Goal: Task Accomplishment & Management: Complete application form

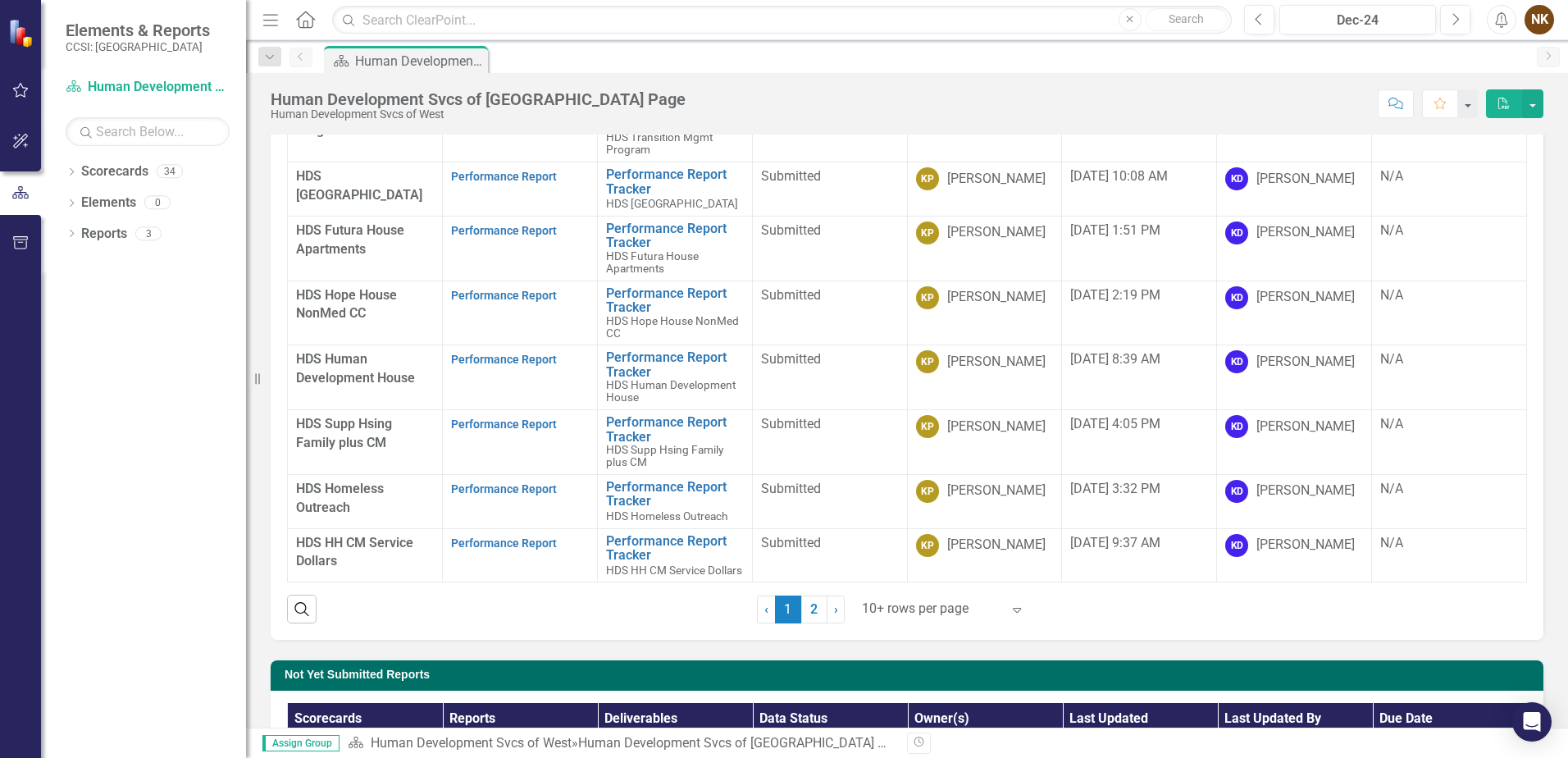
scroll to position [164, 0]
click at [545, 536] on link "Performance Report" at bounding box center [503, 542] width 106 height 13
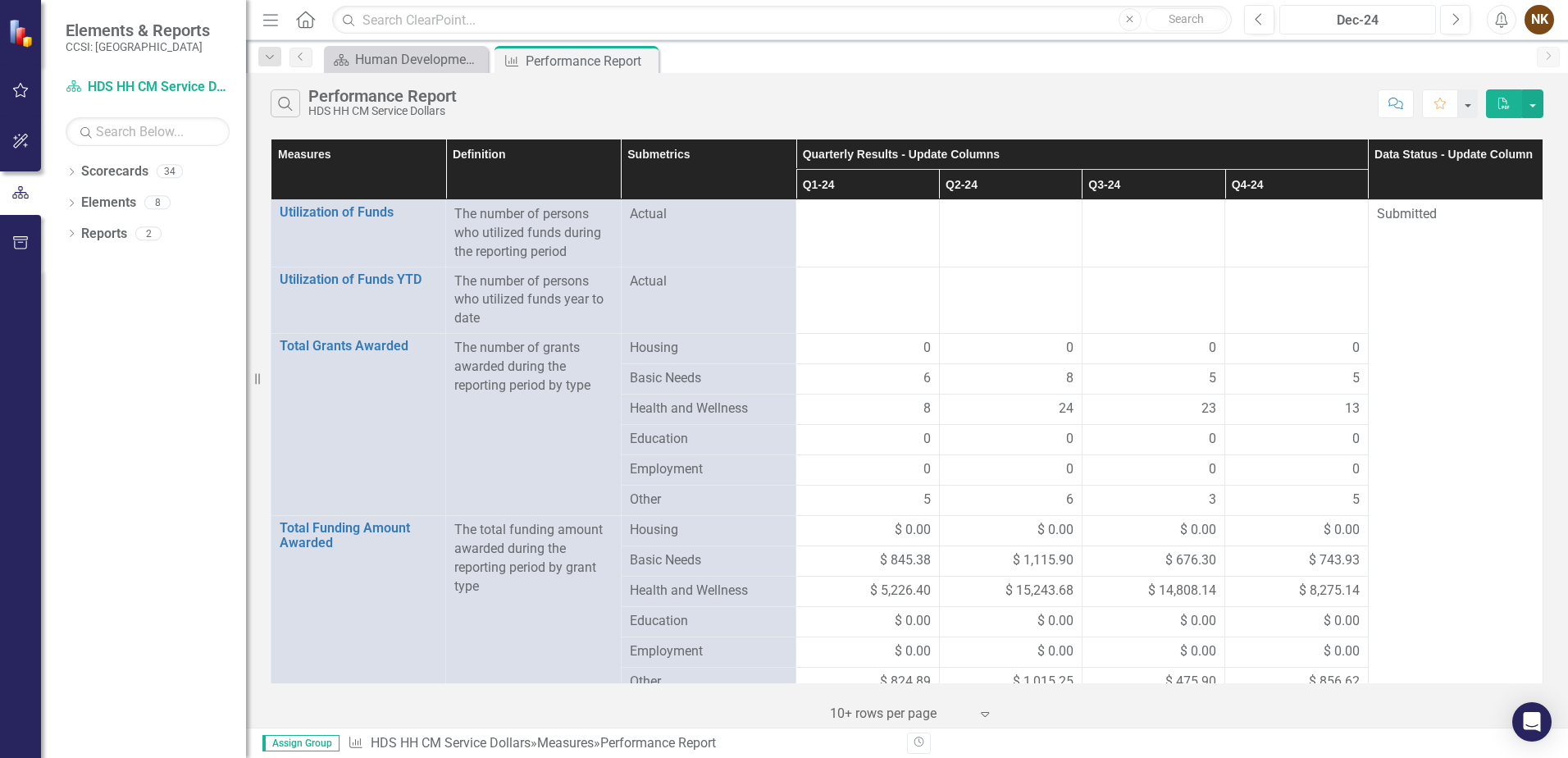
click at [1303, 19] on div "Dec-24" at bounding box center [1358, 20] width 145 height 20
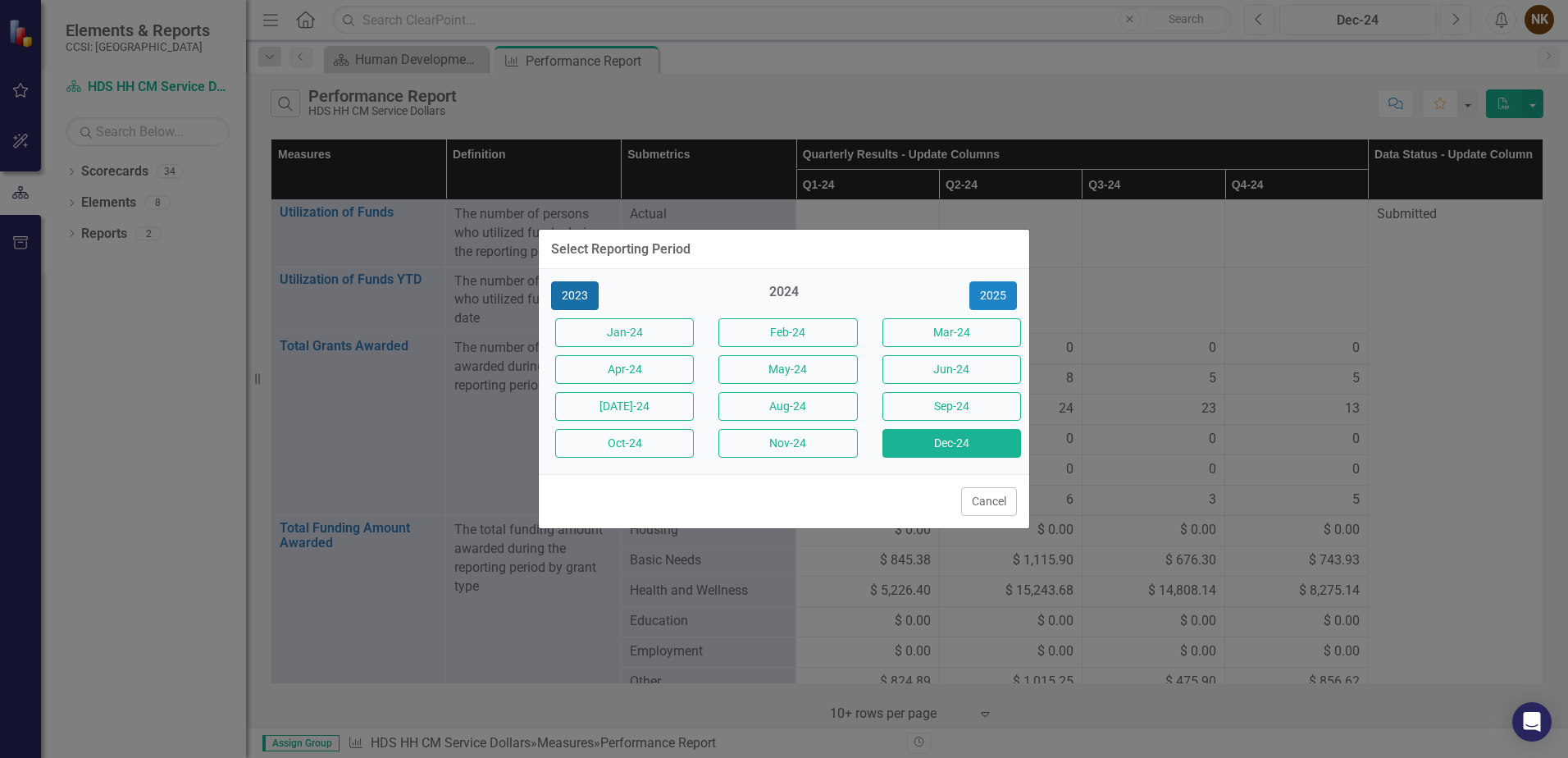
click at [579, 300] on button "2023" at bounding box center [575, 296] width 47 height 29
click at [589, 296] on button "2022" at bounding box center [575, 296] width 47 height 29
click at [954, 453] on button "Dec-22" at bounding box center [952, 443] width 139 height 29
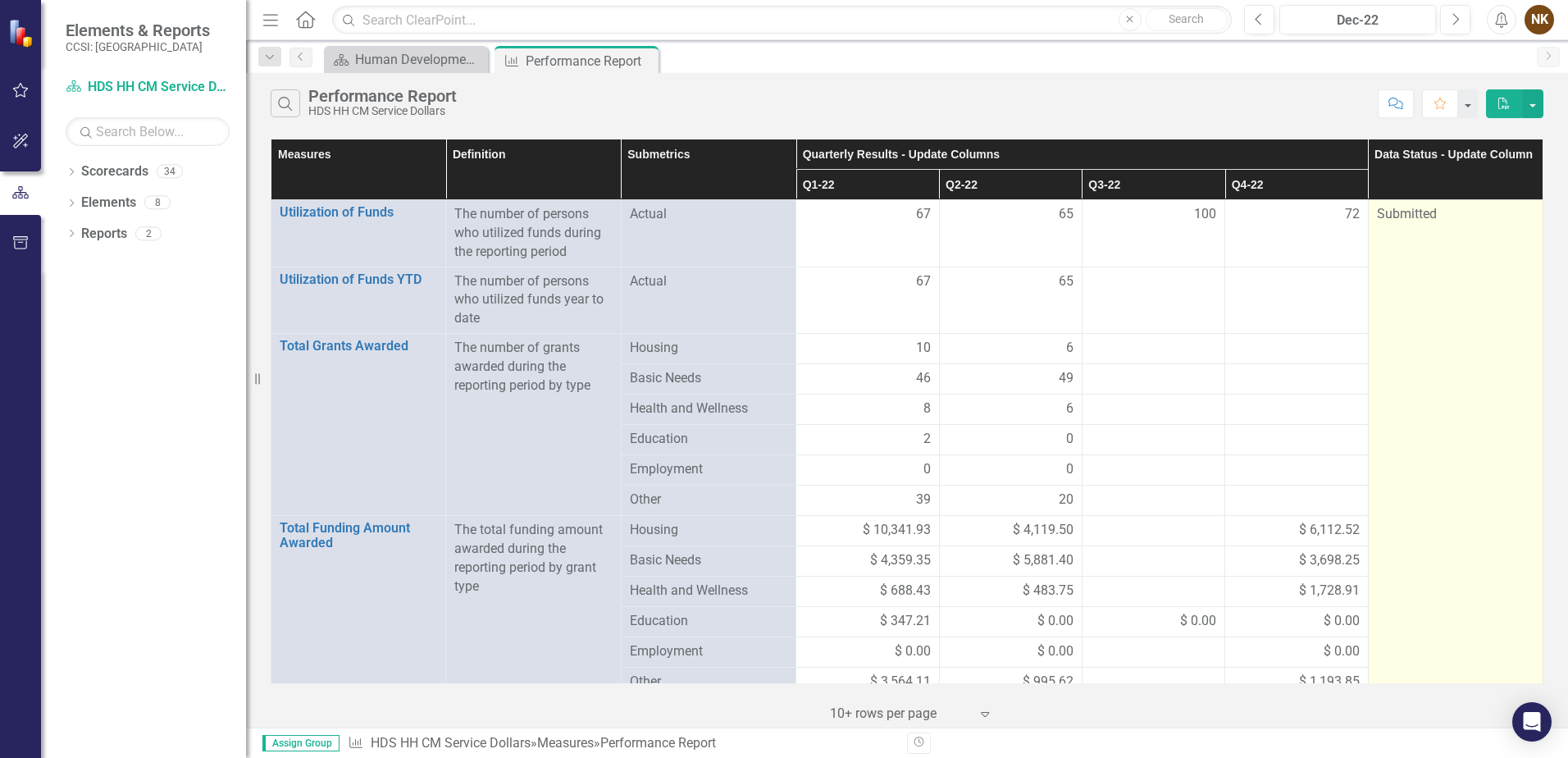
click at [1412, 233] on td "Submitted" at bounding box center [1455, 596] width 175 height 793
click at [1411, 218] on span "Submitted" at bounding box center [1407, 214] width 60 height 16
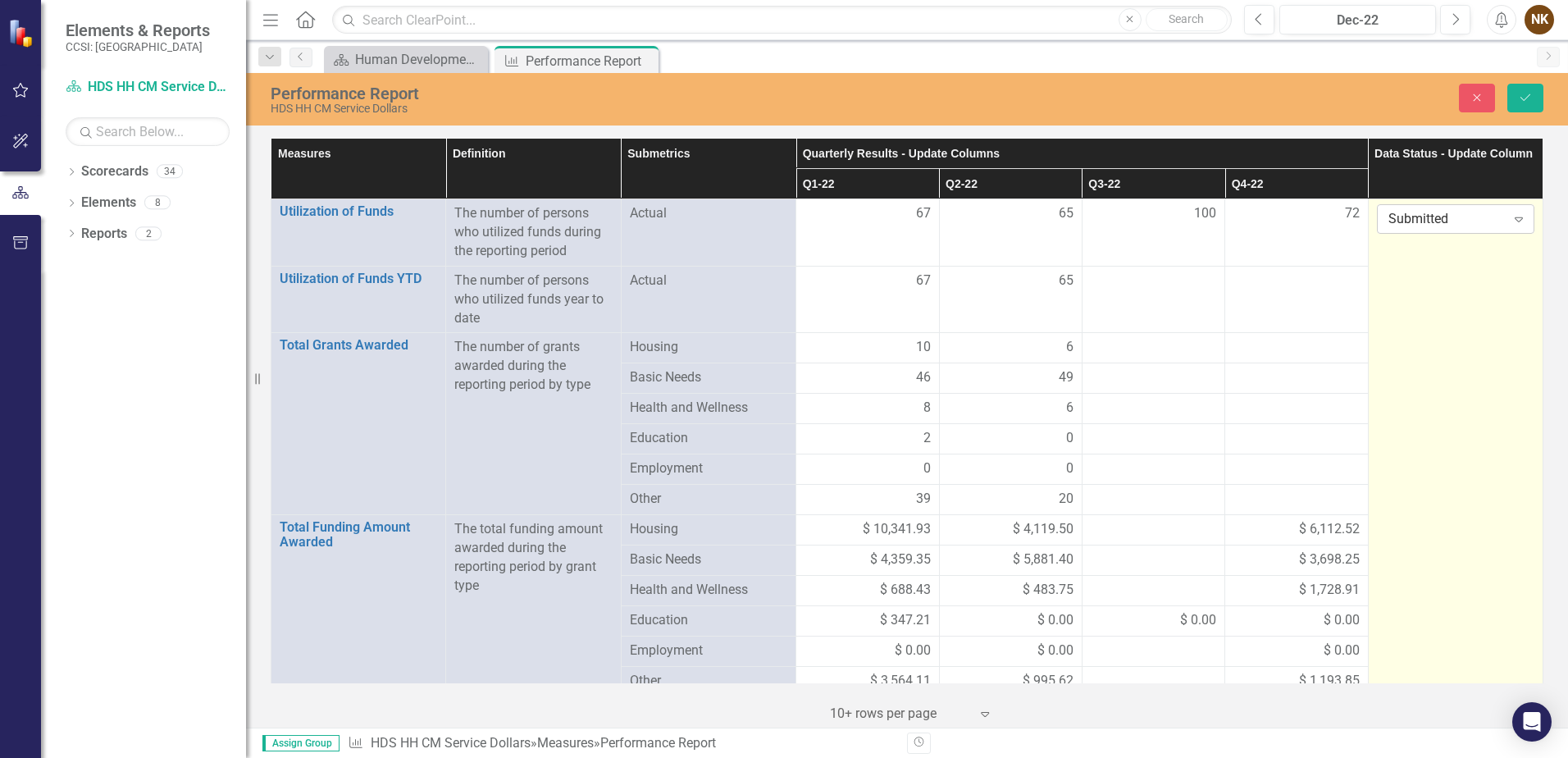
click at [1411, 218] on div "Submitted" at bounding box center [1447, 219] width 117 height 19
click at [1419, 261] on div "In Process" at bounding box center [1444, 275] width 156 height 27
click at [916, 240] on td "67" at bounding box center [867, 233] width 142 height 67
click at [1519, 94] on icon "Save" at bounding box center [1525, 97] width 15 height 11
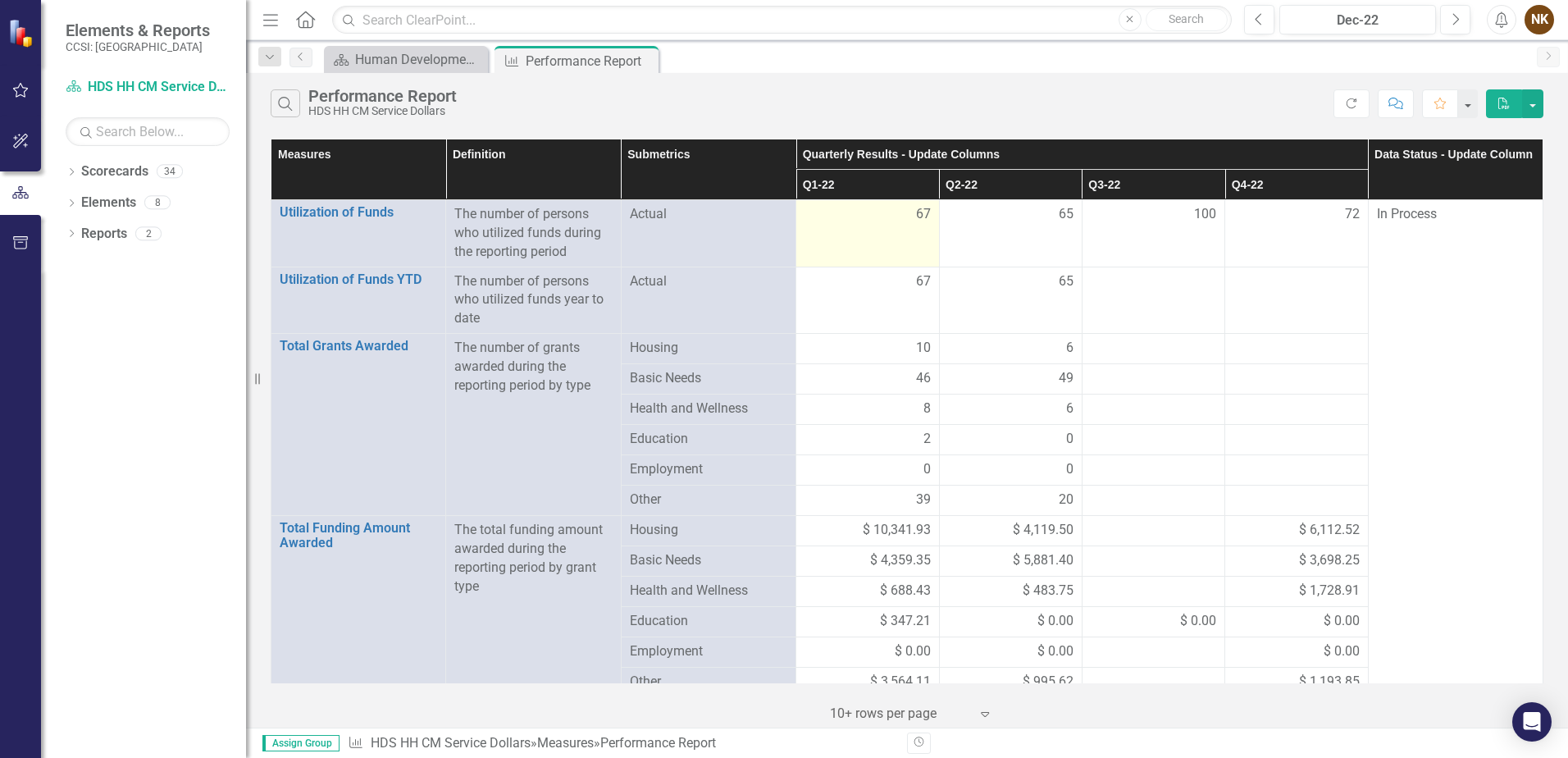
click at [907, 224] on div "67" at bounding box center [868, 215] width 126 height 20
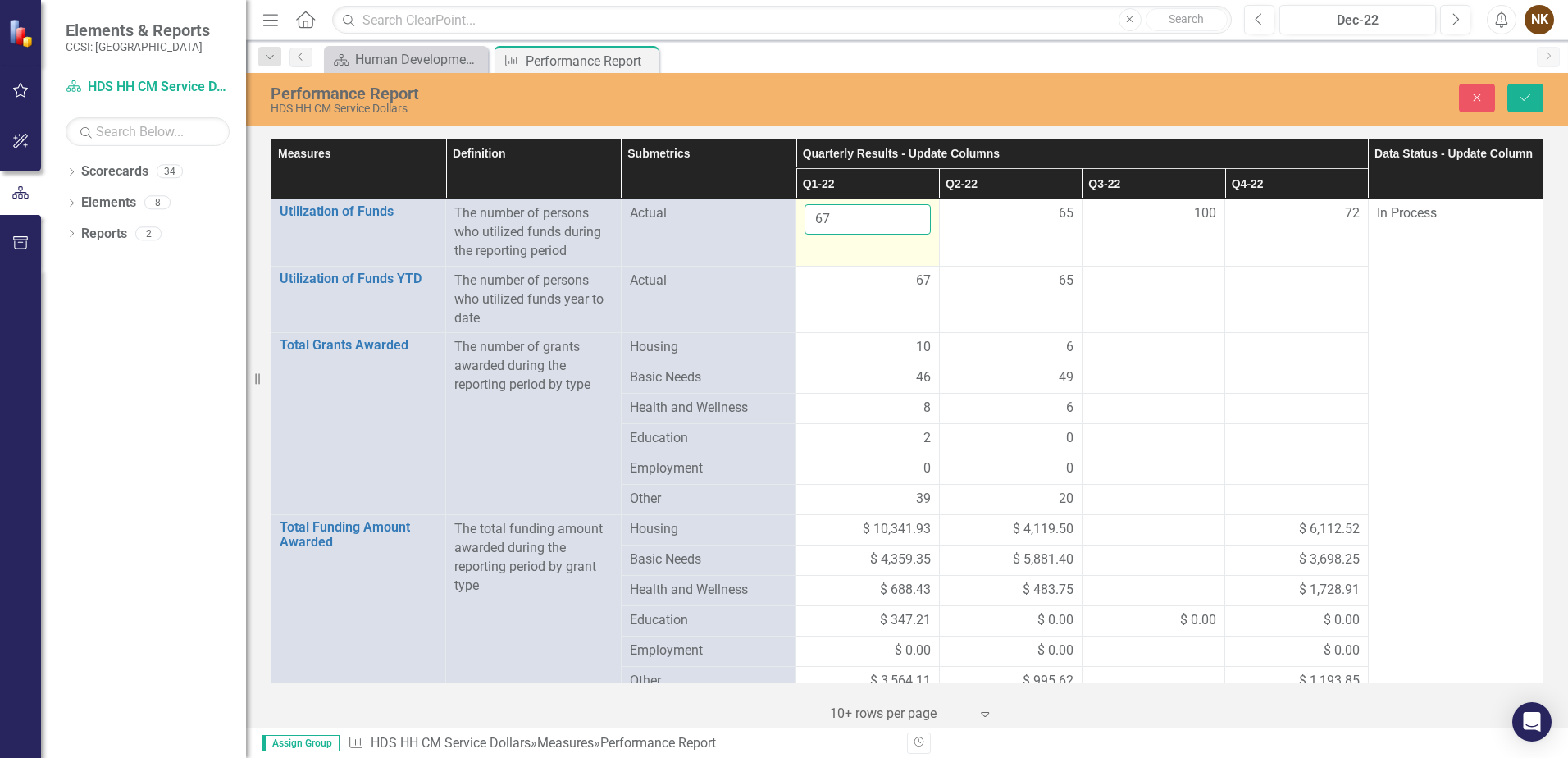
drag, startPoint x: 907, startPoint y: 224, endPoint x: 881, endPoint y: 215, distance: 27.5
click at [881, 215] on input "67" at bounding box center [868, 219] width 126 height 31
type input "6"
type input "92"
click at [1059, 214] on span "65" at bounding box center [1066, 214] width 15 height 19
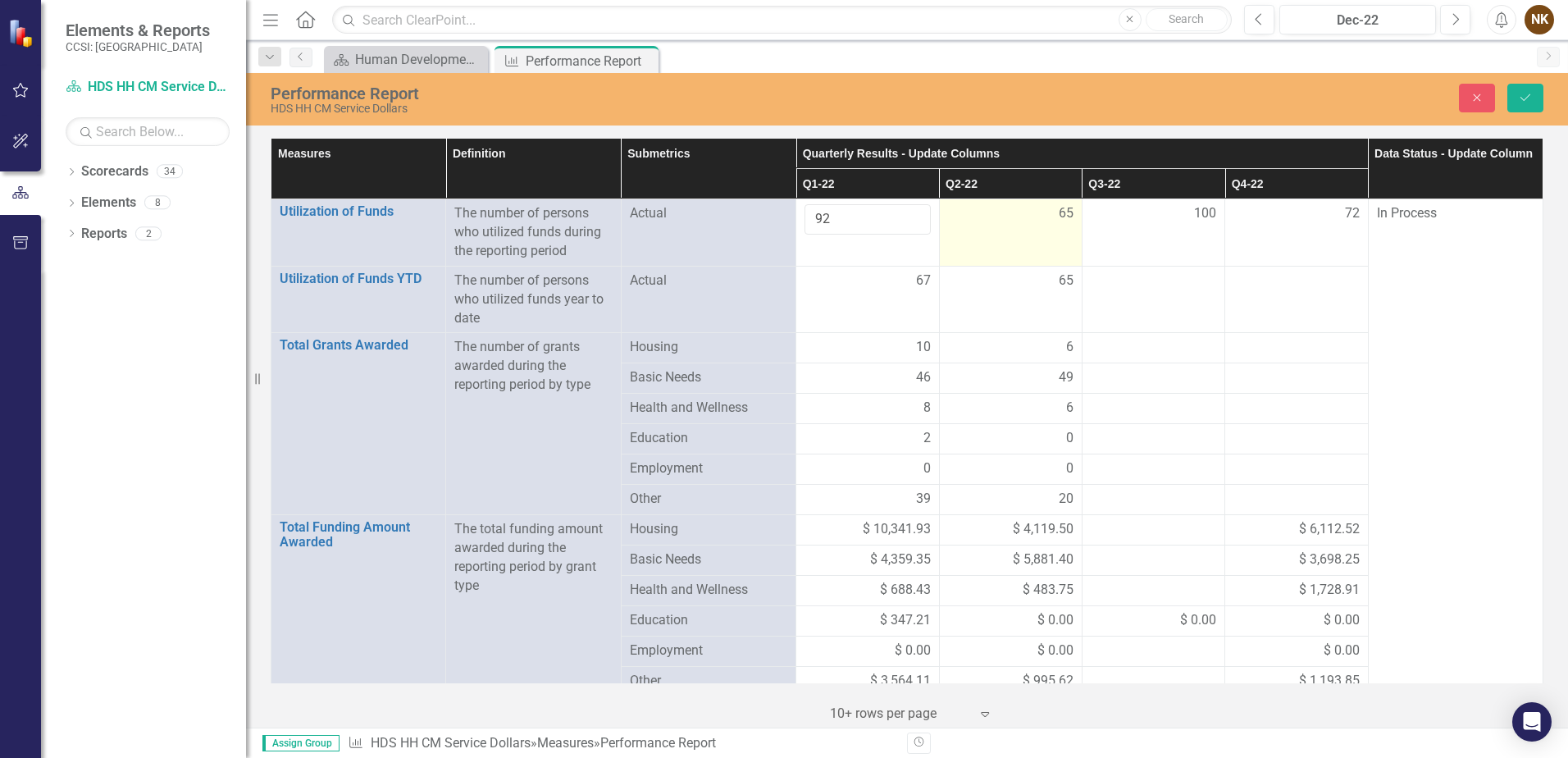
click at [1059, 219] on span "65" at bounding box center [1066, 214] width 15 height 19
drag, startPoint x: 1053, startPoint y: 219, endPoint x: 1030, endPoint y: 220, distance: 23.0
click at [1030, 220] on input "65" at bounding box center [1011, 219] width 126 height 31
drag, startPoint x: 992, startPoint y: 222, endPoint x: 837, endPoint y: 231, distance: 155.3
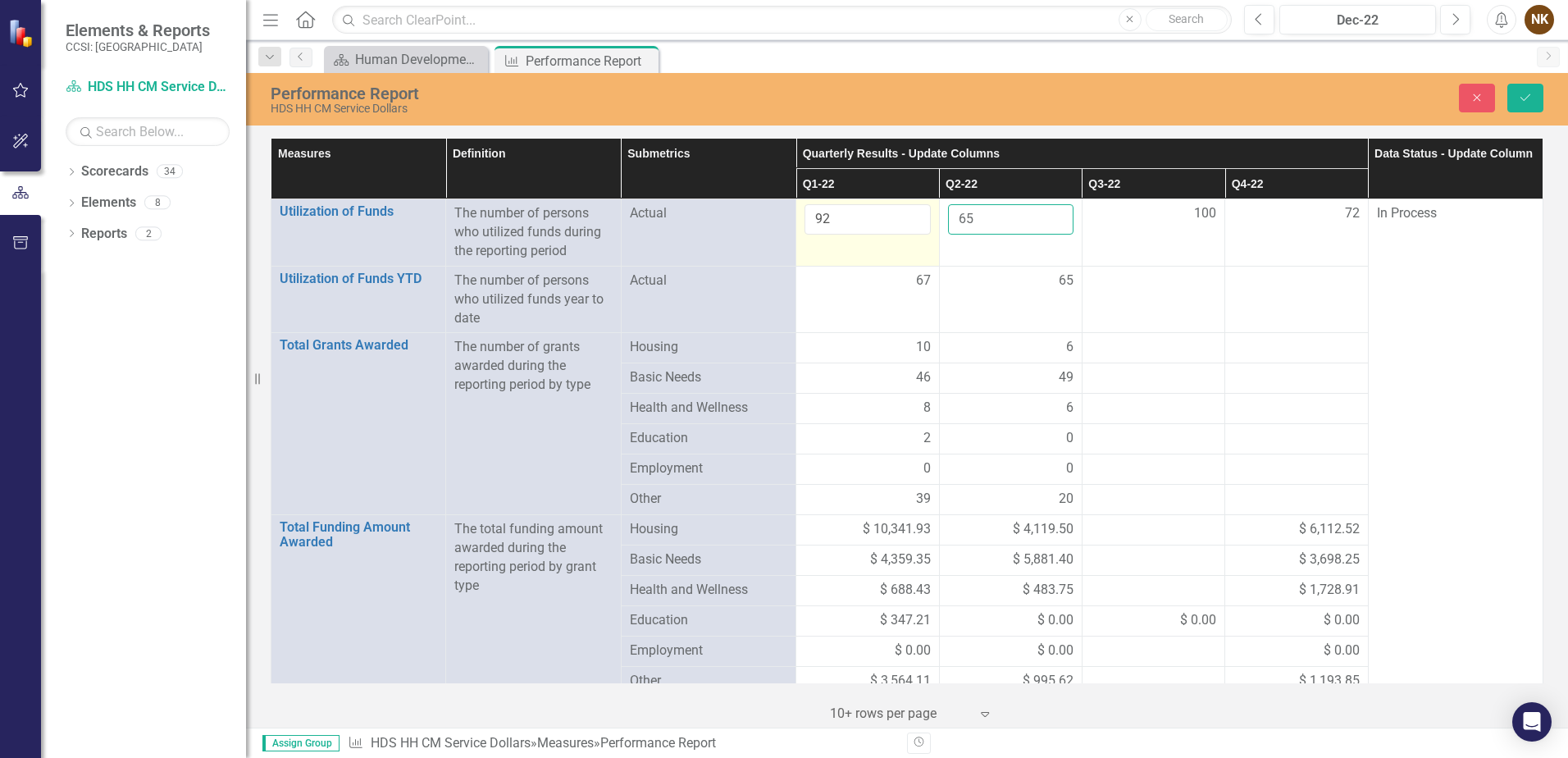
click at [837, 231] on tr "Utilization of Funds Link Open Element The number of persons who utilized funds…" at bounding box center [908, 233] width 1273 height 67
type input "84"
click at [1169, 237] on td "100" at bounding box center [1153, 233] width 142 height 67
click at [1284, 221] on div "72" at bounding box center [1296, 214] width 126 height 19
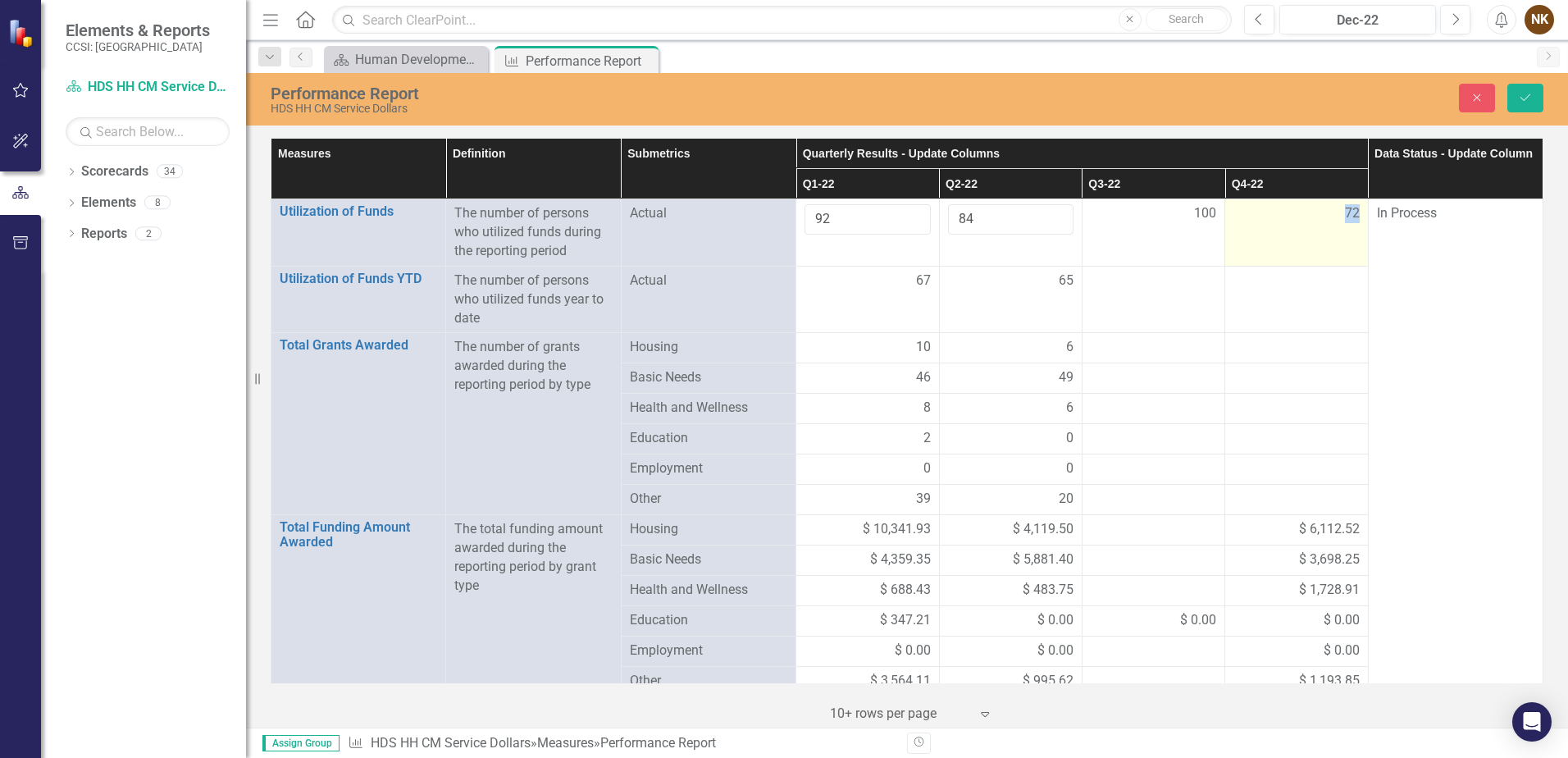
click at [1284, 221] on div "72" at bounding box center [1296, 214] width 126 height 19
click at [1284, 221] on input "72" at bounding box center [1296, 219] width 126 height 31
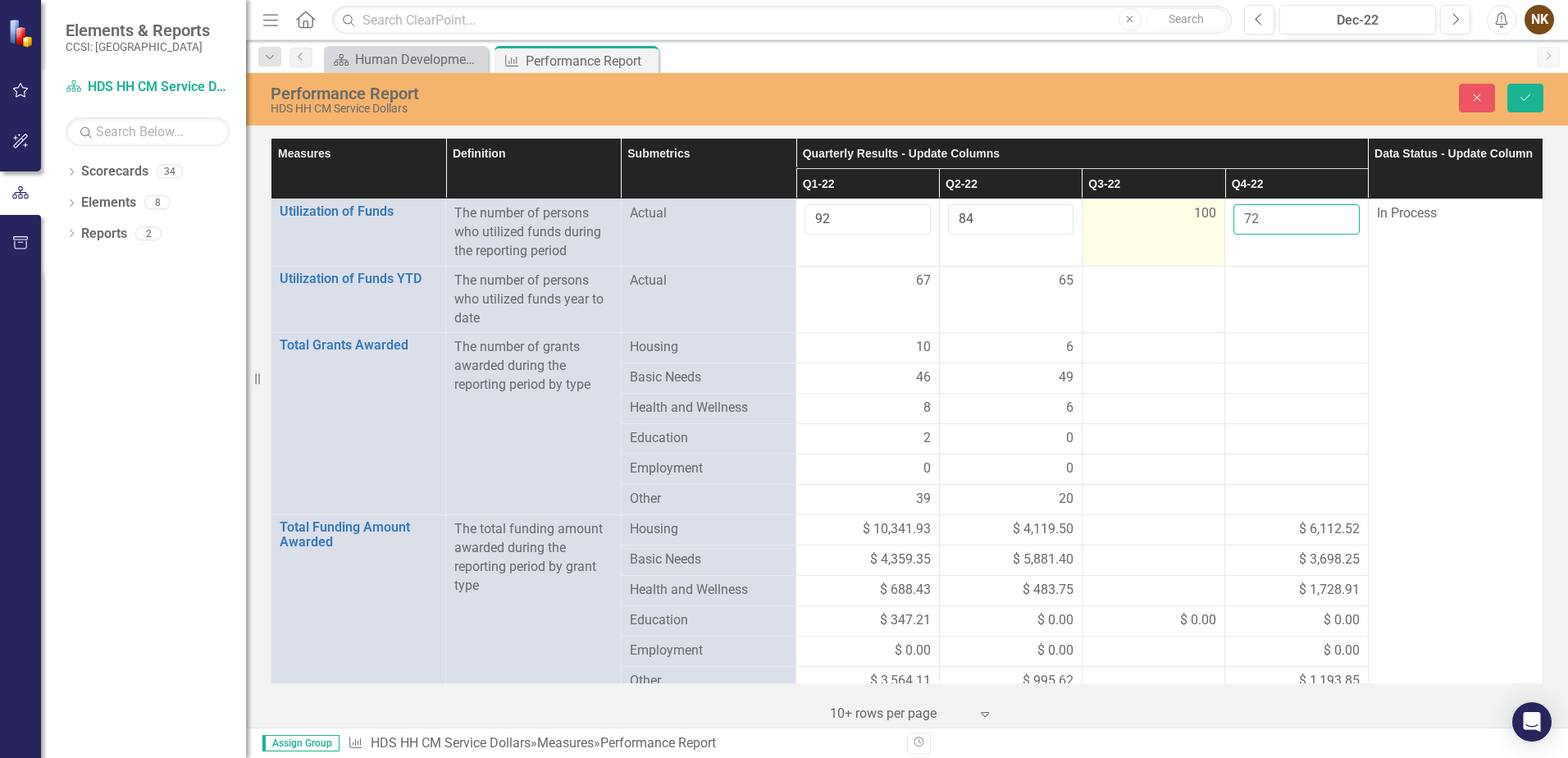
drag, startPoint x: 1284, startPoint y: 221, endPoint x: 1145, endPoint y: 222, distance: 139.0
click at [1145, 222] on tr "Utilization of Funds Link Open Element The number of persons who utilized funds…" at bounding box center [908, 233] width 1273 height 67
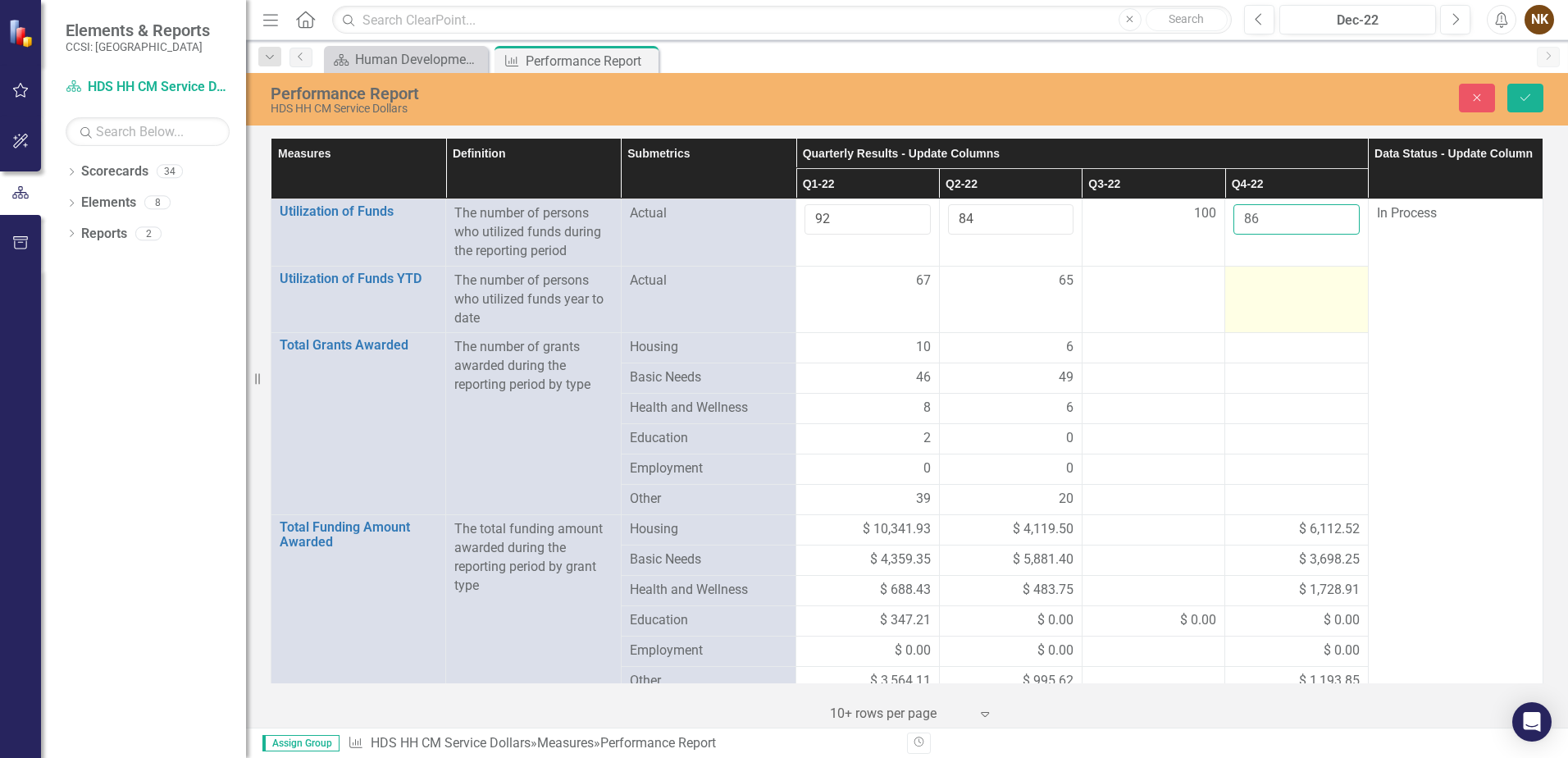
type input "86"
click at [1237, 311] on td at bounding box center [1296, 299] width 142 height 67
click at [1528, 101] on icon "Save" at bounding box center [1525, 97] width 15 height 11
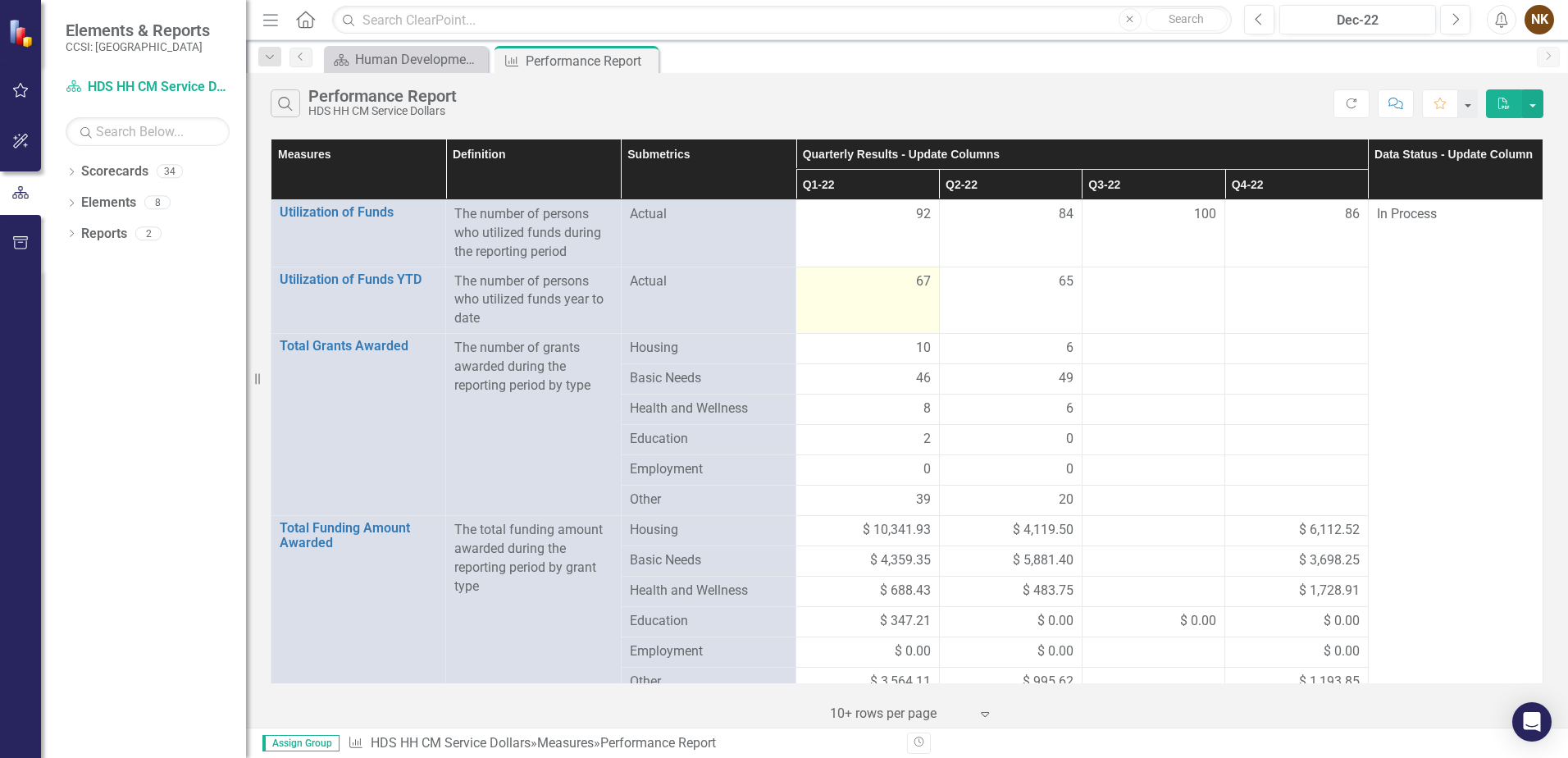
click at [885, 284] on div "67" at bounding box center [868, 282] width 126 height 19
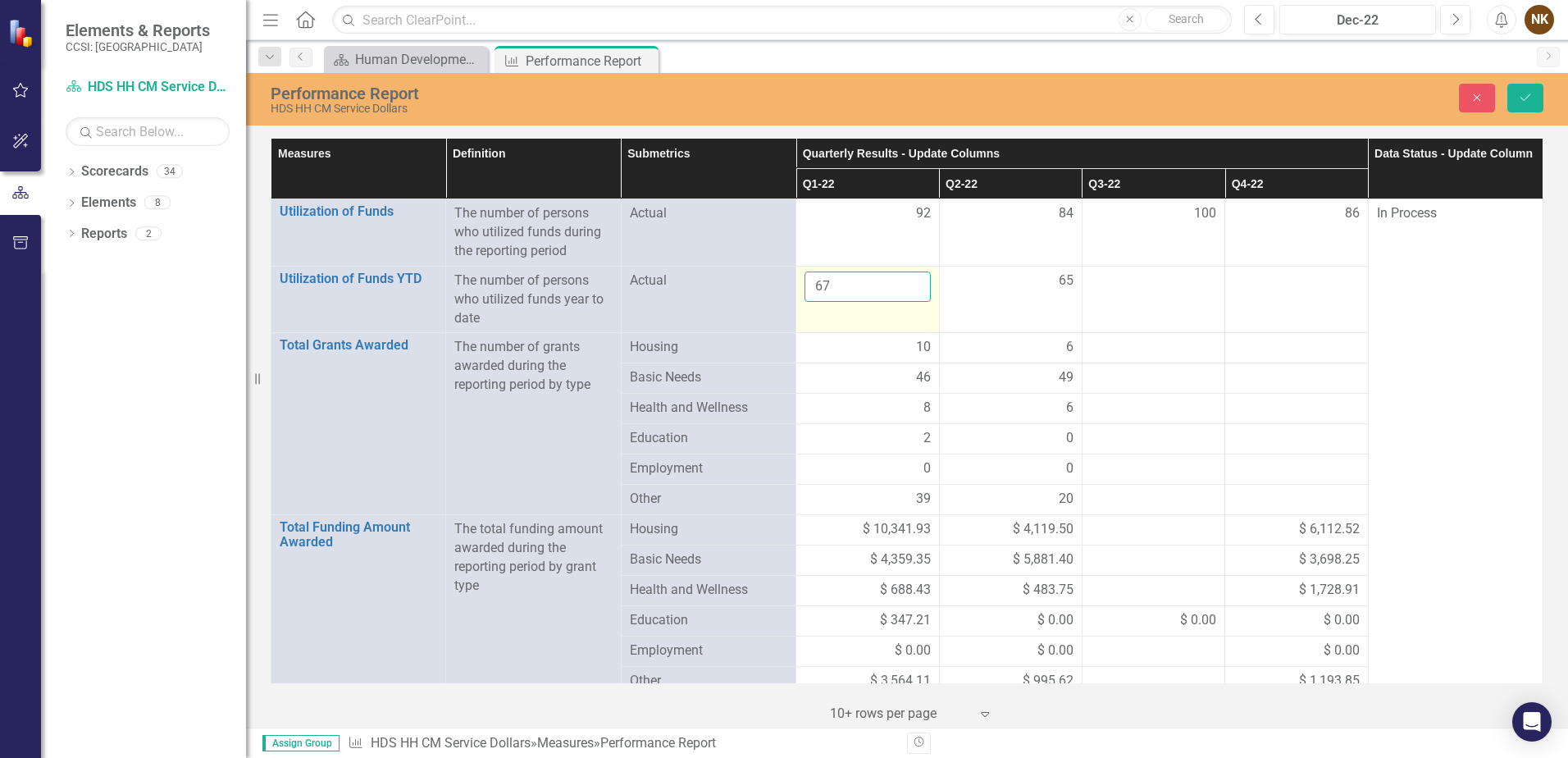
drag, startPoint x: 885, startPoint y: 284, endPoint x: 737, endPoint y: 289, distance: 148.1
click at [737, 289] on tr "Utilization of Funds YTD Link Open Element The number of persons who utilized f…" at bounding box center [908, 299] width 1273 height 67
type input "92"
click at [1028, 289] on div "65" at bounding box center [1011, 282] width 126 height 19
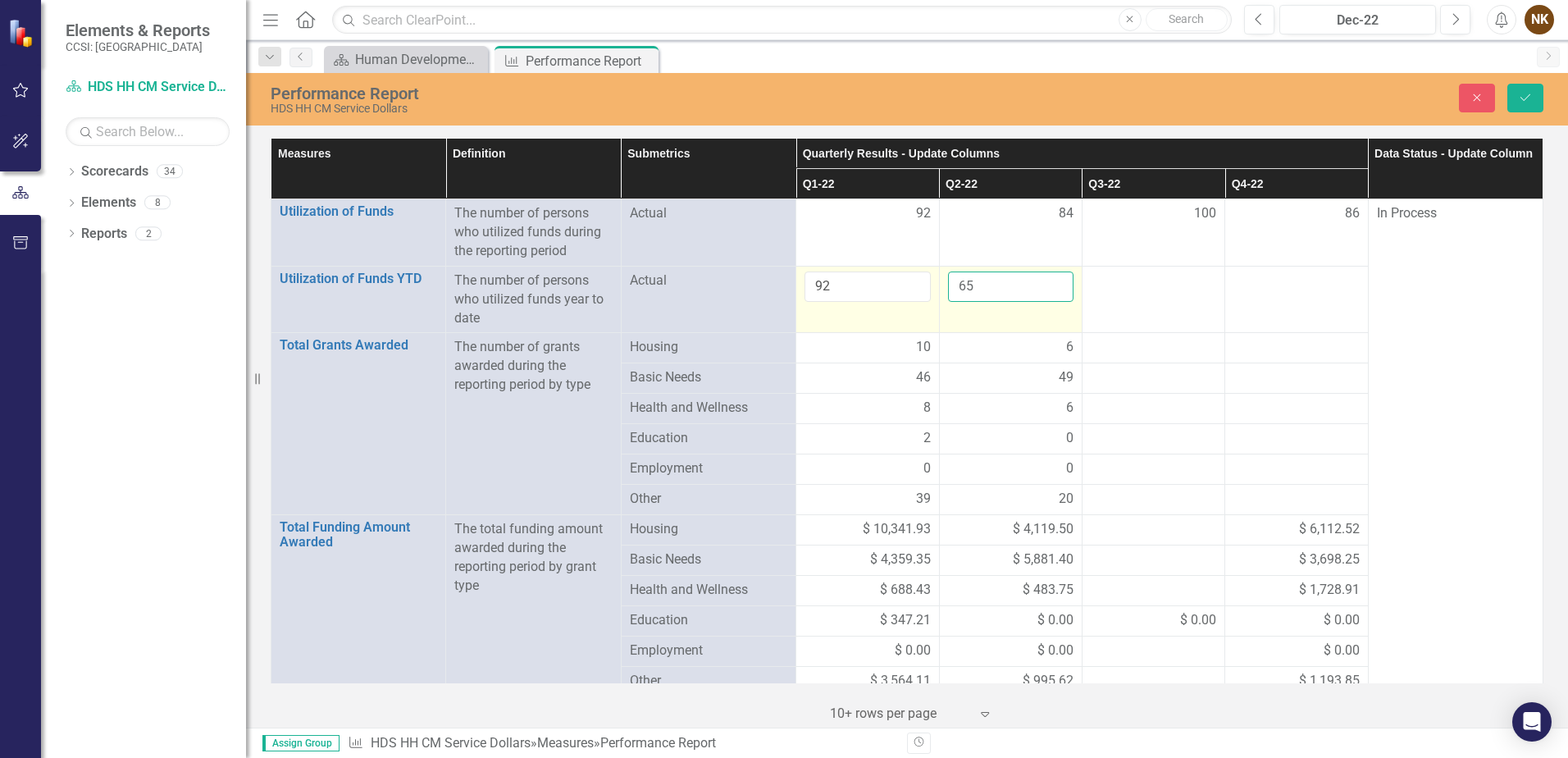
drag, startPoint x: 1028, startPoint y: 289, endPoint x: 1020, endPoint y: 277, distance: 14.4
click at [1020, 277] on input "65" at bounding box center [1011, 287] width 126 height 31
drag, startPoint x: 1020, startPoint y: 277, endPoint x: 913, endPoint y: 287, distance: 107.5
click at [913, 287] on tr "Utilization of Funds YTD Link Open Element The number of persons who utilized f…" at bounding box center [908, 299] width 1273 height 67
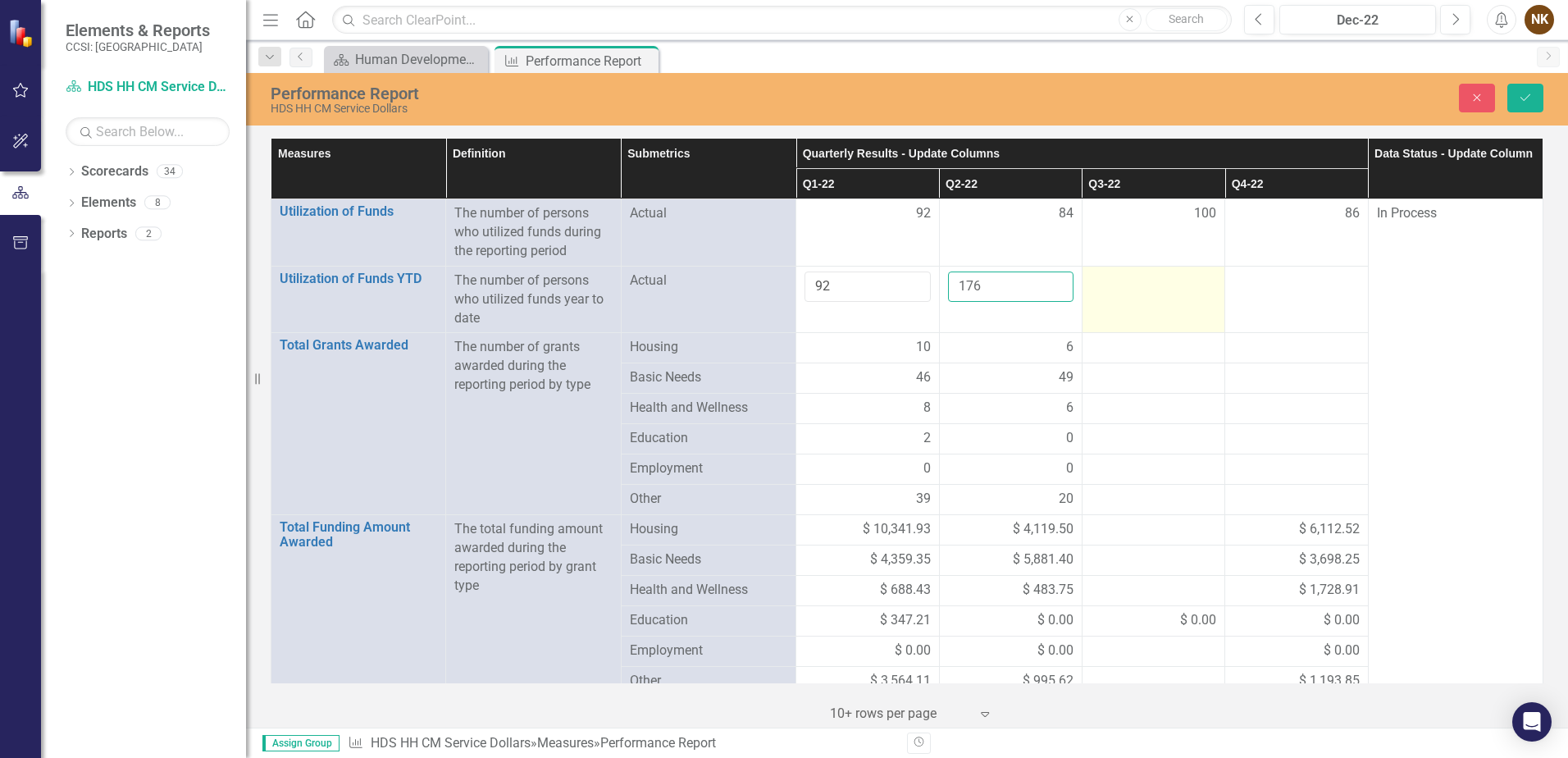
type input "176"
click at [1146, 289] on div at bounding box center [1154, 282] width 126 height 20
click at [1146, 289] on input "number" at bounding box center [1154, 287] width 126 height 31
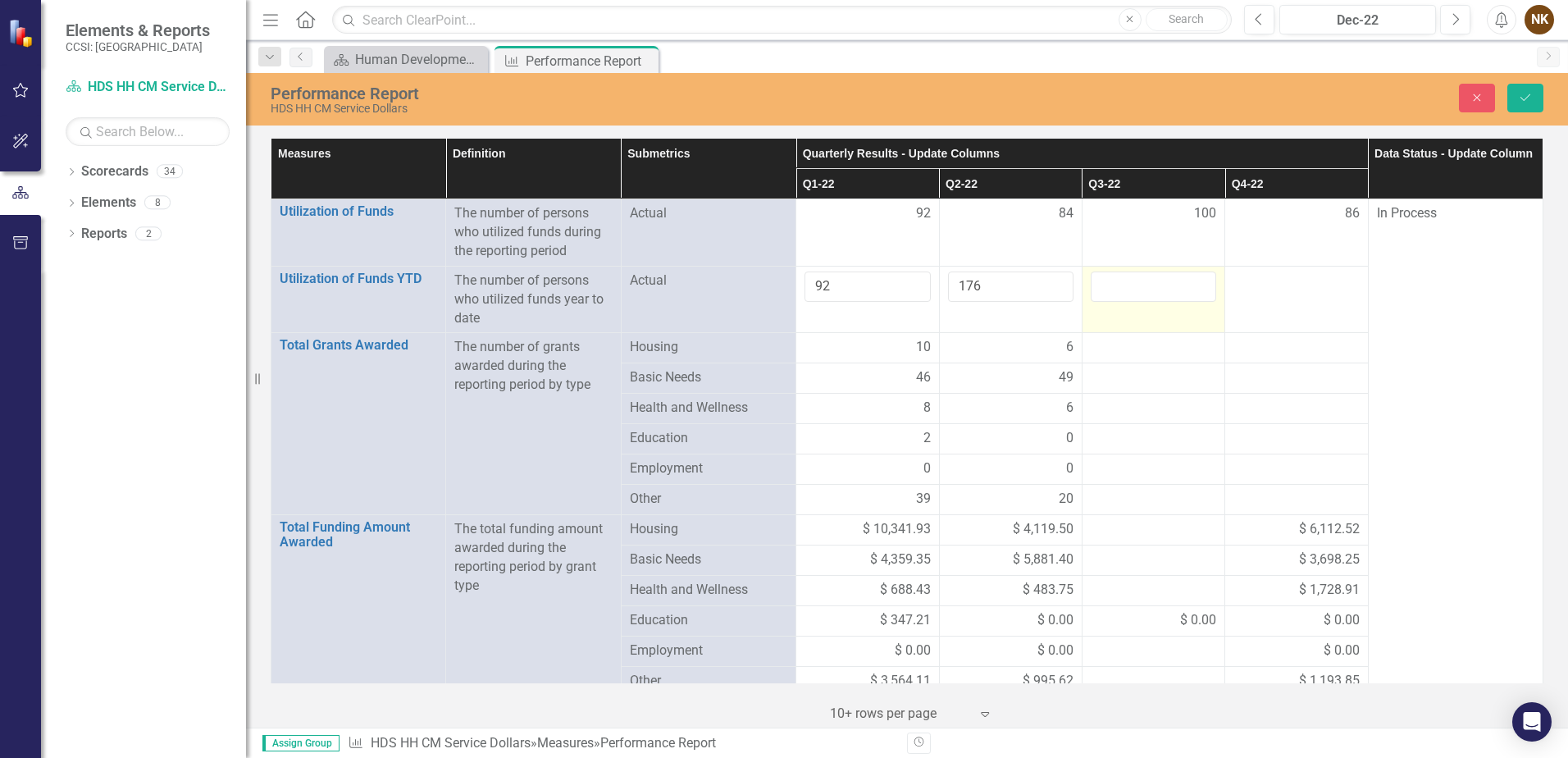
click at [1146, 289] on input "number" at bounding box center [1154, 287] width 126 height 31
type input "276"
click at [1259, 293] on td at bounding box center [1296, 299] width 142 height 67
click at [1258, 289] on input "number" at bounding box center [1296, 287] width 126 height 31
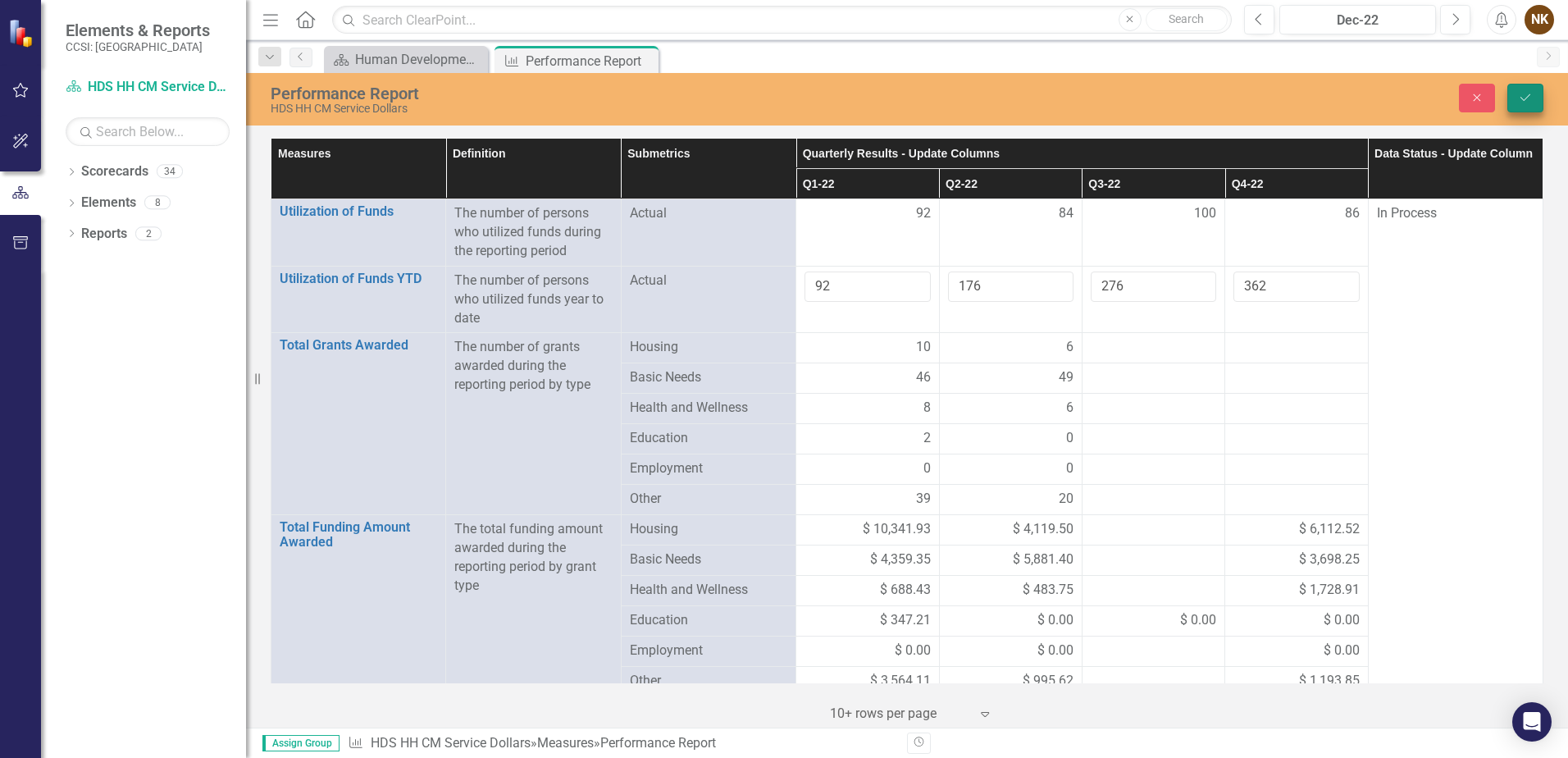
type input "362"
click at [1519, 97] on icon "Save" at bounding box center [1525, 97] width 15 height 11
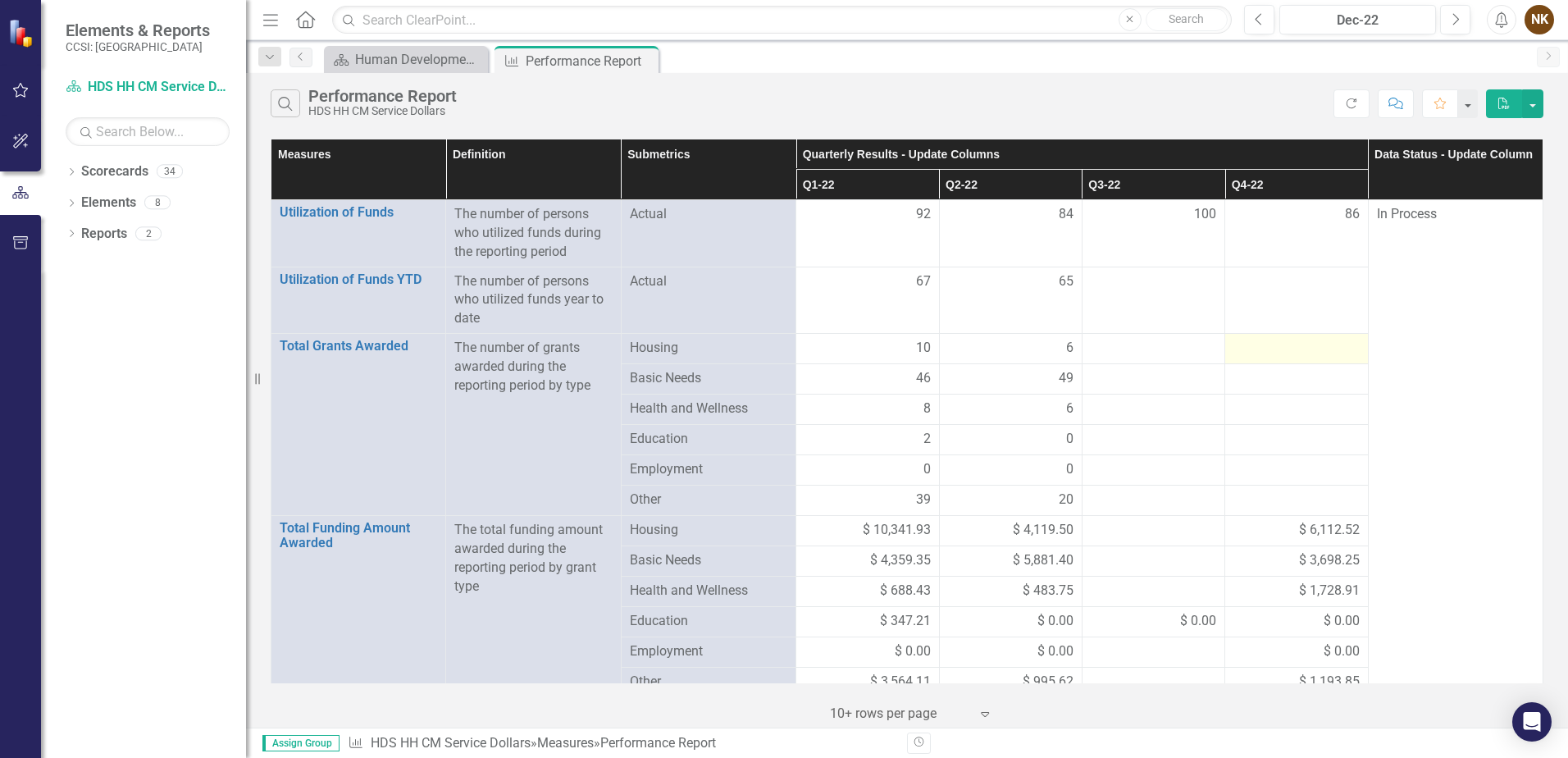
click at [1225, 352] on td at bounding box center [1296, 349] width 142 height 31
click at [1144, 300] on td at bounding box center [1153, 300] width 142 height 67
click at [890, 296] on td "67" at bounding box center [867, 300] width 142 height 67
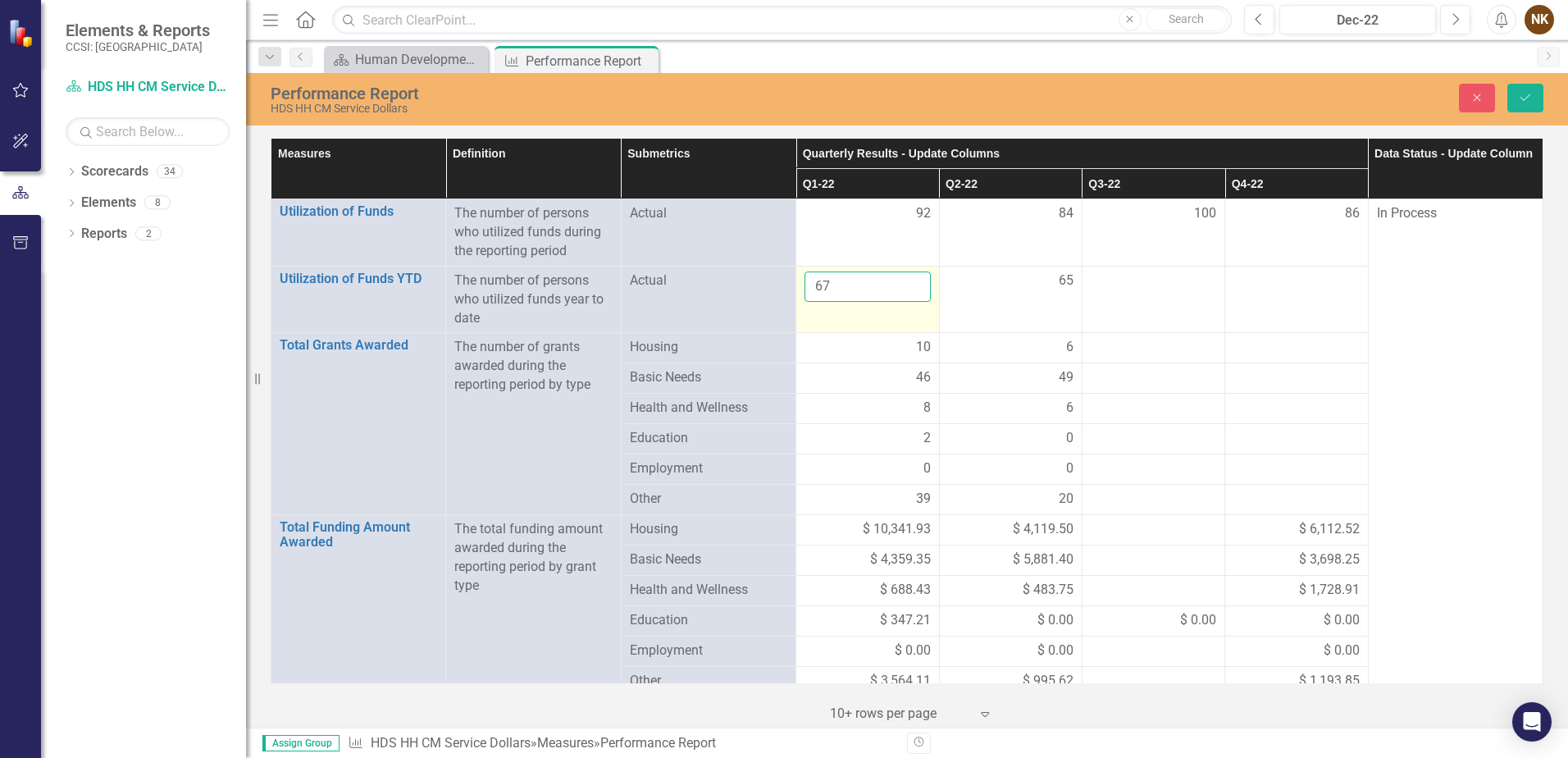
drag, startPoint x: 890, startPoint y: 296, endPoint x: 880, endPoint y: 293, distance: 10.4
click at [880, 293] on input "67" at bounding box center [868, 287] width 126 height 31
drag, startPoint x: 848, startPoint y: 286, endPoint x: 782, endPoint y: 292, distance: 66.3
click at [782, 292] on tr "Utilization of Funds YTD Link Open Element The number of persons who utilized f…" at bounding box center [908, 299] width 1273 height 67
type input "92"
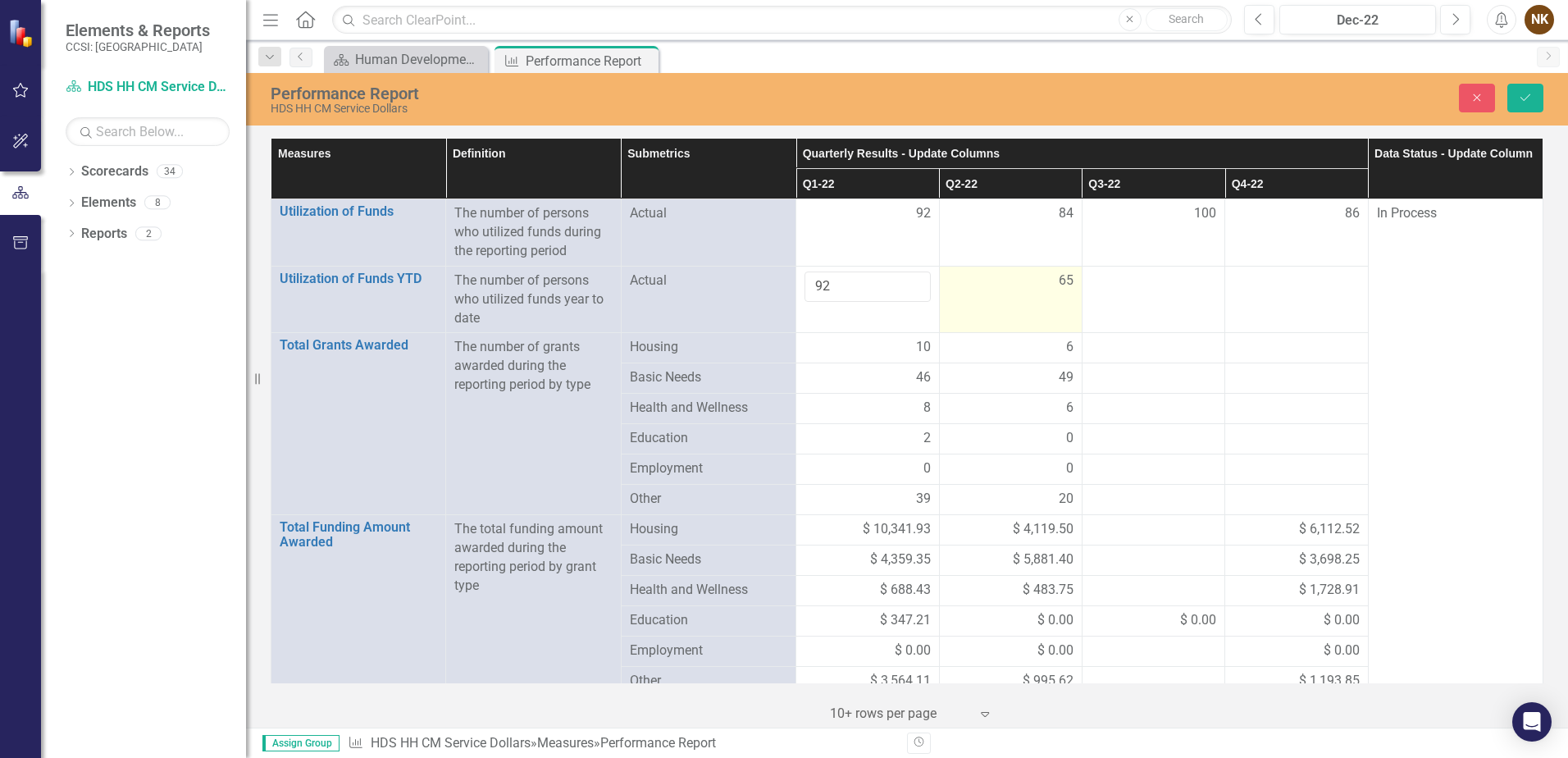
click at [1016, 287] on div "65" at bounding box center [1011, 282] width 126 height 19
click at [1015, 288] on div "65" at bounding box center [1011, 282] width 126 height 19
click at [1014, 289] on input "65" at bounding box center [1011, 287] width 126 height 31
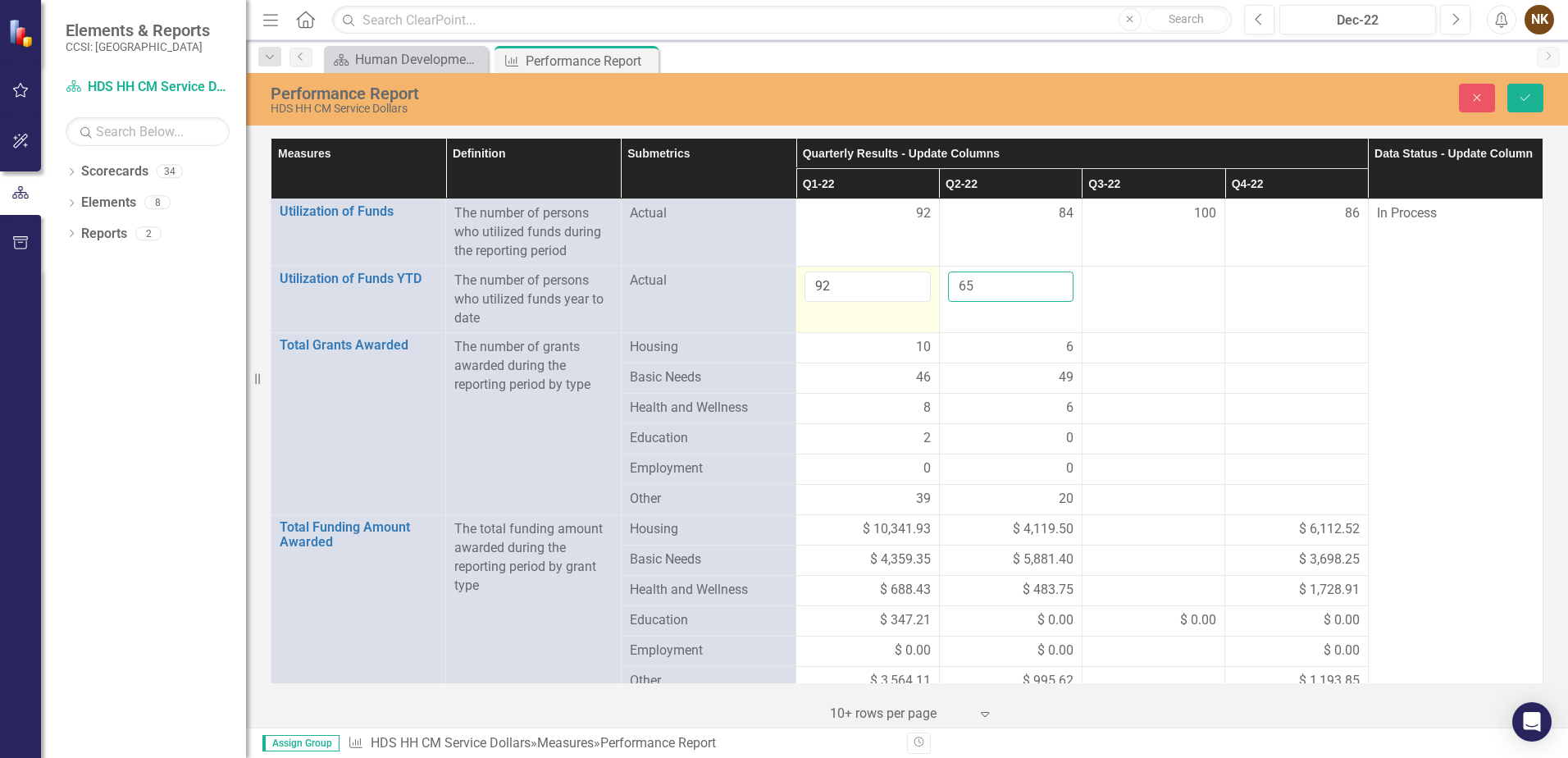
drag, startPoint x: 1009, startPoint y: 290, endPoint x: 893, endPoint y: 295, distance: 116.1
click at [893, 295] on tr "Utilization of Funds YTD Link Open Element The number of persons who utilized f…" at bounding box center [908, 299] width 1273 height 67
type input "176"
click at [1127, 339] on div at bounding box center [1154, 348] width 126 height 20
click at [1533, 99] on button "Save" at bounding box center [1525, 98] width 36 height 29
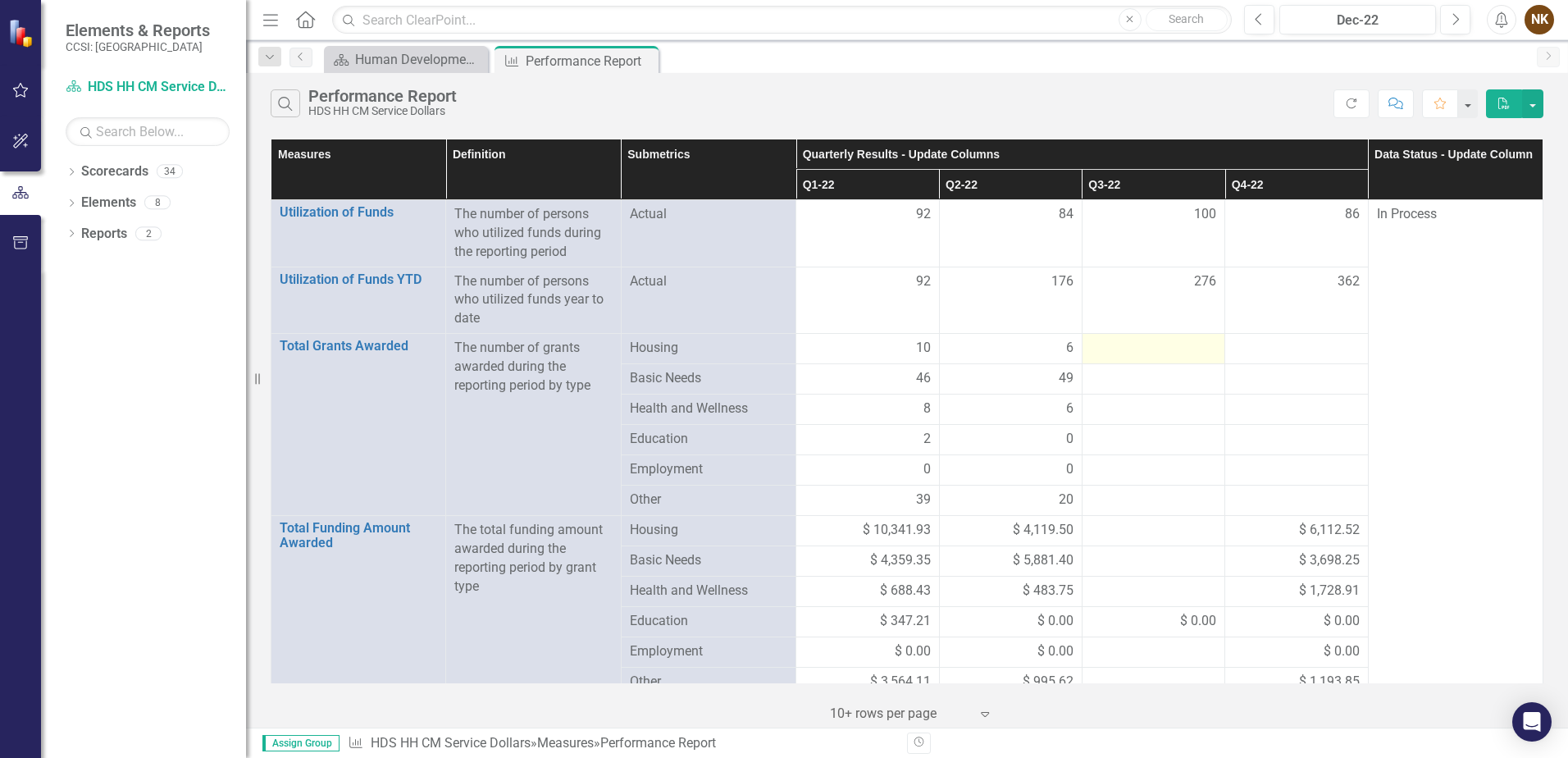
click at [1102, 347] on div at bounding box center [1154, 349] width 126 height 20
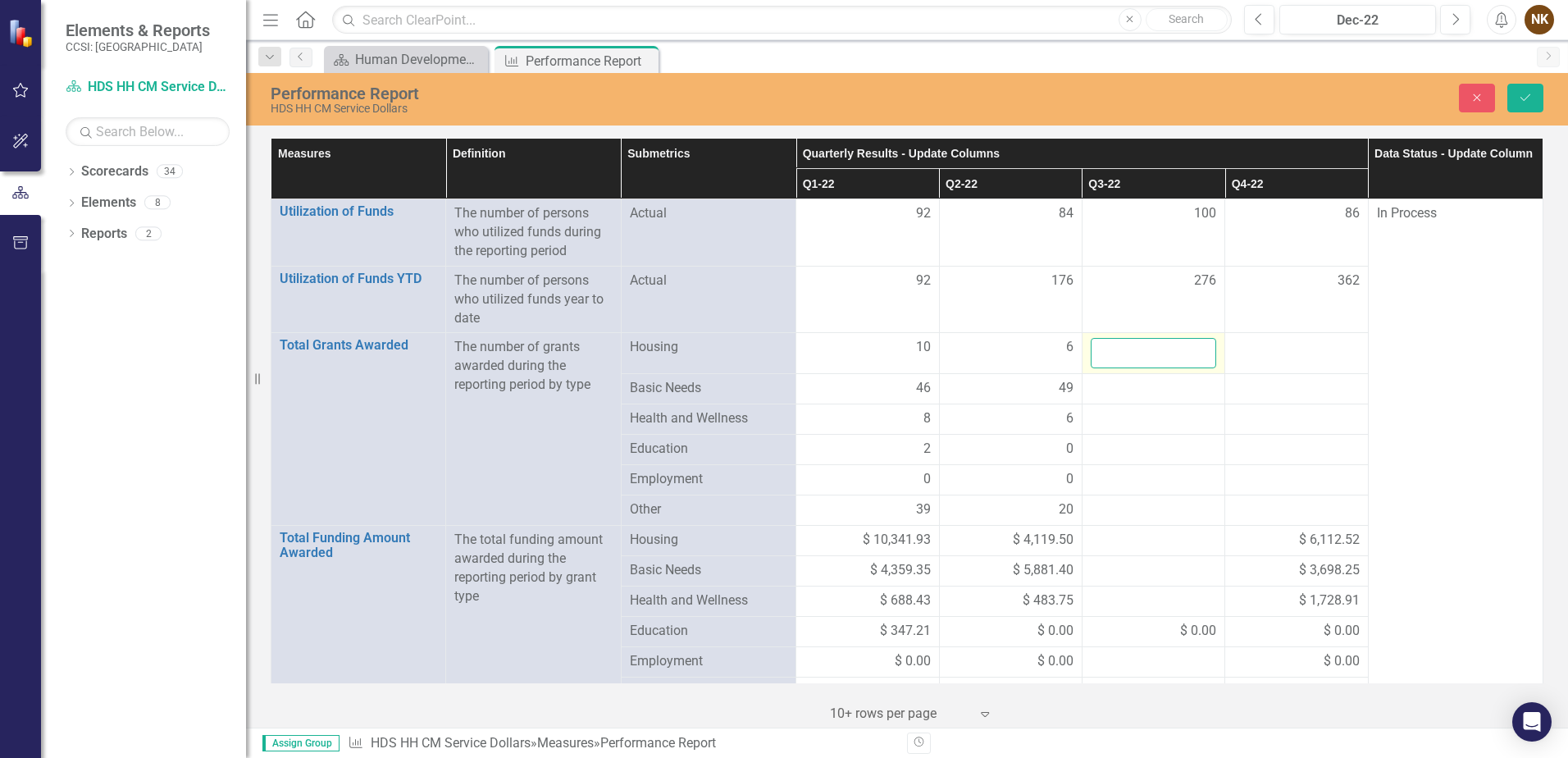
click at [1102, 347] on input "number" at bounding box center [1154, 353] width 126 height 31
type input "19"
click at [1274, 358] on div at bounding box center [1296, 348] width 126 height 20
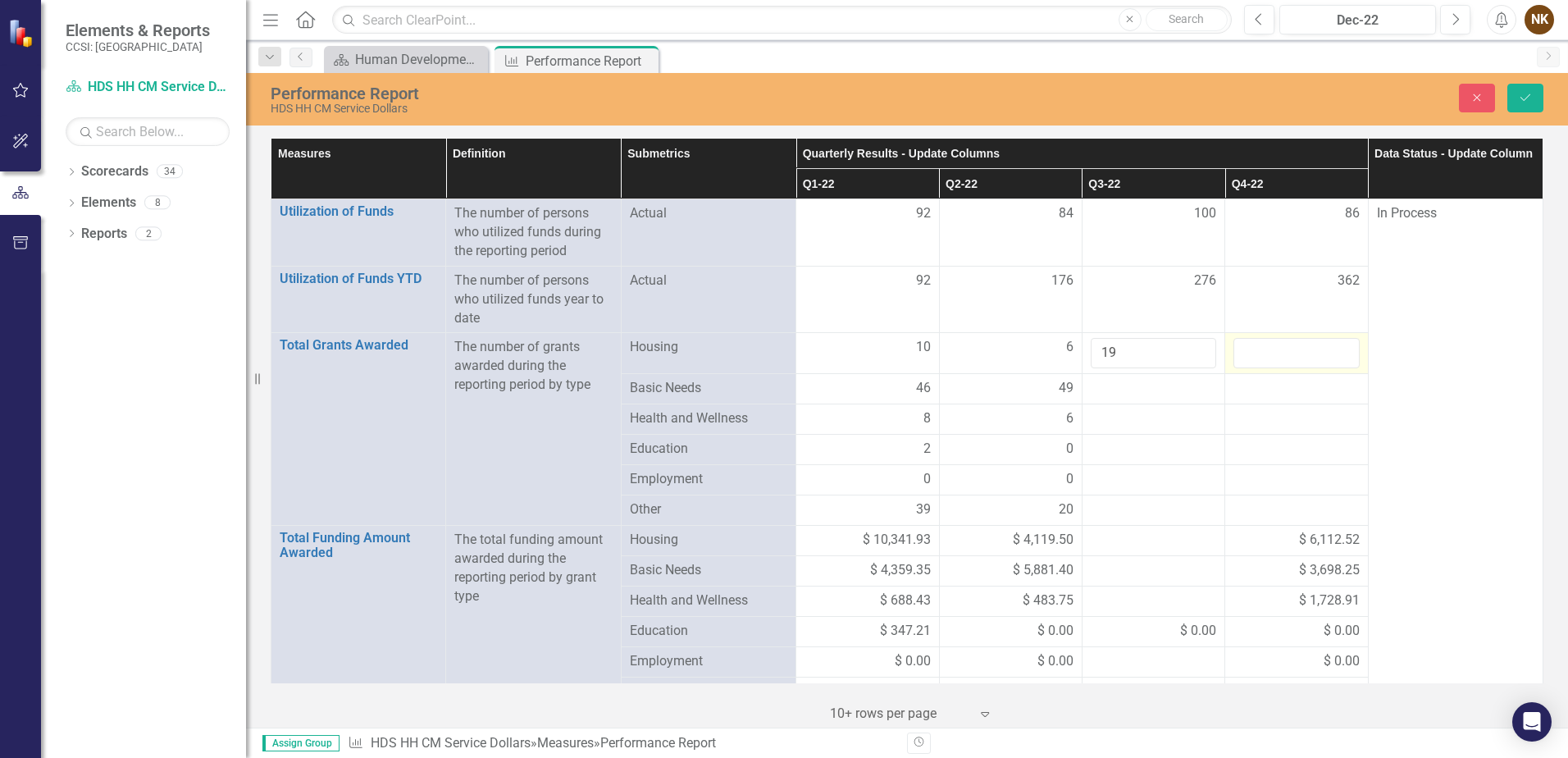
click at [1274, 358] on input "number" at bounding box center [1296, 353] width 126 height 31
type input "11"
click at [1264, 398] on div at bounding box center [1296, 389] width 126 height 20
click at [1514, 92] on button "Save" at bounding box center [1525, 98] width 36 height 29
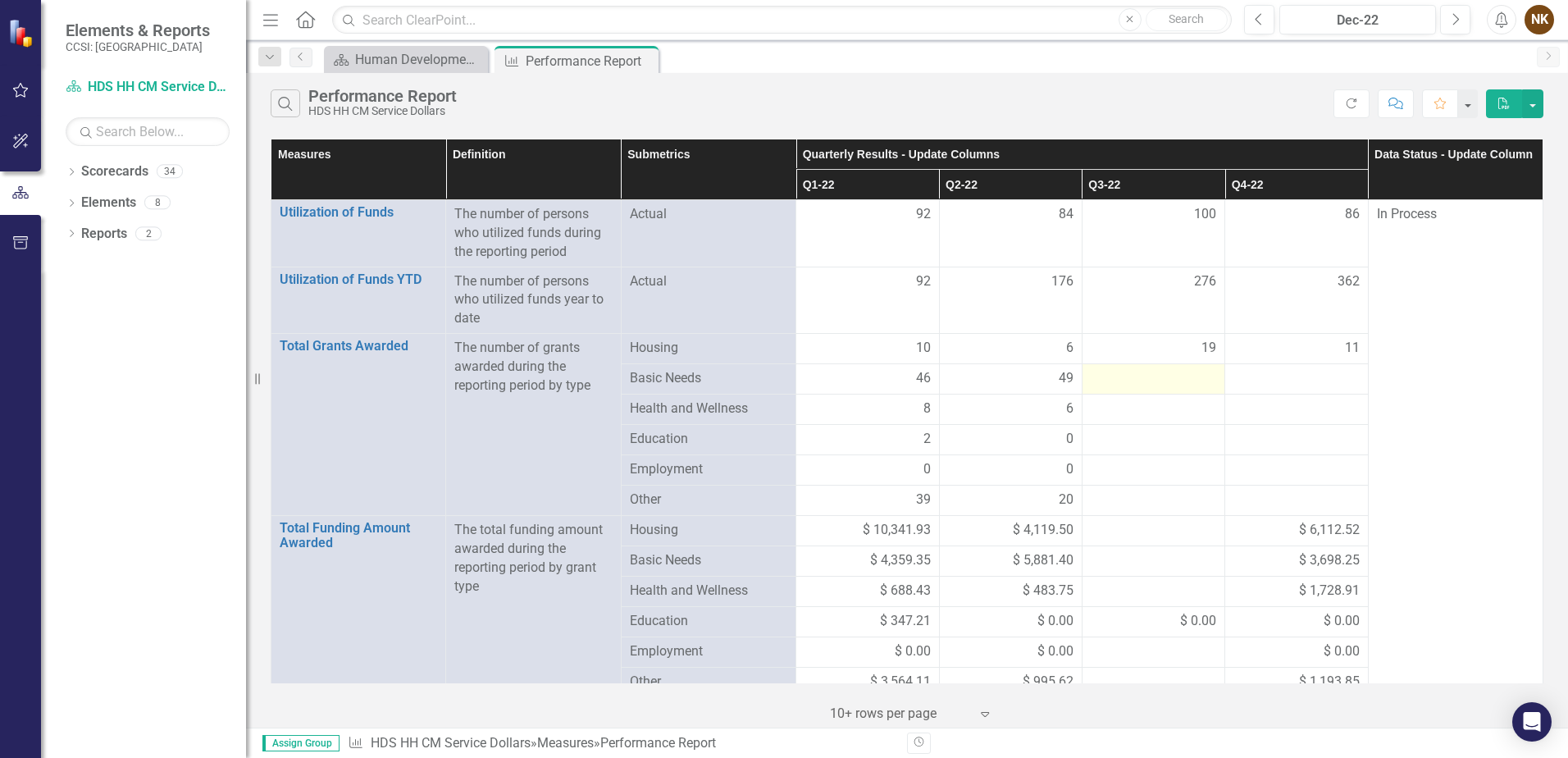
click at [1146, 373] on div at bounding box center [1154, 379] width 126 height 20
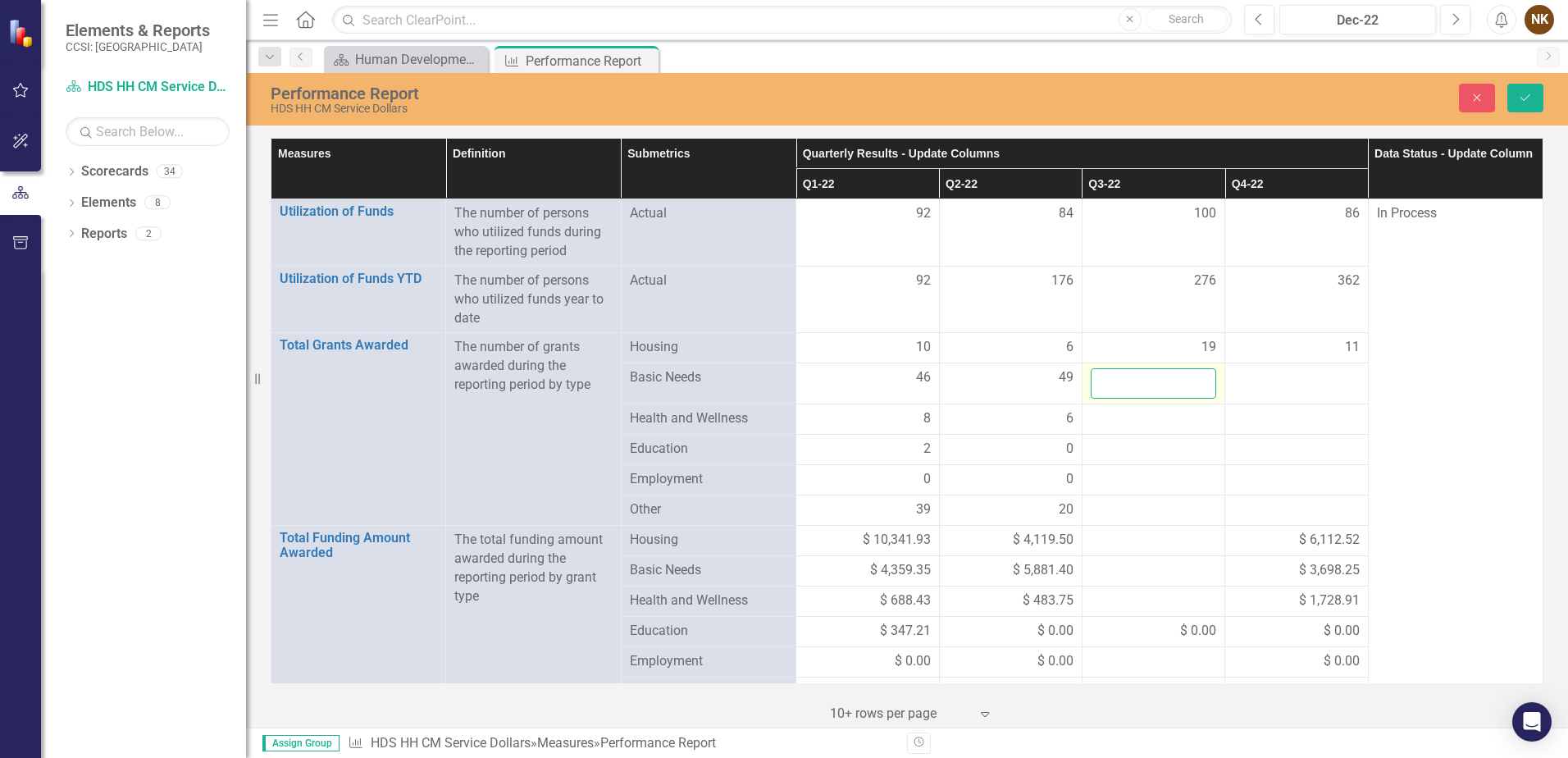
click at [1156, 379] on input "number" at bounding box center [1154, 383] width 126 height 31
type input "55"
click at [1313, 376] on div at bounding box center [1296, 378] width 126 height 20
type input "50"
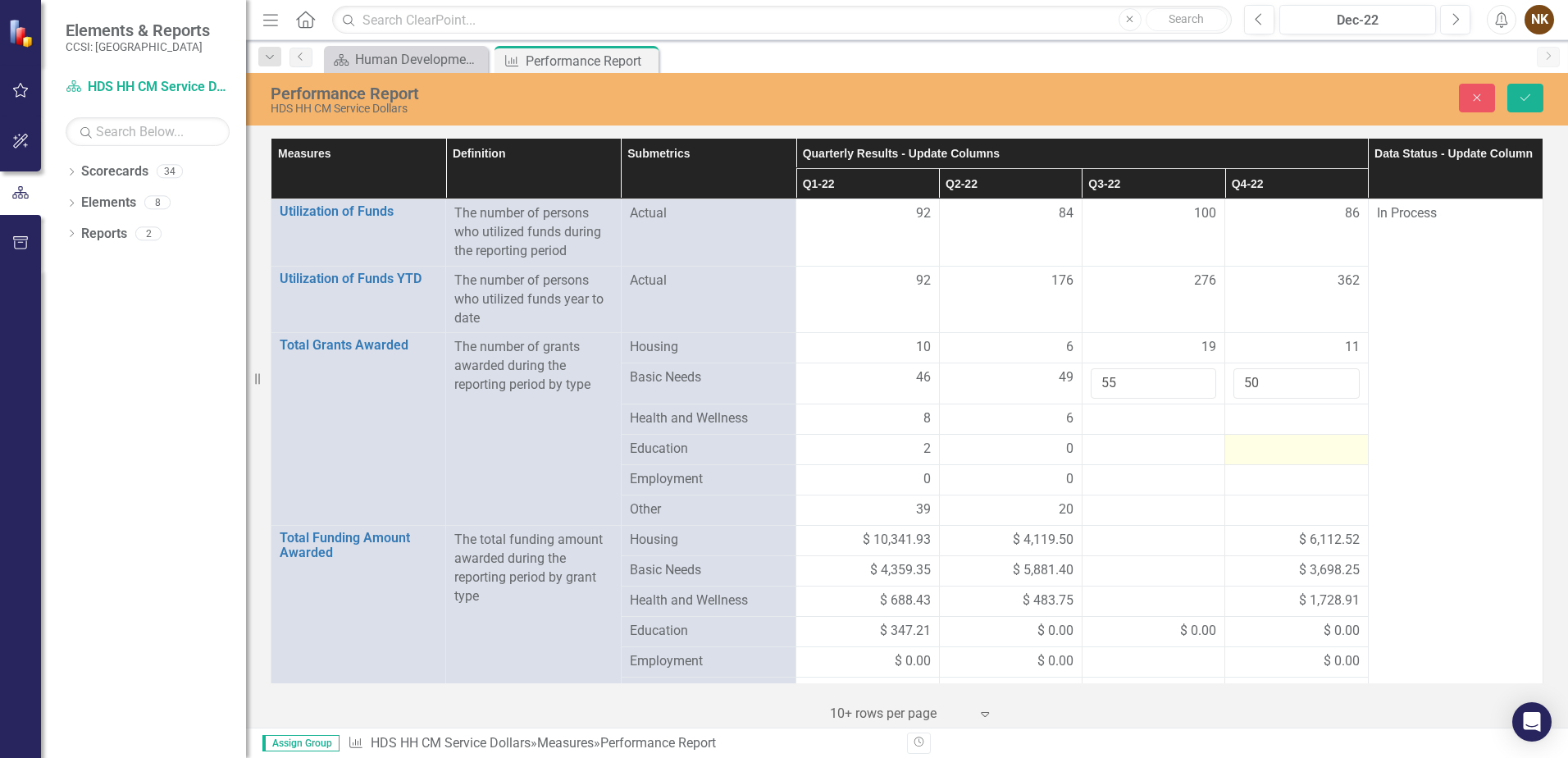
click at [1319, 455] on div at bounding box center [1296, 449] width 126 height 20
click at [1159, 413] on div at bounding box center [1154, 419] width 126 height 20
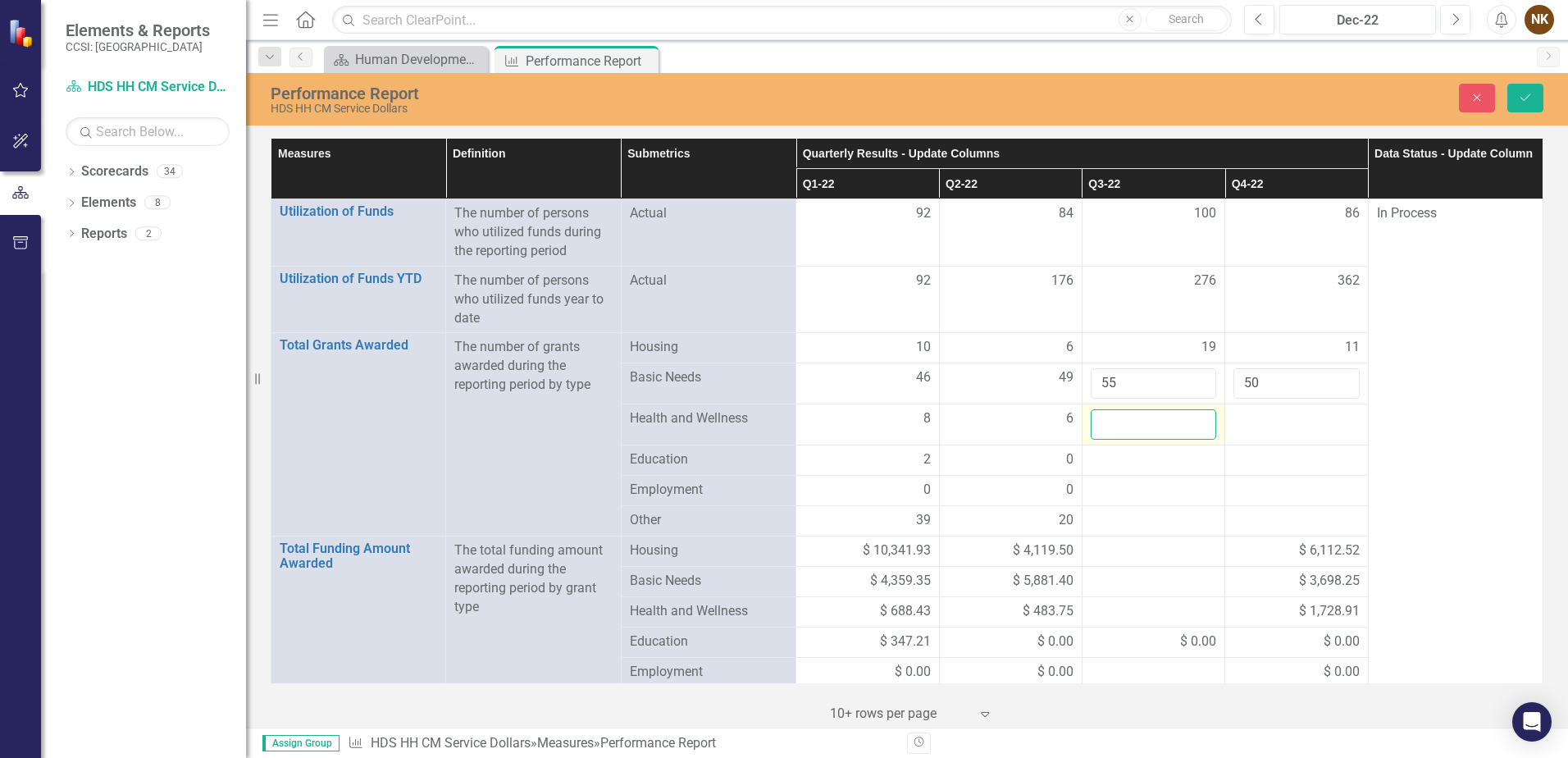
click at [1157, 413] on input "number" at bounding box center [1154, 424] width 126 height 31
type input "11"
click at [1269, 432] on td at bounding box center [1296, 425] width 142 height 41
click at [1269, 432] on input "number" at bounding box center [1296, 424] width 126 height 31
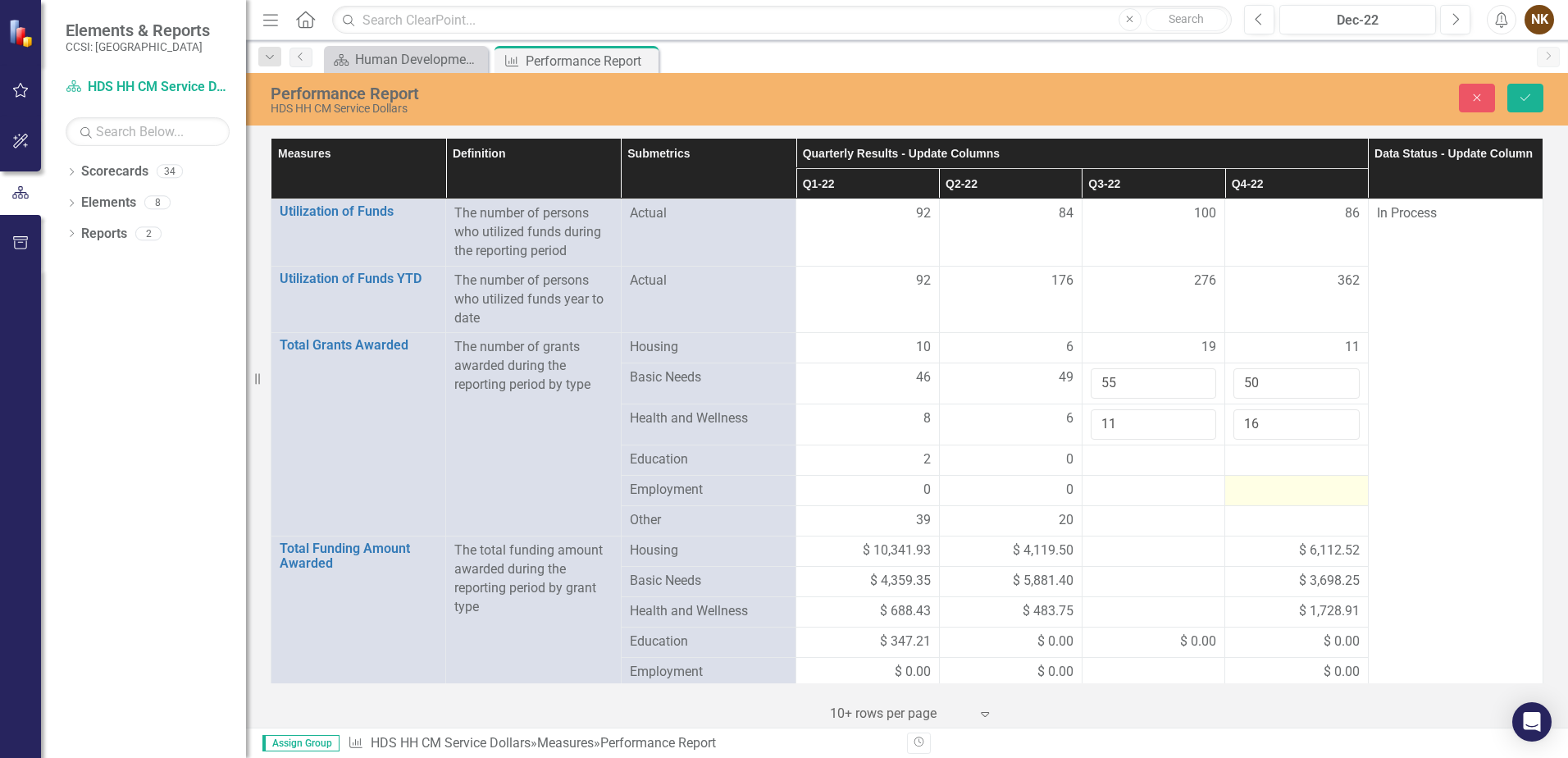
type input "16"
drag, startPoint x: 1309, startPoint y: 485, endPoint x: 1310, endPoint y: 467, distance: 18.0
click at [1306, 485] on div at bounding box center [1296, 490] width 126 height 20
click at [1522, 95] on icon "Save" at bounding box center [1525, 97] width 15 height 11
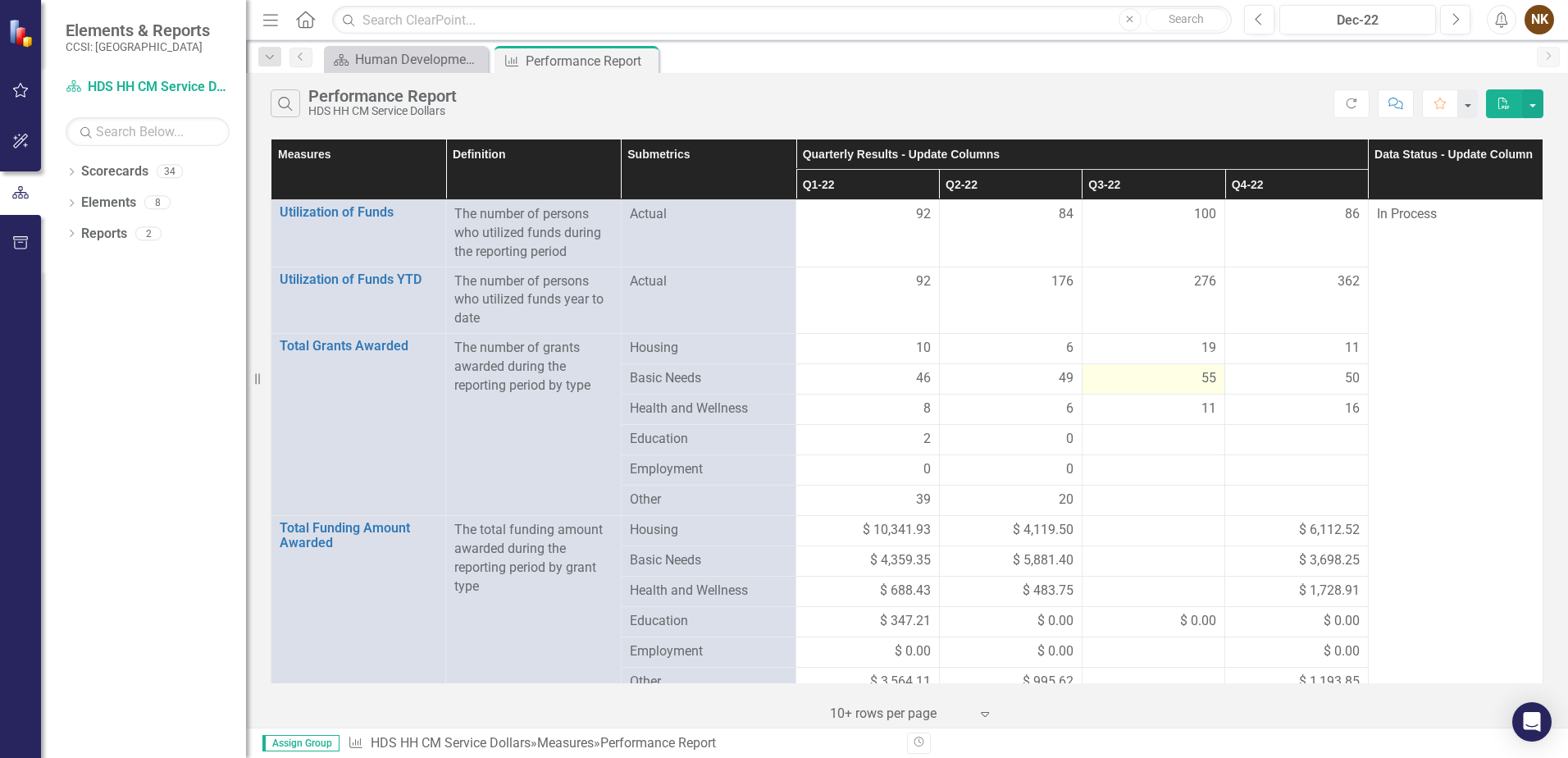
scroll to position [82, 0]
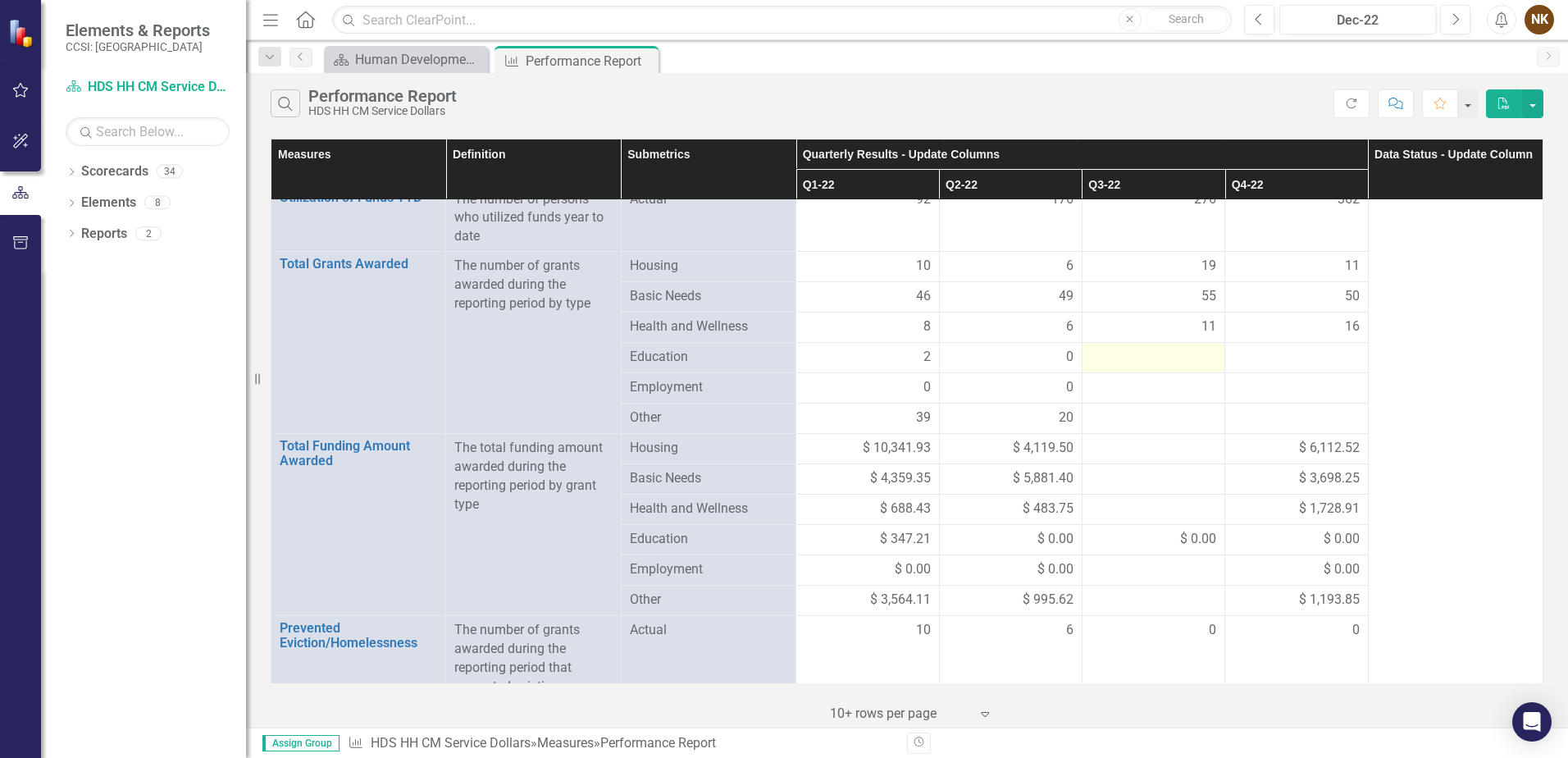
click at [1169, 349] on div at bounding box center [1154, 358] width 126 height 20
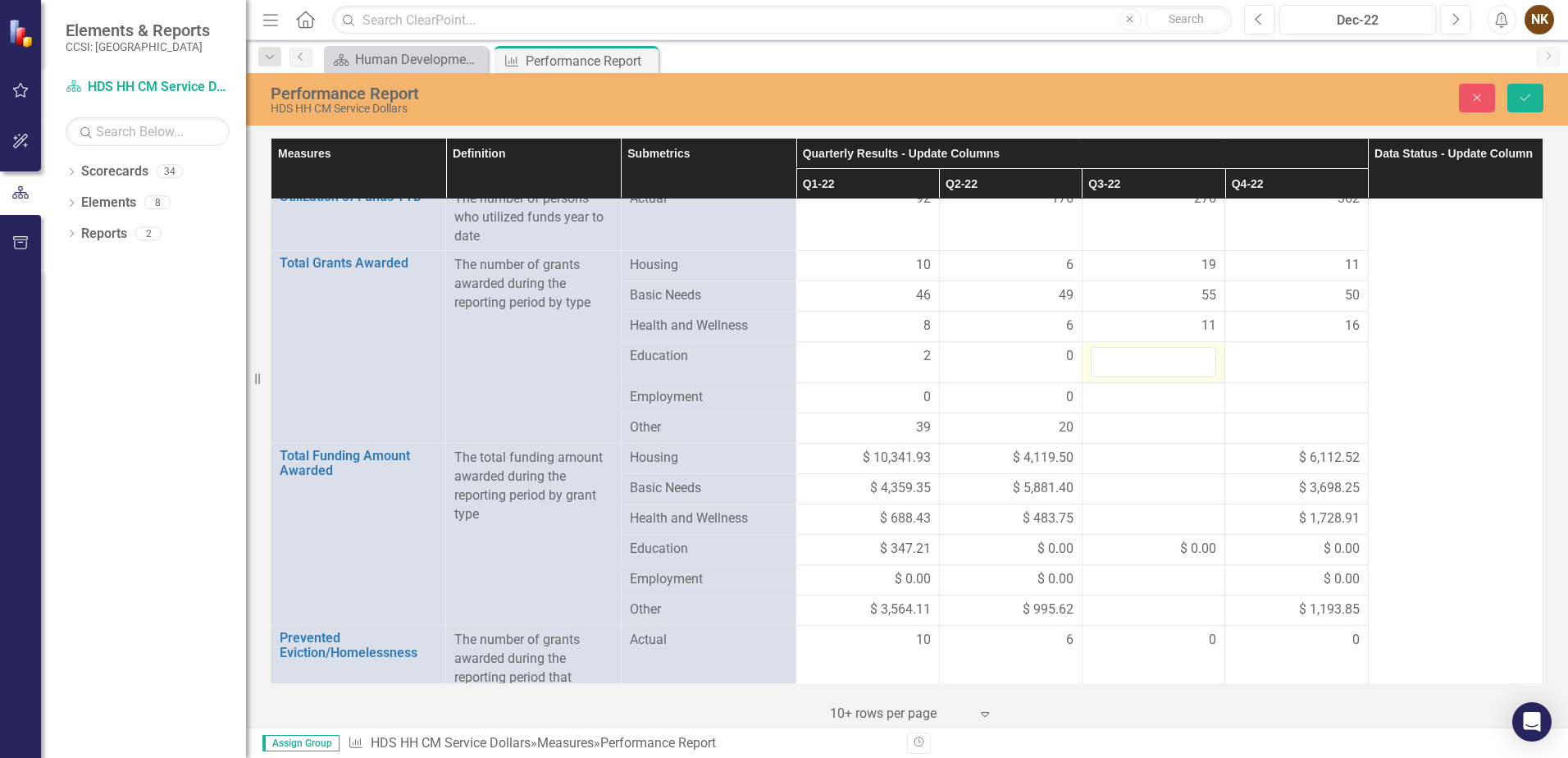
click at [1169, 349] on input "number" at bounding box center [1154, 362] width 126 height 31
type input "0"
click at [1294, 358] on div at bounding box center [1296, 357] width 126 height 20
type input "0"
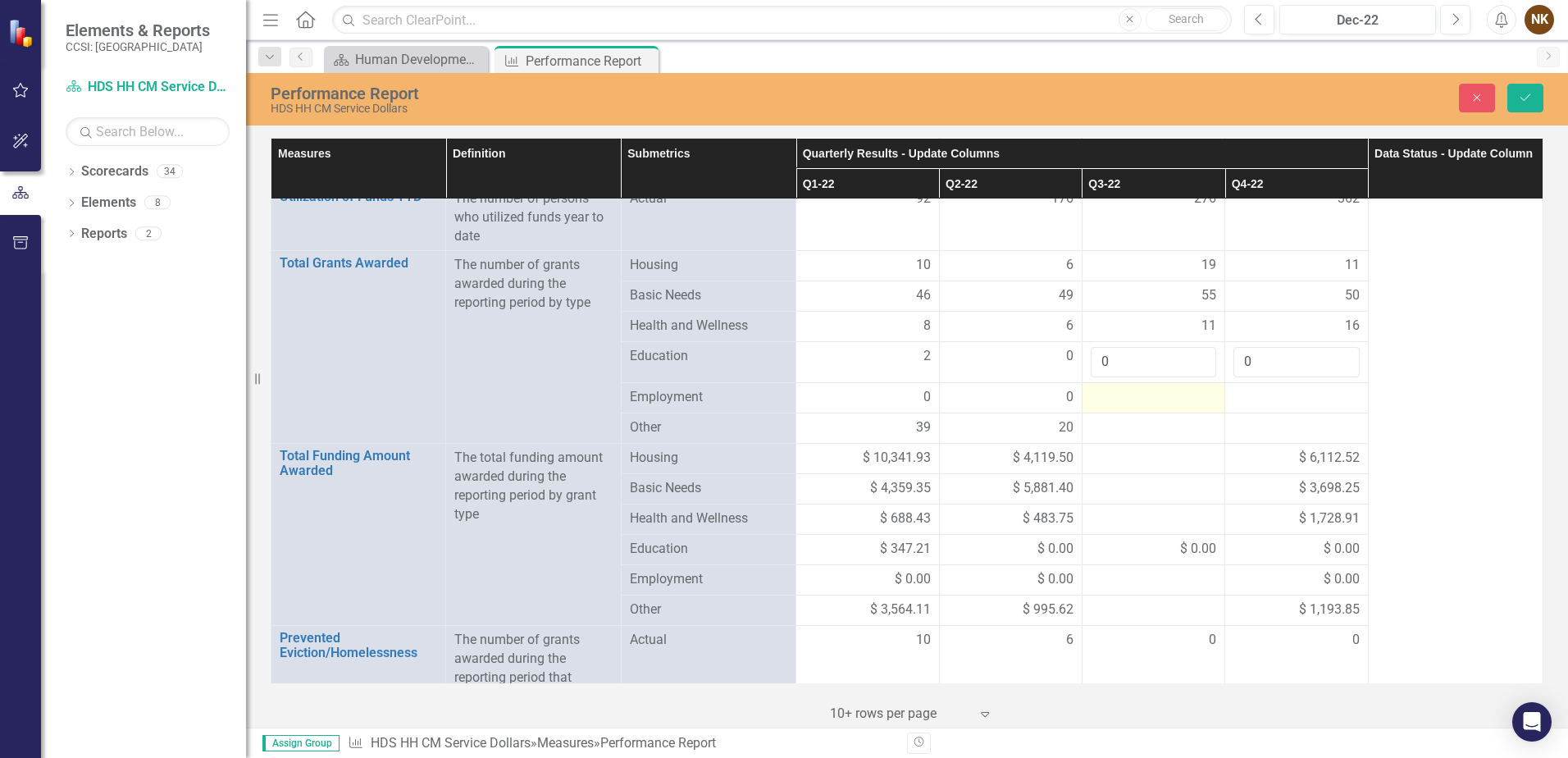
click at [1141, 390] on div at bounding box center [1154, 398] width 126 height 20
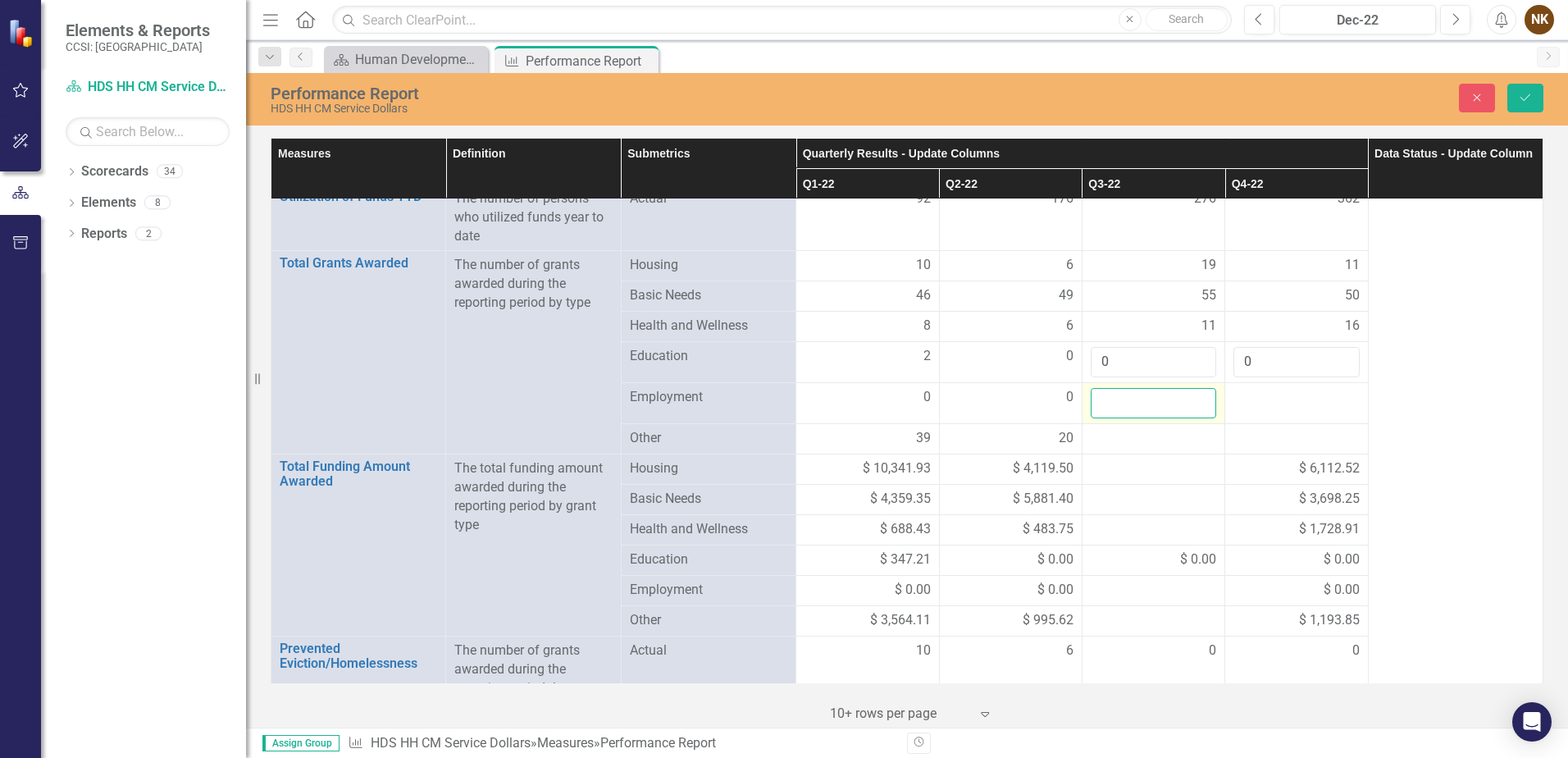
click at [1141, 389] on input "number" at bounding box center [1154, 403] width 126 height 31
type input "0"
click at [1240, 397] on div at bounding box center [1296, 398] width 126 height 20
click at [1240, 397] on input "number" at bounding box center [1296, 403] width 126 height 31
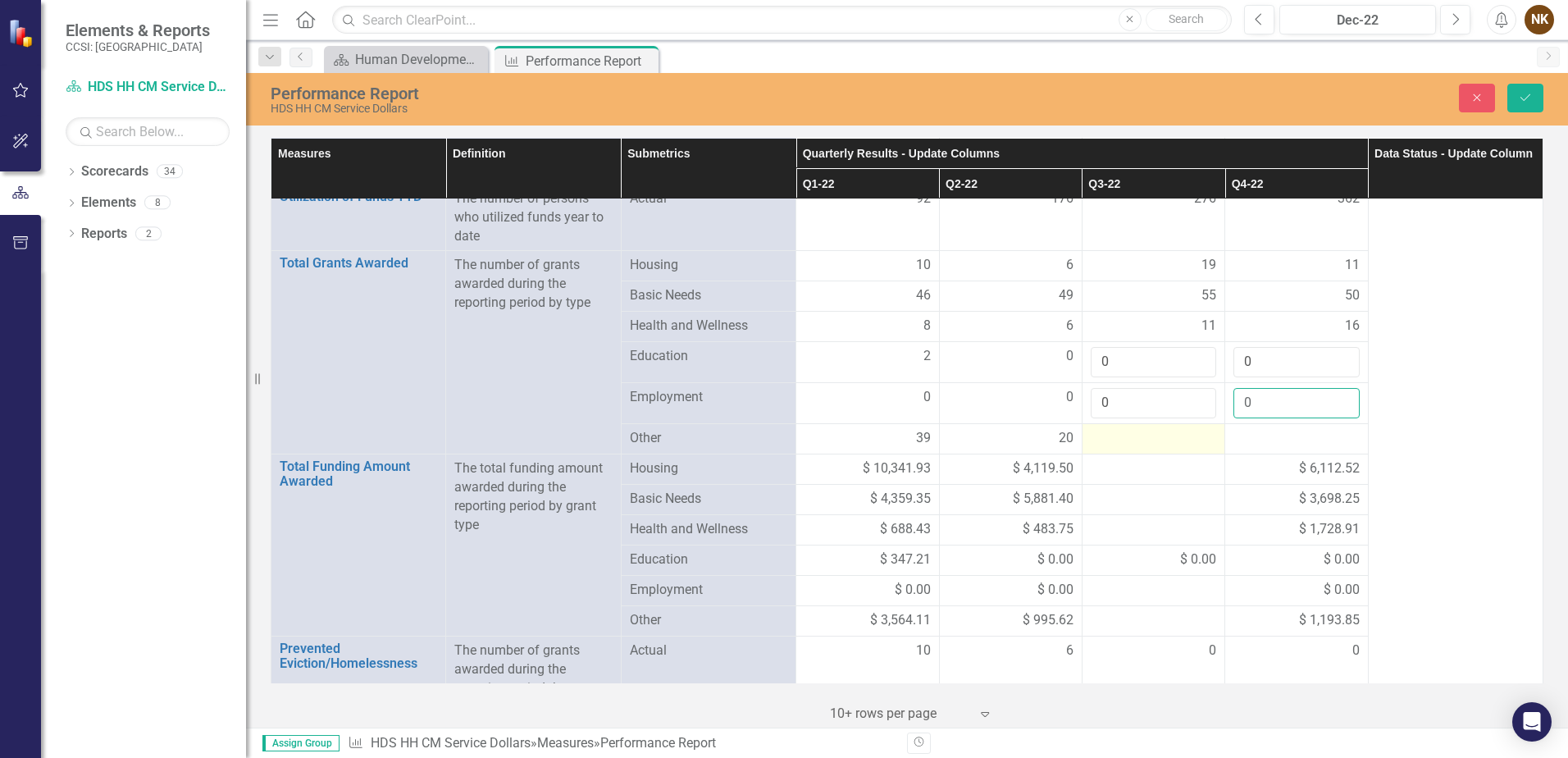
type input "0"
click at [1156, 439] on div at bounding box center [1154, 439] width 126 height 20
click at [1127, 444] on div at bounding box center [1154, 439] width 126 height 20
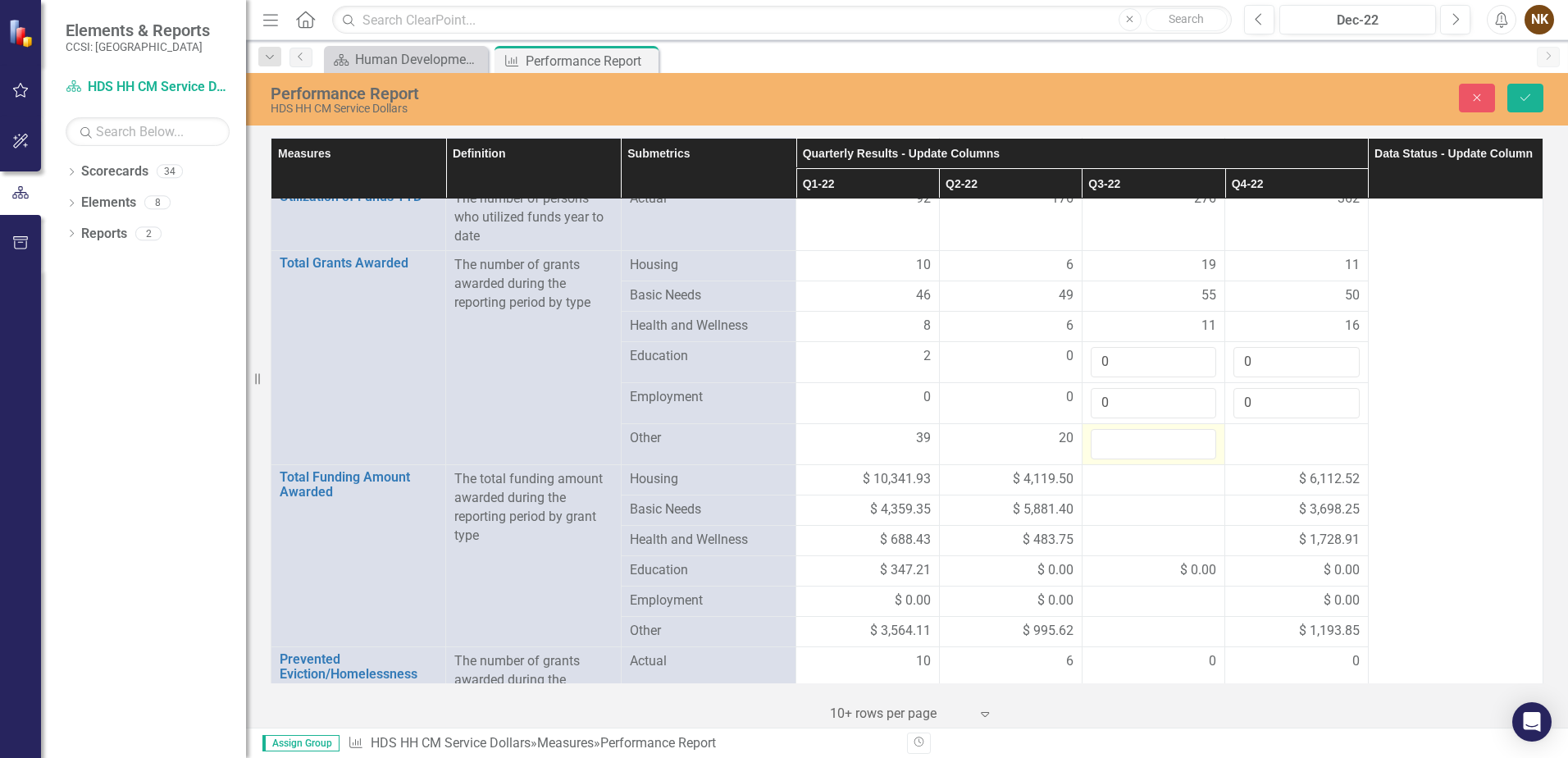
click at [1127, 444] on input "number" at bounding box center [1154, 444] width 126 height 31
type input "15"
click at [1289, 445] on div at bounding box center [1296, 439] width 126 height 20
click at [1289, 445] on input "number" at bounding box center [1296, 444] width 126 height 31
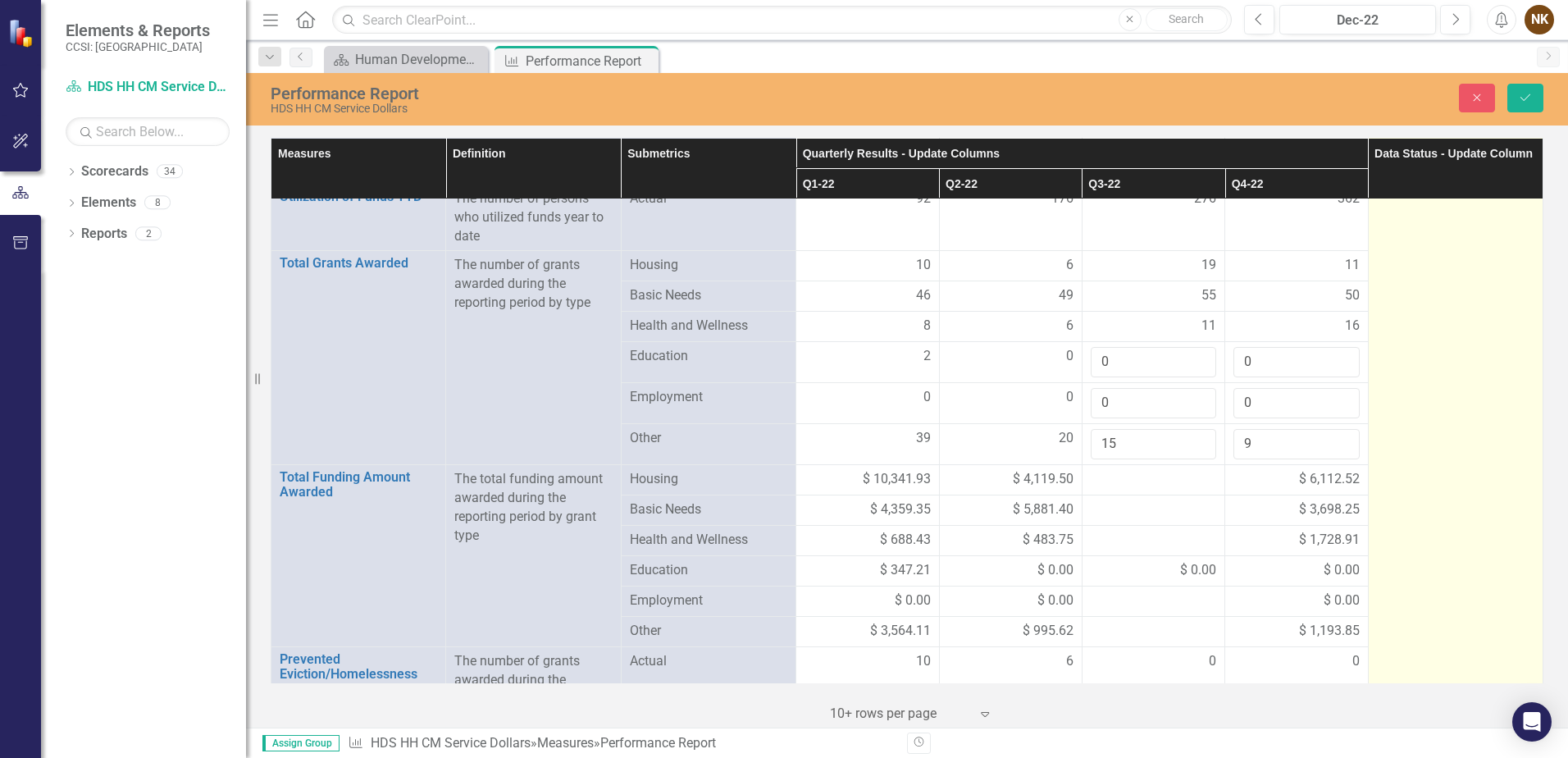
type input "9"
click at [1413, 393] on td "In Process" at bounding box center [1455, 529] width 175 height 824
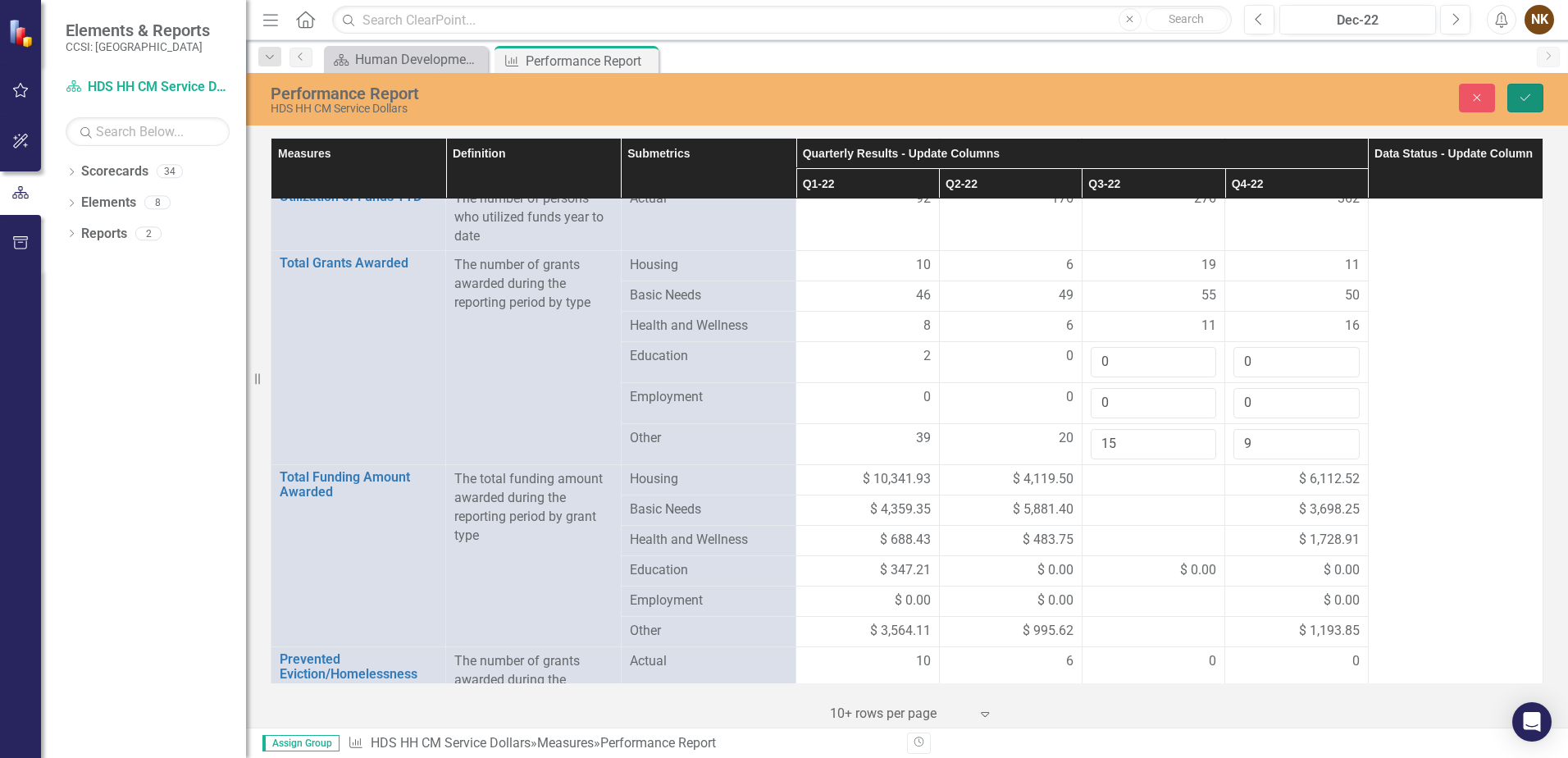
click at [1526, 102] on icon "Save" at bounding box center [1525, 97] width 15 height 11
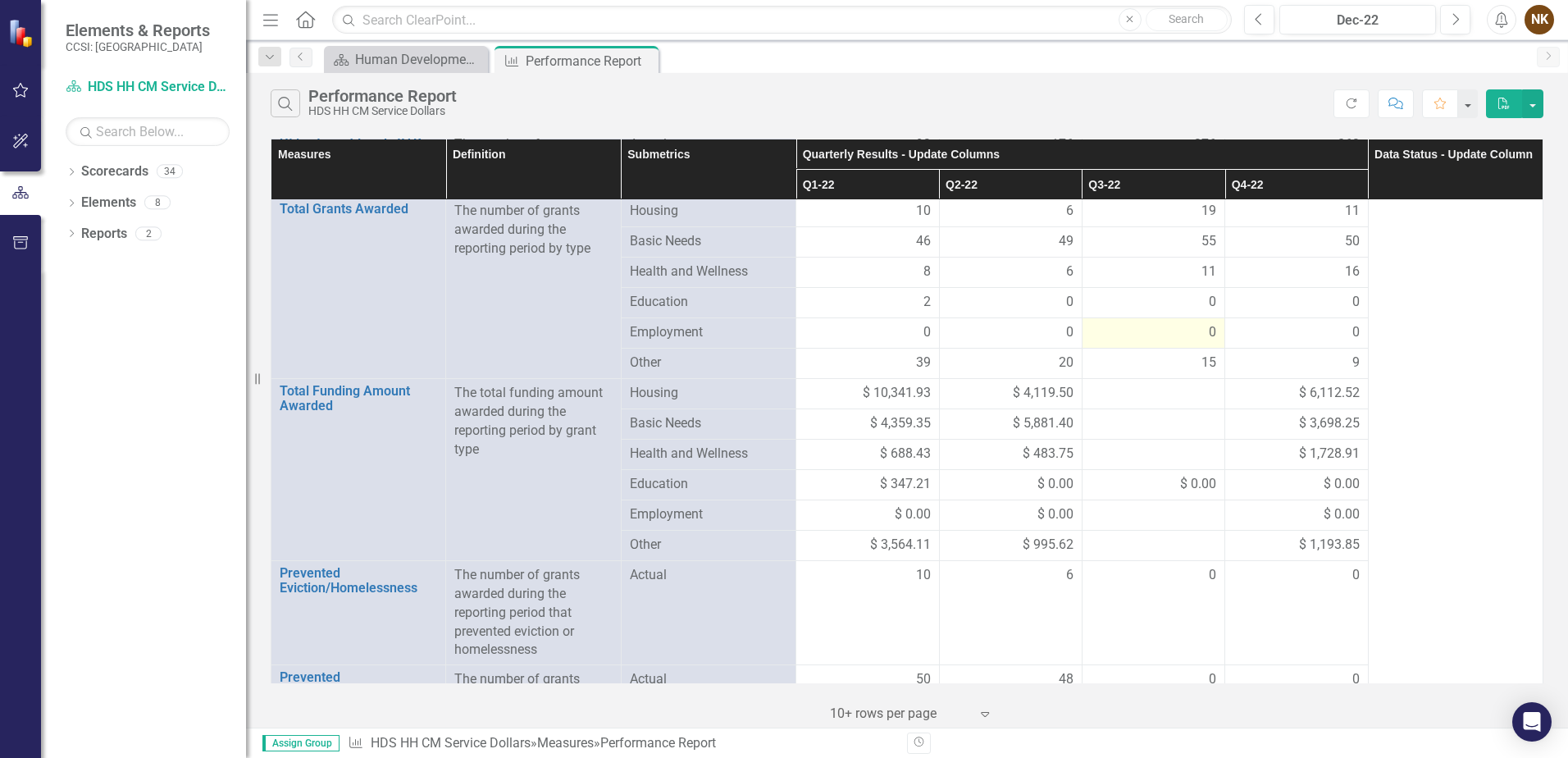
scroll to position [164, 0]
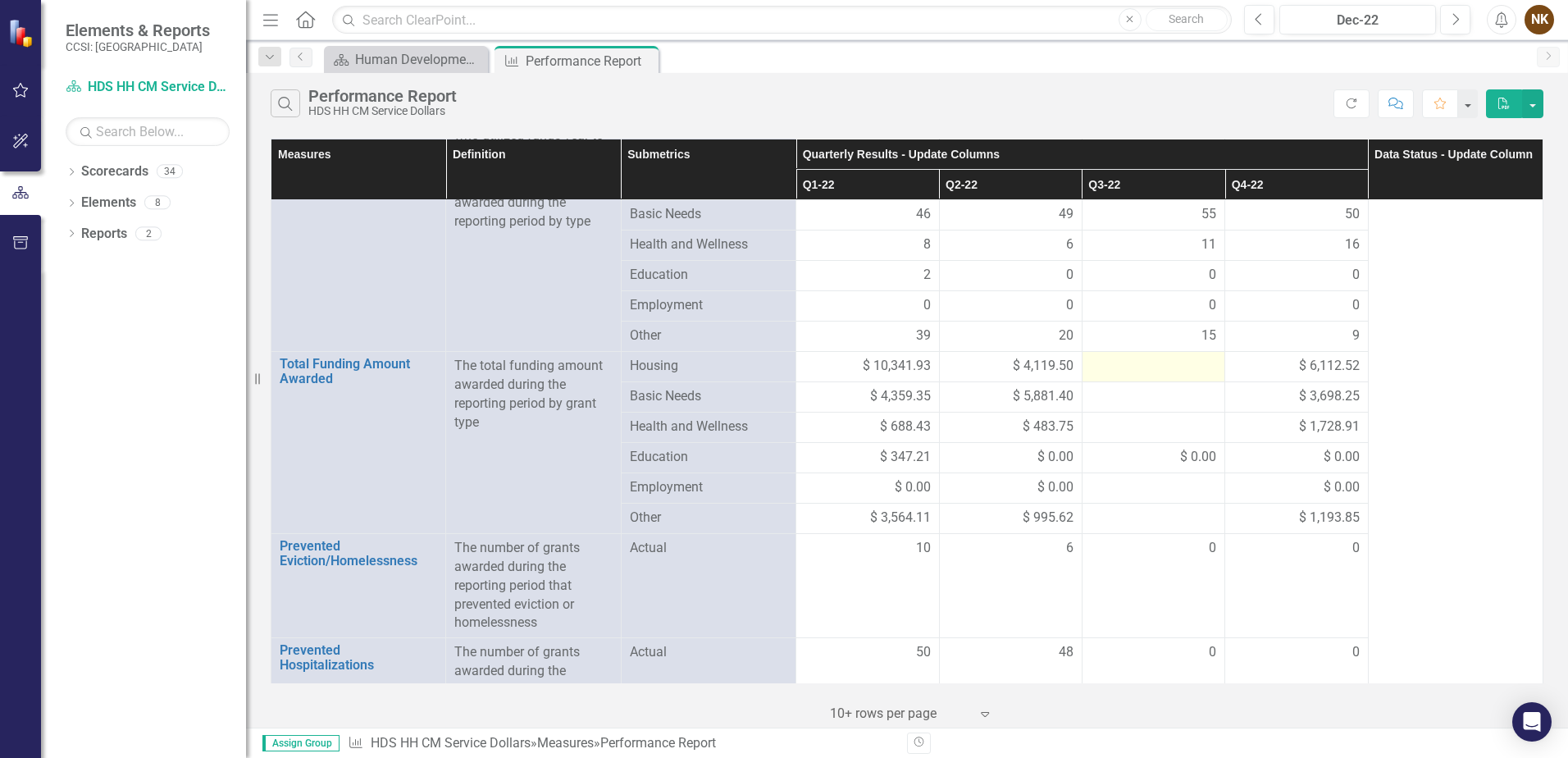
click at [1141, 371] on div at bounding box center [1154, 366] width 126 height 20
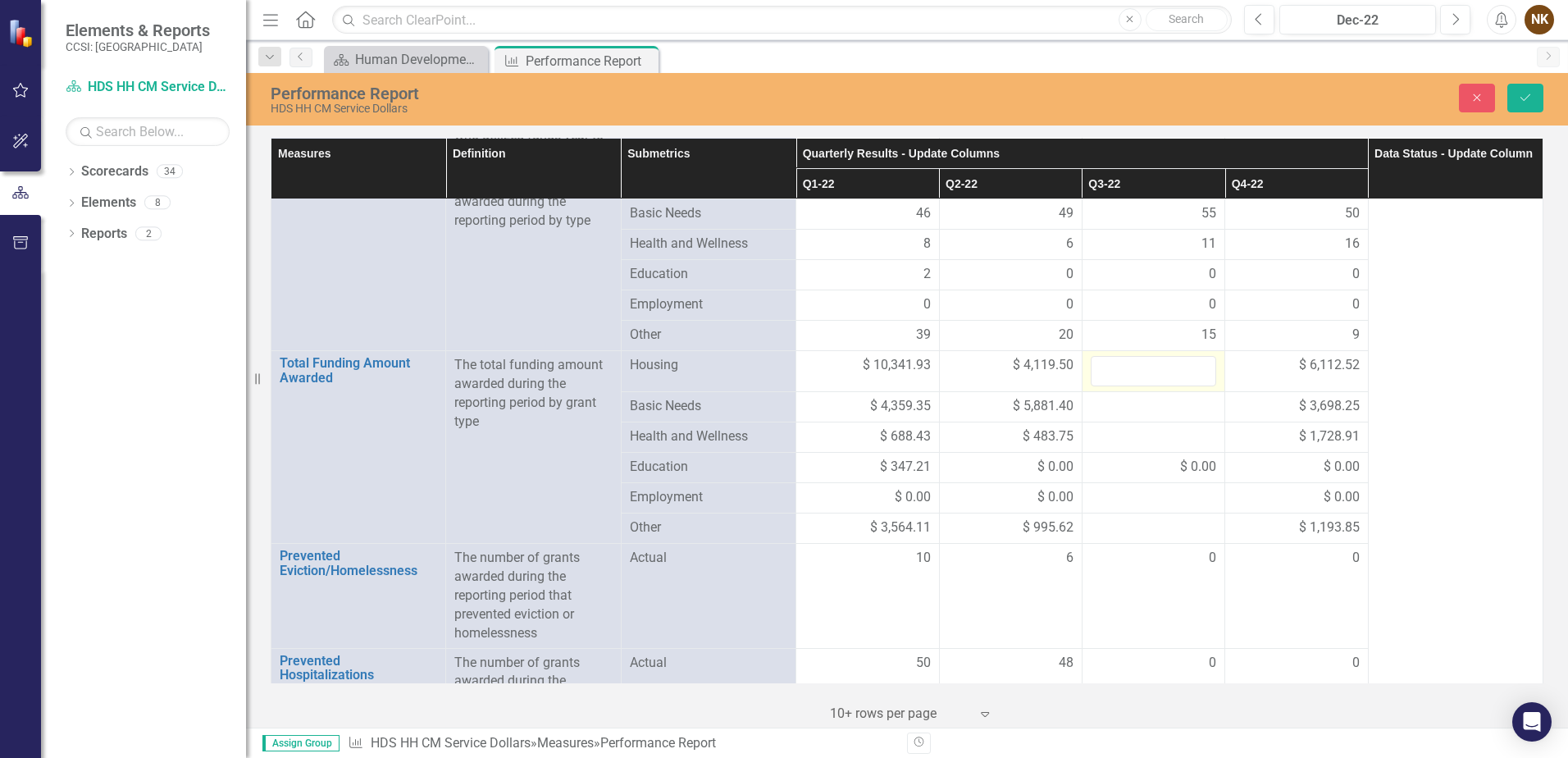
click at [1141, 371] on input "number" at bounding box center [1154, 371] width 126 height 31
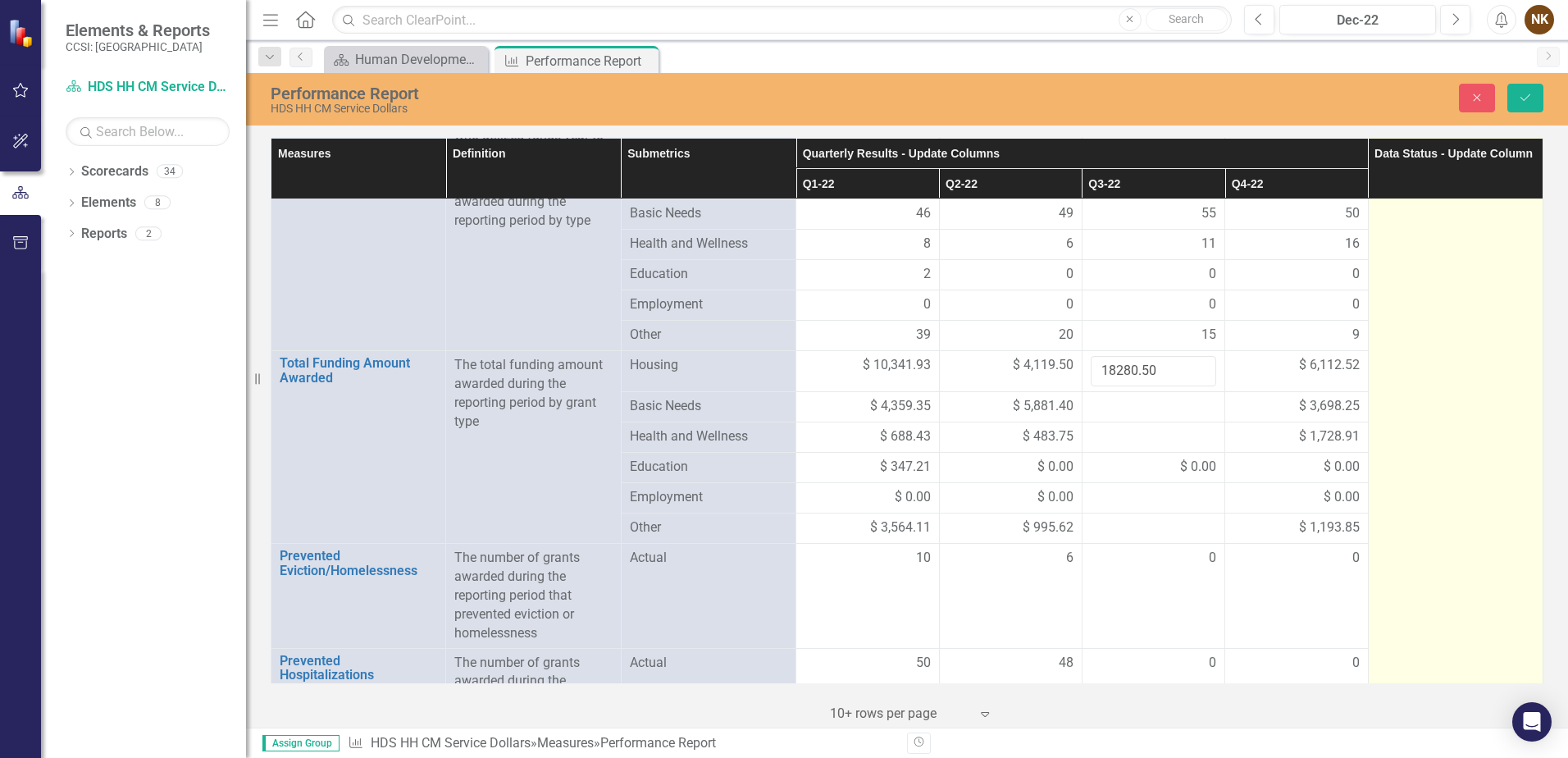
type input "18280.50"
click at [1393, 370] on td "In Process" at bounding box center [1455, 436] width 175 height 803
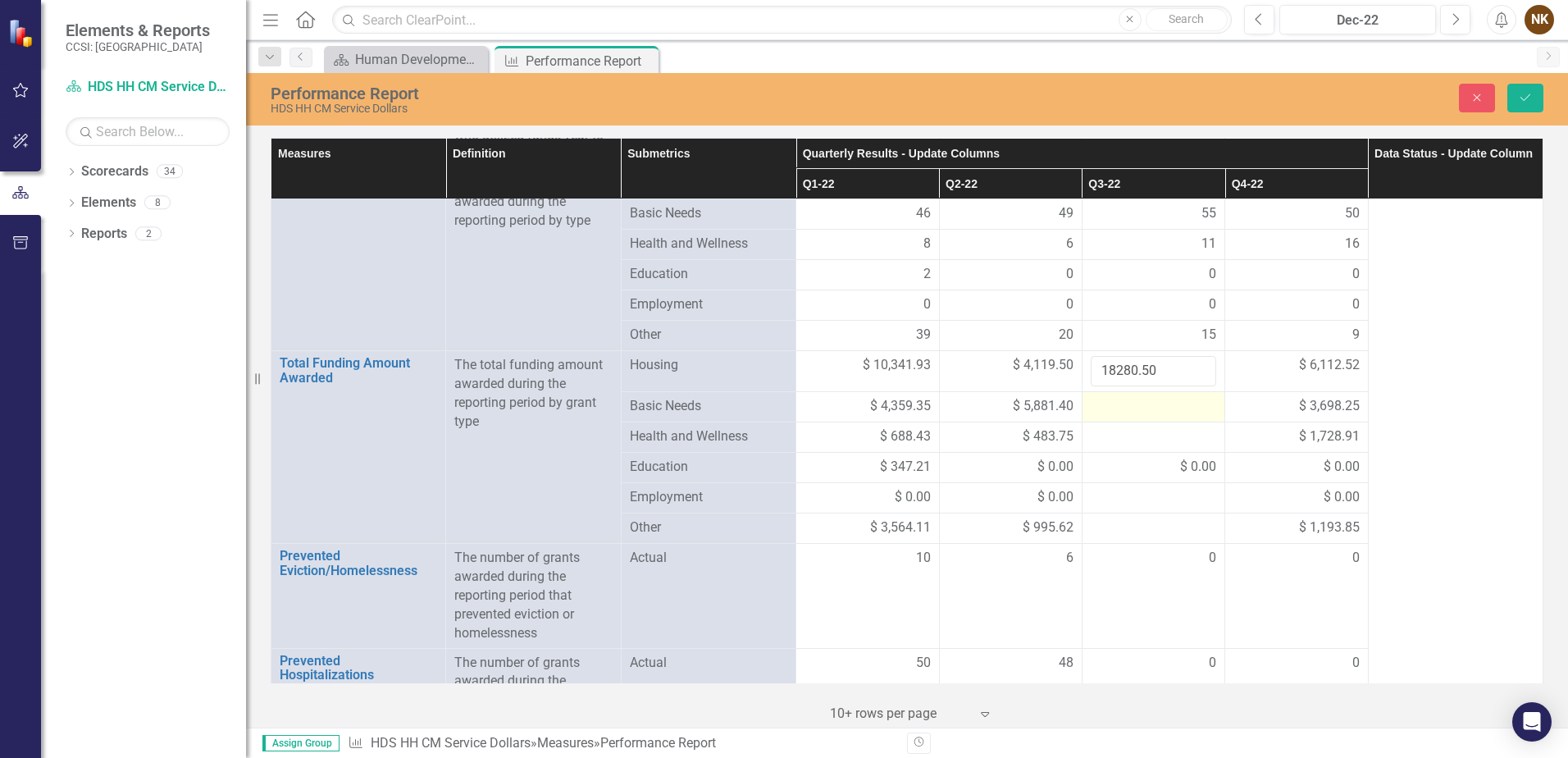
click at [1127, 412] on div at bounding box center [1154, 407] width 126 height 20
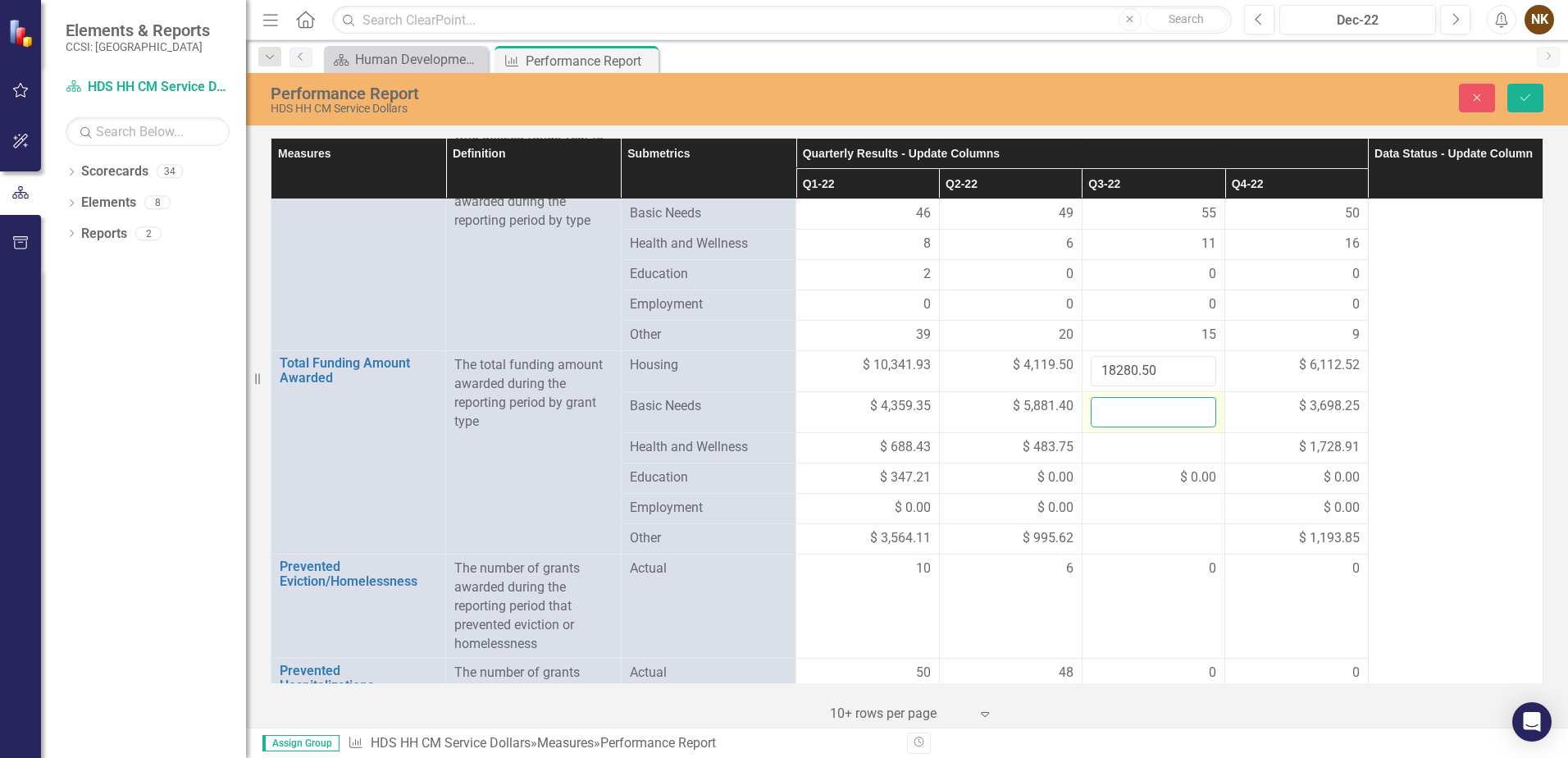
click at [1127, 412] on input "number" at bounding box center [1154, 412] width 126 height 31
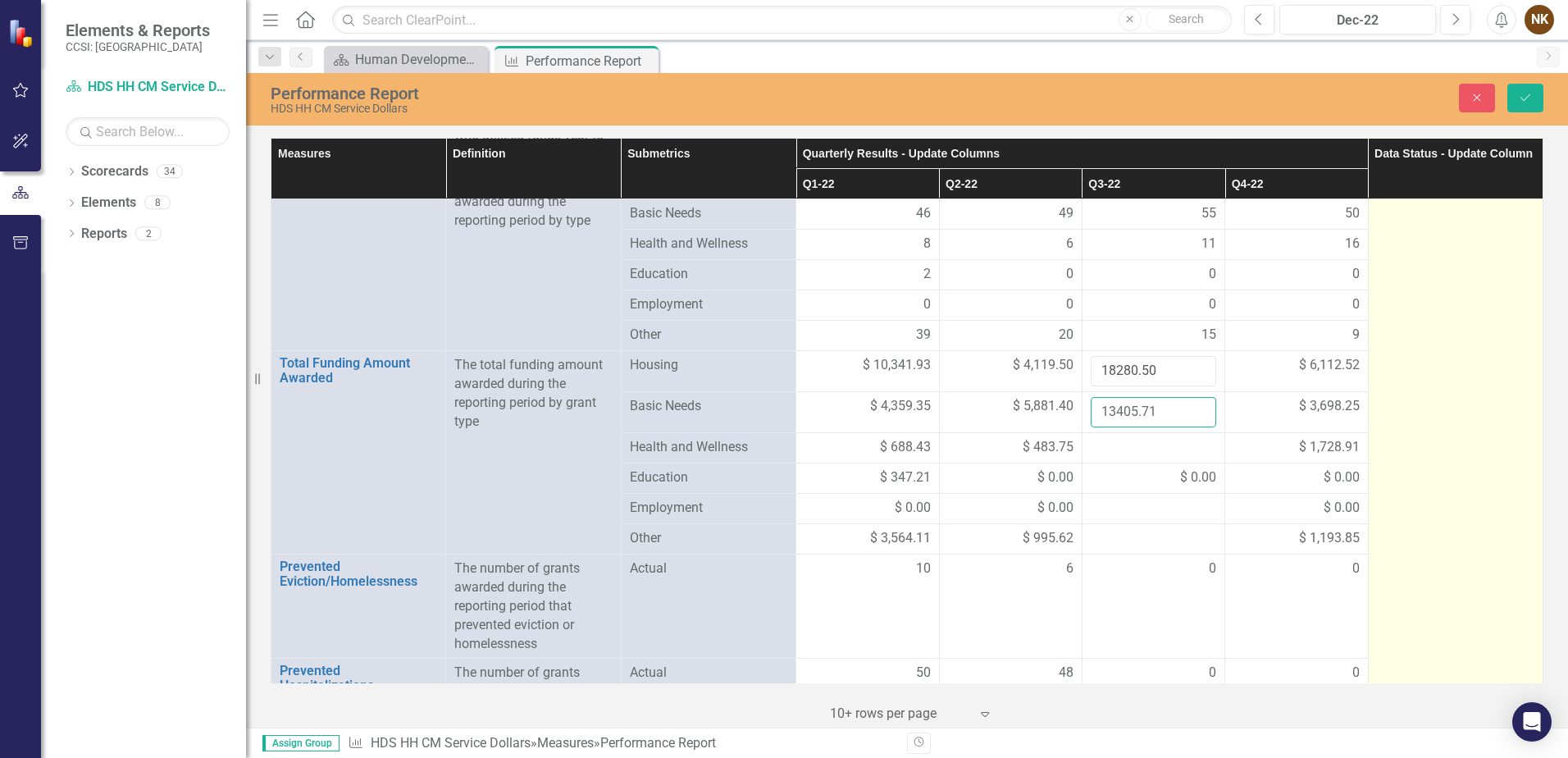
type input "13405.71"
click at [1436, 417] on td "In Process" at bounding box center [1455, 442] width 175 height 814
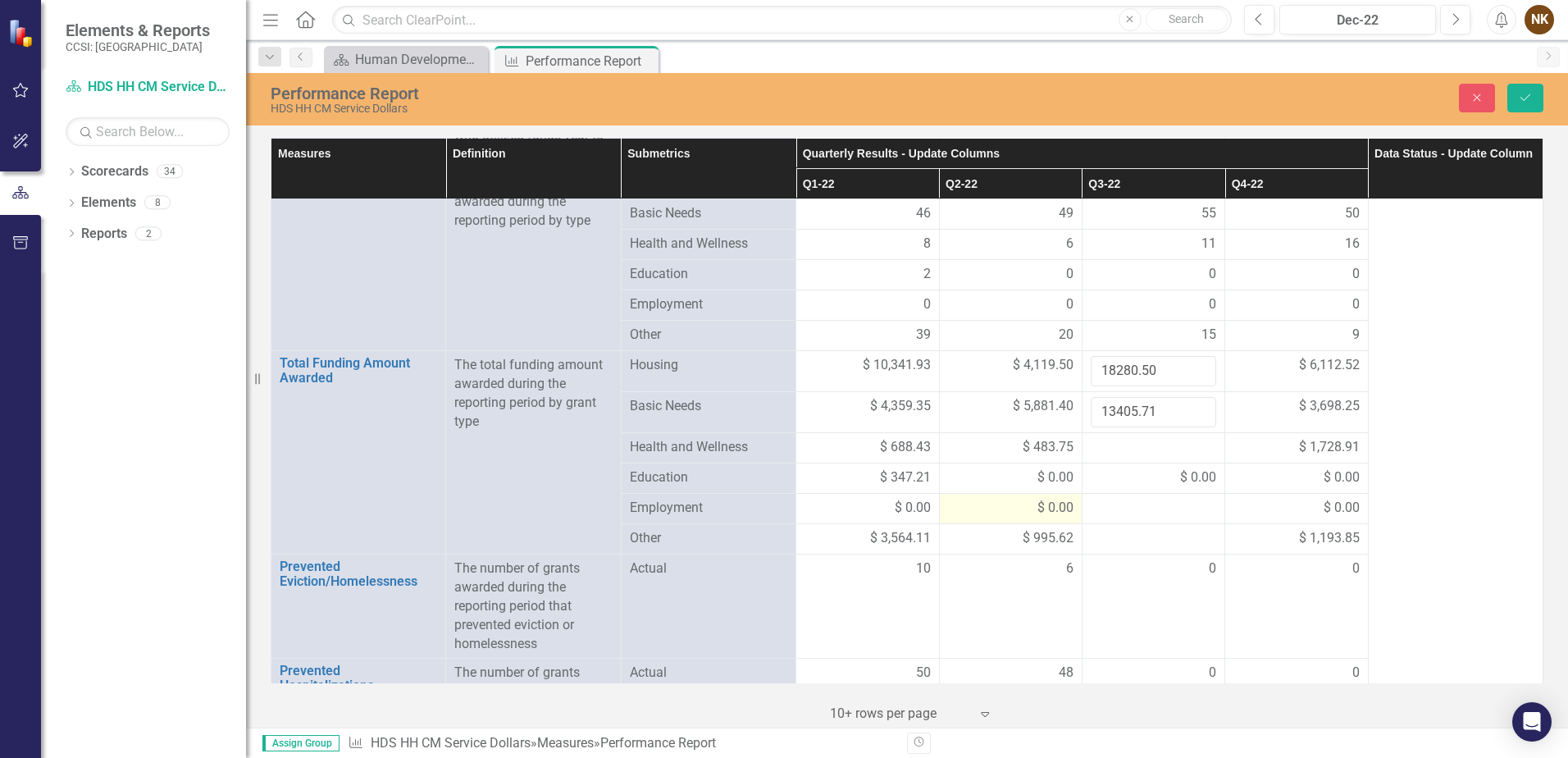
drag, startPoint x: 1086, startPoint y: 456, endPoint x: 939, endPoint y: 497, distance: 152.6
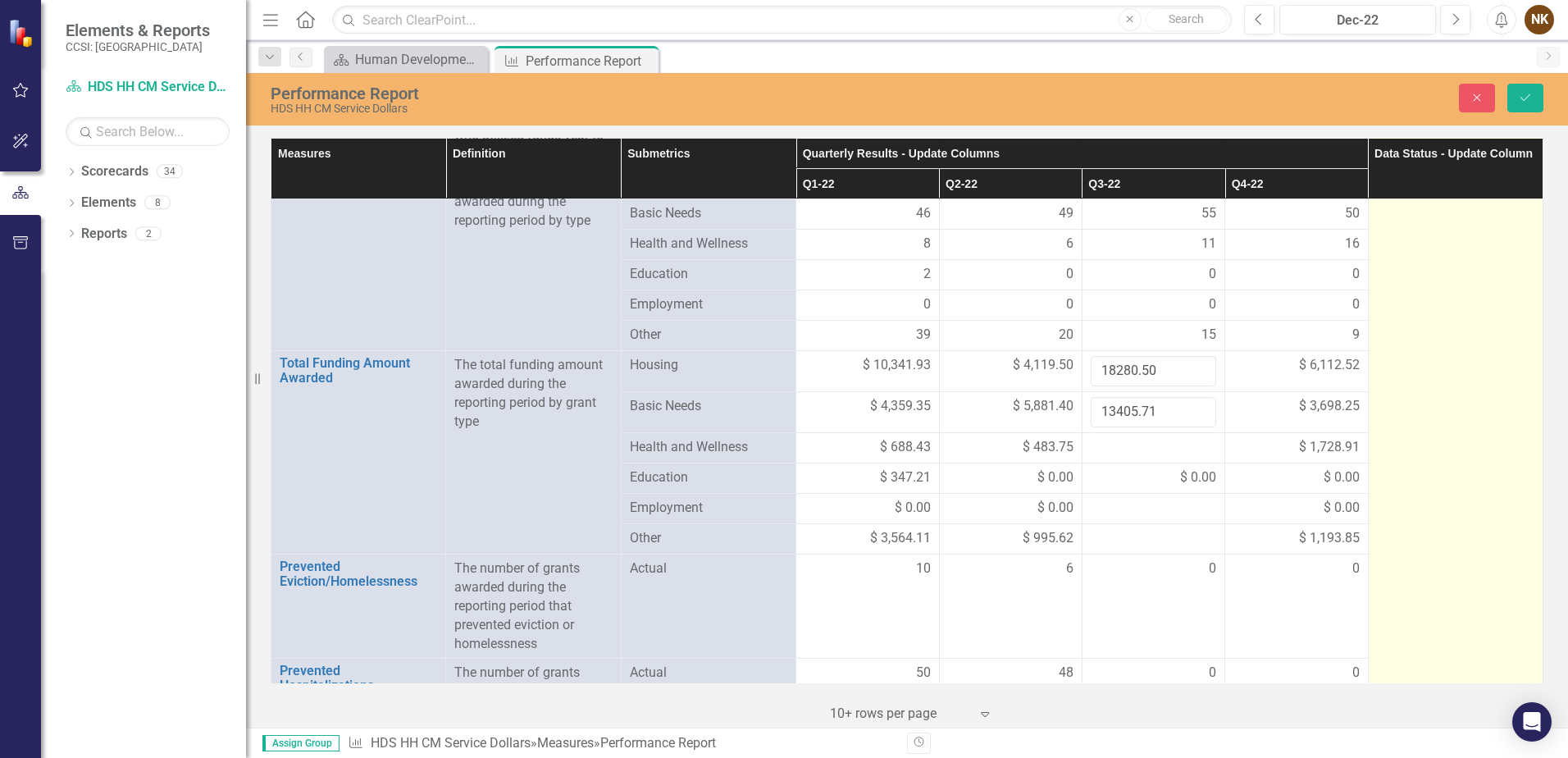
drag, startPoint x: 939, startPoint y: 497, endPoint x: 1426, endPoint y: 476, distance: 487.5
click at [1426, 476] on td "In Process" at bounding box center [1455, 442] width 175 height 814
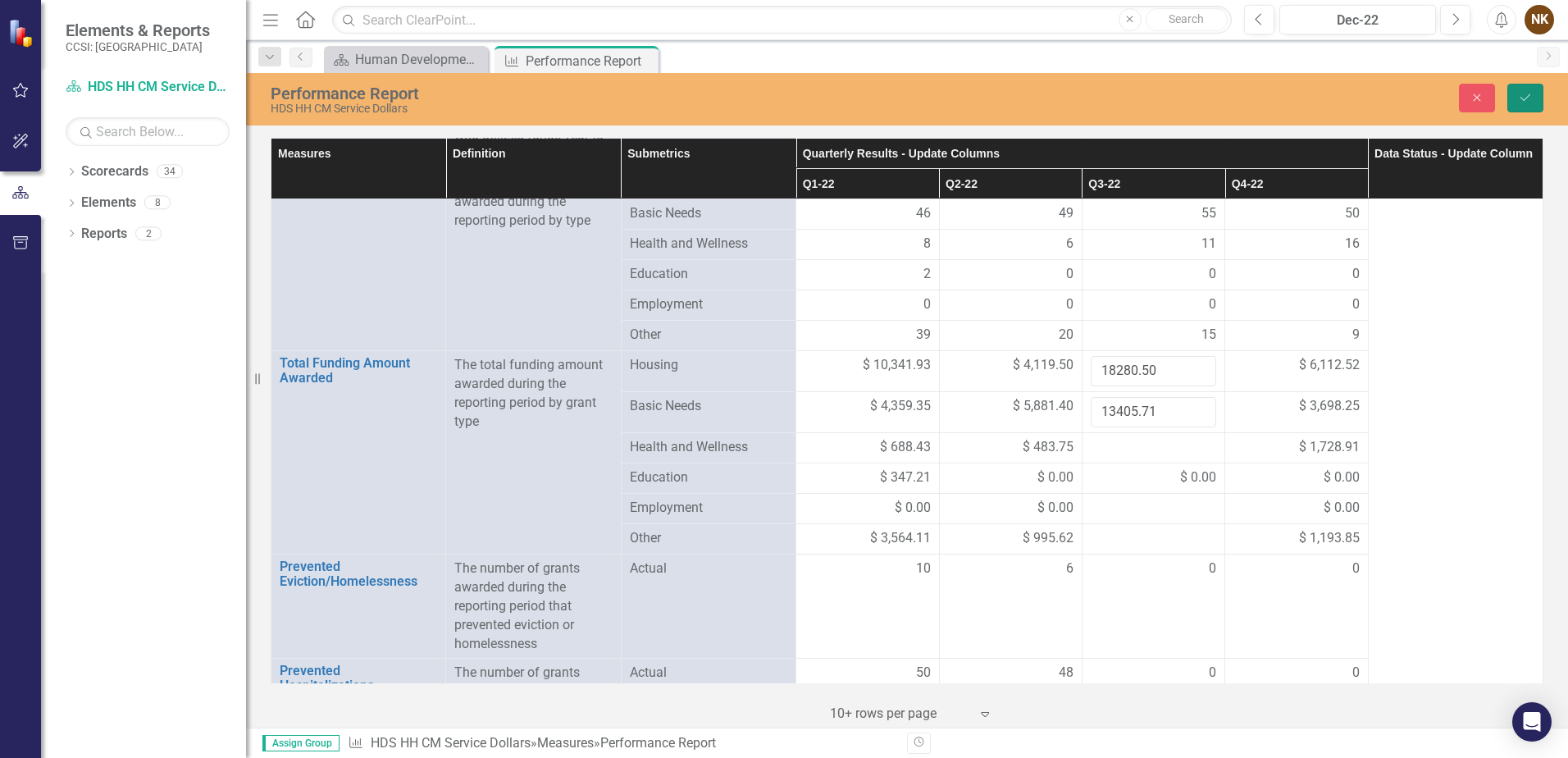
click at [1517, 103] on button "Save" at bounding box center [1525, 98] width 36 height 29
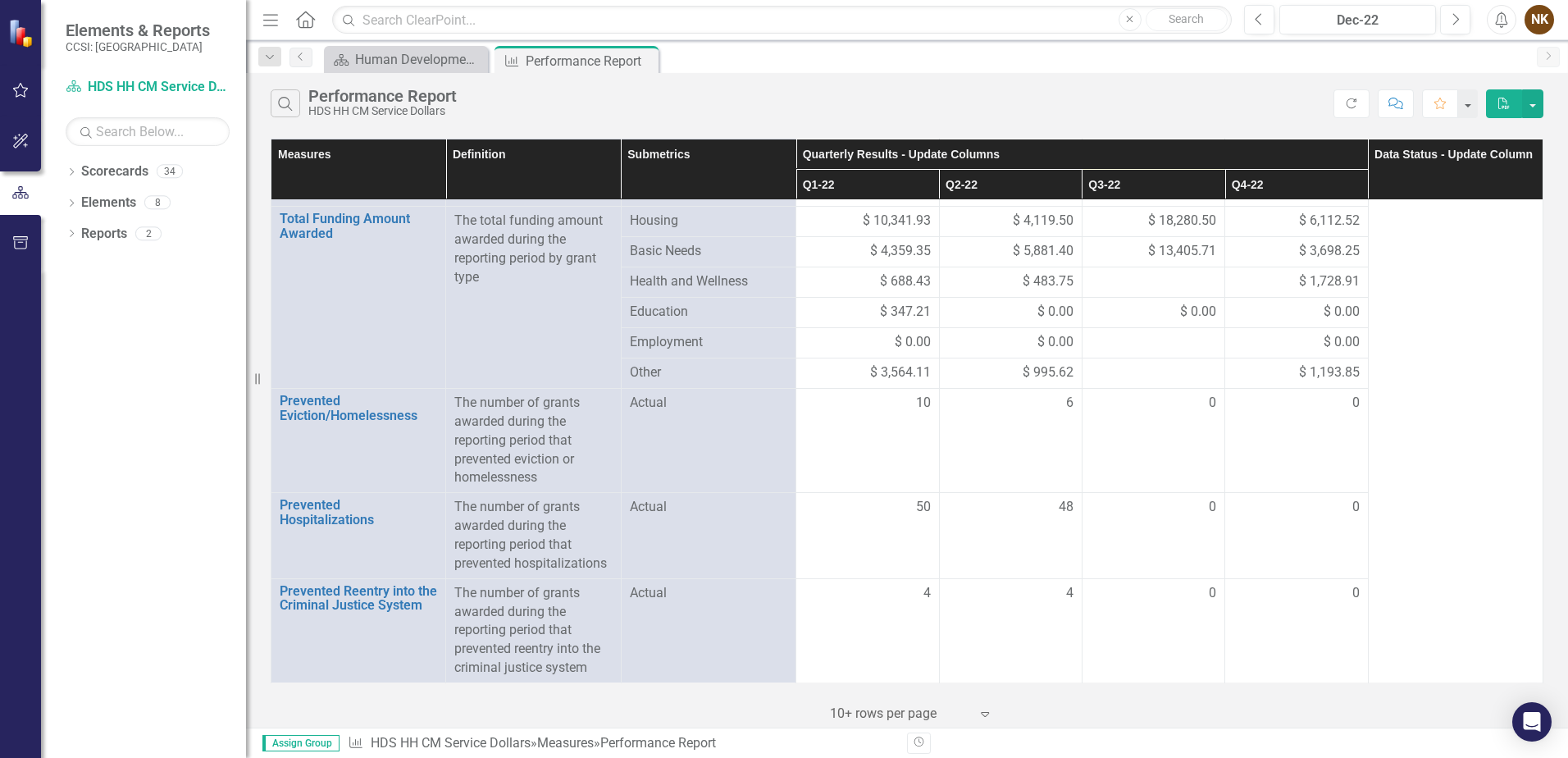
scroll to position [227, 0]
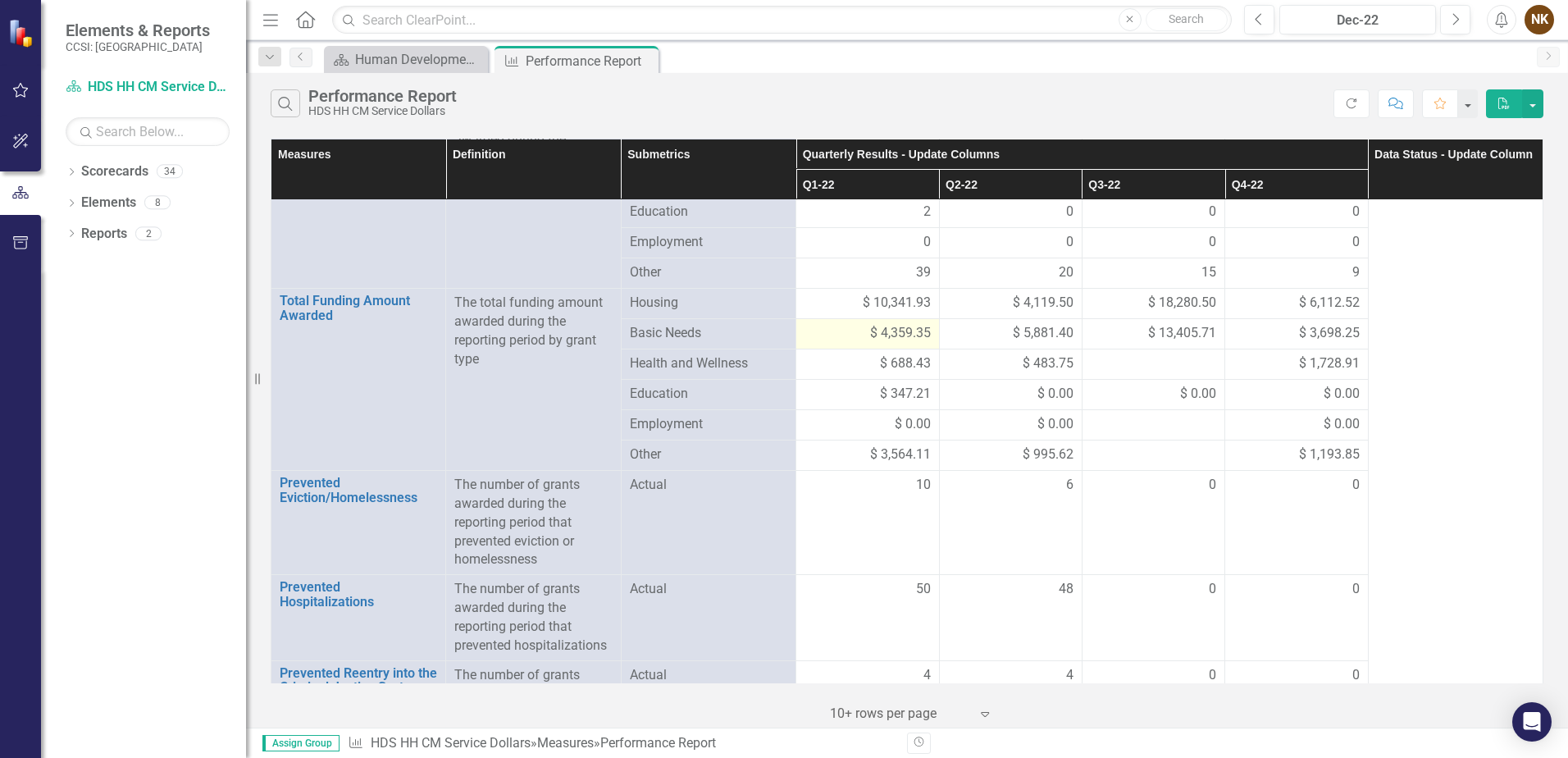
click at [872, 325] on span "$ 4,359.35" at bounding box center [900, 334] width 60 height 19
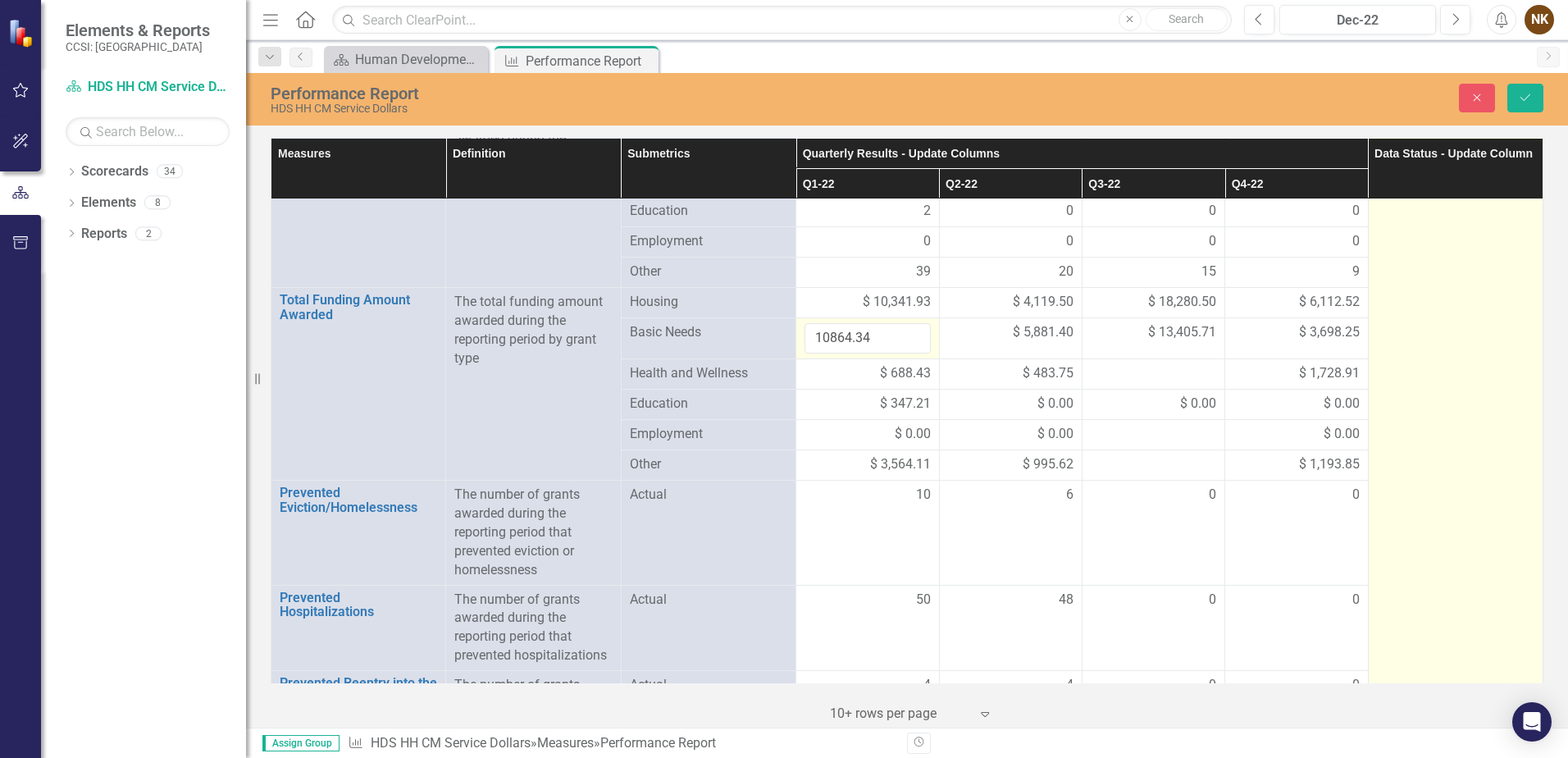
type input "10864.34"
click at [1433, 372] on td "In Process" at bounding box center [1455, 373] width 175 height 803
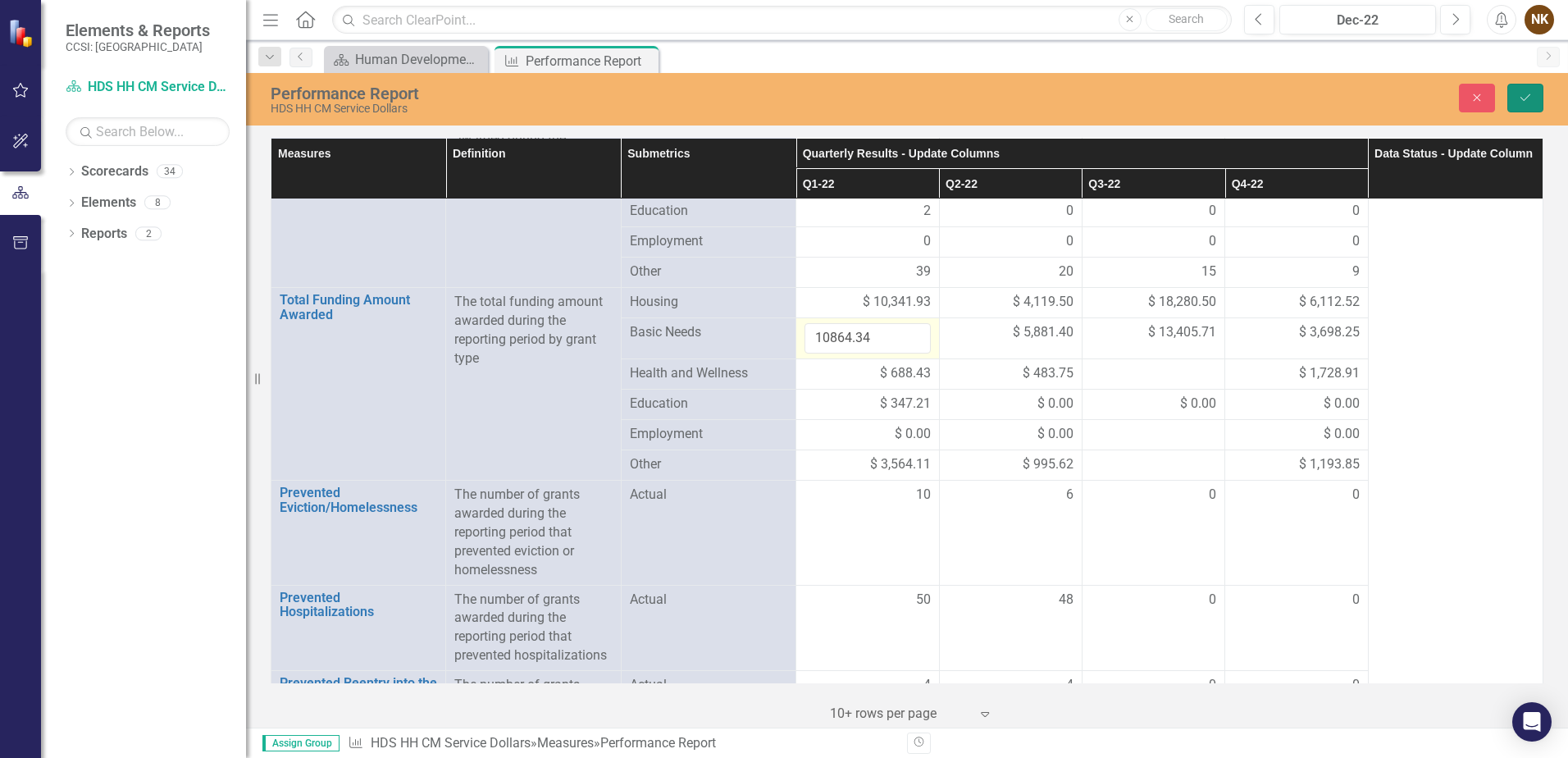
click at [1537, 101] on button "Save" at bounding box center [1525, 98] width 36 height 29
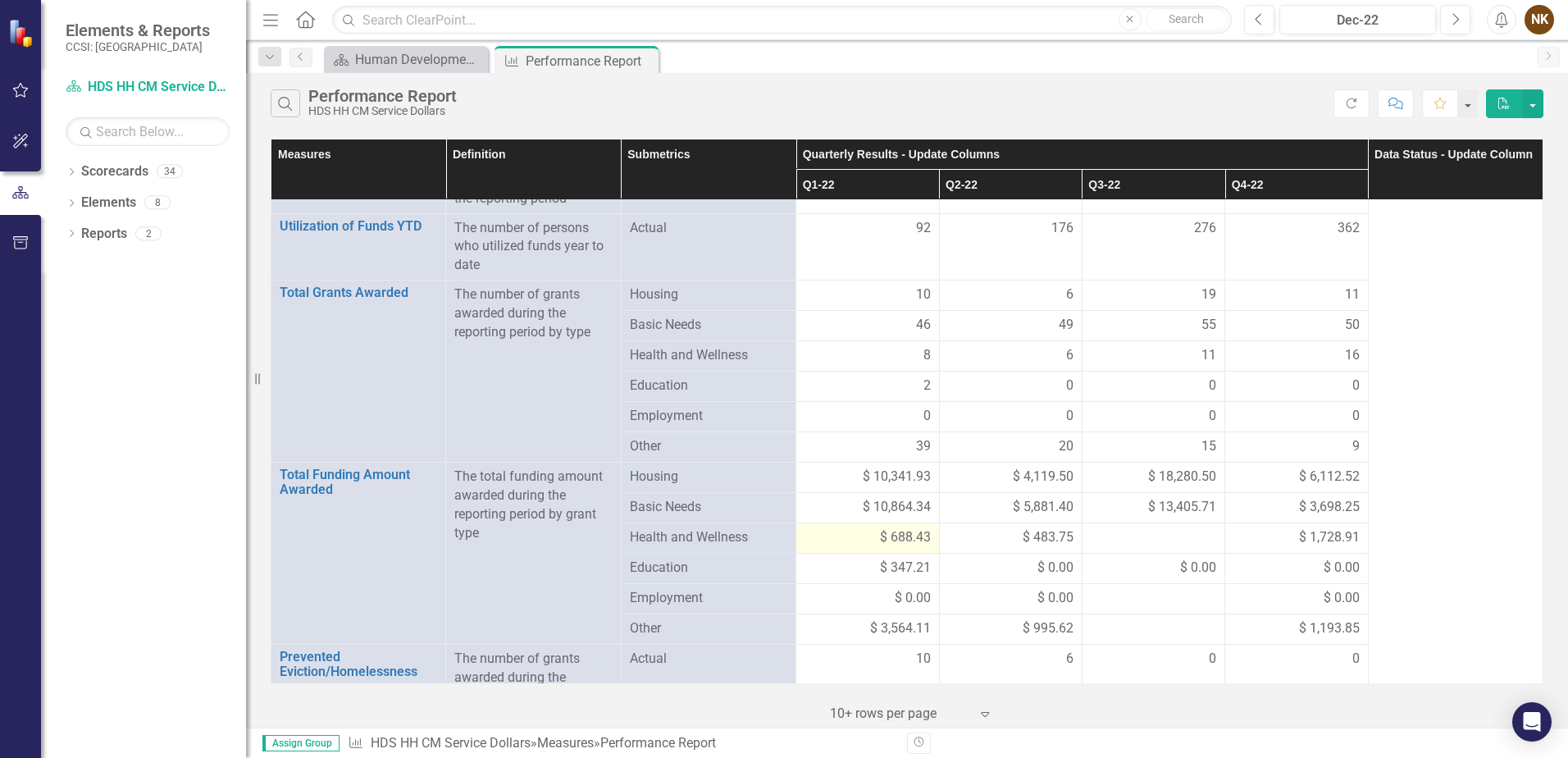
scroll to position [164, 0]
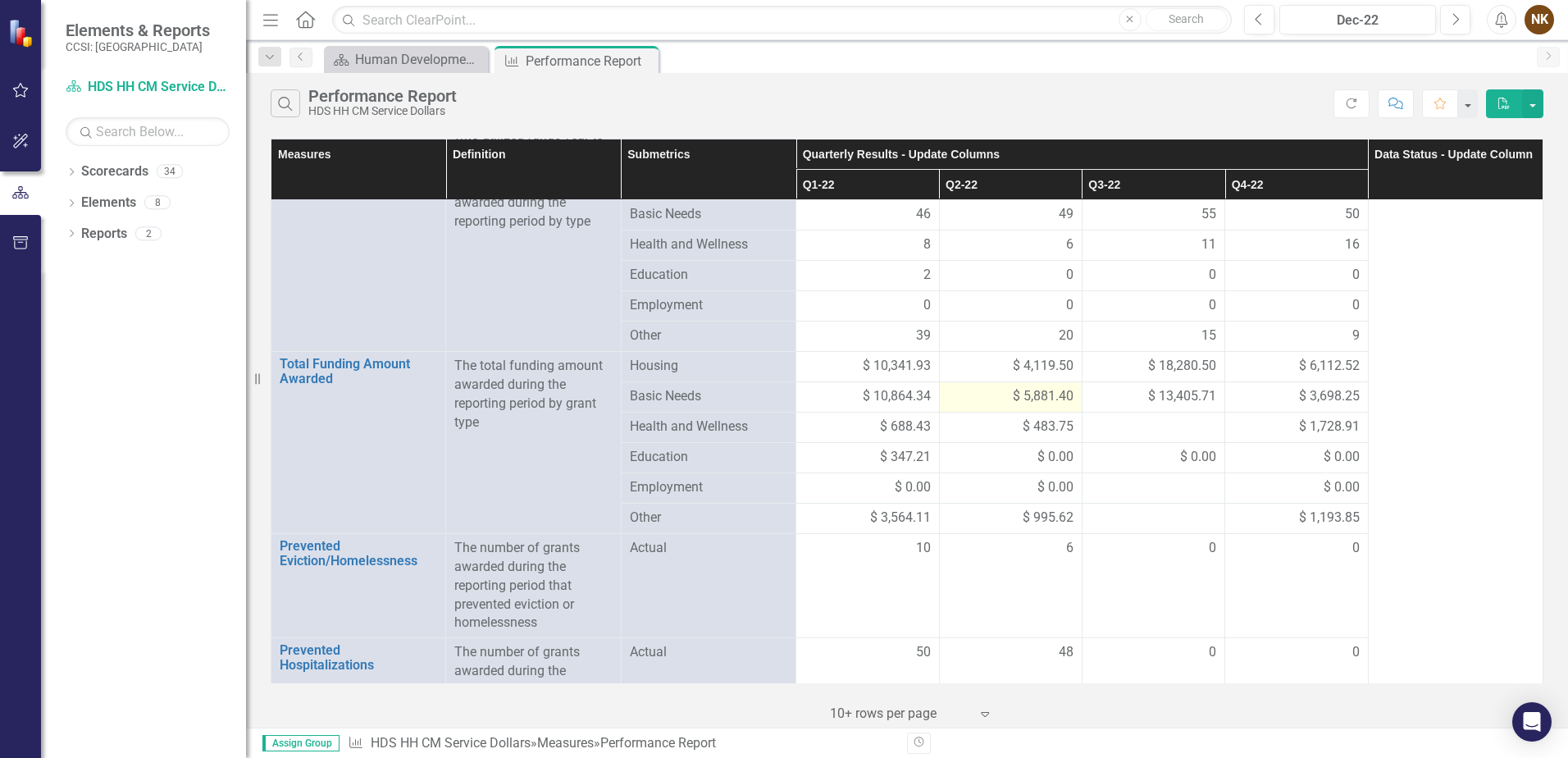
click at [1037, 393] on span "$ 5,881.40" at bounding box center [1043, 397] width 60 height 19
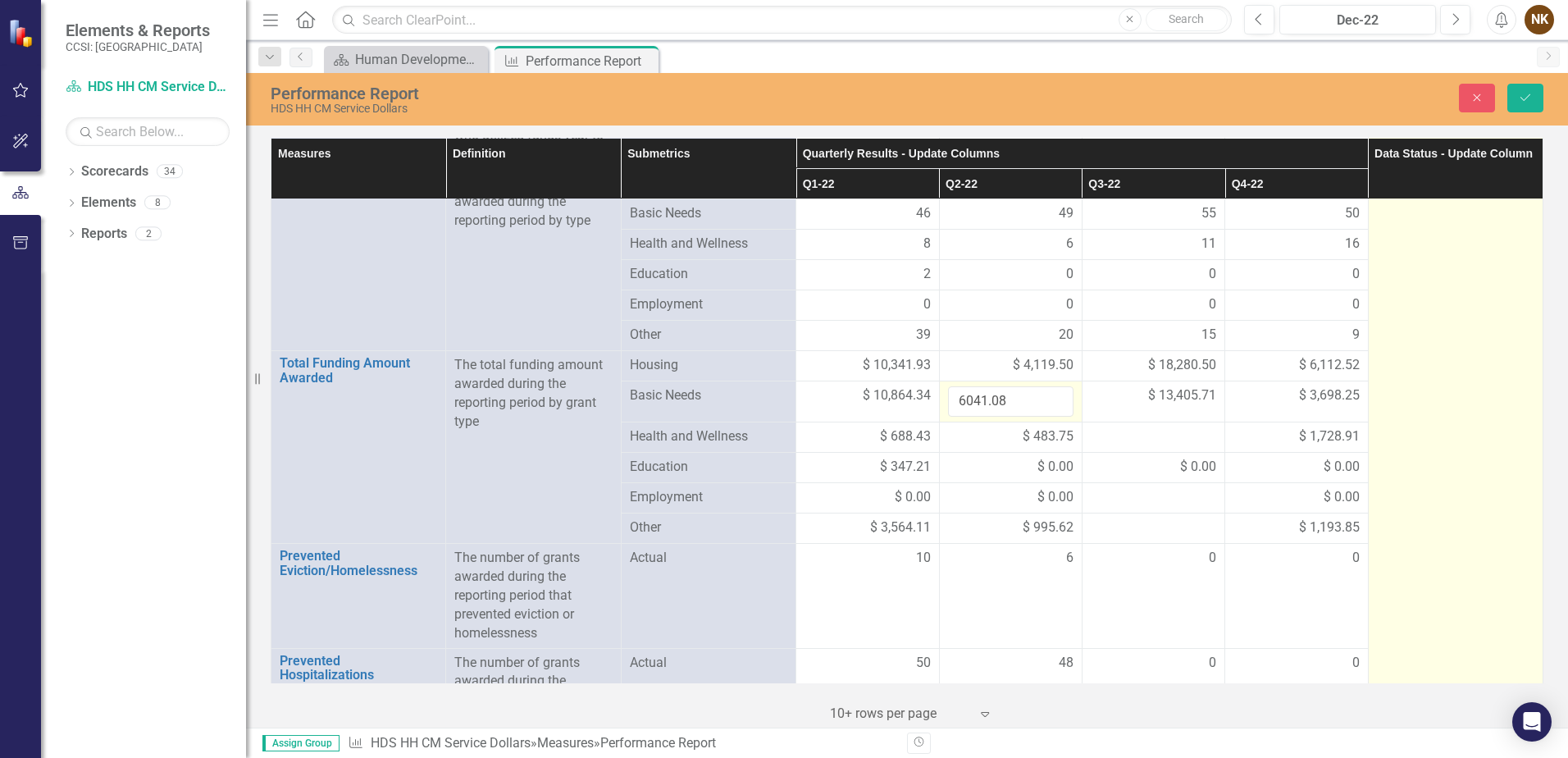
type input "6041.08"
click at [1419, 366] on td "In Process" at bounding box center [1455, 436] width 175 height 803
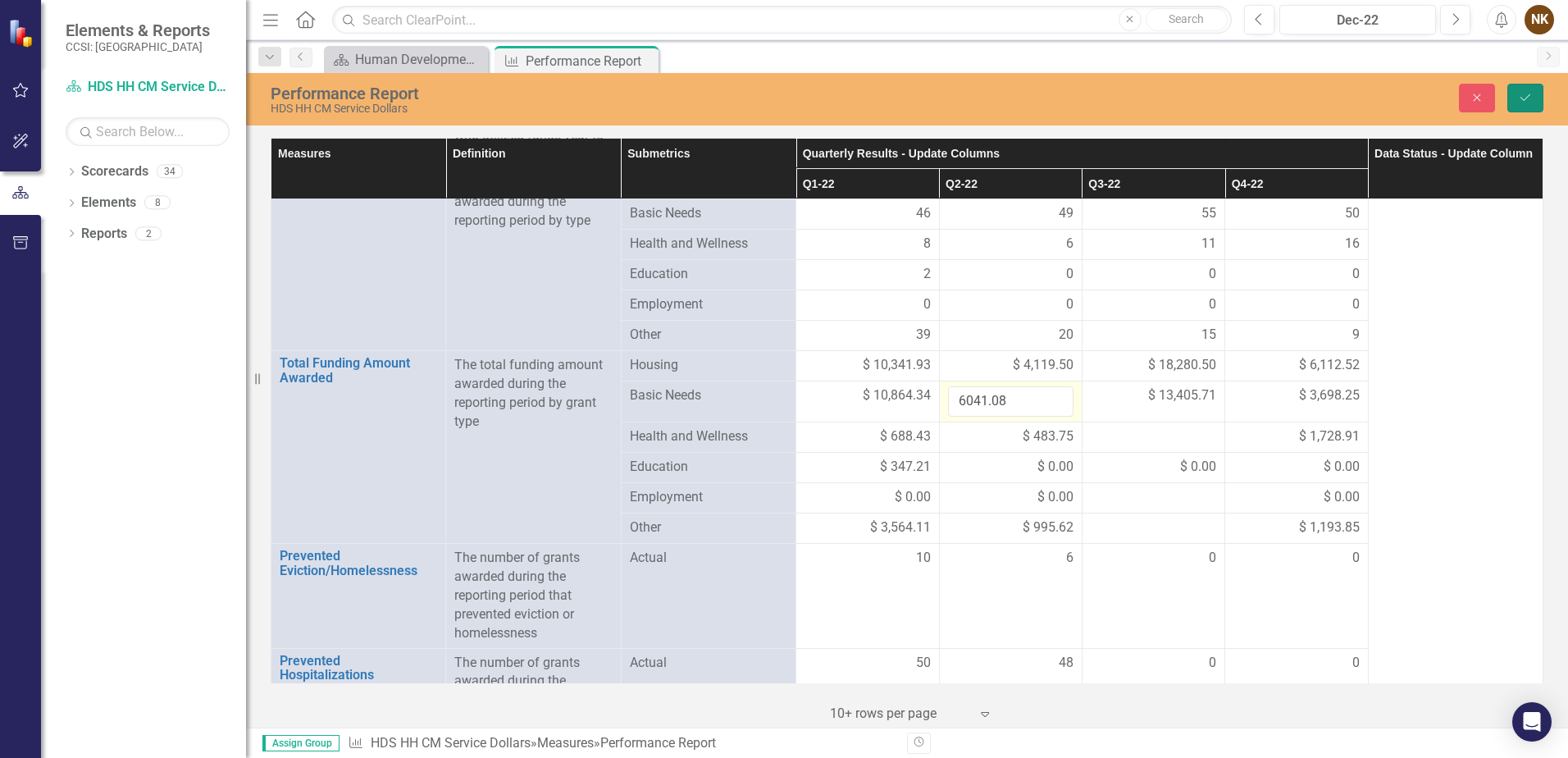
click at [1516, 93] on button "Save" at bounding box center [1525, 98] width 36 height 29
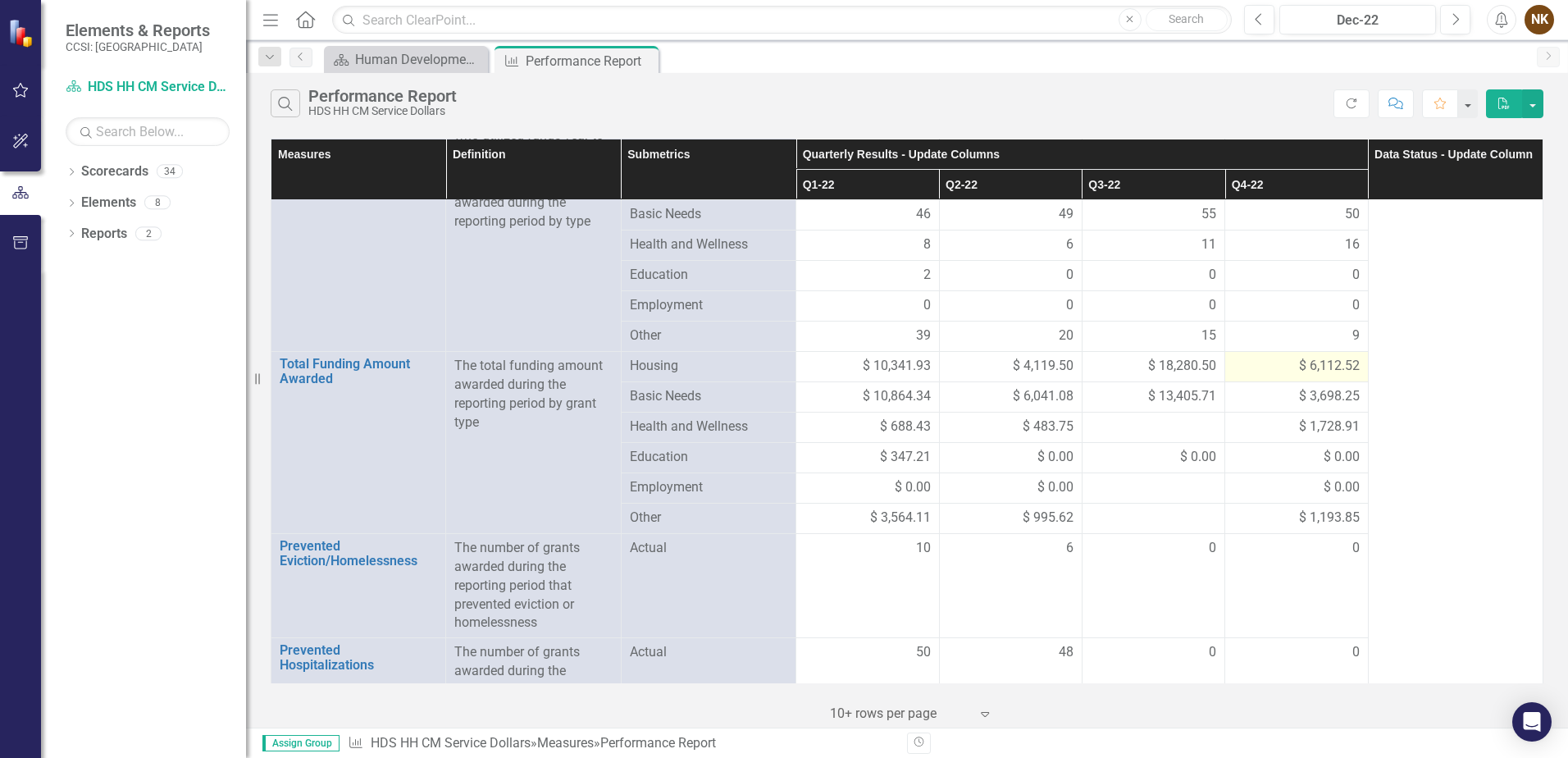
click at [1301, 379] on td "$ 6,112.52" at bounding box center [1296, 367] width 142 height 31
click at [1308, 397] on span "$ 3,698.25" at bounding box center [1329, 397] width 60 height 19
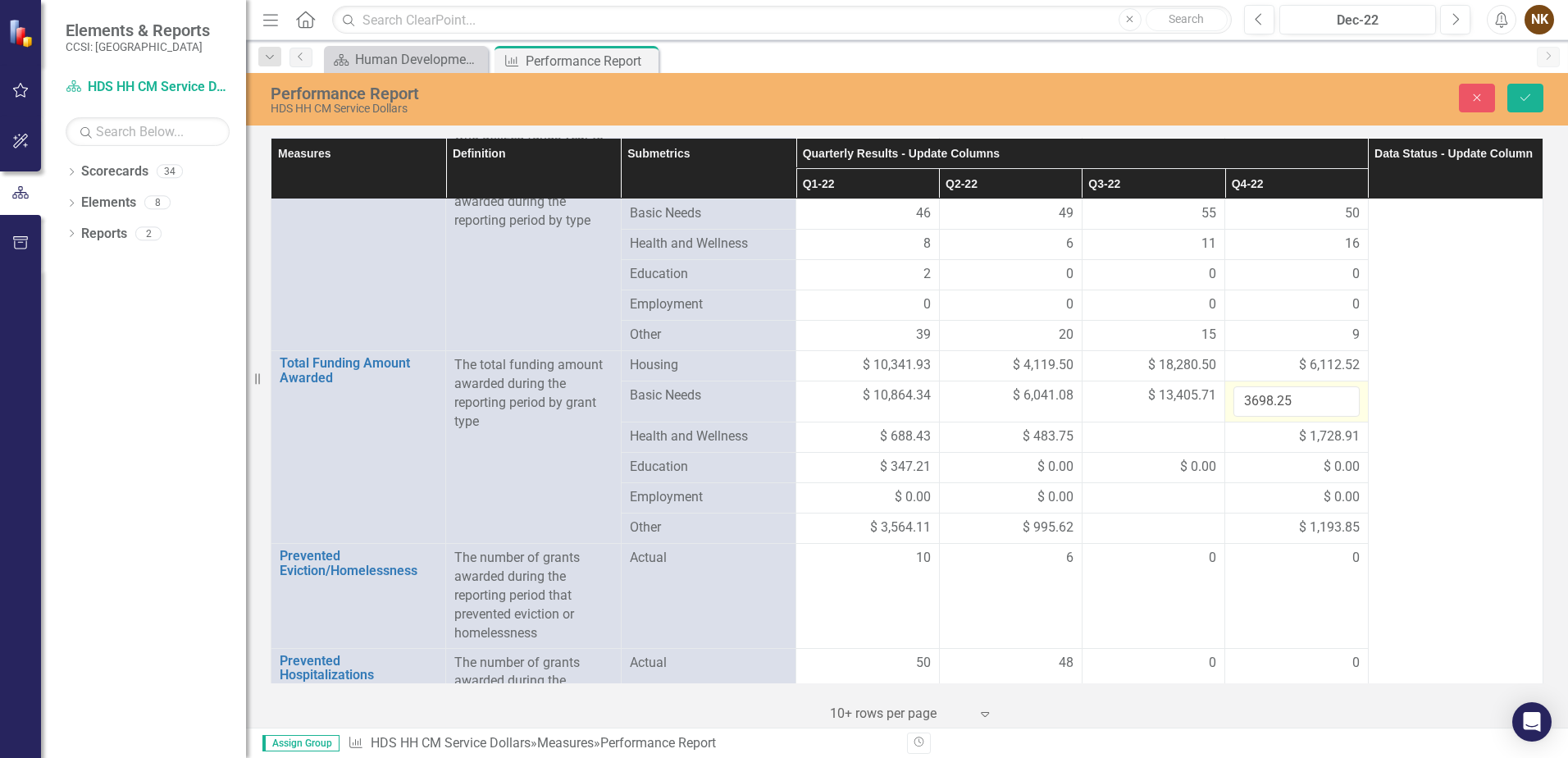
click at [1308, 397] on input "3698.25" at bounding box center [1296, 401] width 126 height 31
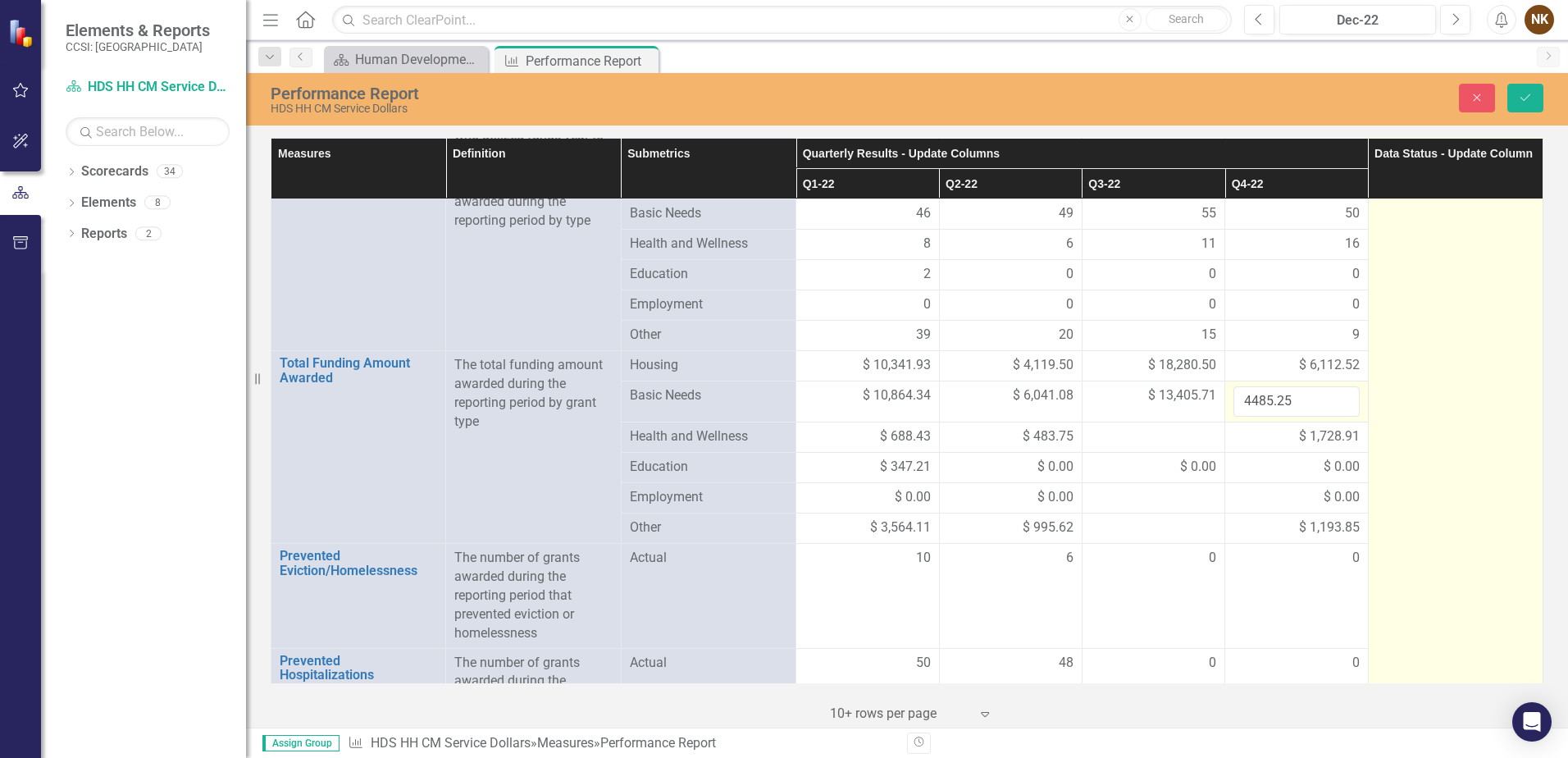
type input "4485.25"
click at [1405, 435] on td "In Process" at bounding box center [1455, 436] width 175 height 803
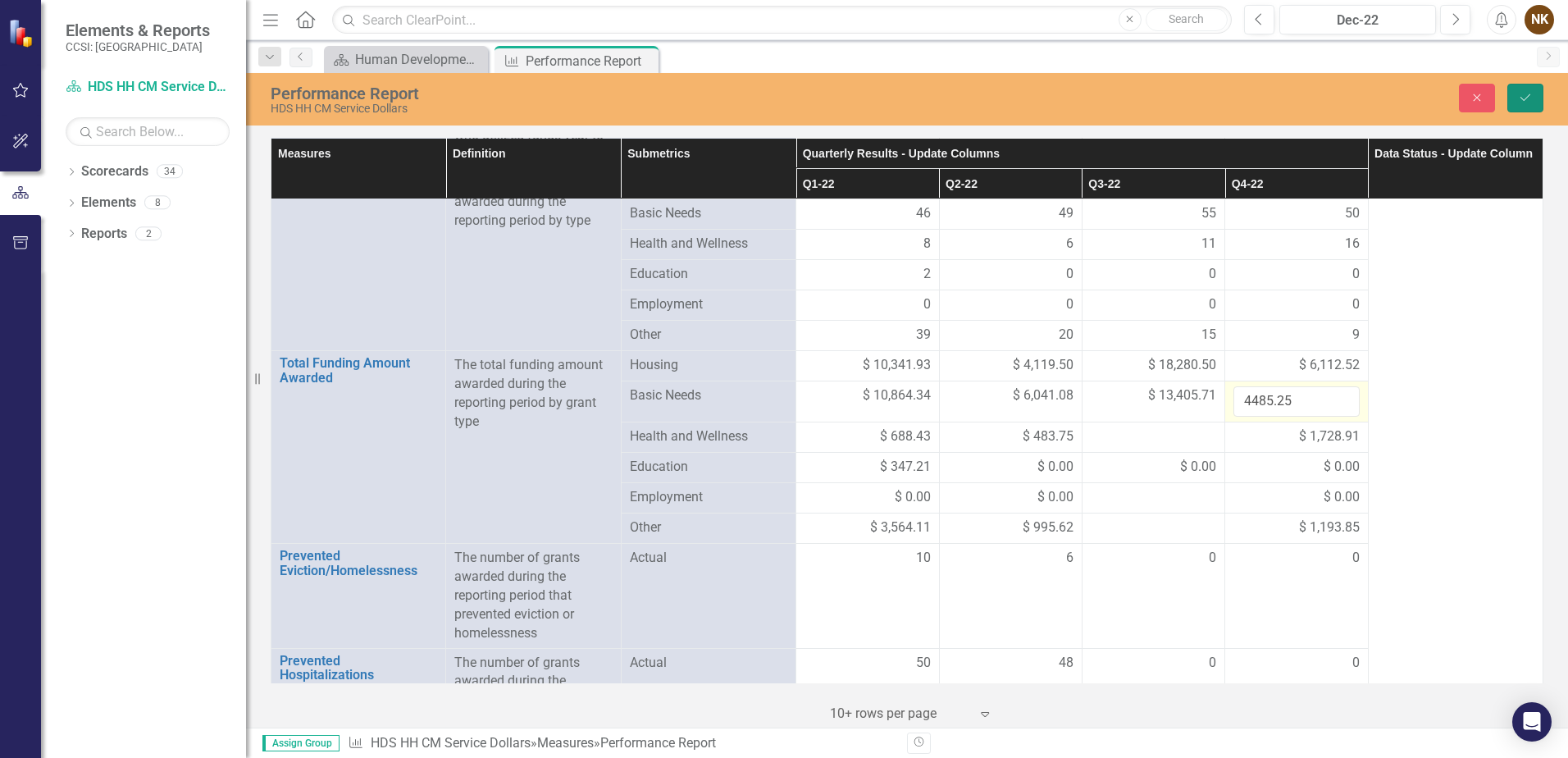
click at [1524, 97] on icon "Save" at bounding box center [1525, 97] width 15 height 11
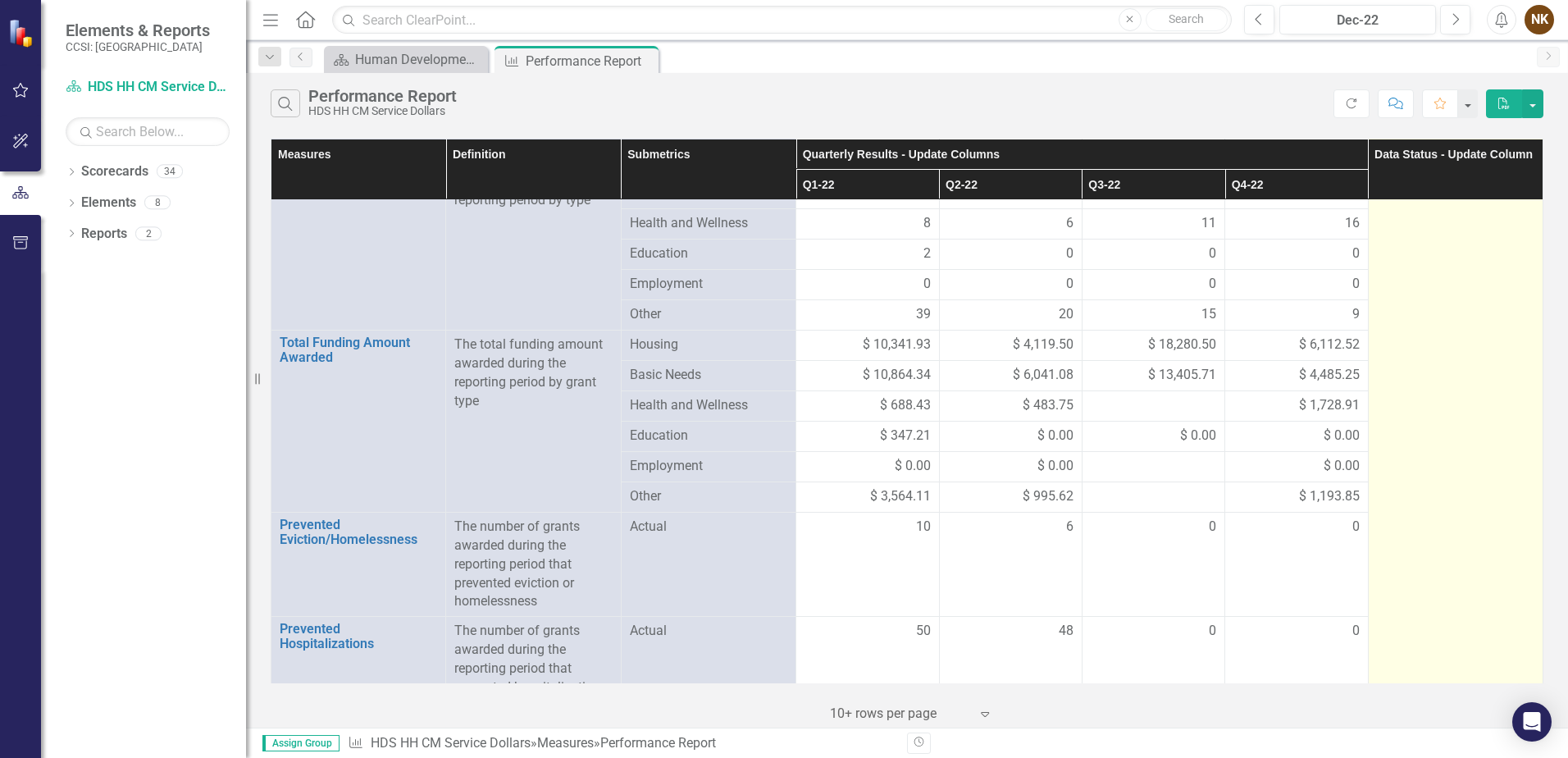
scroll to position [247, 0]
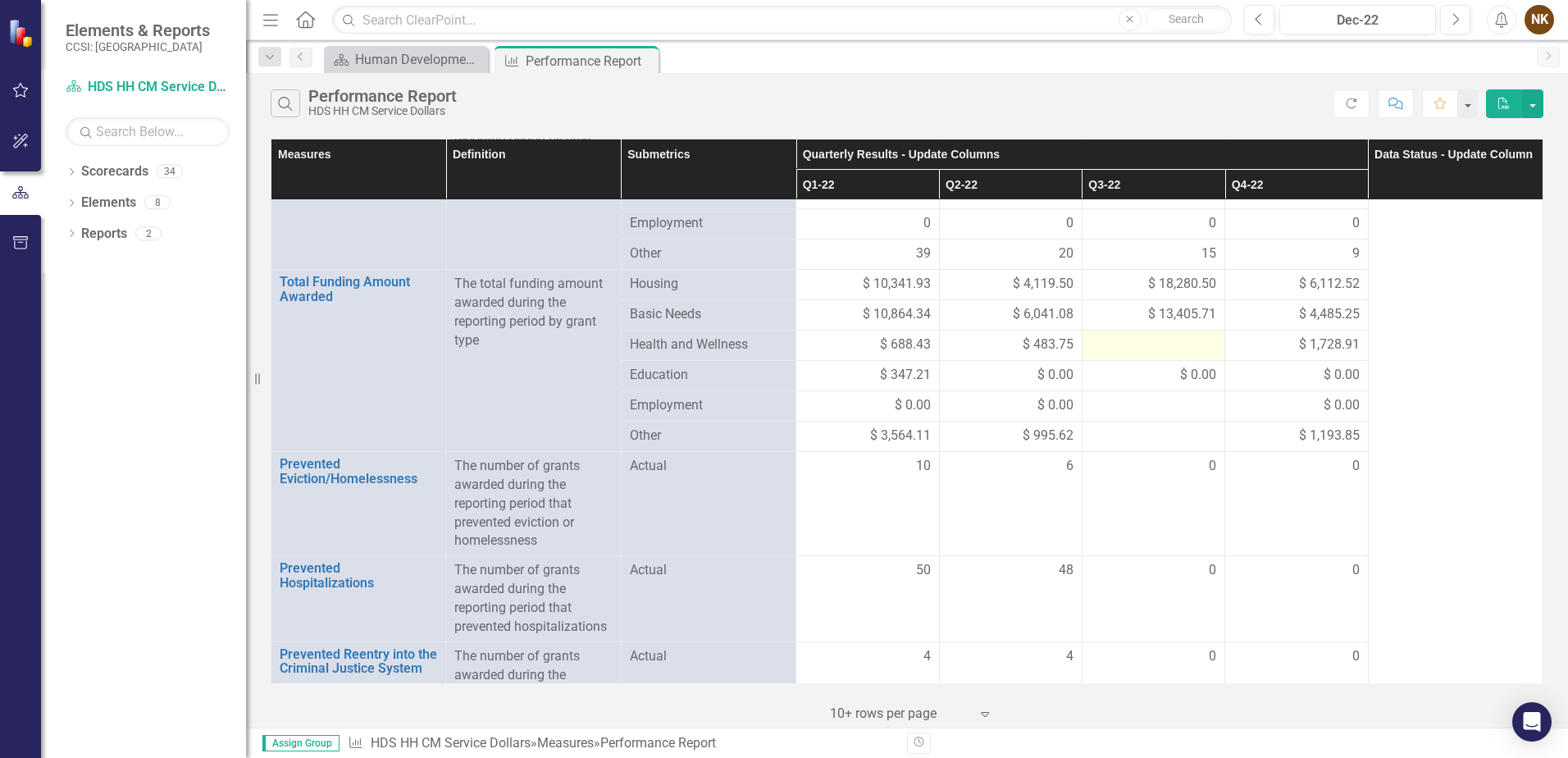
click at [1164, 350] on div at bounding box center [1154, 345] width 126 height 20
click at [1165, 350] on div at bounding box center [1154, 345] width 126 height 20
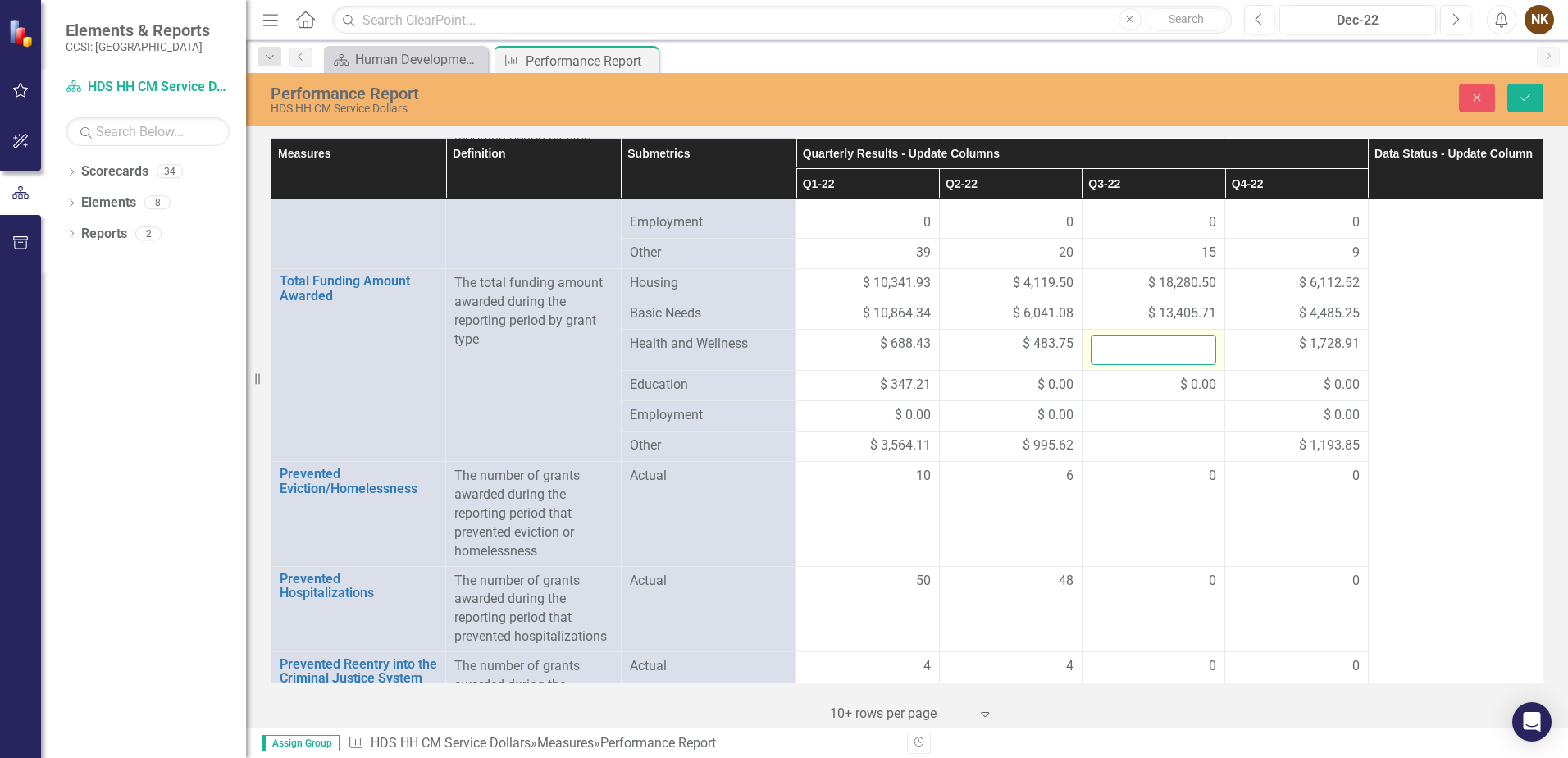
click at [1165, 350] on input "number" at bounding box center [1154, 350] width 126 height 31
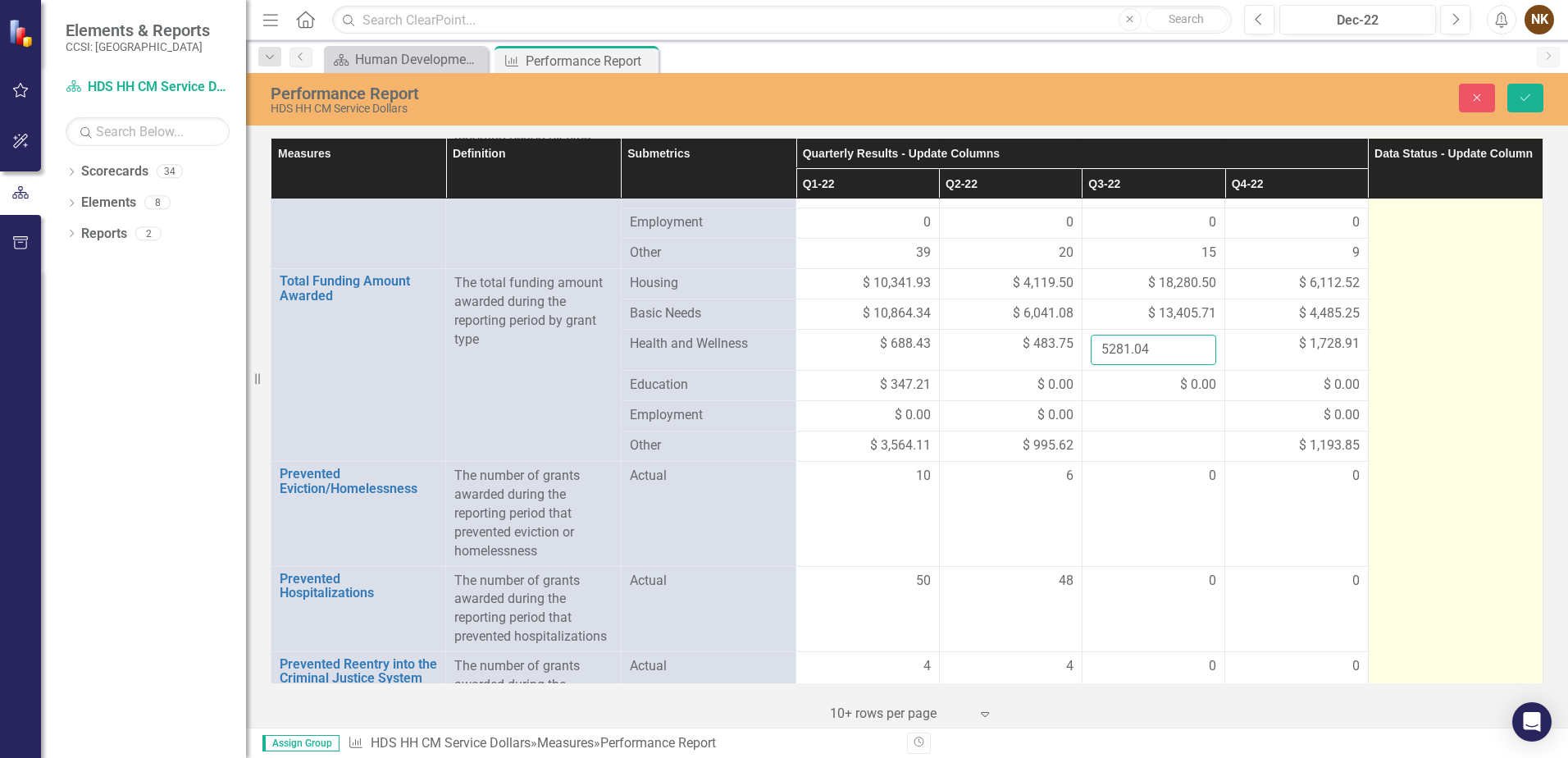
type input "5281.04"
click at [1463, 405] on td "In Process" at bounding box center [1455, 355] width 175 height 803
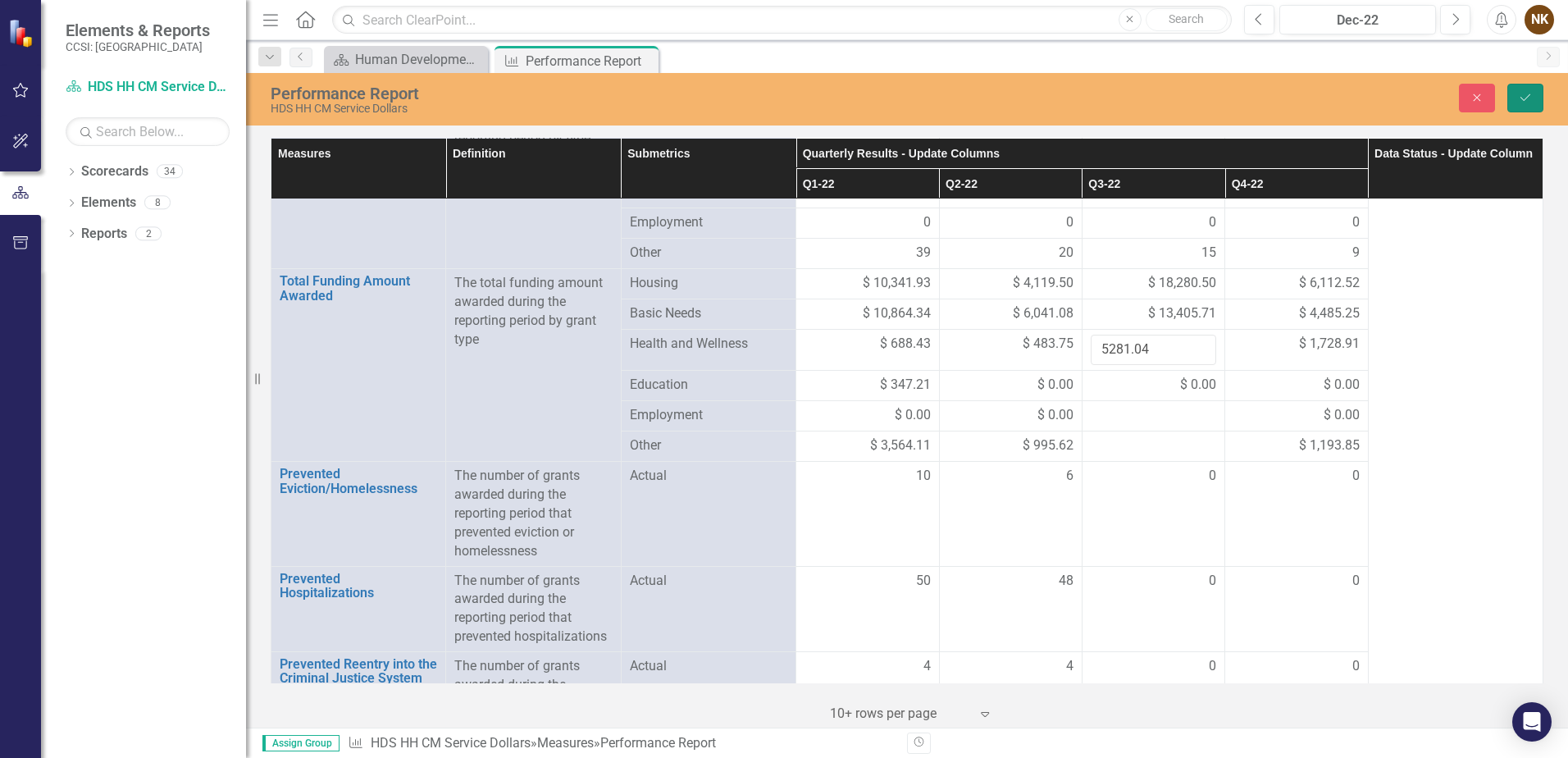
click at [1517, 101] on button "Save" at bounding box center [1525, 98] width 36 height 29
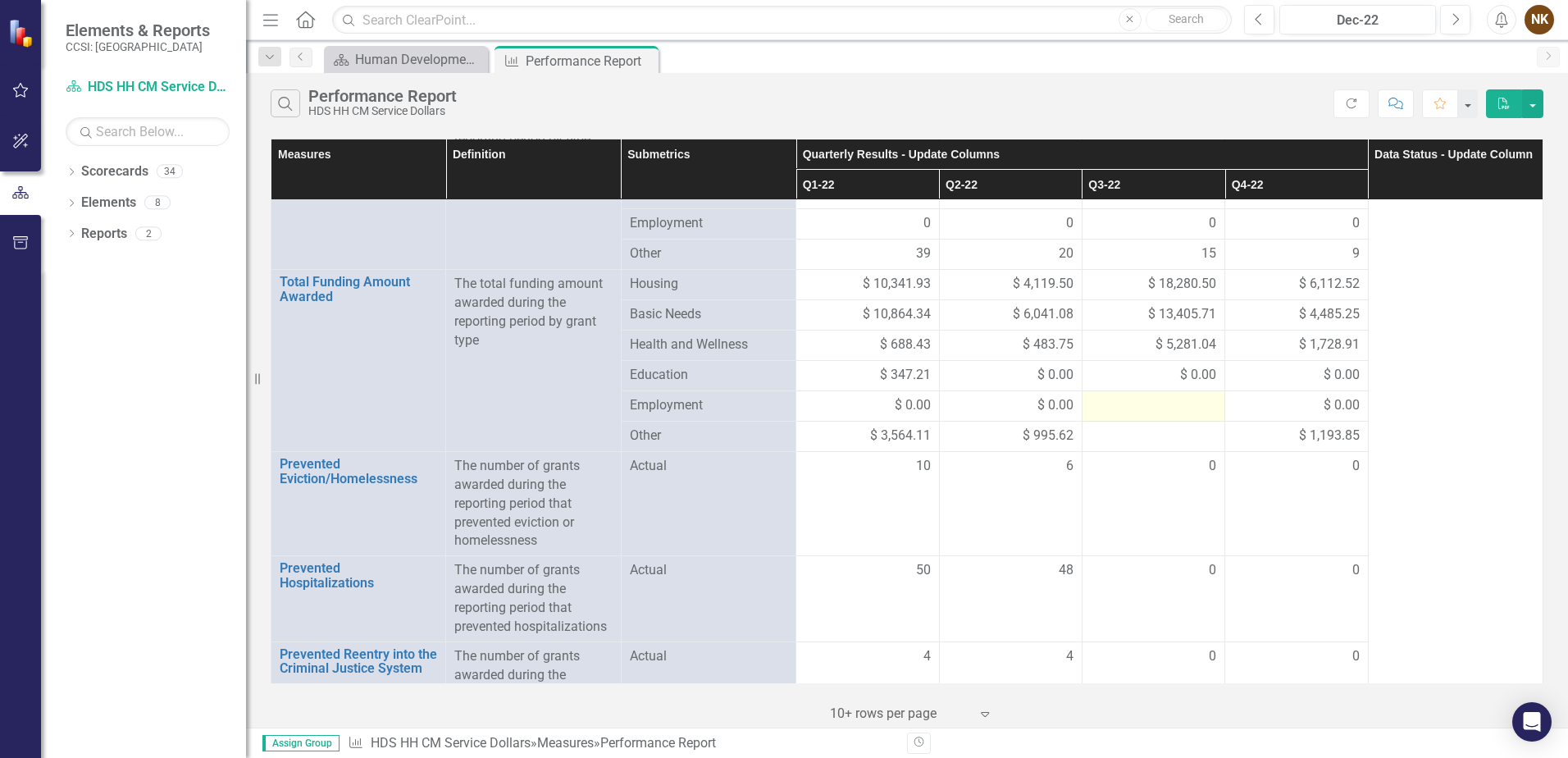
click at [1183, 407] on div at bounding box center [1154, 406] width 126 height 20
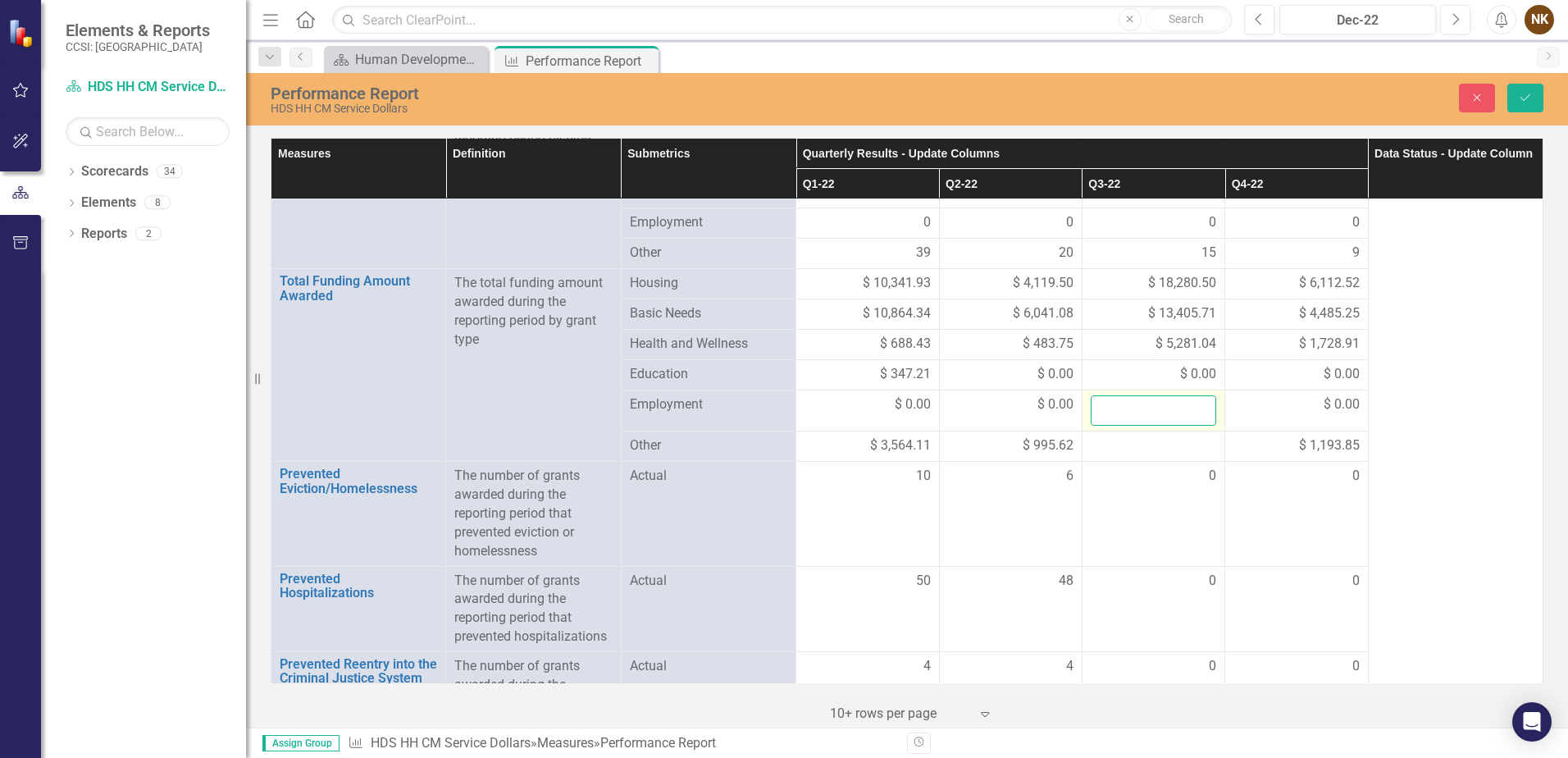
click at [1168, 408] on input "number" at bounding box center [1154, 410] width 126 height 31
type input "0"
click at [1134, 435] on td at bounding box center [1153, 447] width 142 height 31
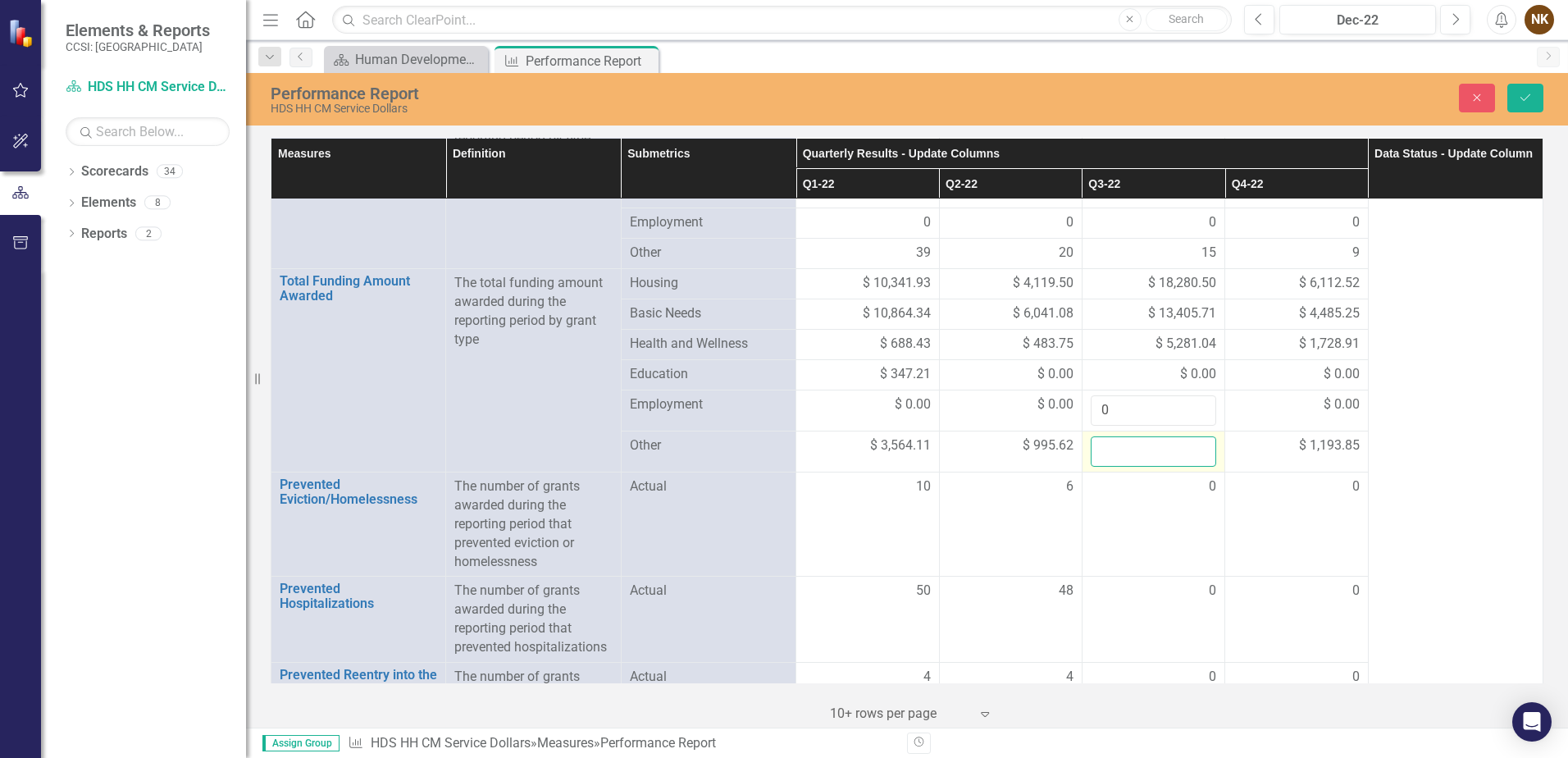
click at [1141, 449] on input "number" at bounding box center [1154, 451] width 126 height 31
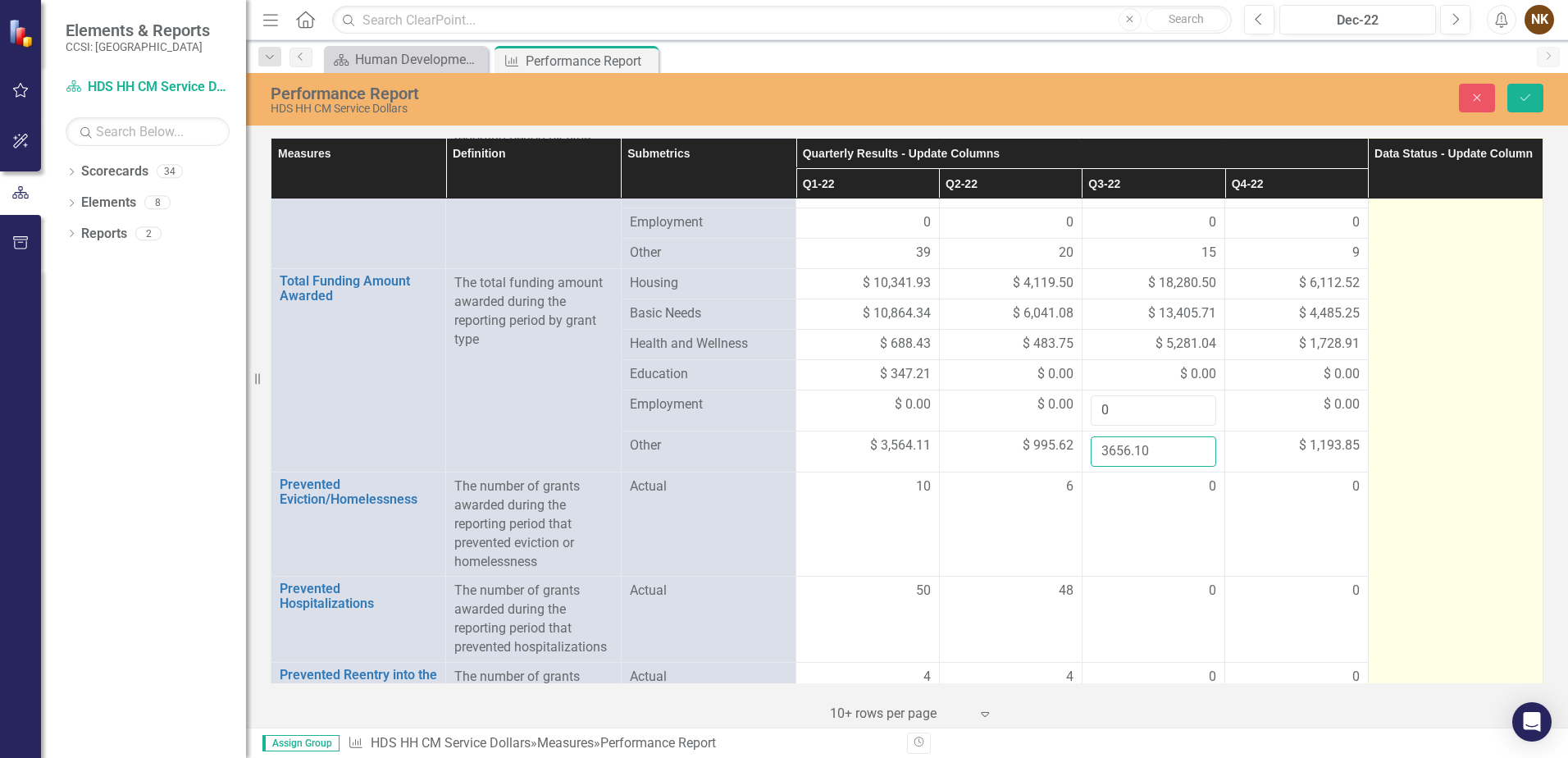
type input "3656.10"
click at [1473, 460] on td "In Process" at bounding box center [1455, 360] width 175 height 814
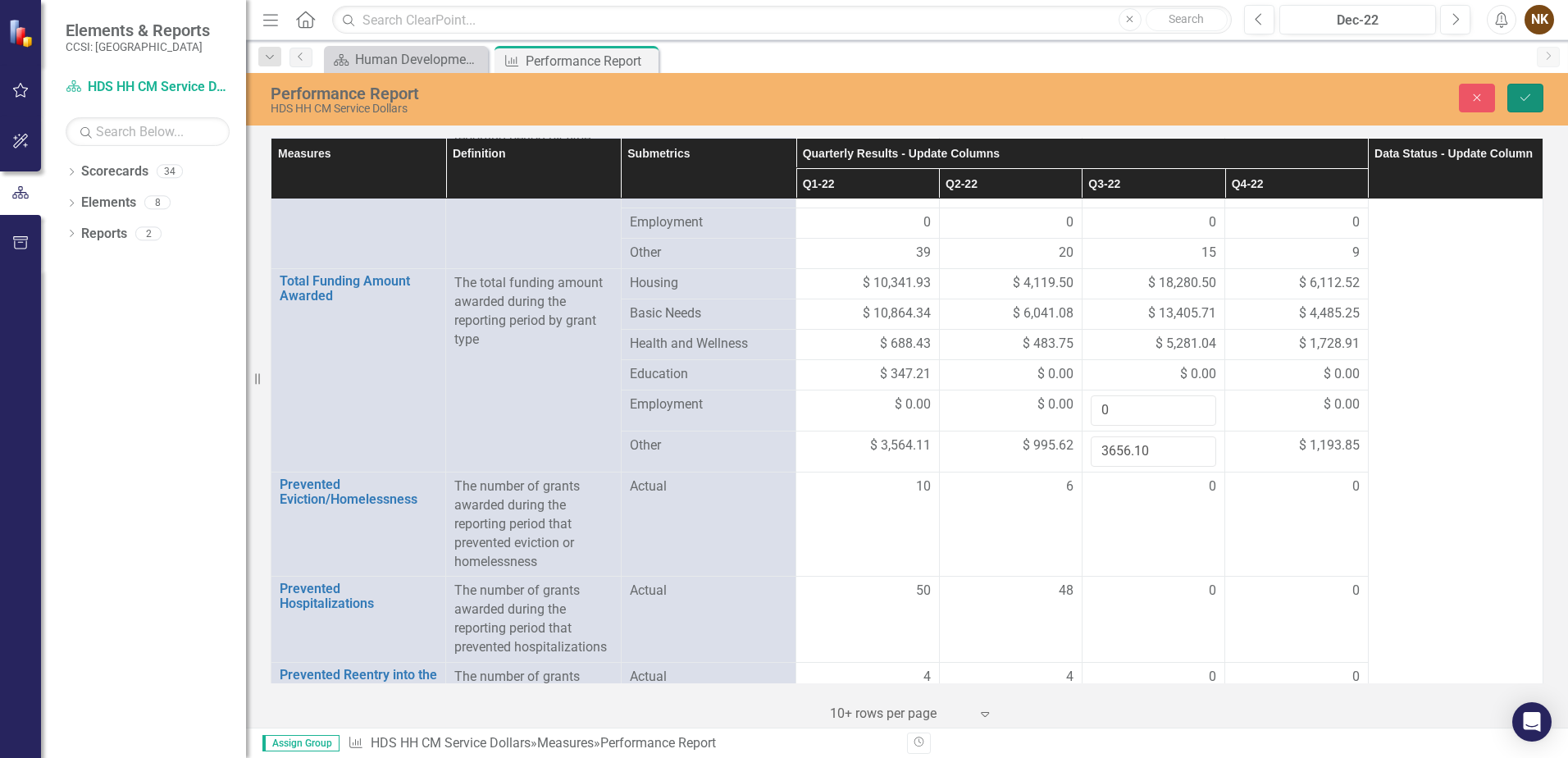
click at [1524, 98] on icon "Save" at bounding box center [1525, 97] width 15 height 11
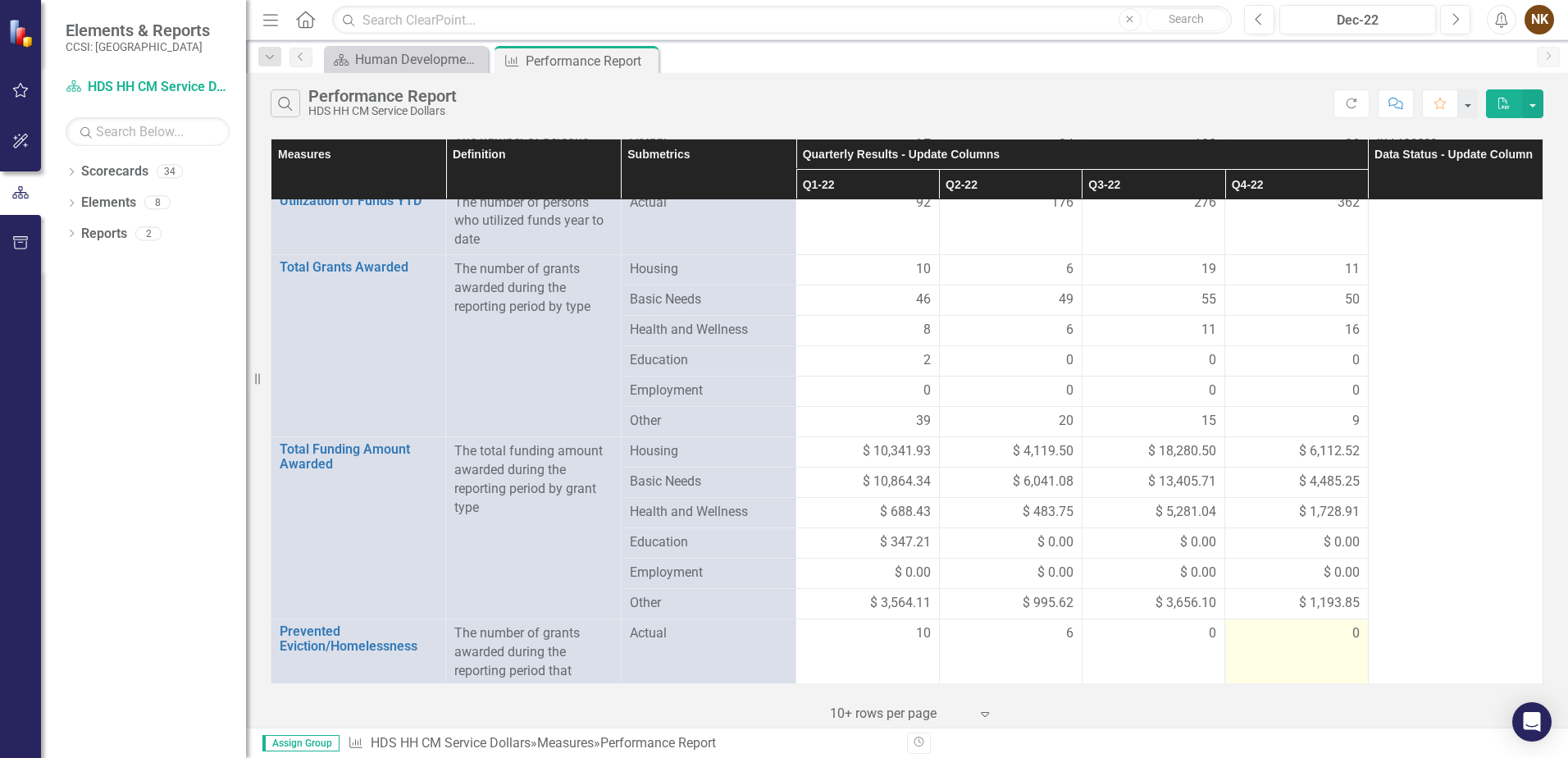
scroll to position [0, 0]
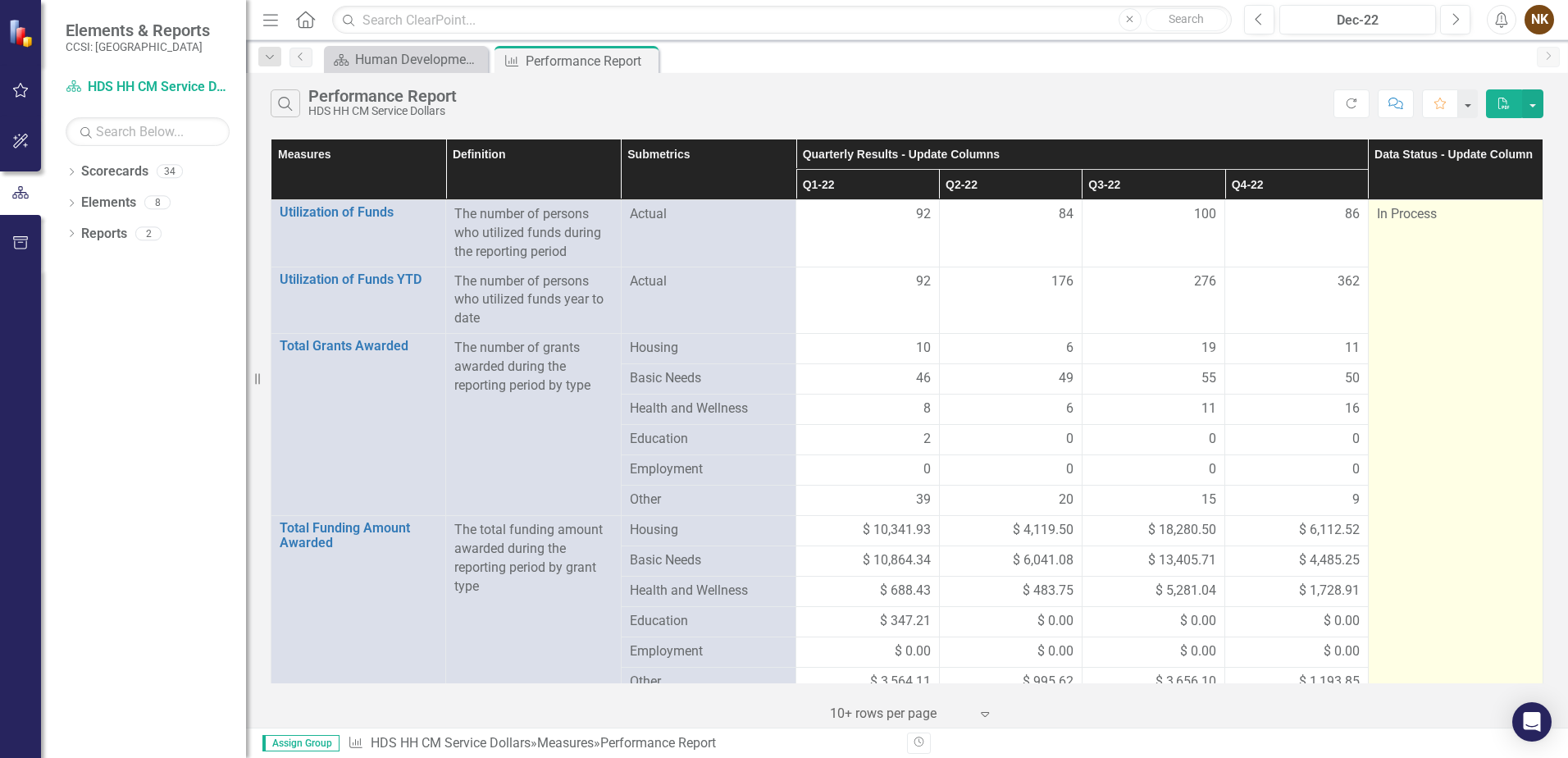
click at [1453, 219] on div "In Process" at bounding box center [1456, 215] width 157 height 19
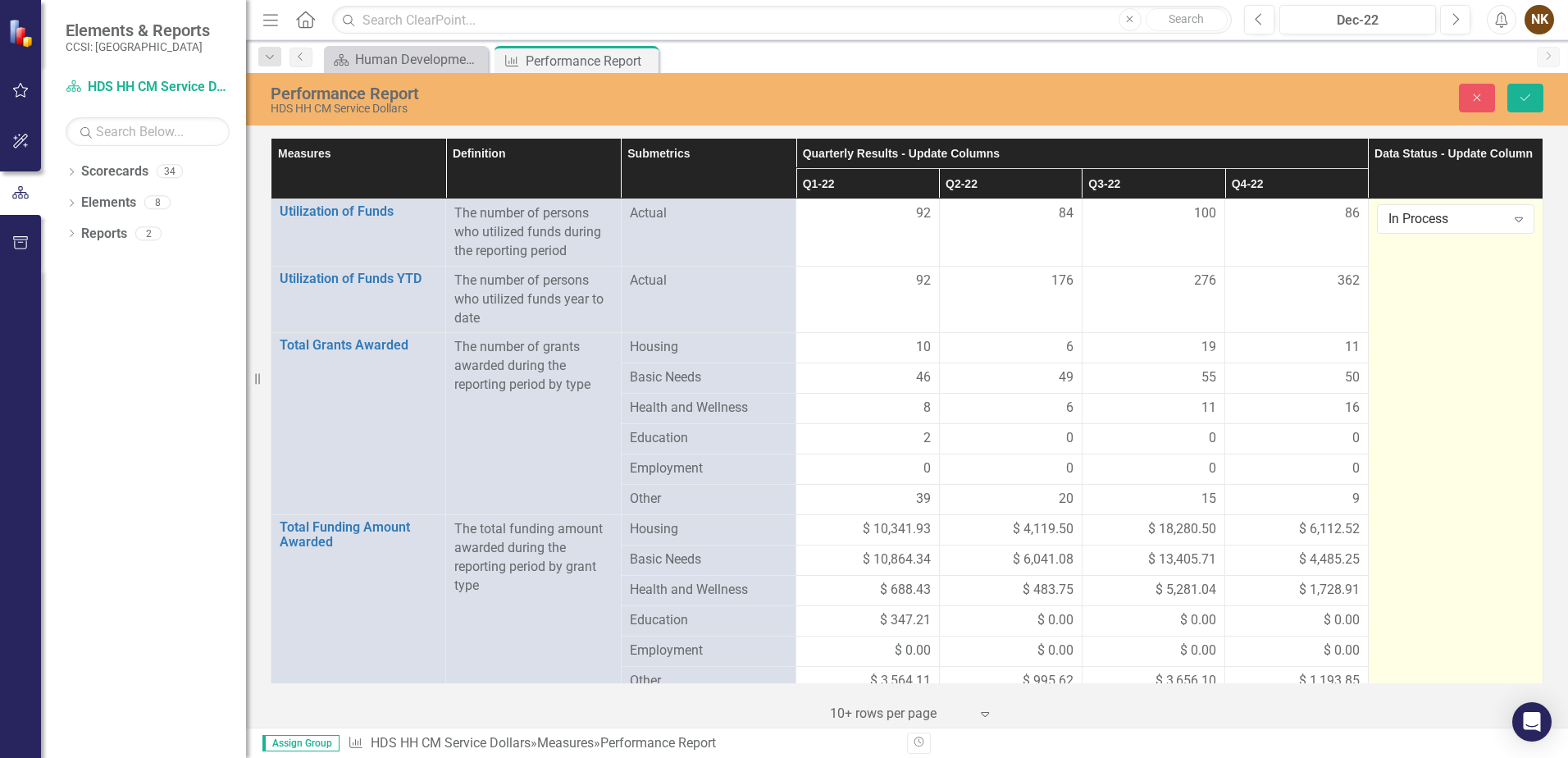
click at [1453, 219] on div "In Process" at bounding box center [1447, 219] width 117 height 19
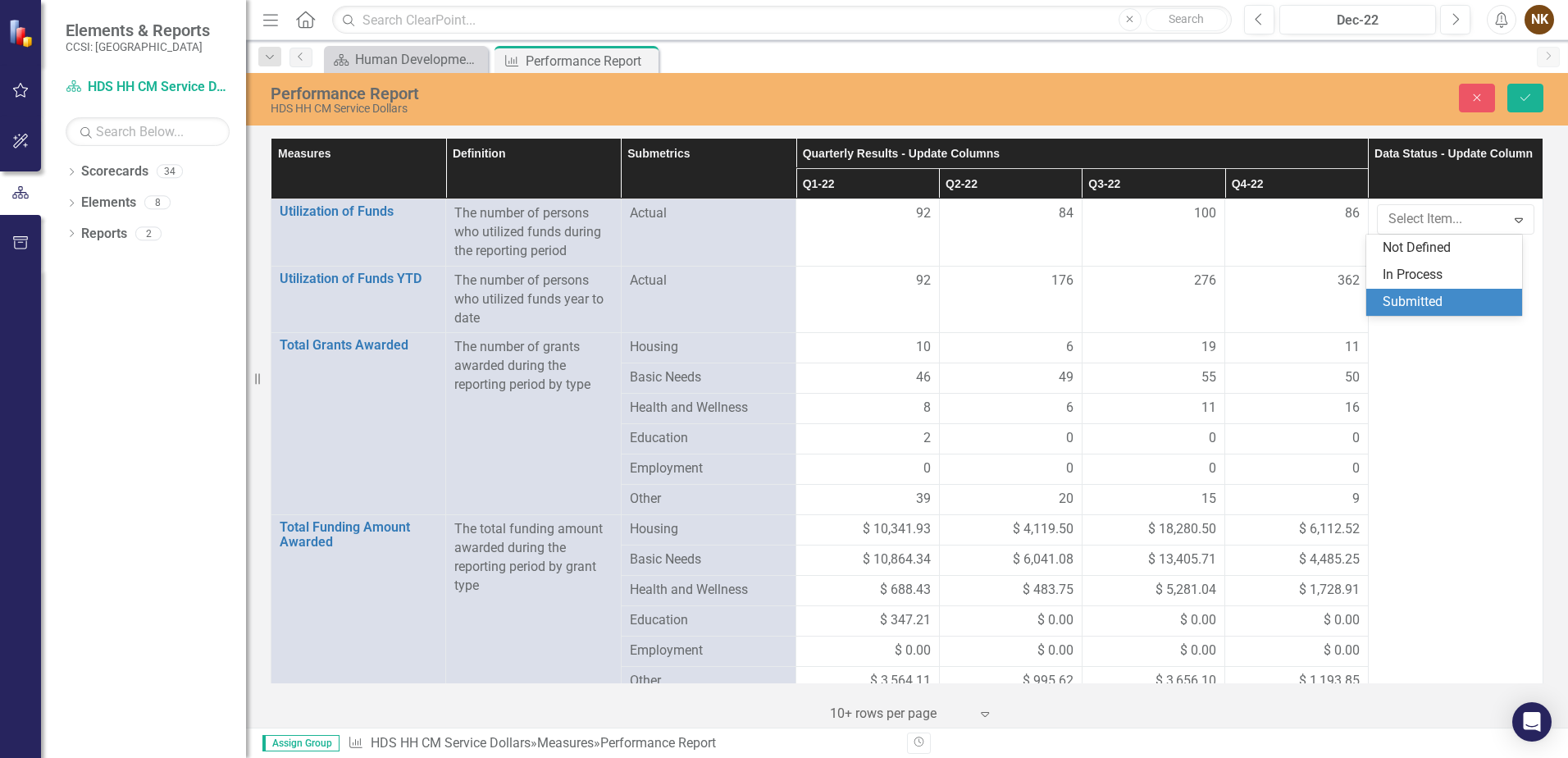
click at [1441, 299] on div "Submitted" at bounding box center [1447, 303] width 129 height 19
click at [1524, 98] on icon "Save" at bounding box center [1525, 97] width 15 height 11
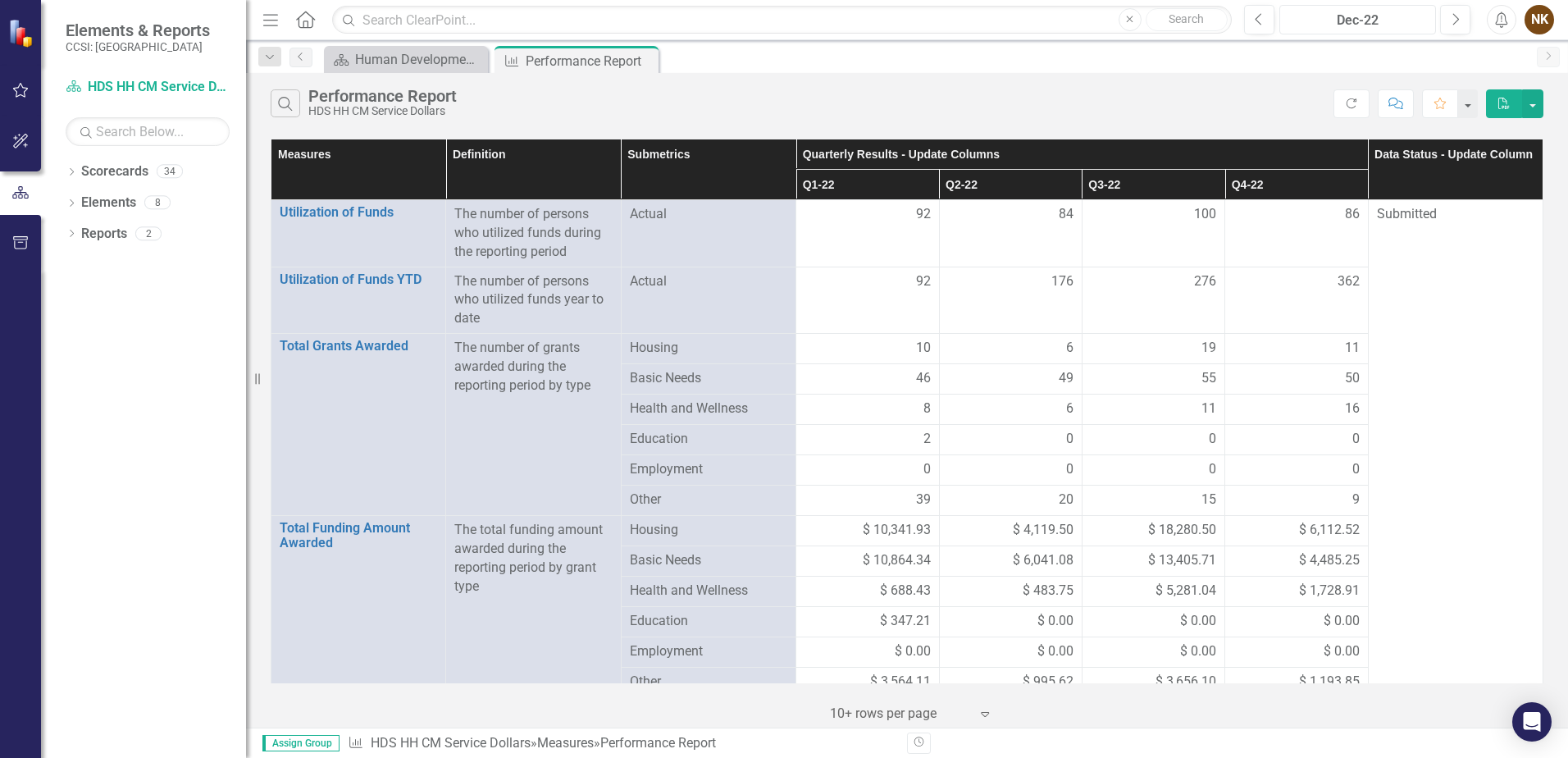
click at [1376, 22] on div "Dec-22" at bounding box center [1358, 20] width 145 height 20
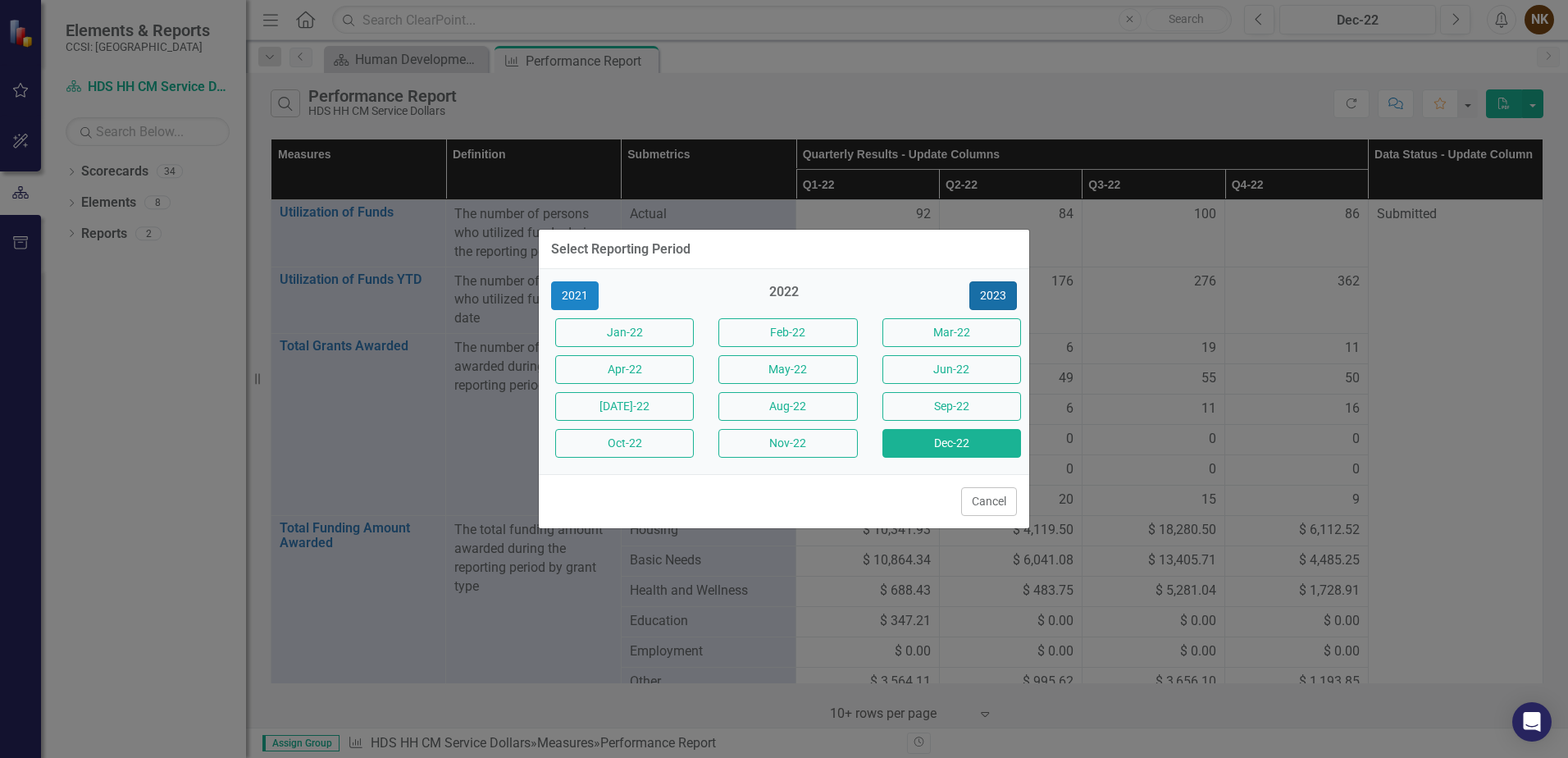
click at [991, 290] on button "2023" at bounding box center [993, 296] width 47 height 29
click at [930, 450] on button "Dec-23" at bounding box center [952, 443] width 139 height 29
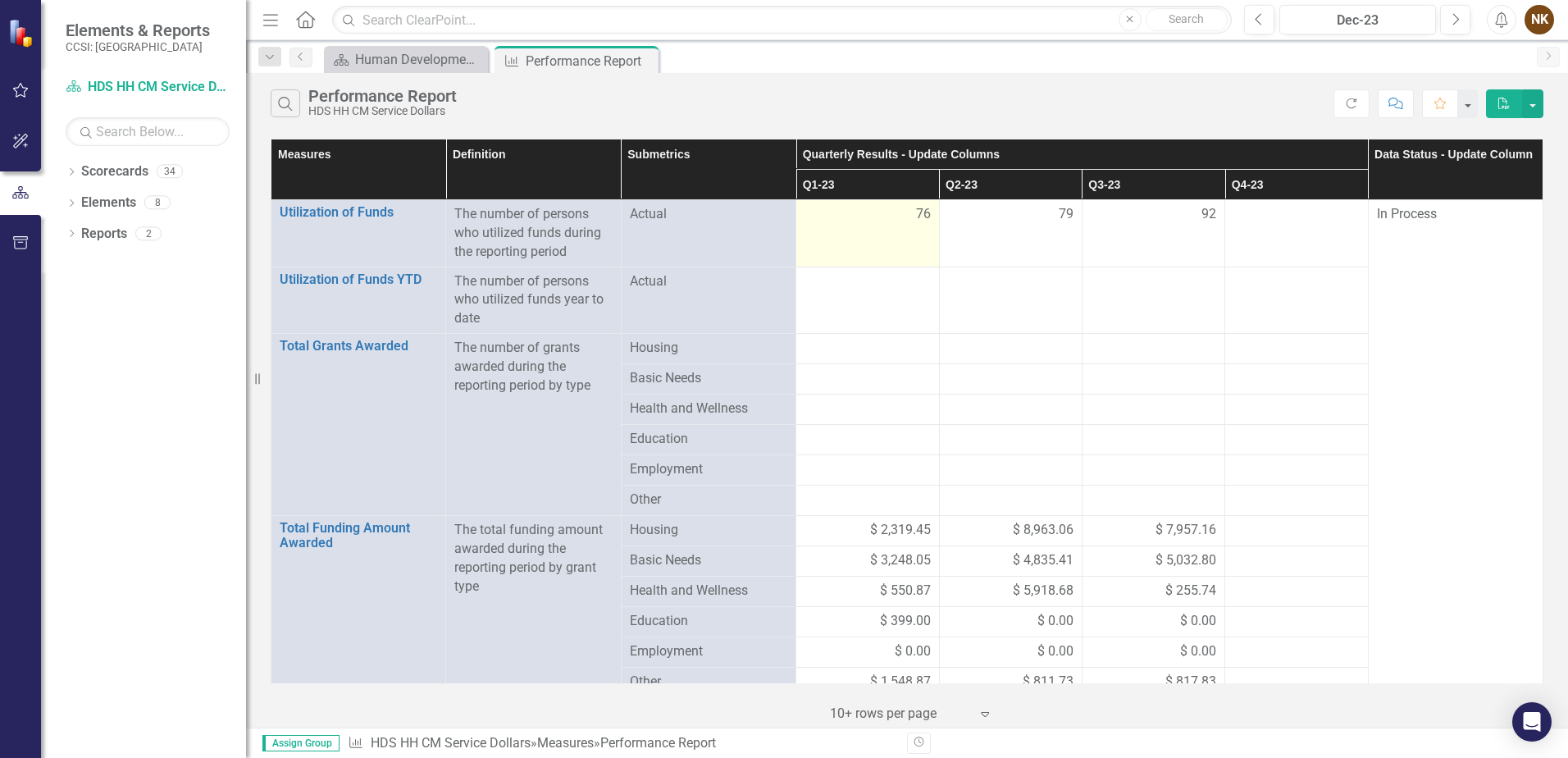
click at [893, 219] on div "76" at bounding box center [868, 215] width 126 height 19
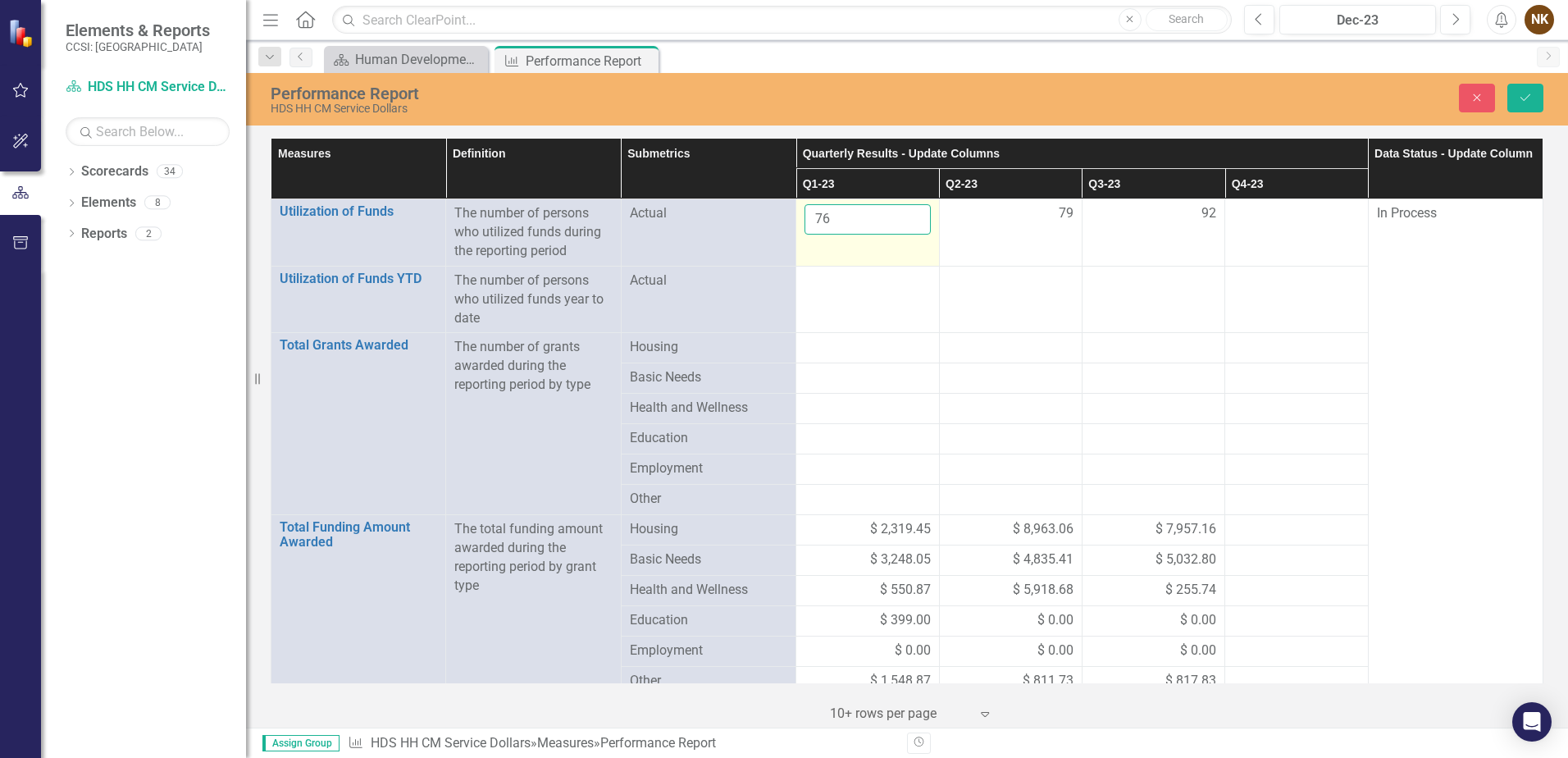
click at [893, 219] on input "76" at bounding box center [868, 219] width 126 height 31
drag, startPoint x: 846, startPoint y: 223, endPoint x: 784, endPoint y: 221, distance: 62.0
click at [784, 221] on tr "Utilization of Funds Link Open Element The number of persons who utilized funds…" at bounding box center [908, 233] width 1273 height 67
type input "22"
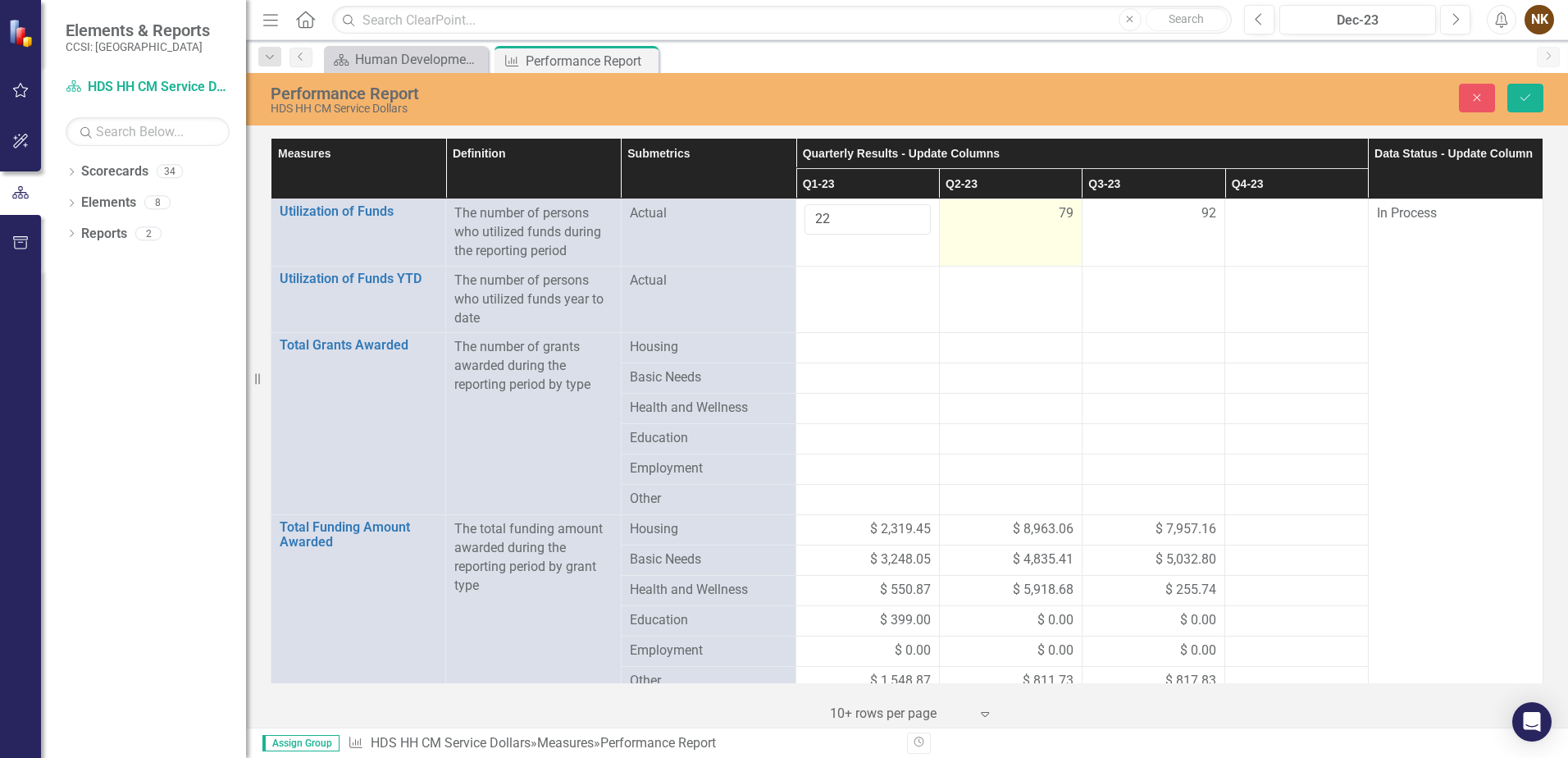
click at [1031, 221] on div "79" at bounding box center [1011, 214] width 126 height 19
type input "31"
click at [1181, 230] on td "92" at bounding box center [1153, 233] width 142 height 67
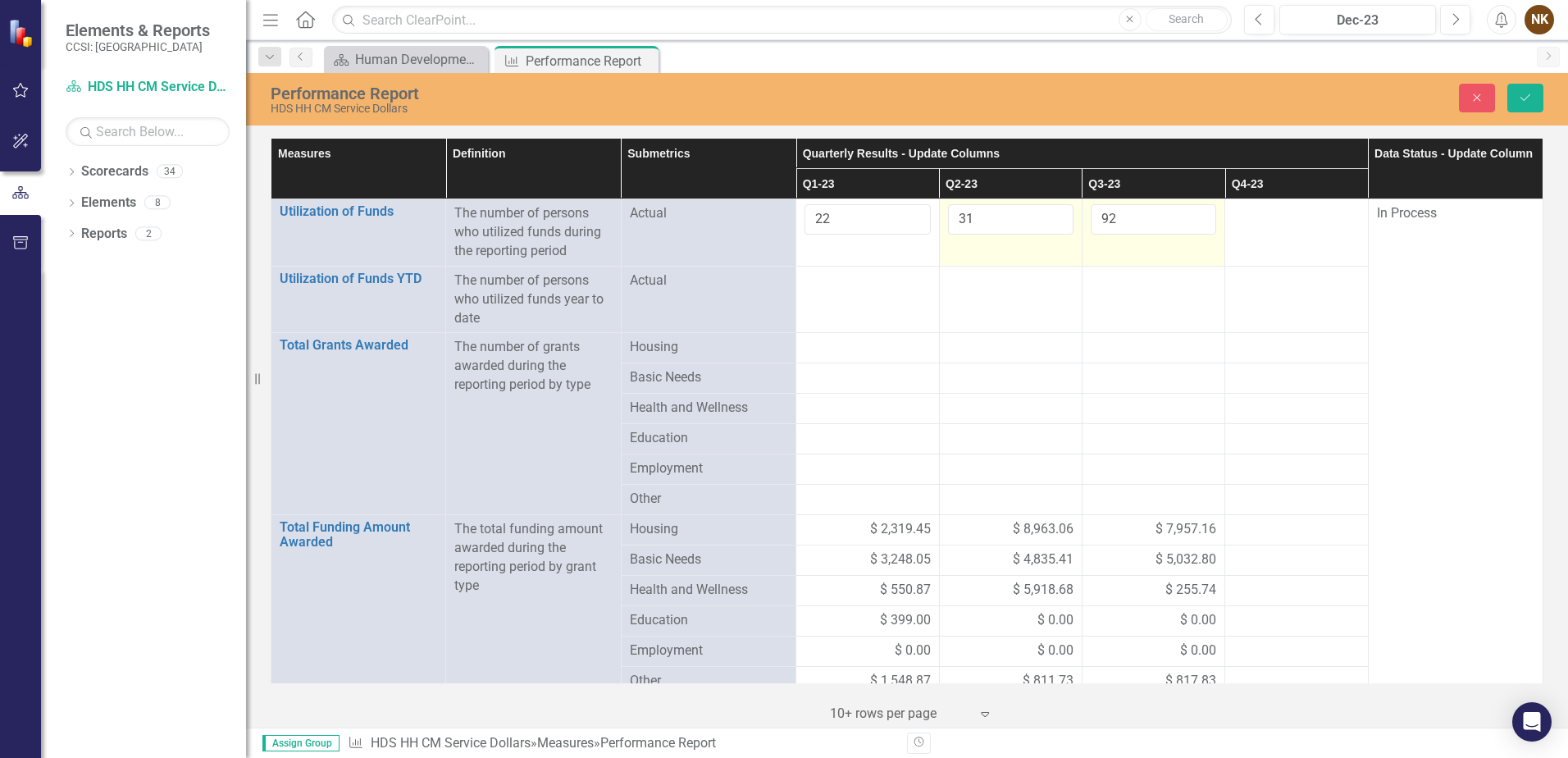
click at [1181, 230] on input "92" at bounding box center [1154, 219] width 126 height 31
type input "25"
click at [1266, 225] on td at bounding box center [1296, 233] width 142 height 67
type input "33"
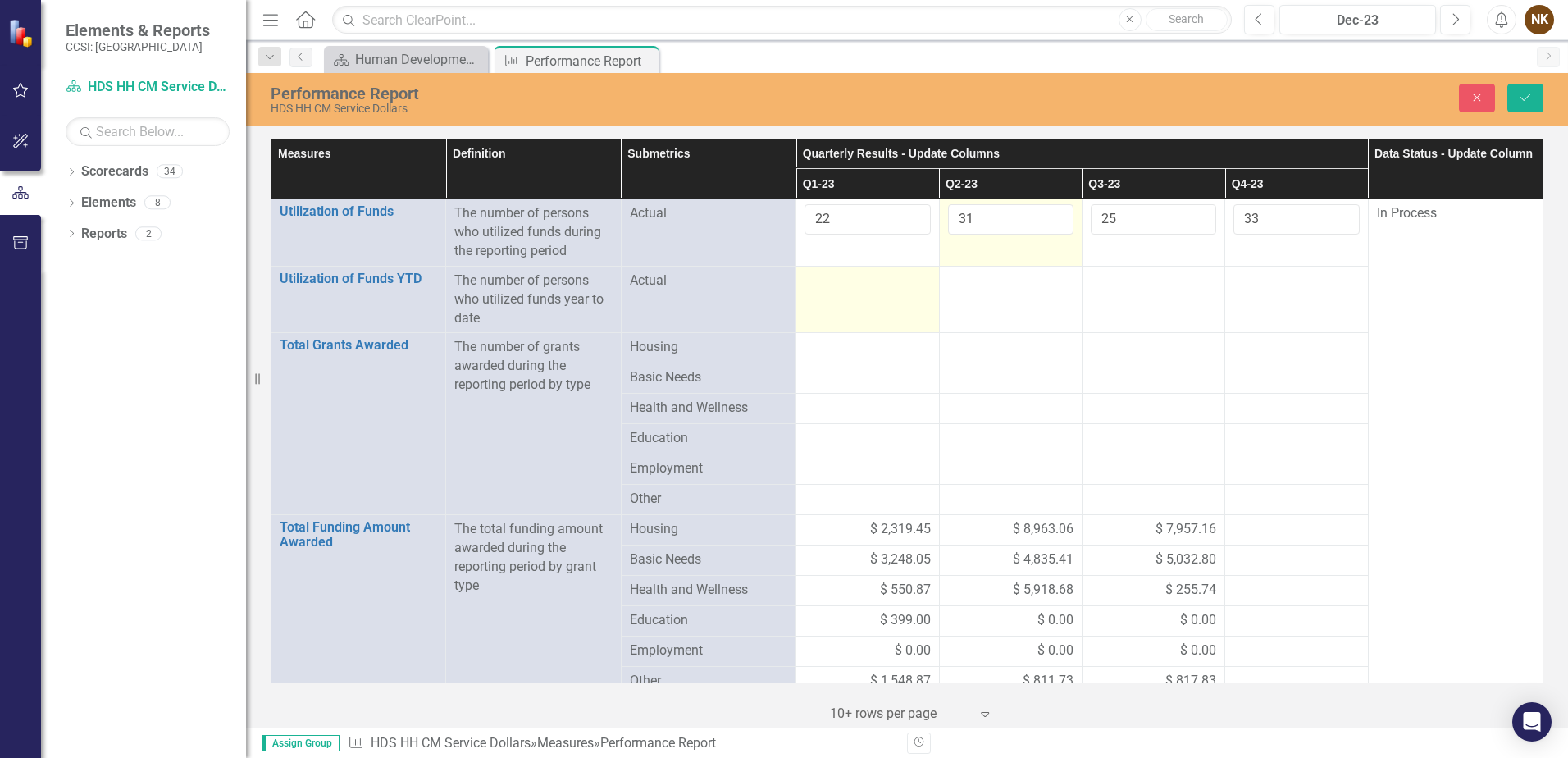
click at [867, 297] on td at bounding box center [867, 299] width 142 height 67
click at [867, 297] on input "number" at bounding box center [868, 287] width 126 height 31
type input "22"
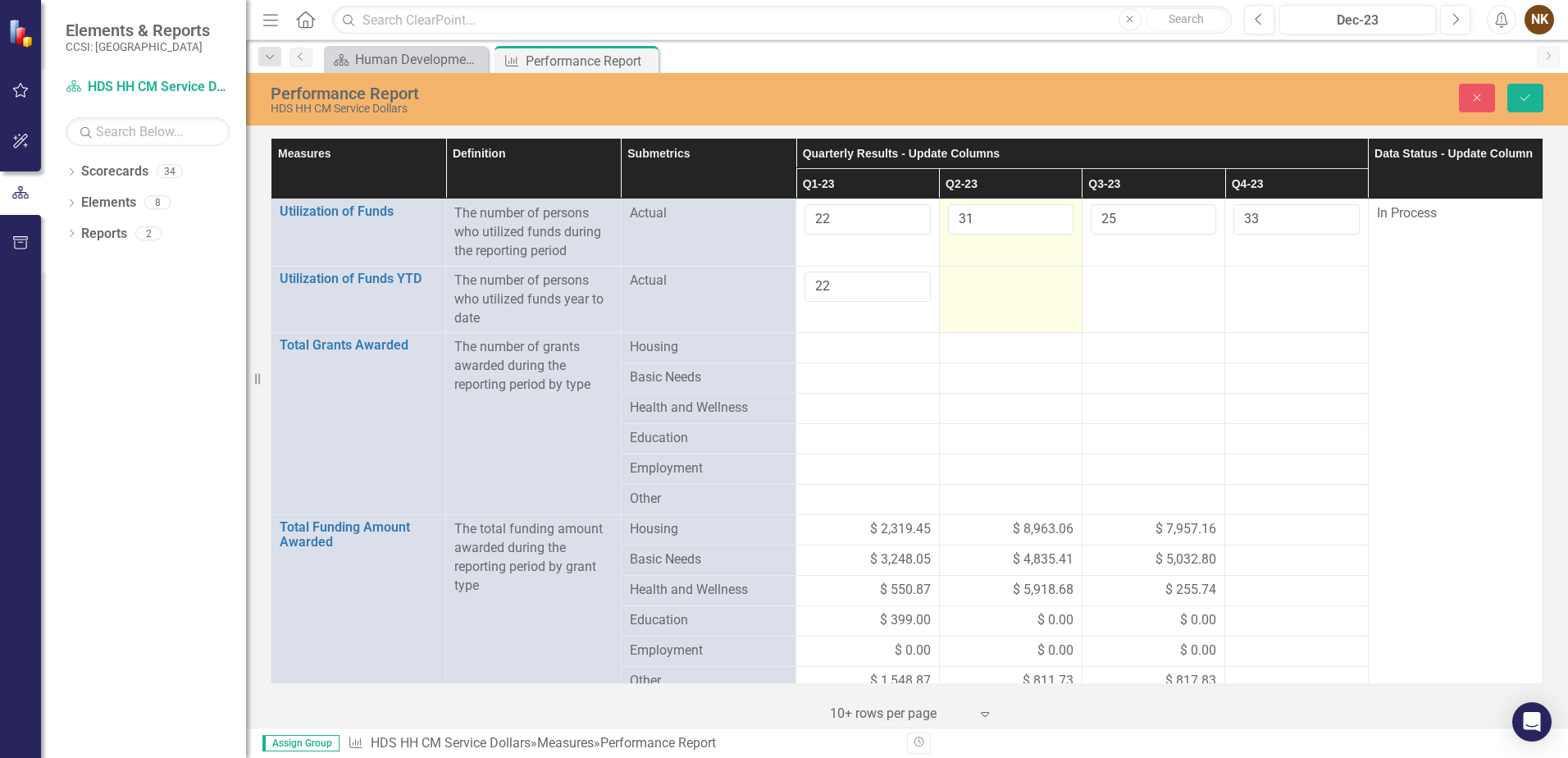
click at [953, 287] on div at bounding box center [1011, 282] width 126 height 20
click at [954, 285] on div at bounding box center [1011, 282] width 126 height 20
click at [954, 285] on input "number" at bounding box center [1011, 287] width 126 height 31
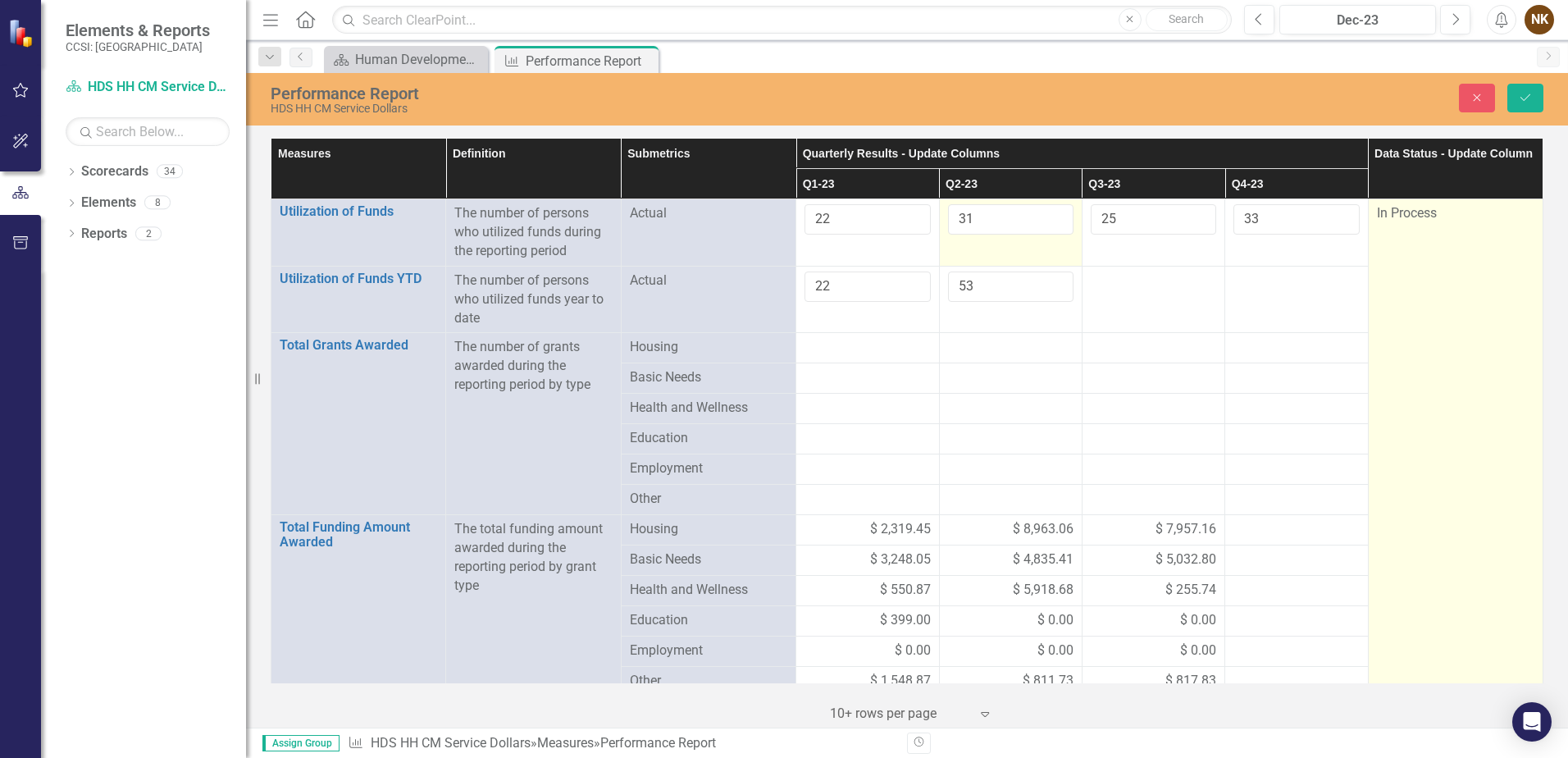
type input "53"
click at [1479, 300] on td "In Process" at bounding box center [1455, 595] width 175 height 793
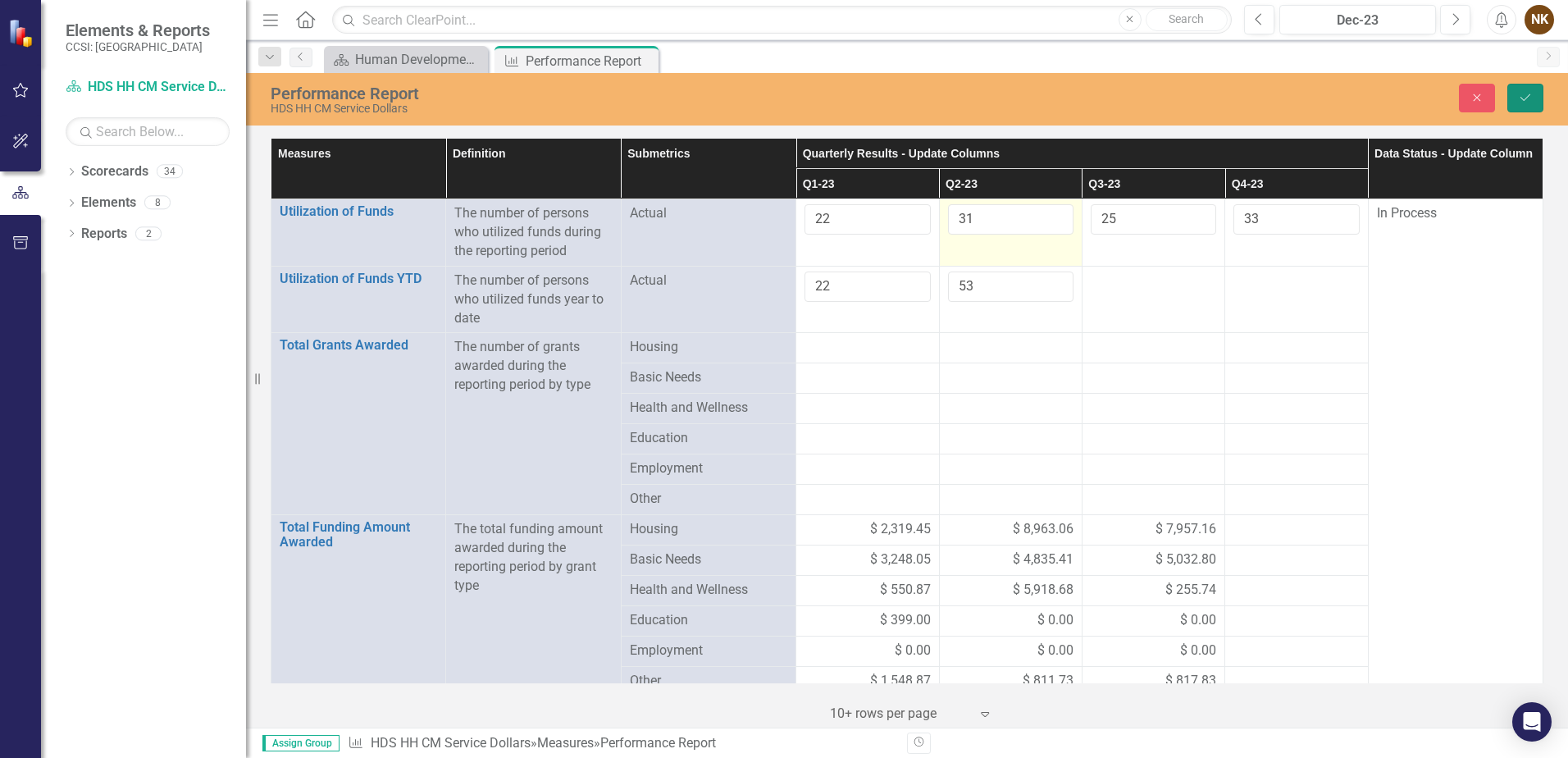
click at [1521, 104] on button "Save" at bounding box center [1525, 98] width 36 height 29
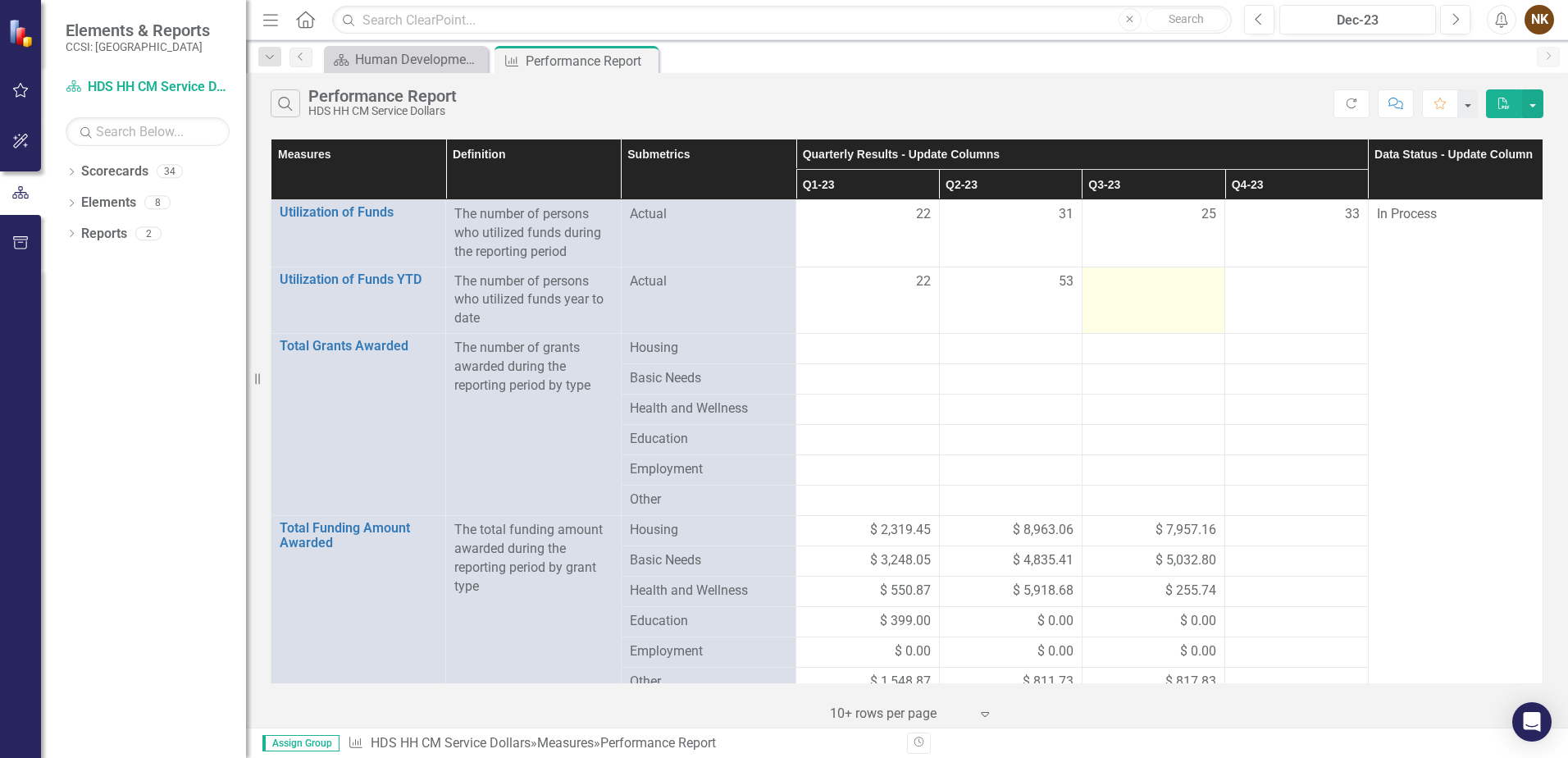
click at [1132, 289] on div at bounding box center [1154, 282] width 126 height 20
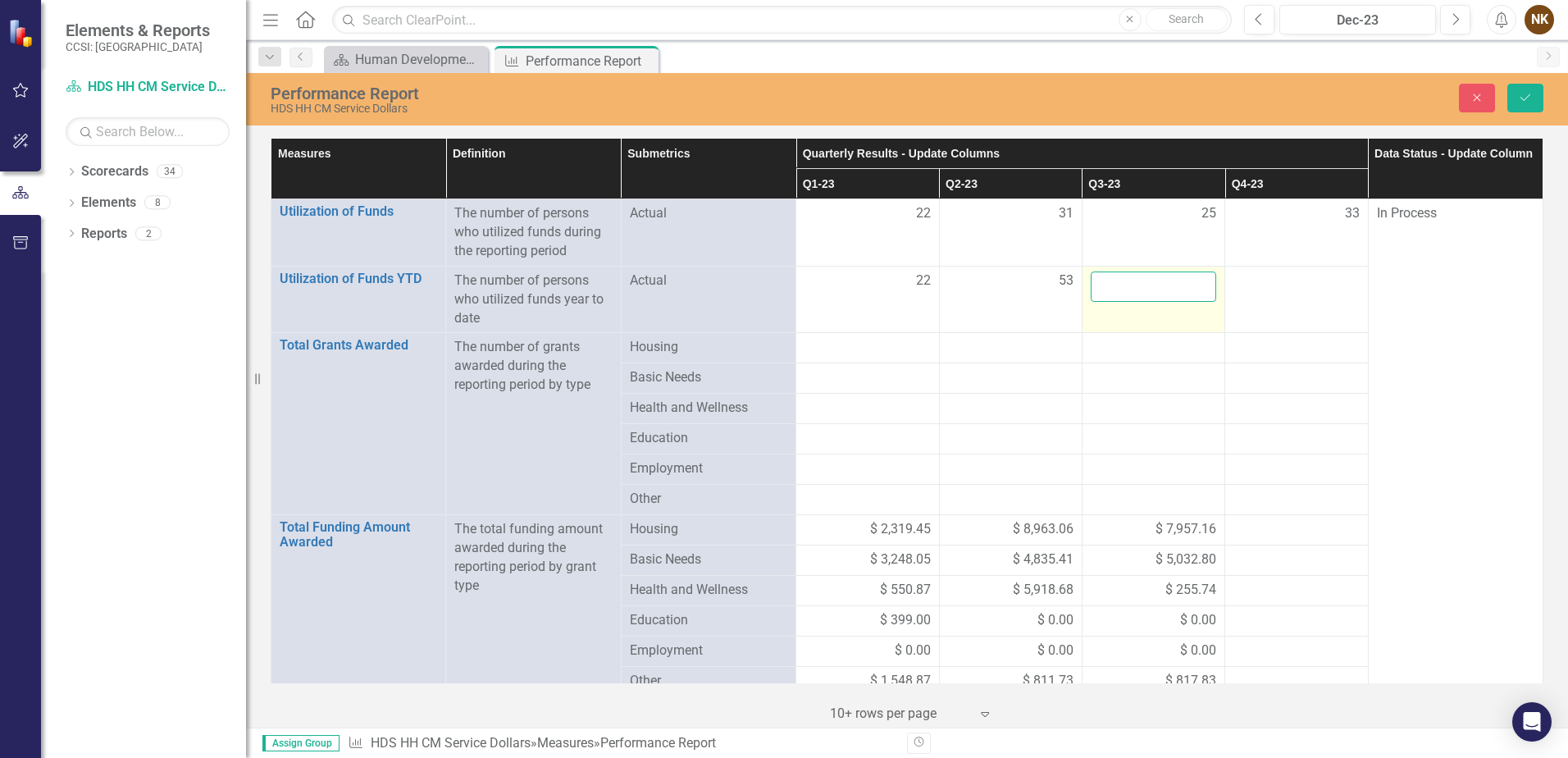
click at [1132, 289] on input "number" at bounding box center [1154, 287] width 126 height 31
type input "78"
click at [1284, 294] on td at bounding box center [1296, 299] width 142 height 67
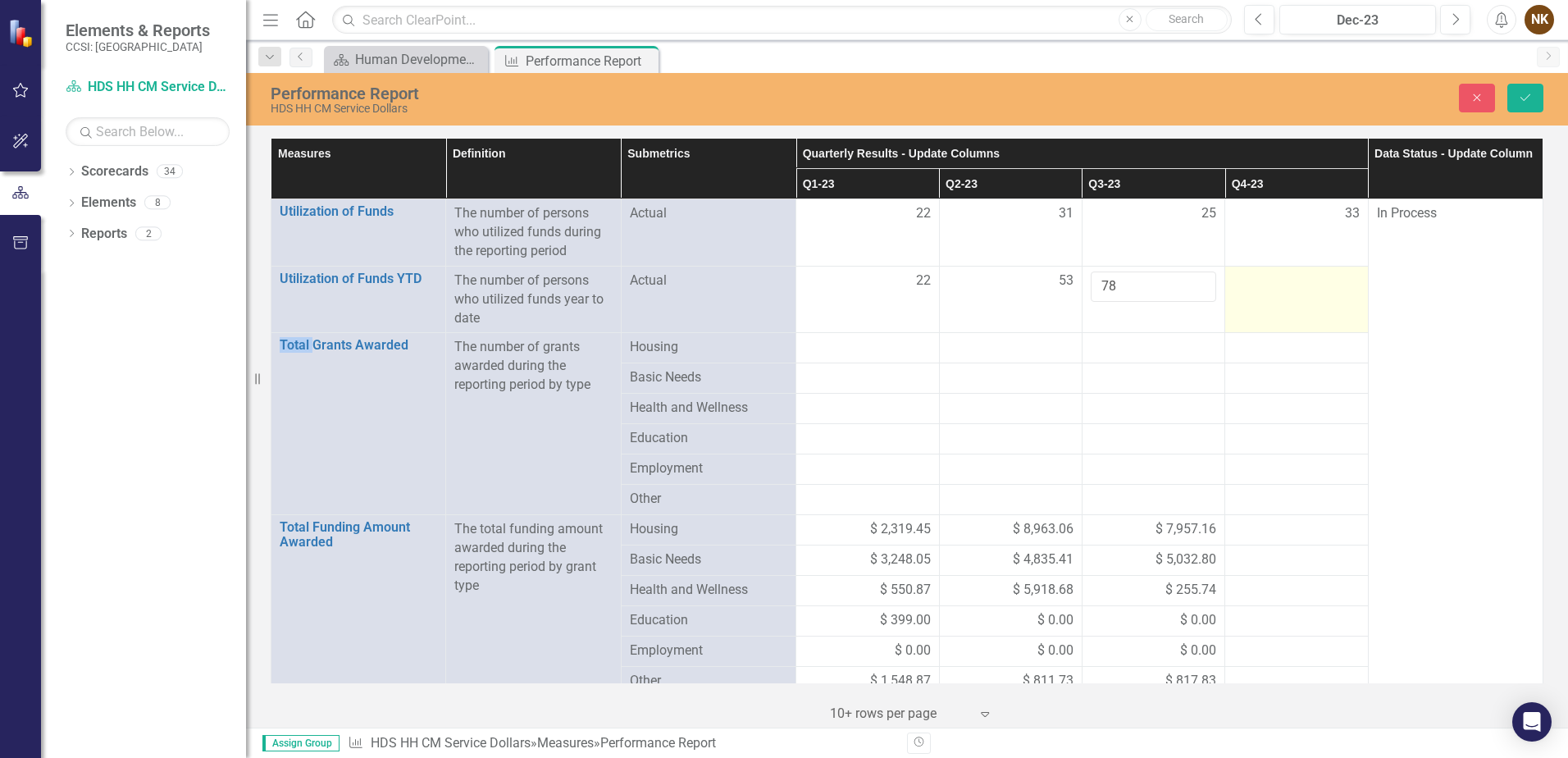
click at [1284, 294] on td at bounding box center [1296, 299] width 142 height 67
drag, startPoint x: 1284, startPoint y: 294, endPoint x: 1275, endPoint y: 291, distance: 9.5
click at [1275, 291] on input "number" at bounding box center [1296, 287] width 126 height 31
type input "111"
click at [1522, 107] on button "Save" at bounding box center [1525, 98] width 36 height 29
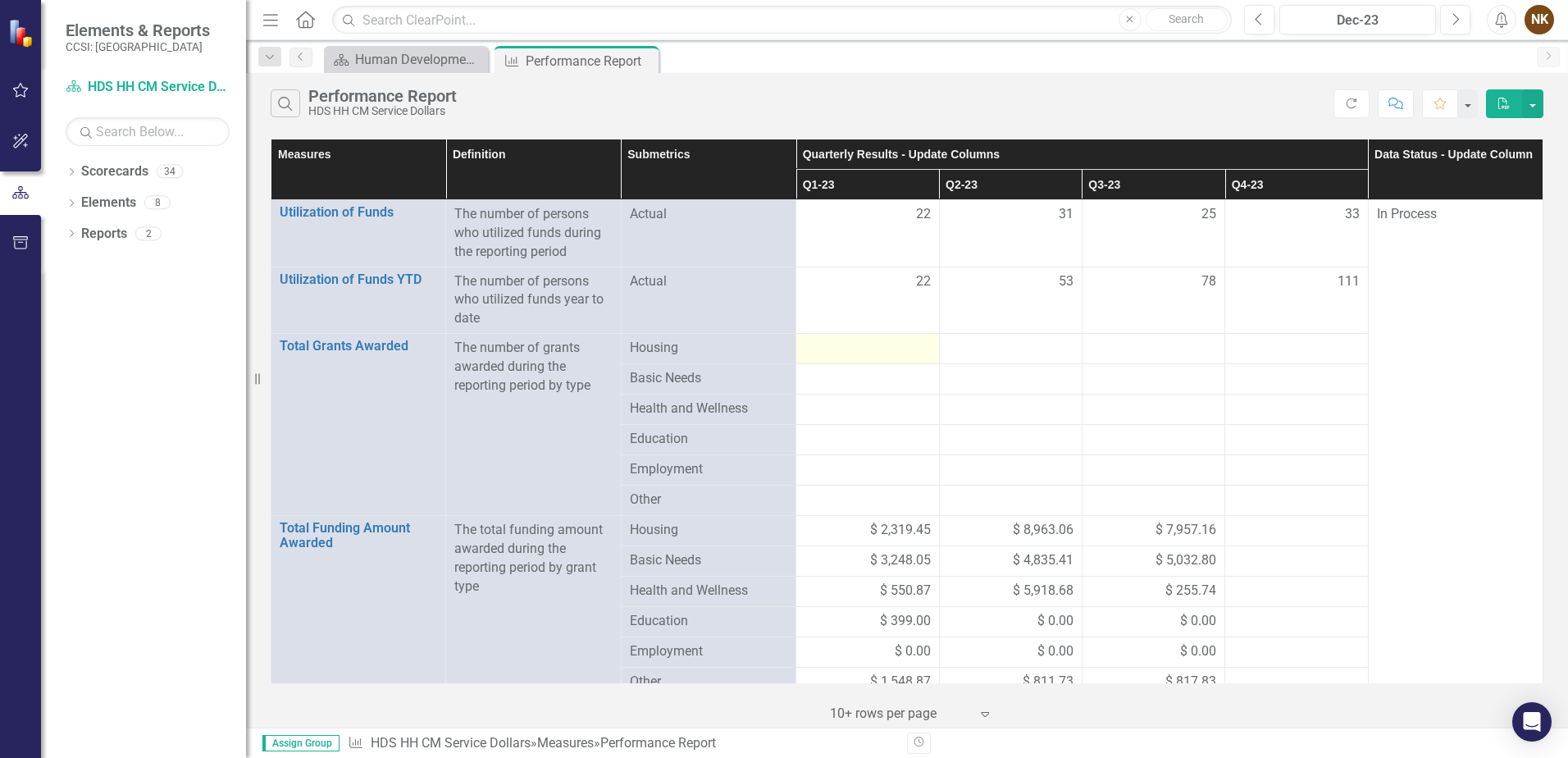
click at [870, 340] on div at bounding box center [868, 349] width 126 height 20
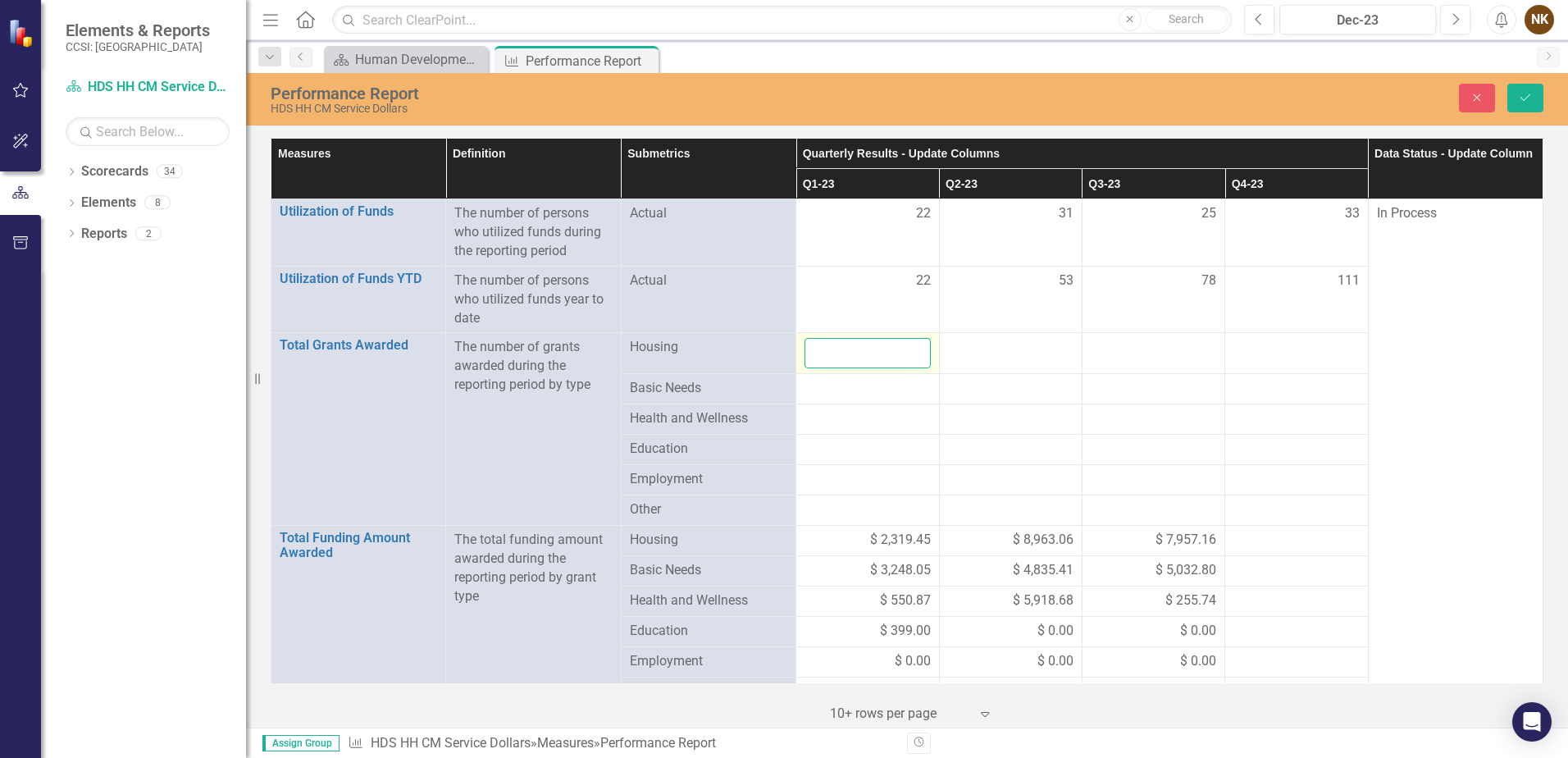
click at [868, 357] on input "number" at bounding box center [868, 353] width 126 height 31
type input "10"
click at [1005, 359] on td at bounding box center [1010, 353] width 142 height 41
click at [1005, 359] on input "number" at bounding box center [1011, 353] width 126 height 31
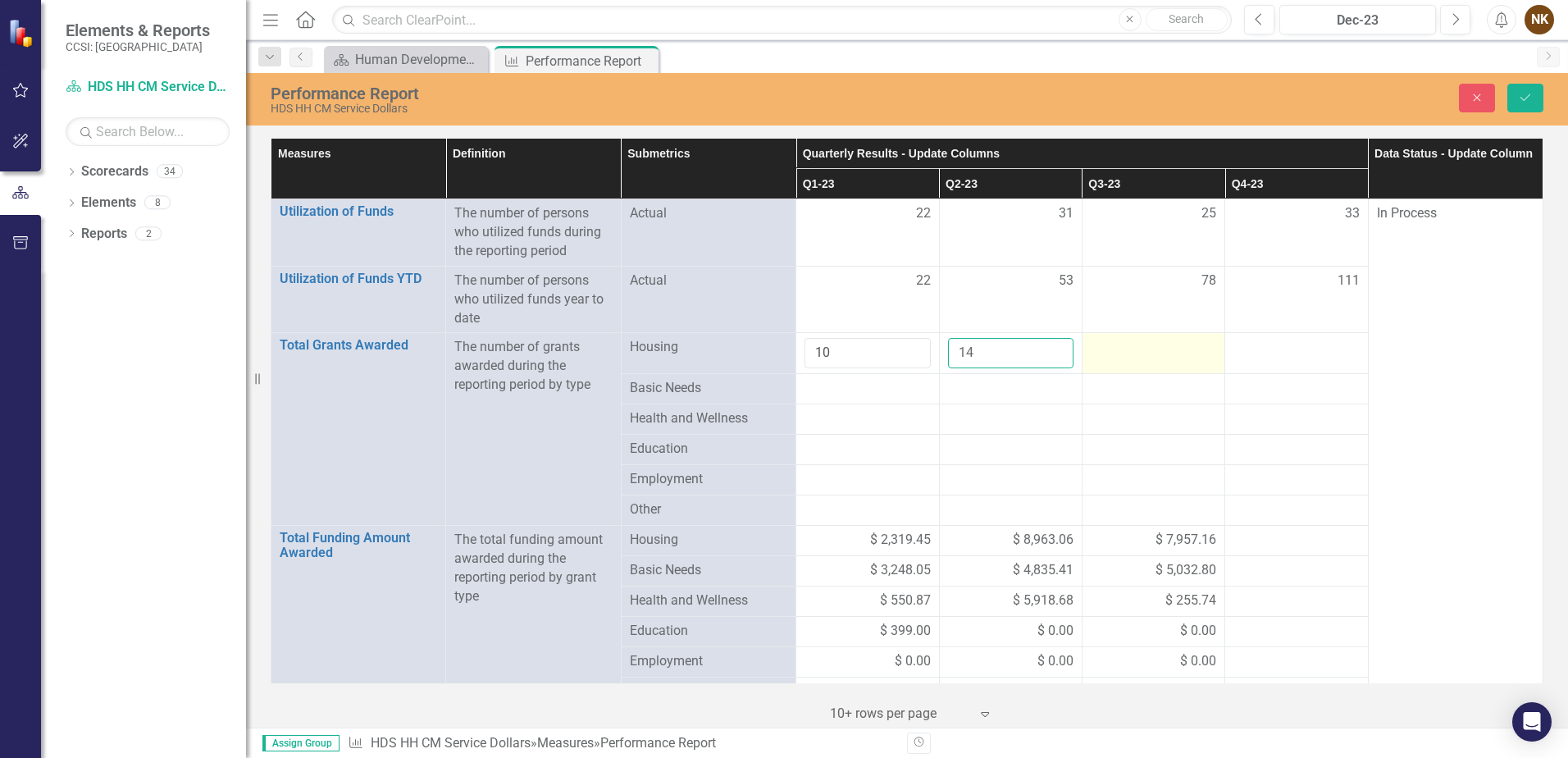
type input "14"
click at [1127, 344] on div at bounding box center [1154, 348] width 126 height 20
click at [1127, 344] on input "number" at bounding box center [1154, 353] width 126 height 31
type input "11"
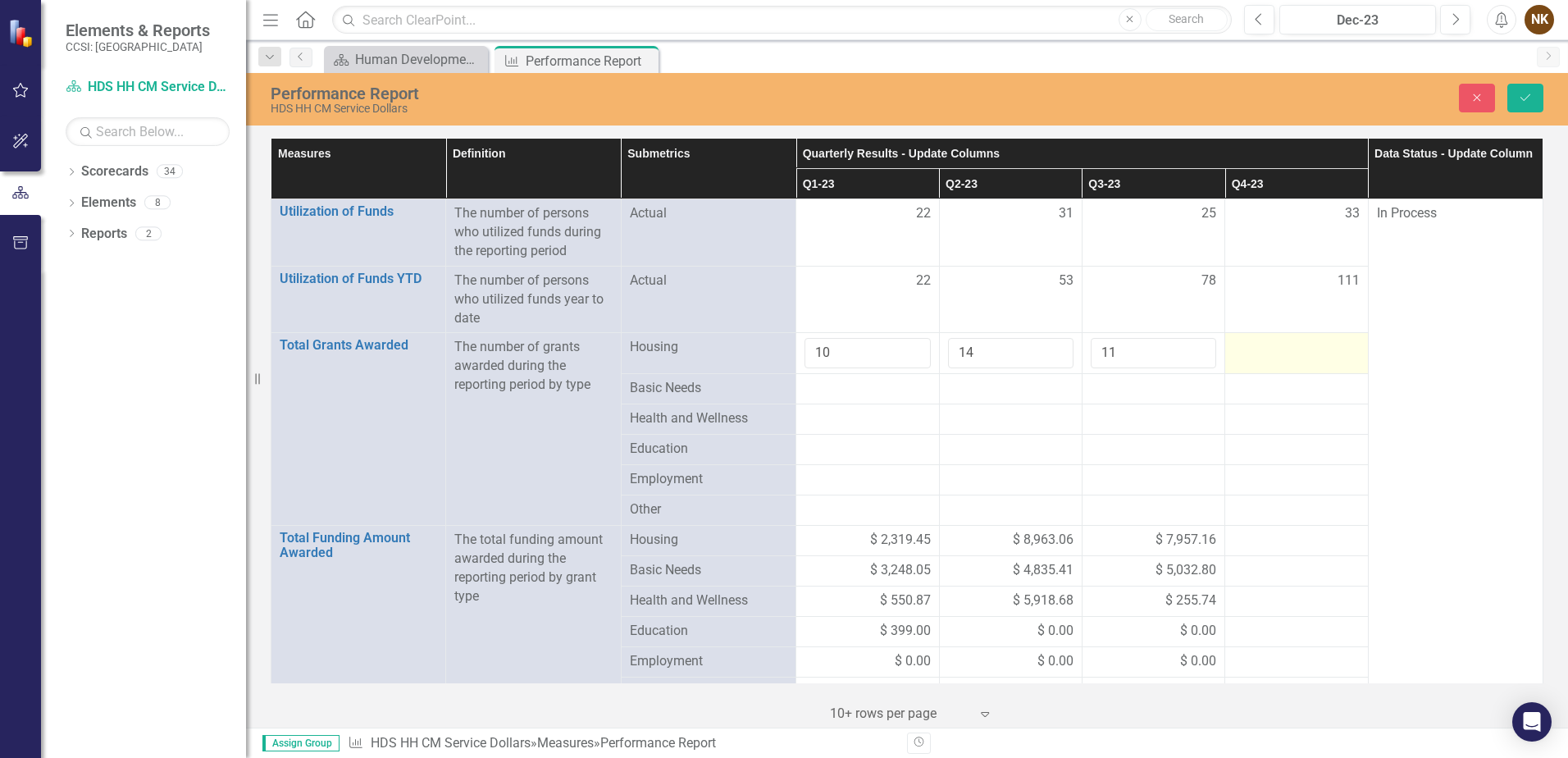
click at [1279, 358] on td at bounding box center [1296, 353] width 142 height 41
click at [1279, 358] on input "number" at bounding box center [1296, 353] width 126 height 31
type input "15"
click at [854, 393] on div at bounding box center [868, 389] width 126 height 20
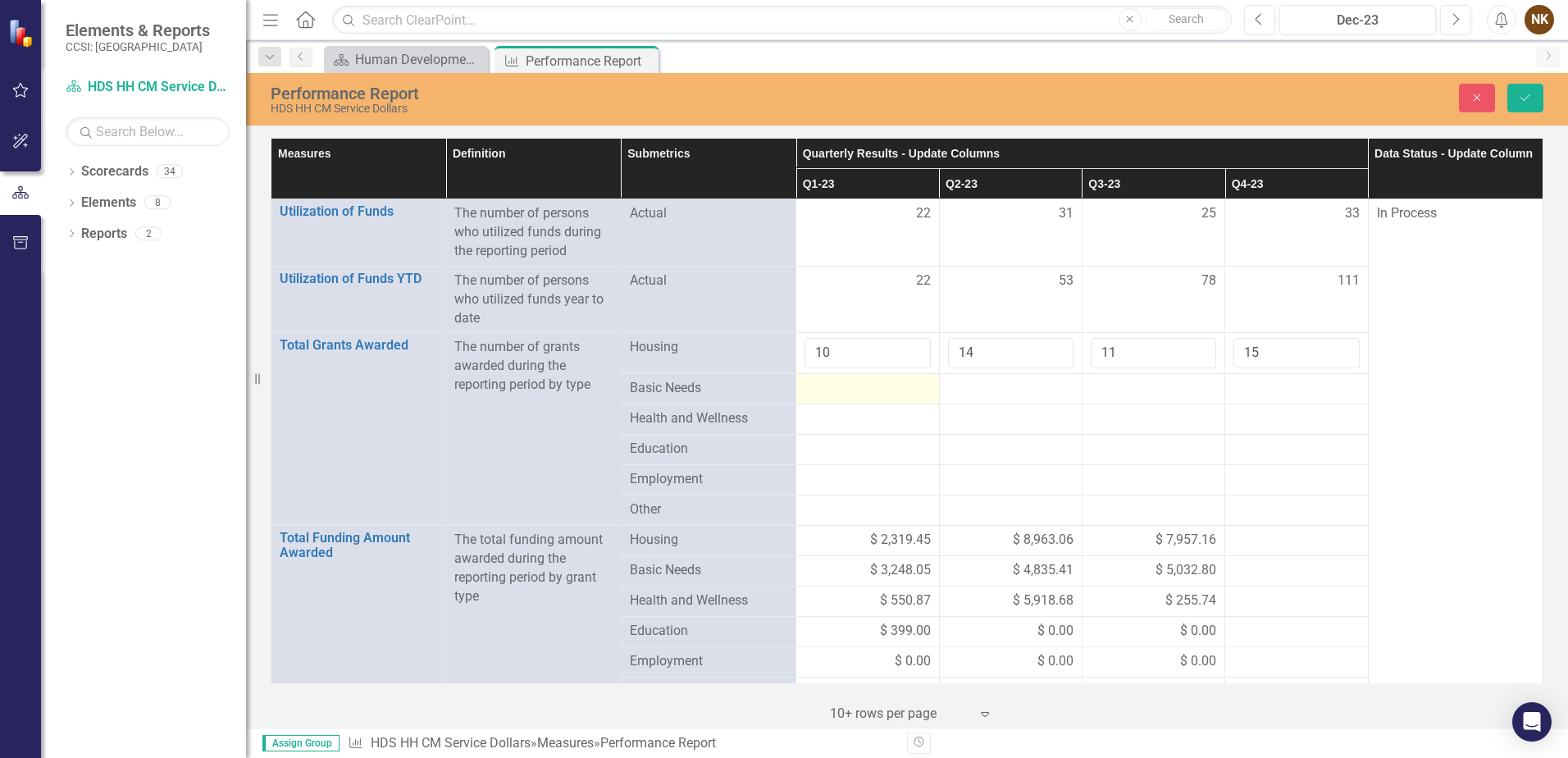
click at [854, 393] on div at bounding box center [868, 389] width 126 height 20
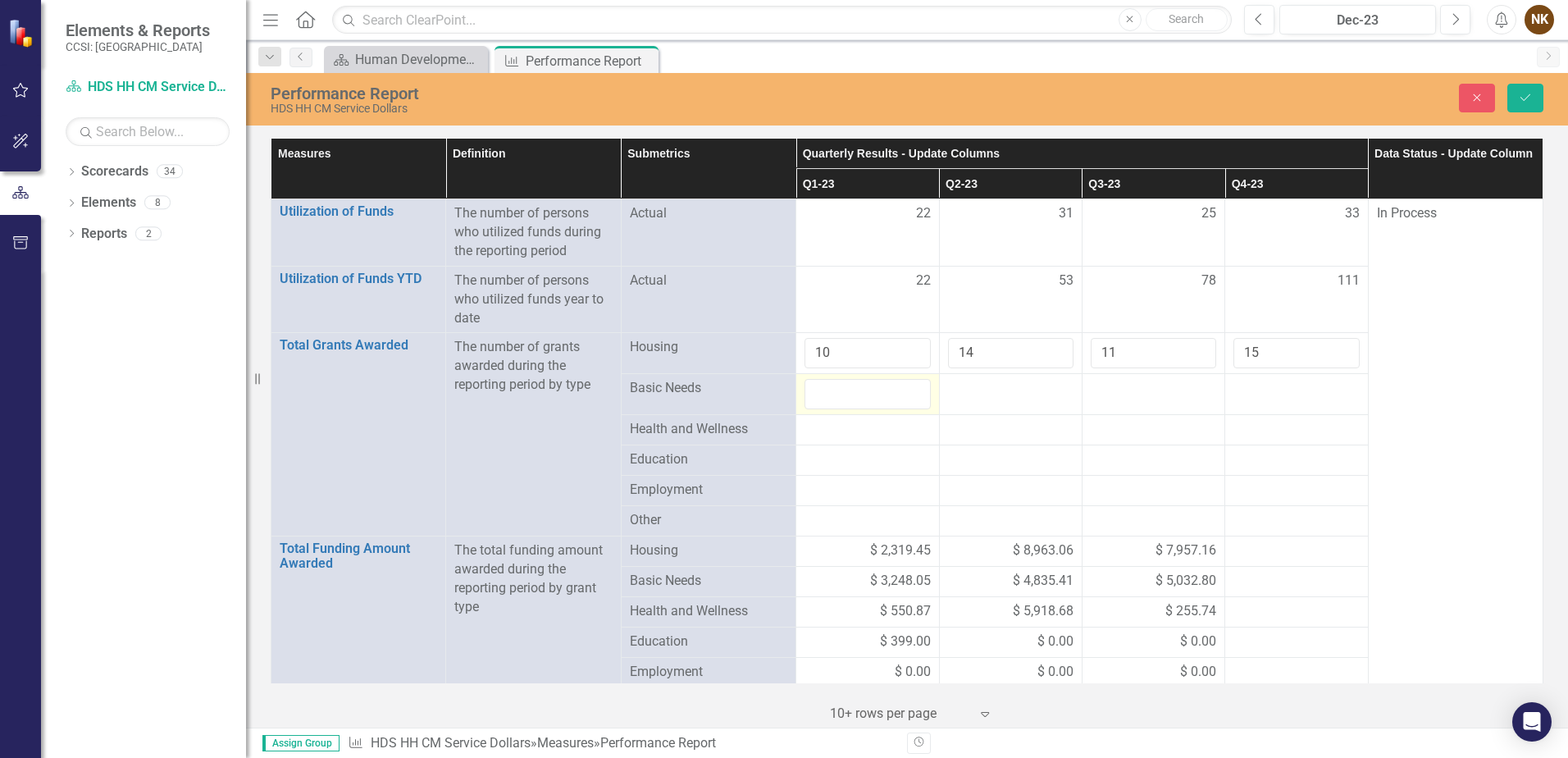
click at [854, 393] on input "number" at bounding box center [868, 394] width 126 height 31
type input "5"
click at [993, 395] on div at bounding box center [1011, 389] width 126 height 20
click at [993, 395] on input "number" at bounding box center [1011, 394] width 126 height 31
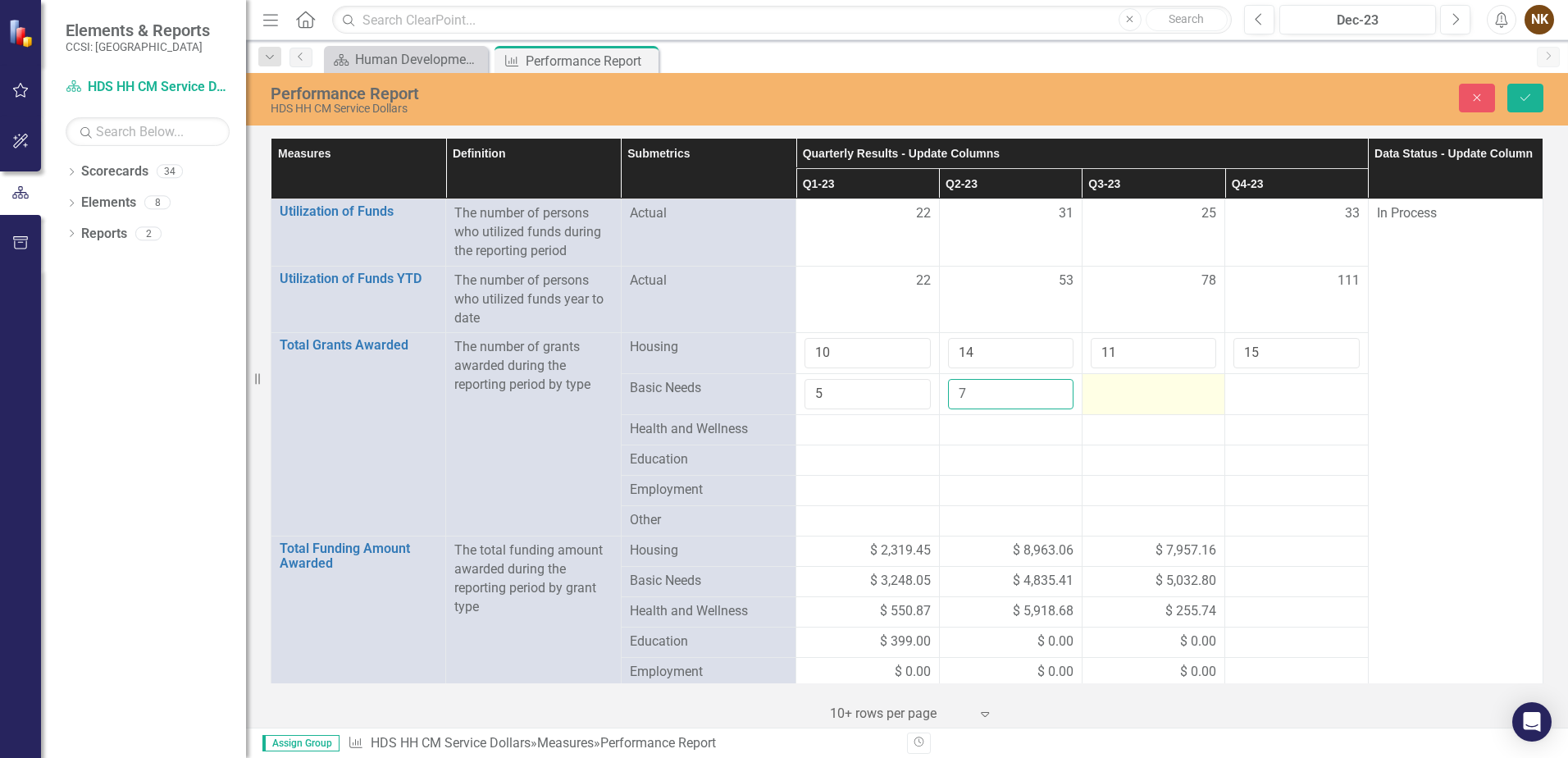
type input "7"
click at [1110, 393] on div at bounding box center [1154, 389] width 126 height 20
click at [1110, 393] on input "number" at bounding box center [1154, 394] width 126 height 31
type input "6"
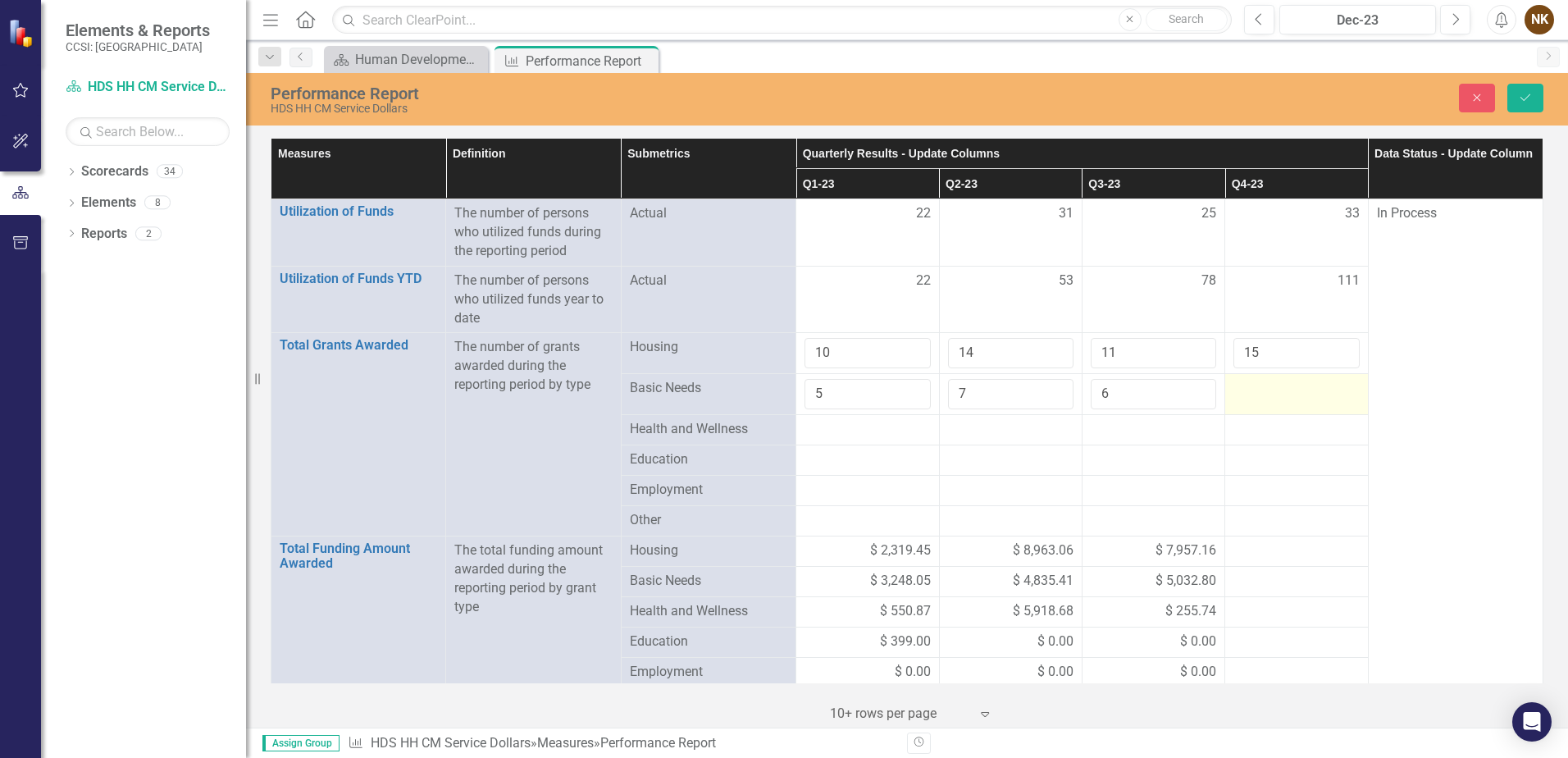
click at [1266, 397] on div at bounding box center [1296, 389] width 126 height 20
click at [1266, 397] on input "number" at bounding box center [1296, 394] width 126 height 31
type input "9"
type input "8"
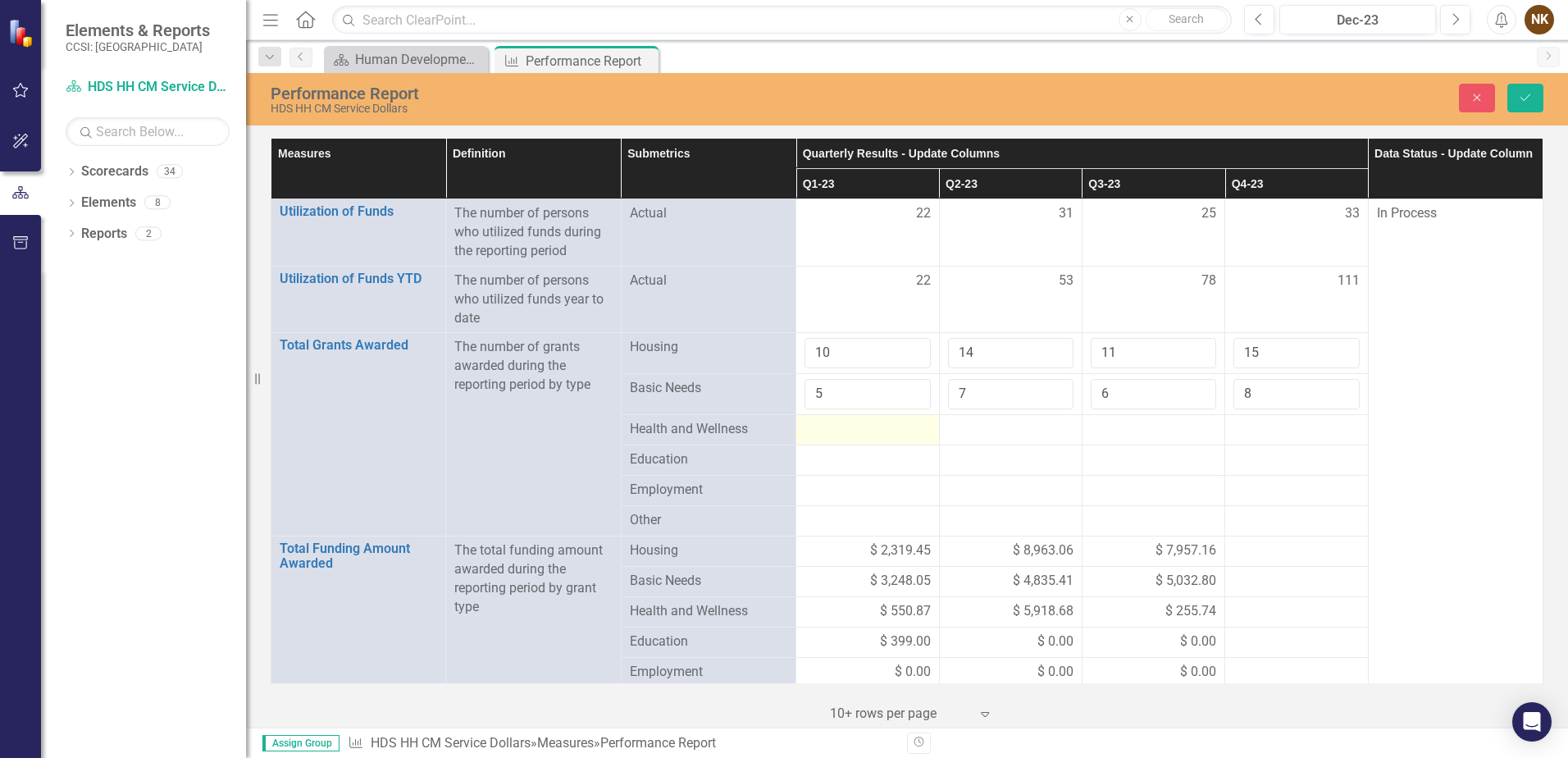
click at [850, 434] on div at bounding box center [868, 429] width 126 height 20
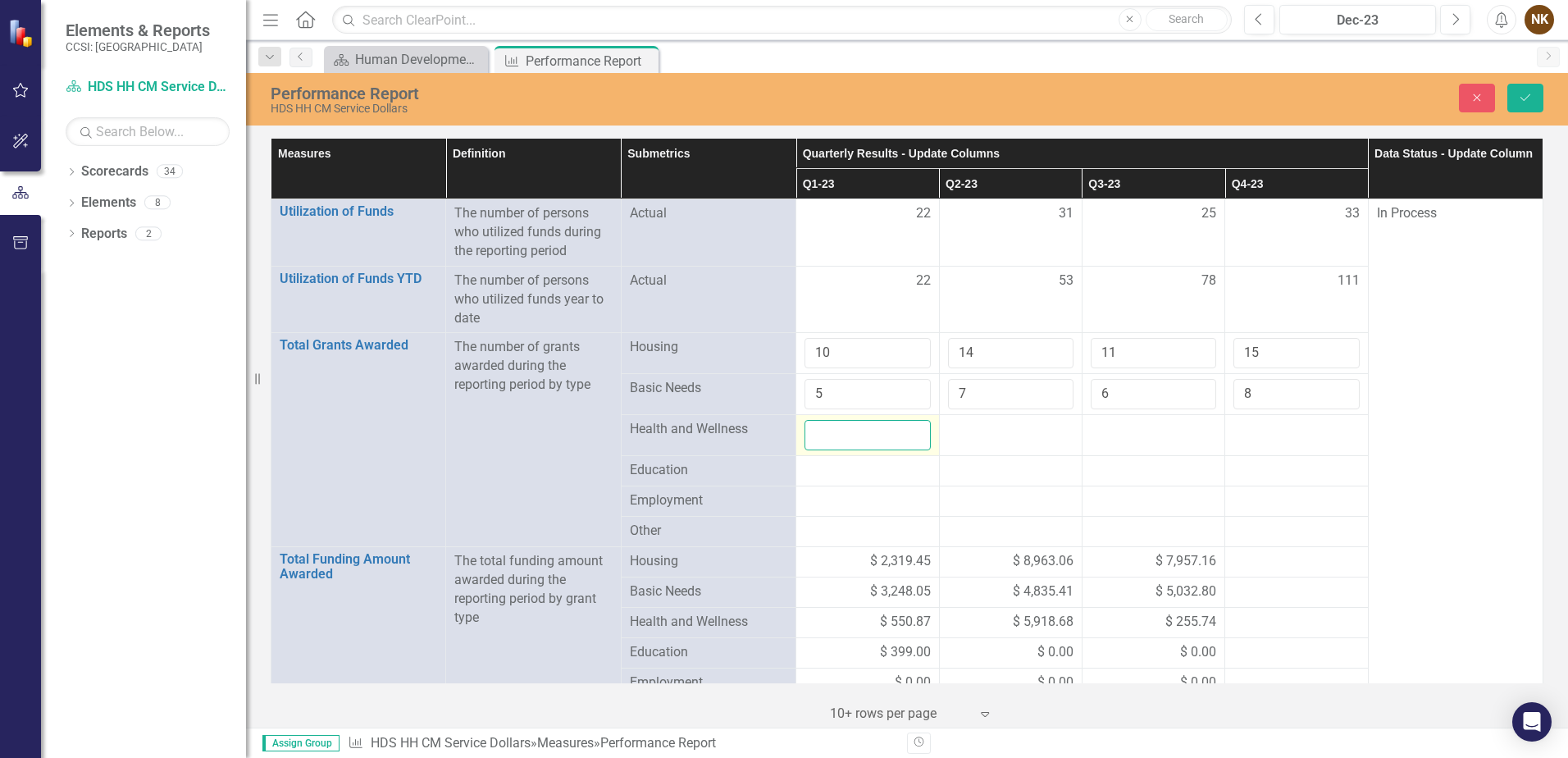
click at [850, 434] on input "number" at bounding box center [868, 435] width 126 height 31
type input "7"
click at [1011, 435] on div at bounding box center [1011, 429] width 126 height 20
type input "9"
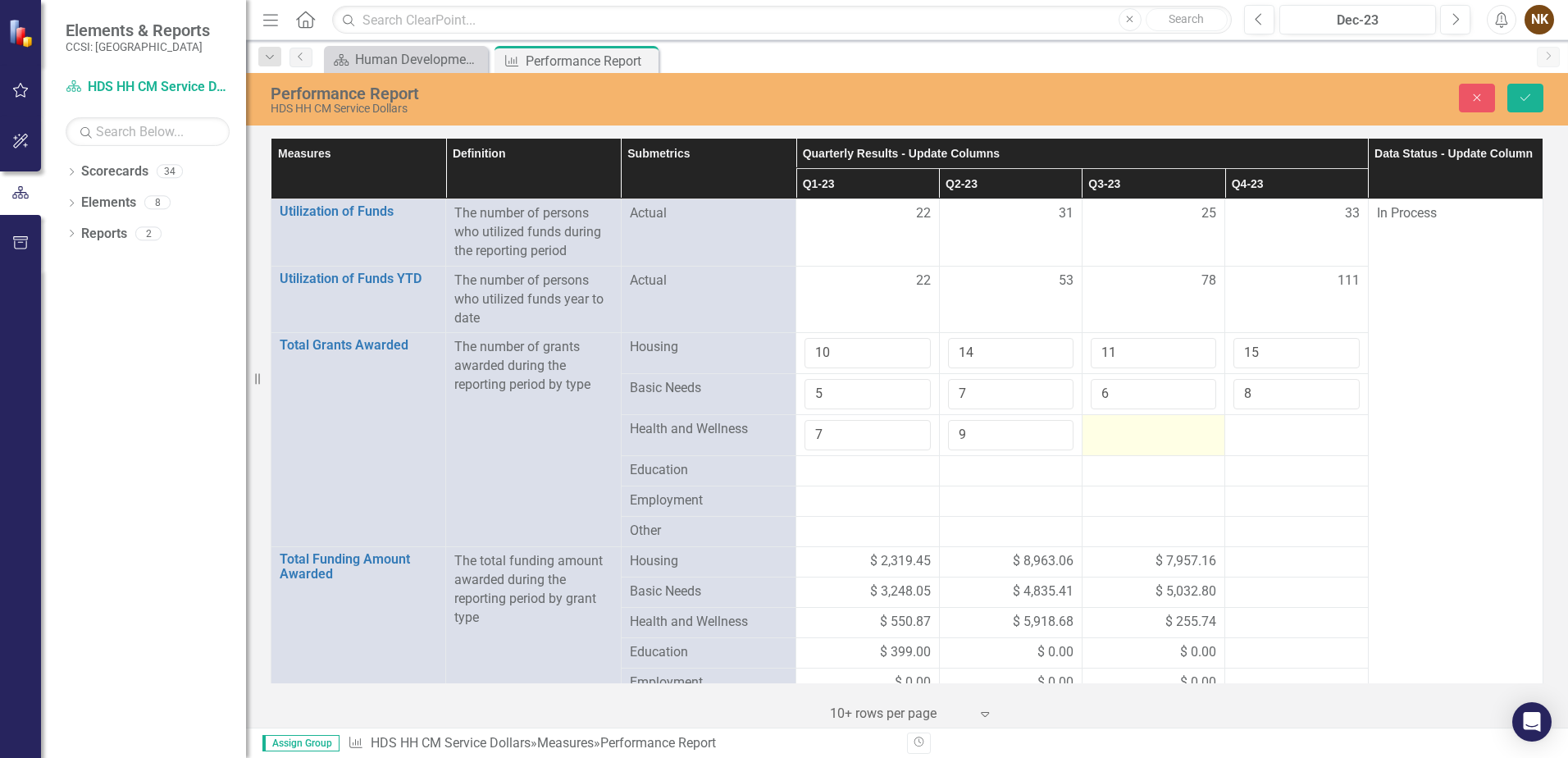
click at [1123, 435] on div at bounding box center [1154, 429] width 126 height 20
click at [1123, 435] on input "number" at bounding box center [1154, 435] width 126 height 31
type input "7"
click at [1287, 434] on div at bounding box center [1296, 429] width 126 height 20
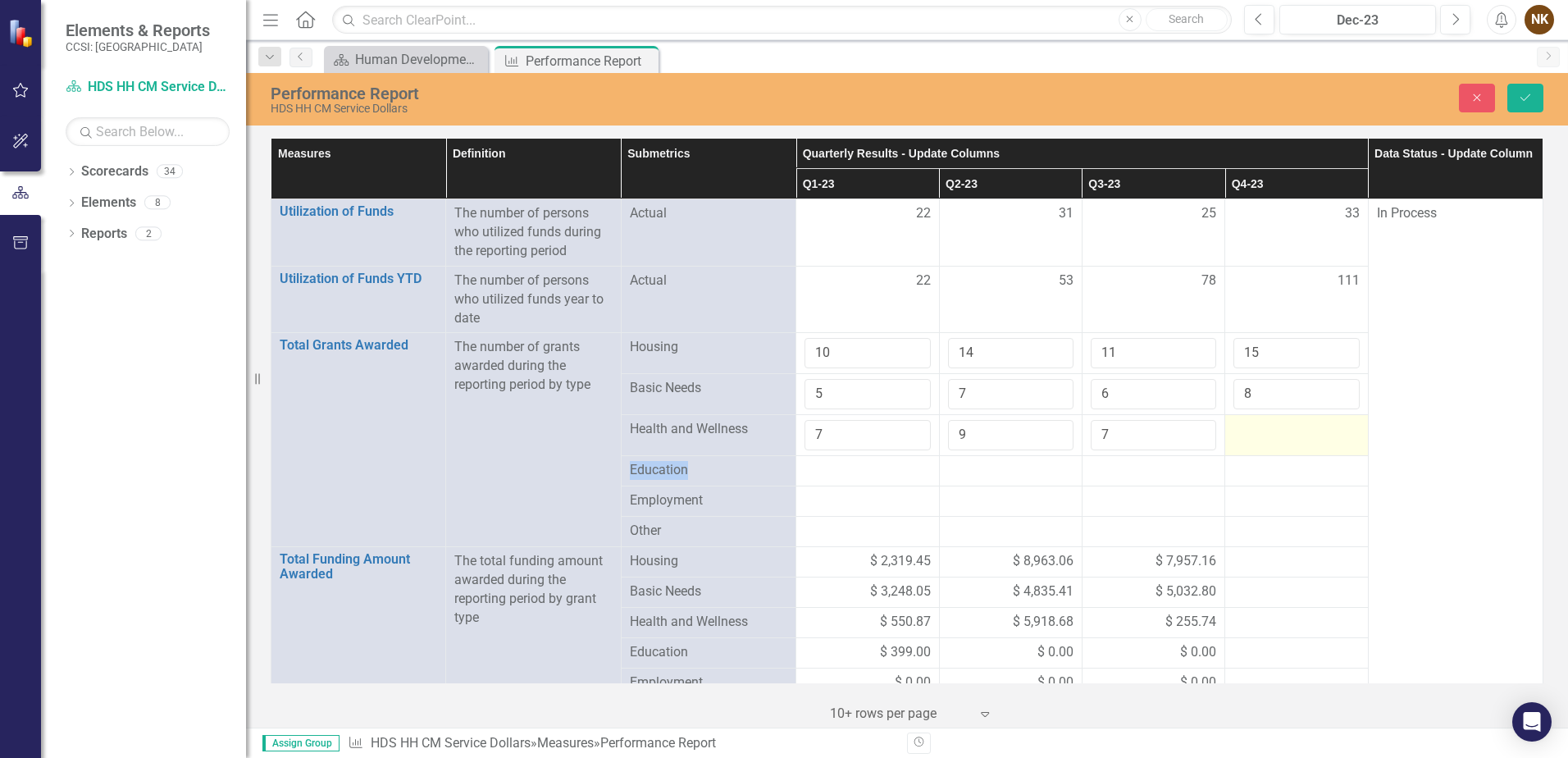
click at [1287, 434] on div at bounding box center [1296, 429] width 126 height 20
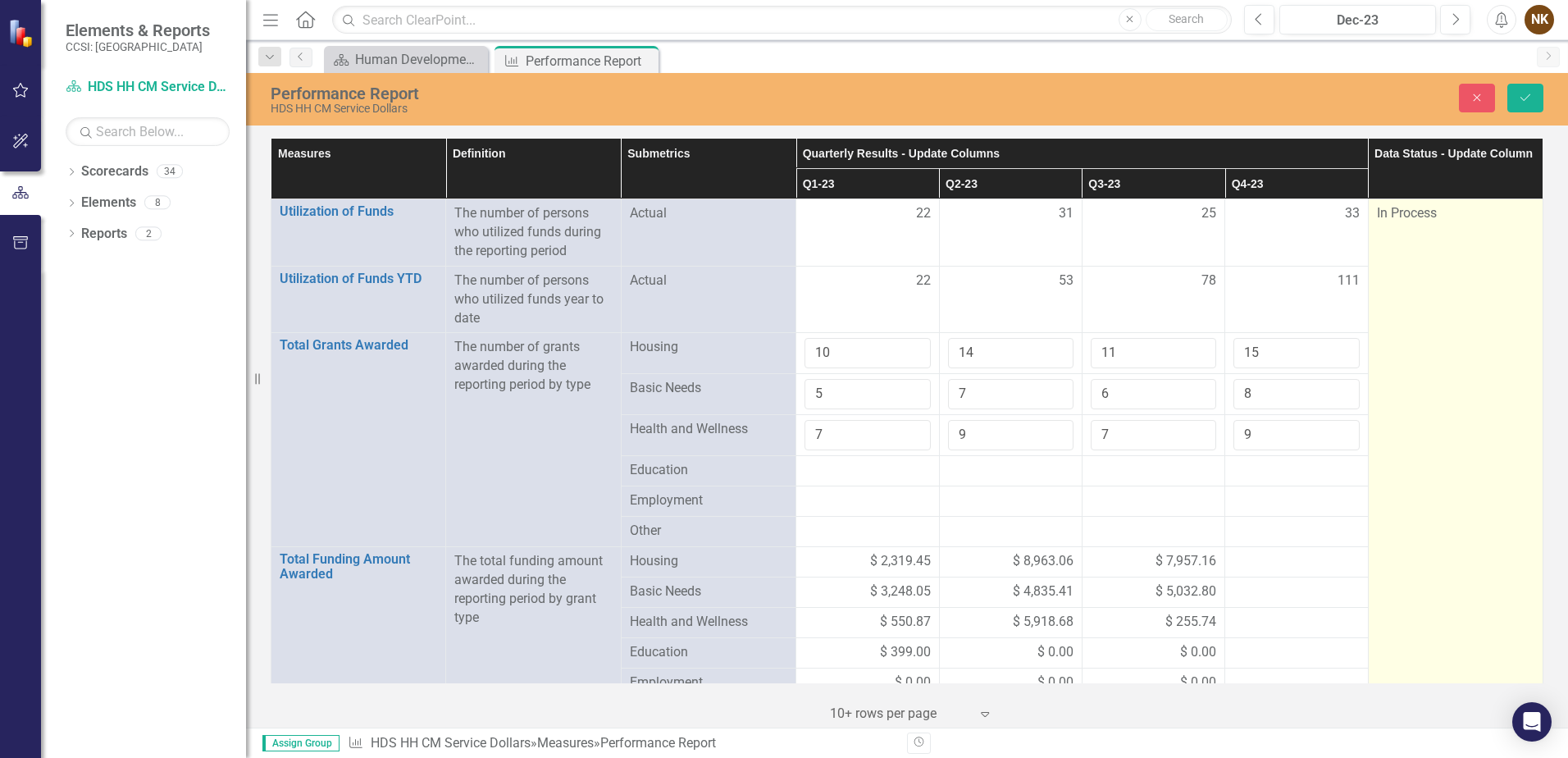
type input "9"
click at [1478, 445] on td "In Process" at bounding box center [1455, 611] width 175 height 824
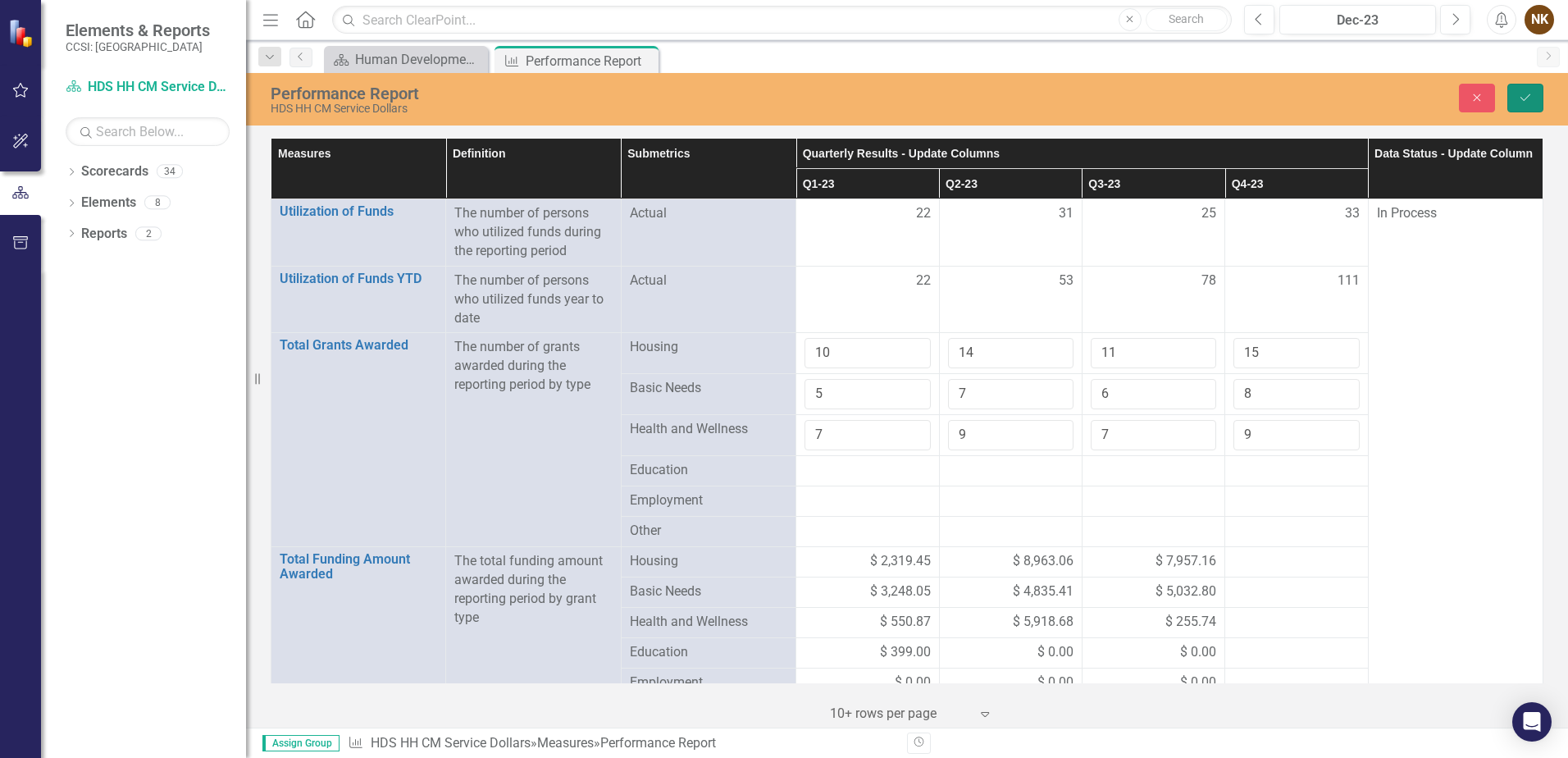
click at [1534, 101] on button "Save" at bounding box center [1525, 98] width 36 height 29
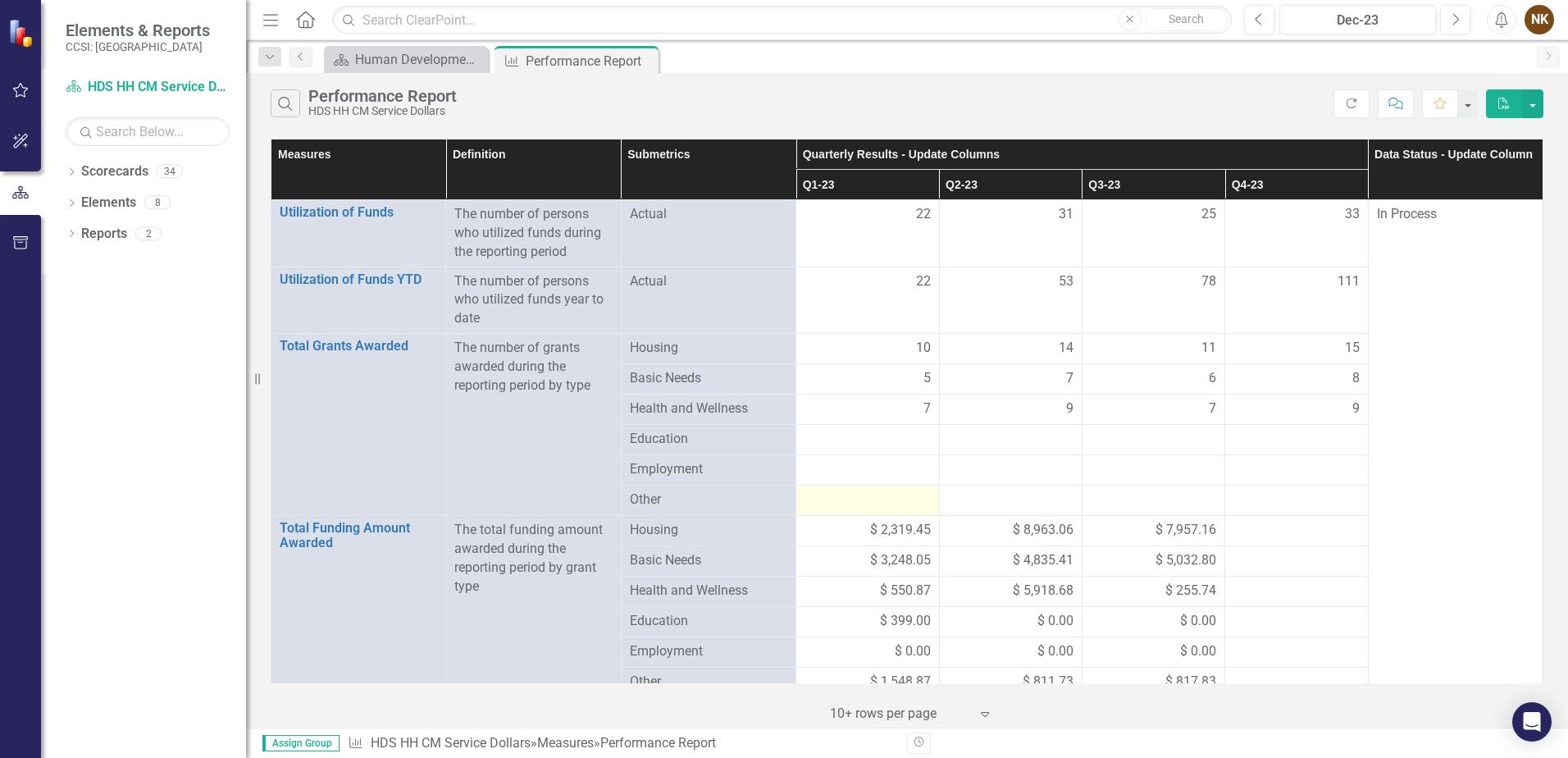
click at [888, 505] on div at bounding box center [868, 500] width 126 height 20
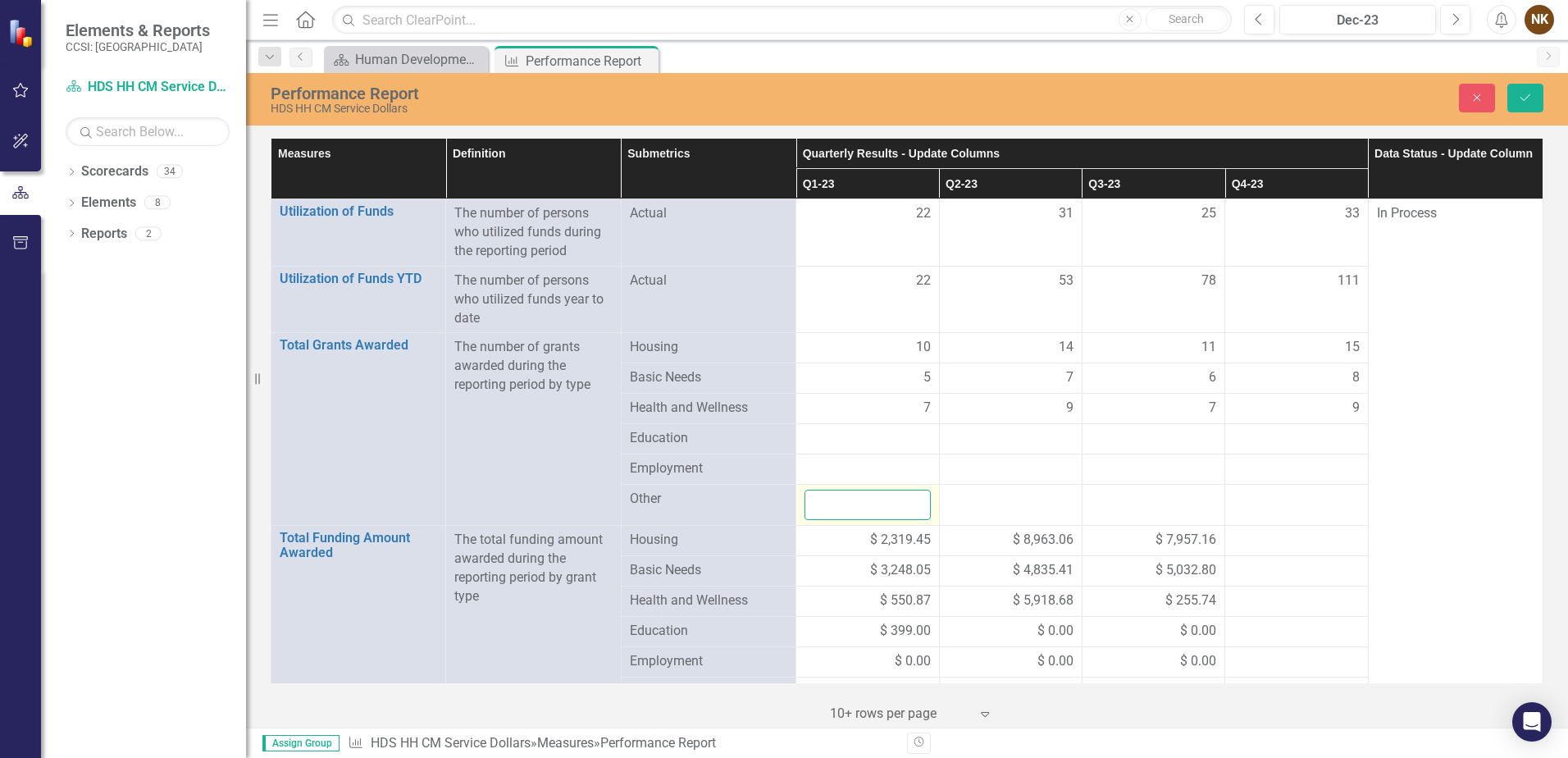
click at [888, 505] on input "number" at bounding box center [868, 504] width 126 height 31
type input "0"
click at [1018, 507] on div at bounding box center [1011, 499] width 126 height 20
click at [1018, 507] on input "number" at bounding box center [1011, 504] width 126 height 31
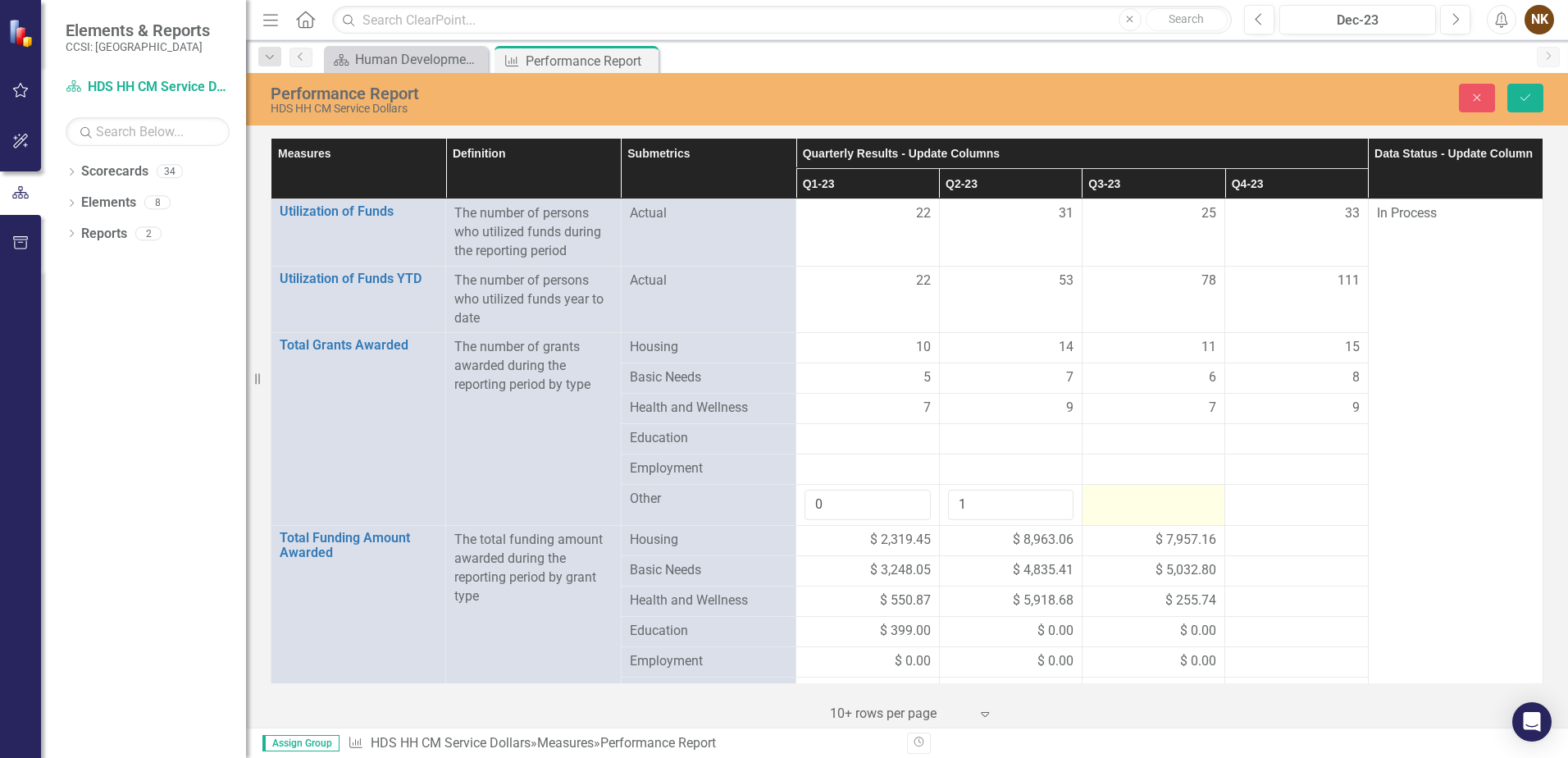
type input "1"
click at [1123, 501] on div at bounding box center [1154, 499] width 126 height 20
type input "1"
click at [1270, 503] on div at bounding box center [1296, 499] width 126 height 20
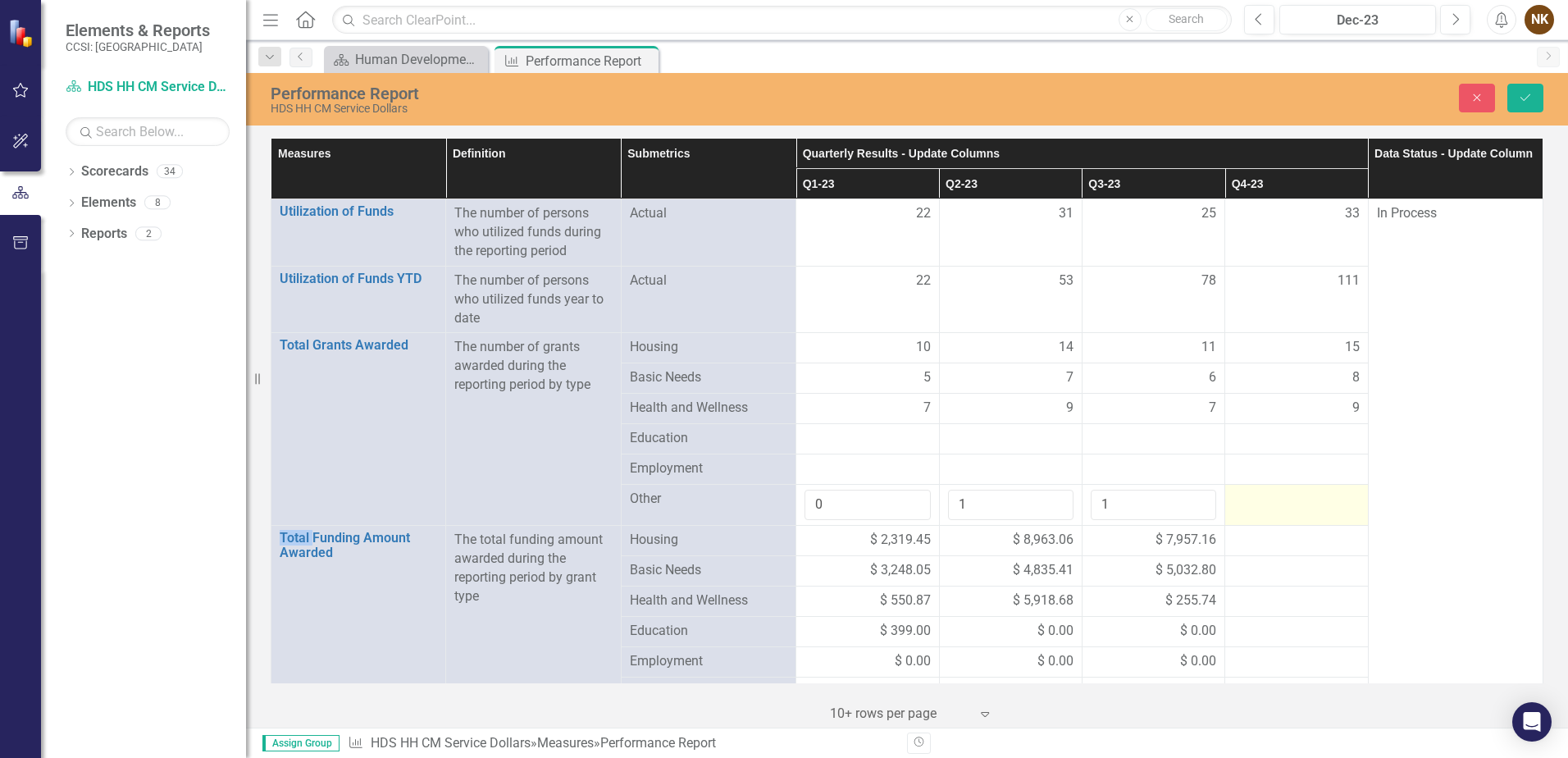
click at [1270, 503] on div at bounding box center [1296, 499] width 126 height 20
type input "1"
click at [873, 446] on div at bounding box center [868, 439] width 126 height 20
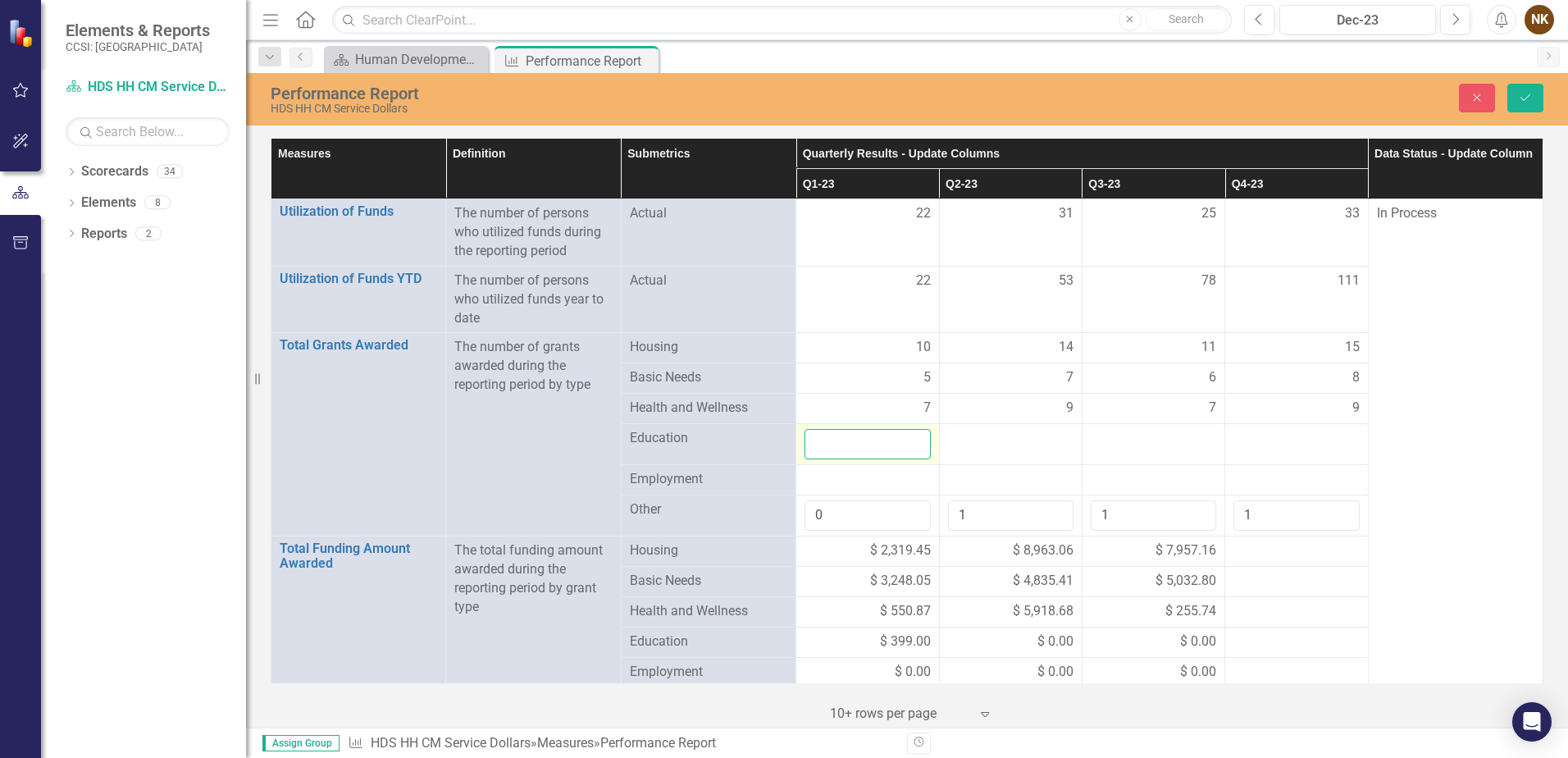
click at [873, 446] on input "number" at bounding box center [868, 444] width 126 height 31
type input "0"
click at [959, 439] on div at bounding box center [1011, 439] width 126 height 20
click at [959, 439] on input "number" at bounding box center [1011, 444] width 126 height 31
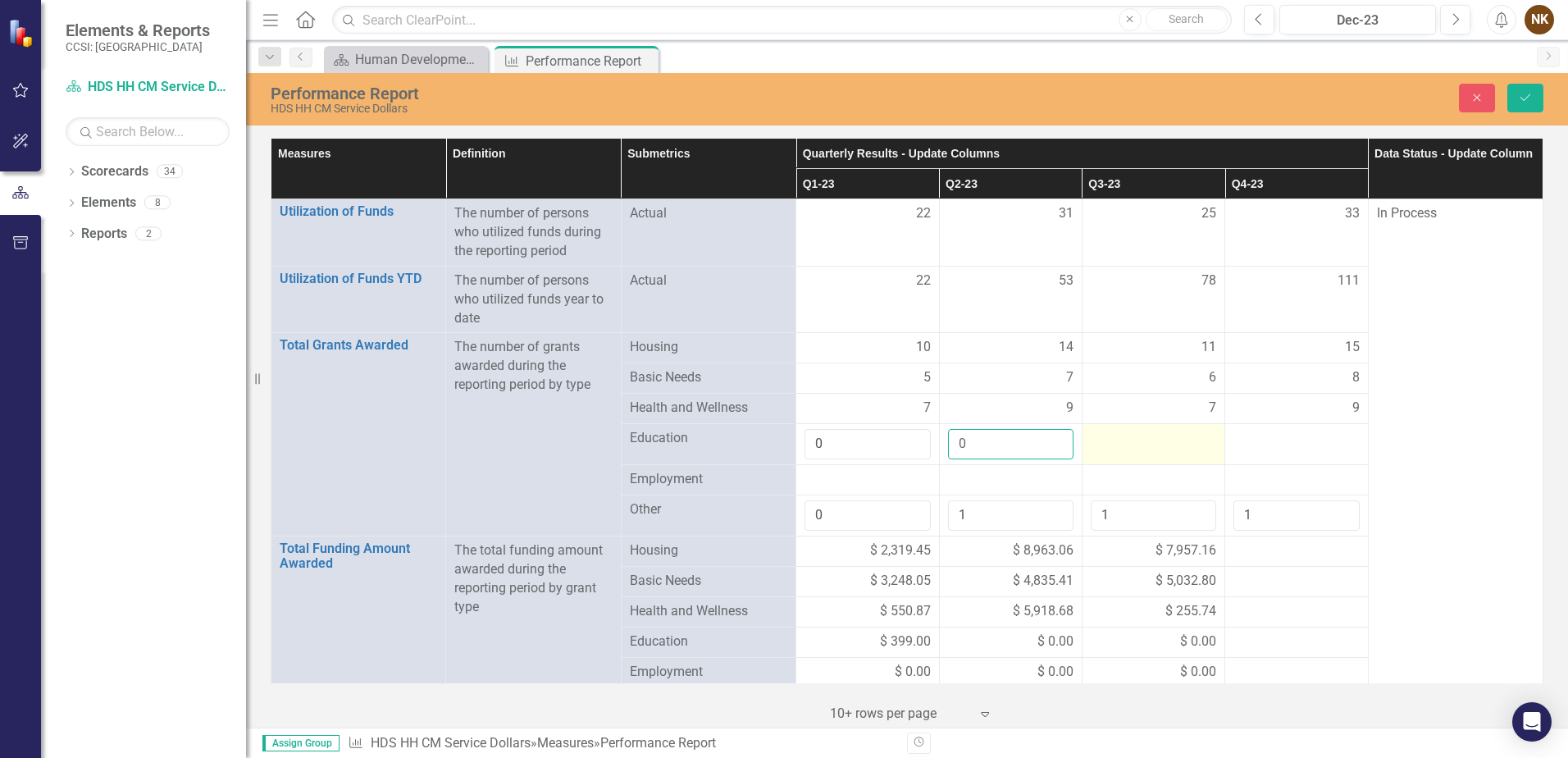
type input "0"
click at [1135, 442] on div at bounding box center [1154, 439] width 126 height 20
click at [1135, 442] on input "number" at bounding box center [1154, 444] width 126 height 31
type input "0"
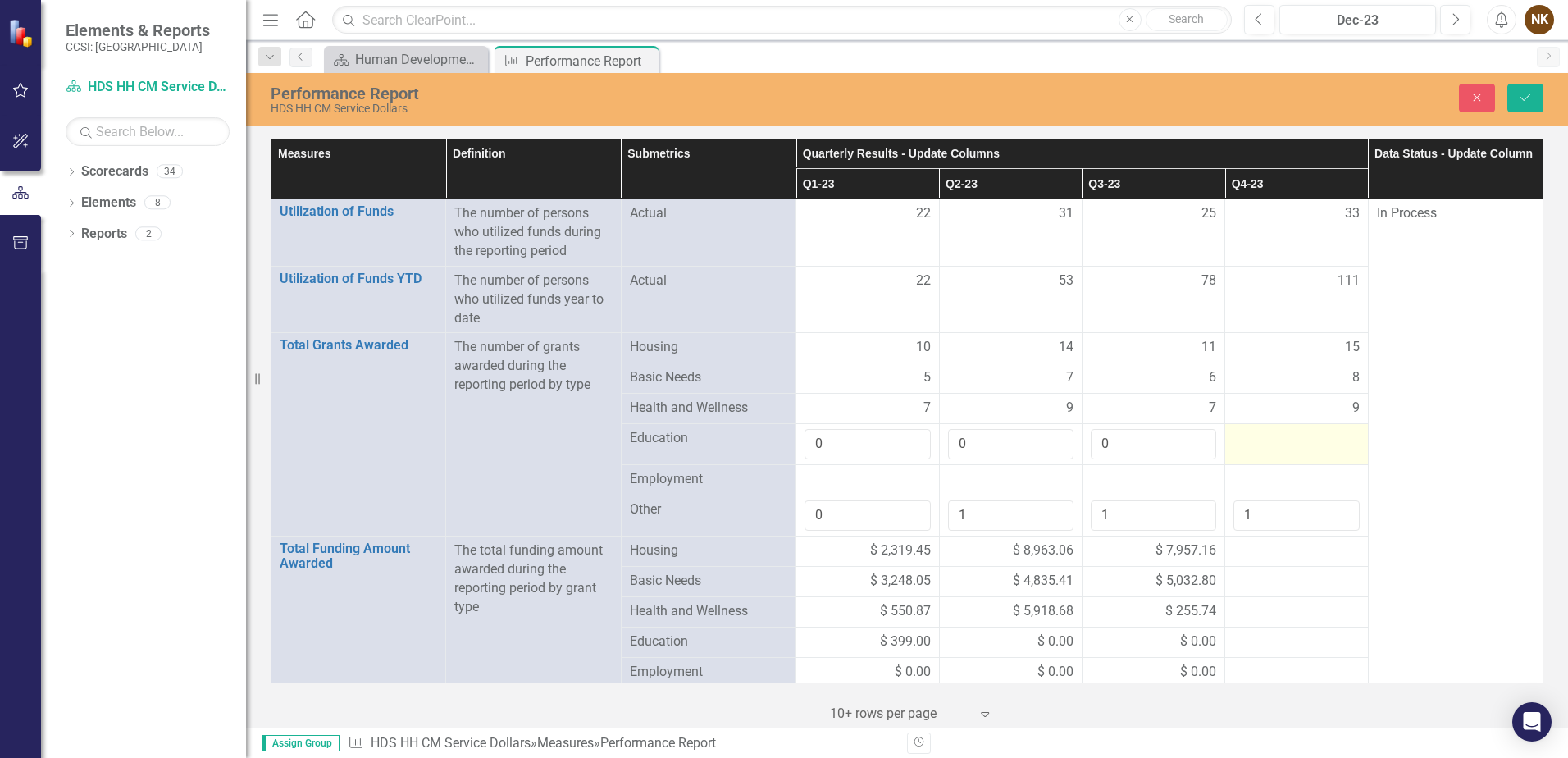
click at [1287, 443] on div at bounding box center [1296, 439] width 126 height 20
type input "0"
click at [871, 483] on div at bounding box center [868, 480] width 126 height 20
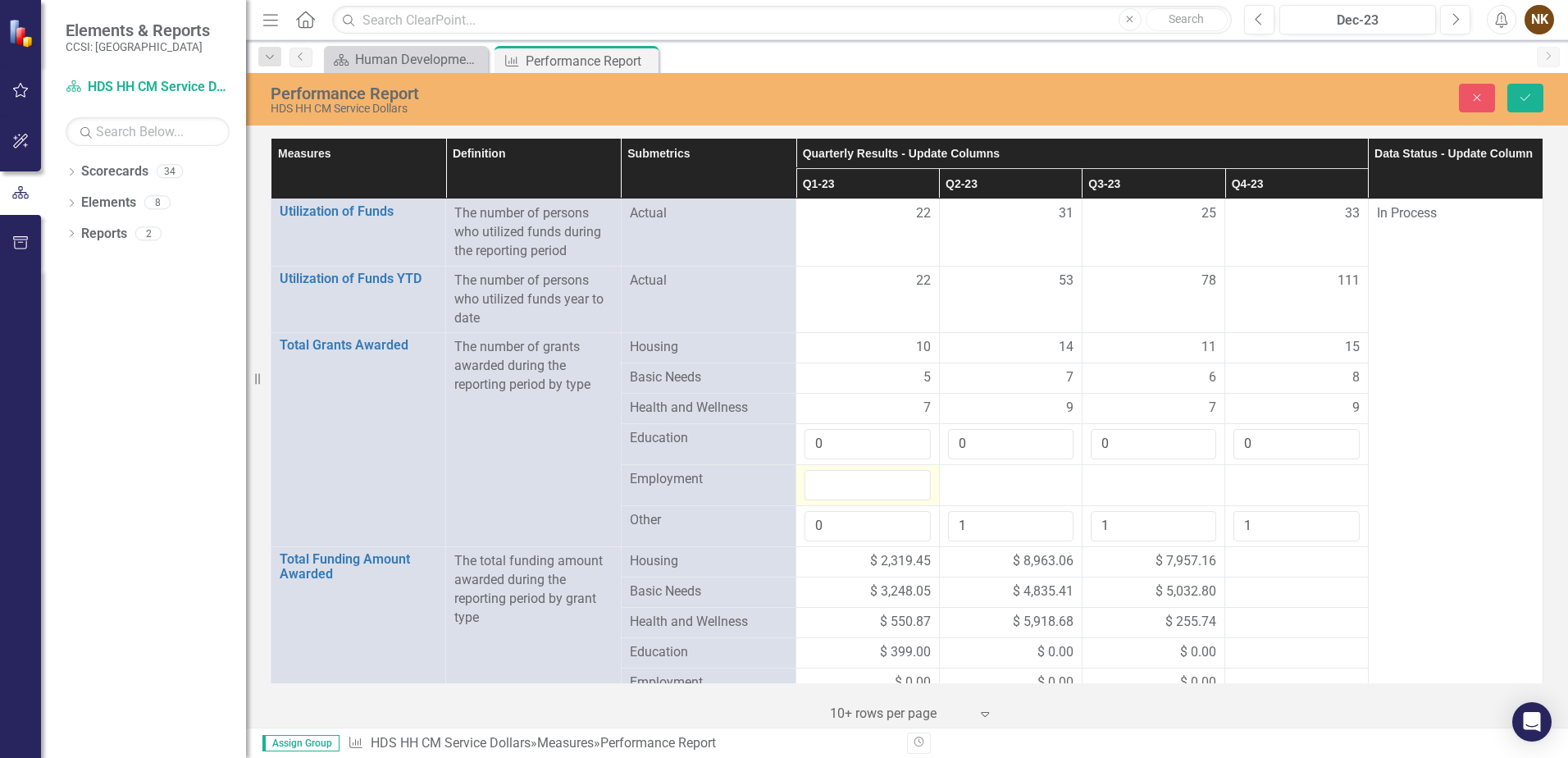
click at [871, 483] on input "number" at bounding box center [868, 485] width 126 height 31
type input "0"
click at [1015, 477] on div at bounding box center [1011, 480] width 126 height 20
click at [1015, 477] on input "number" at bounding box center [1011, 485] width 126 height 31
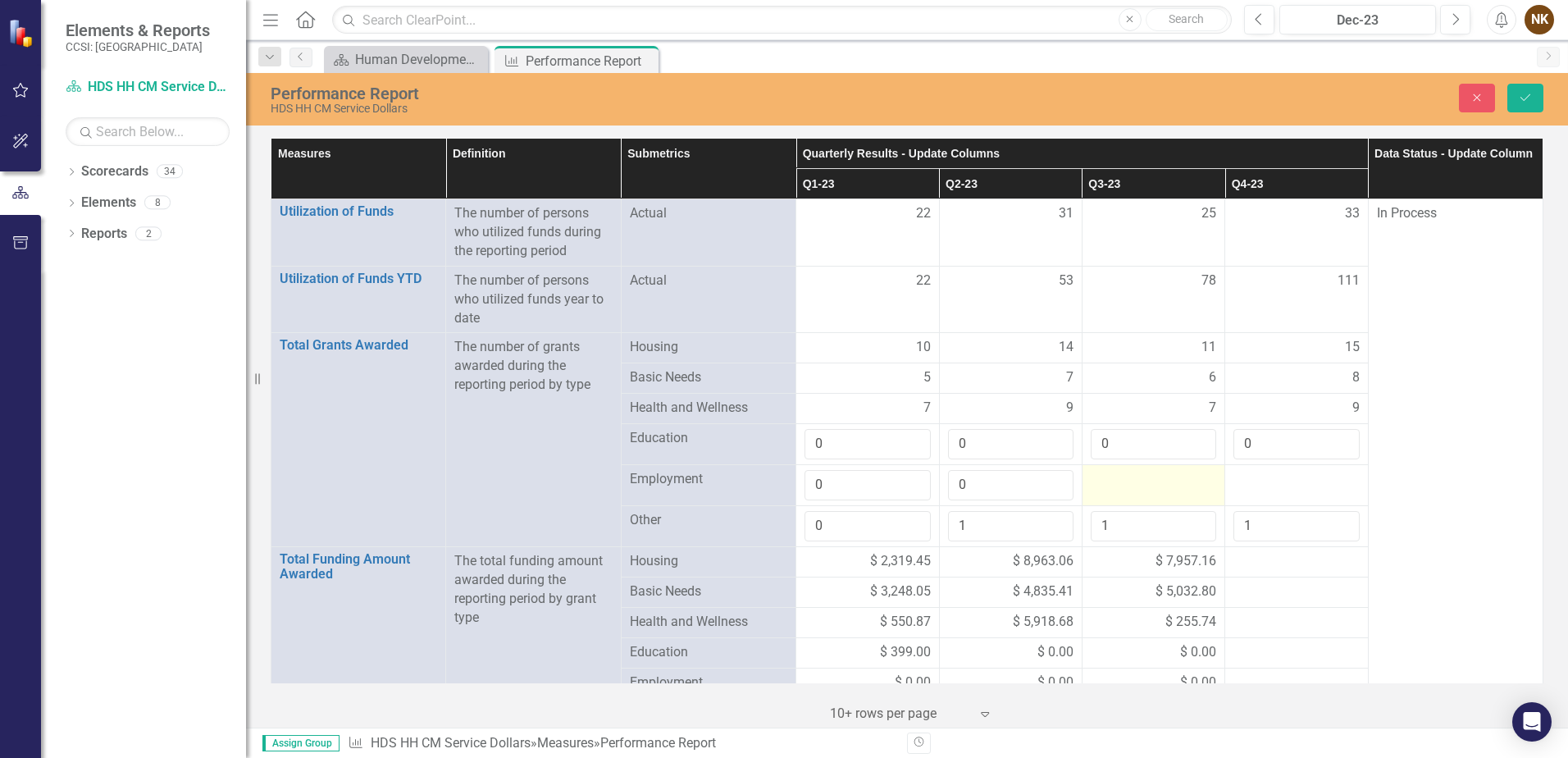
type input "0"
click at [1140, 485] on div at bounding box center [1154, 480] width 126 height 20
type input "0"
click at [1280, 480] on div at bounding box center [1296, 480] width 126 height 20
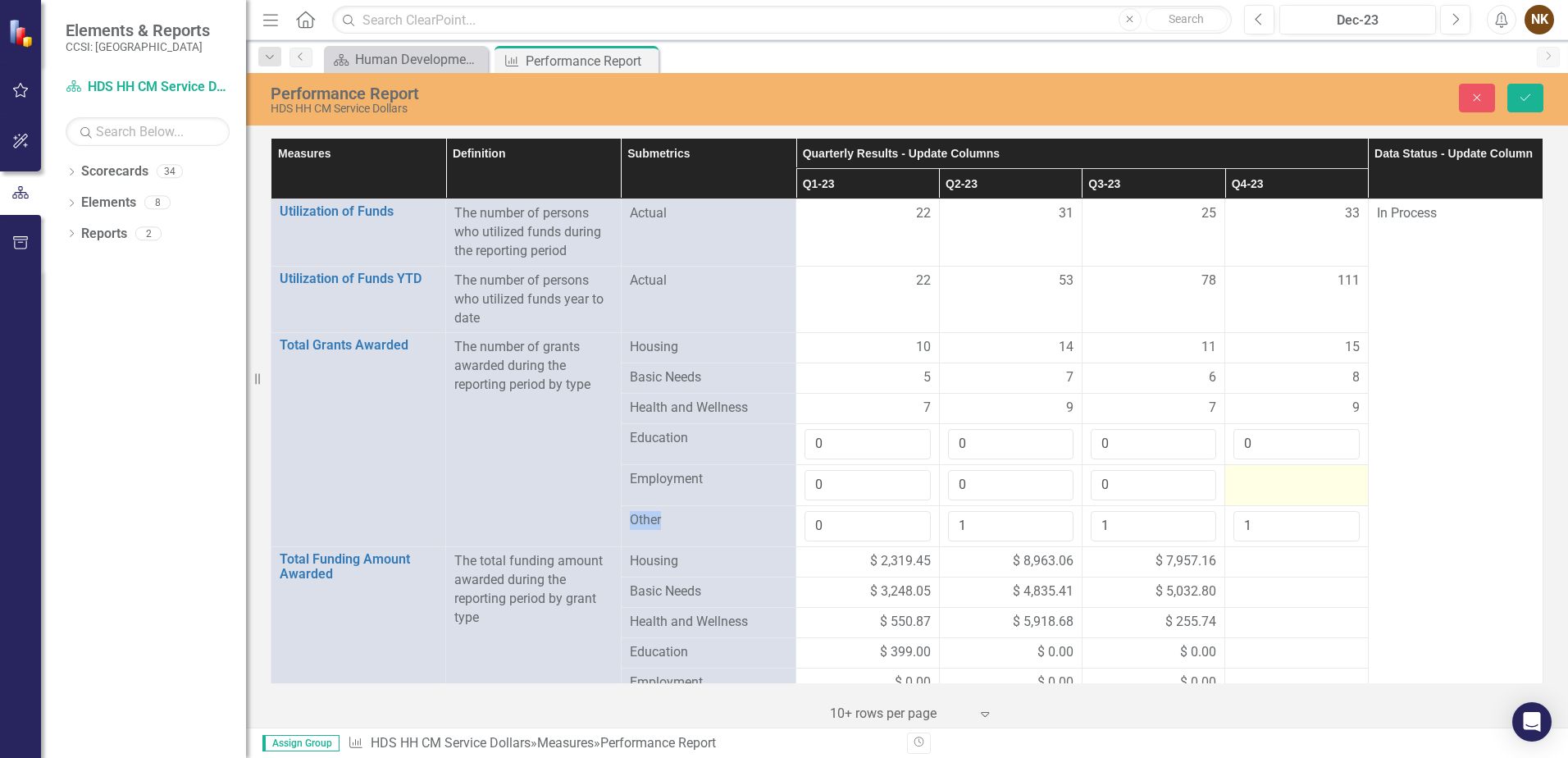
click at [1280, 480] on div at bounding box center [1296, 480] width 126 height 20
click at [1280, 480] on input "number" at bounding box center [1296, 485] width 126 height 31
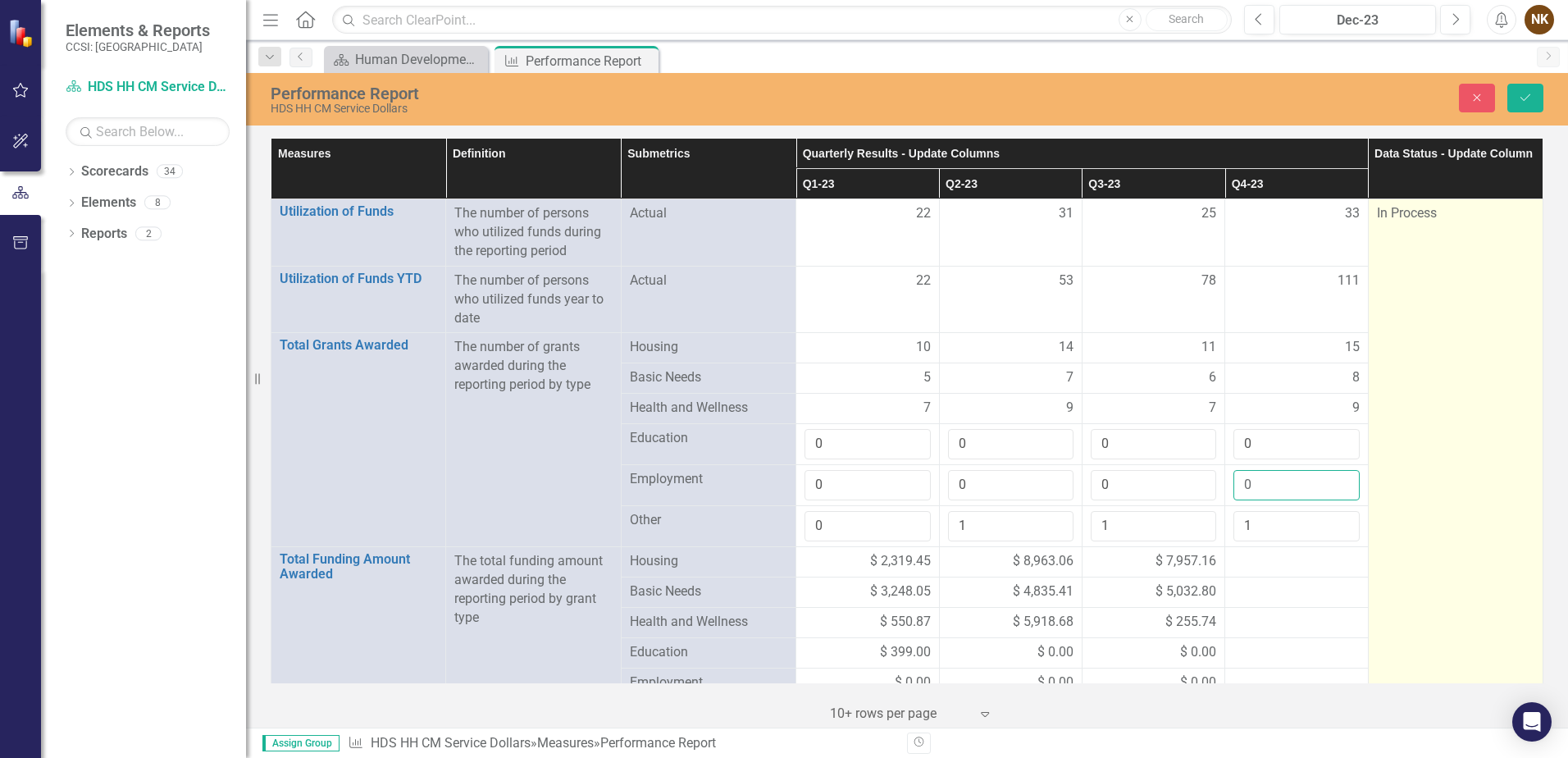
type input "0"
click at [1389, 445] on td "In Process" at bounding box center [1455, 611] width 175 height 824
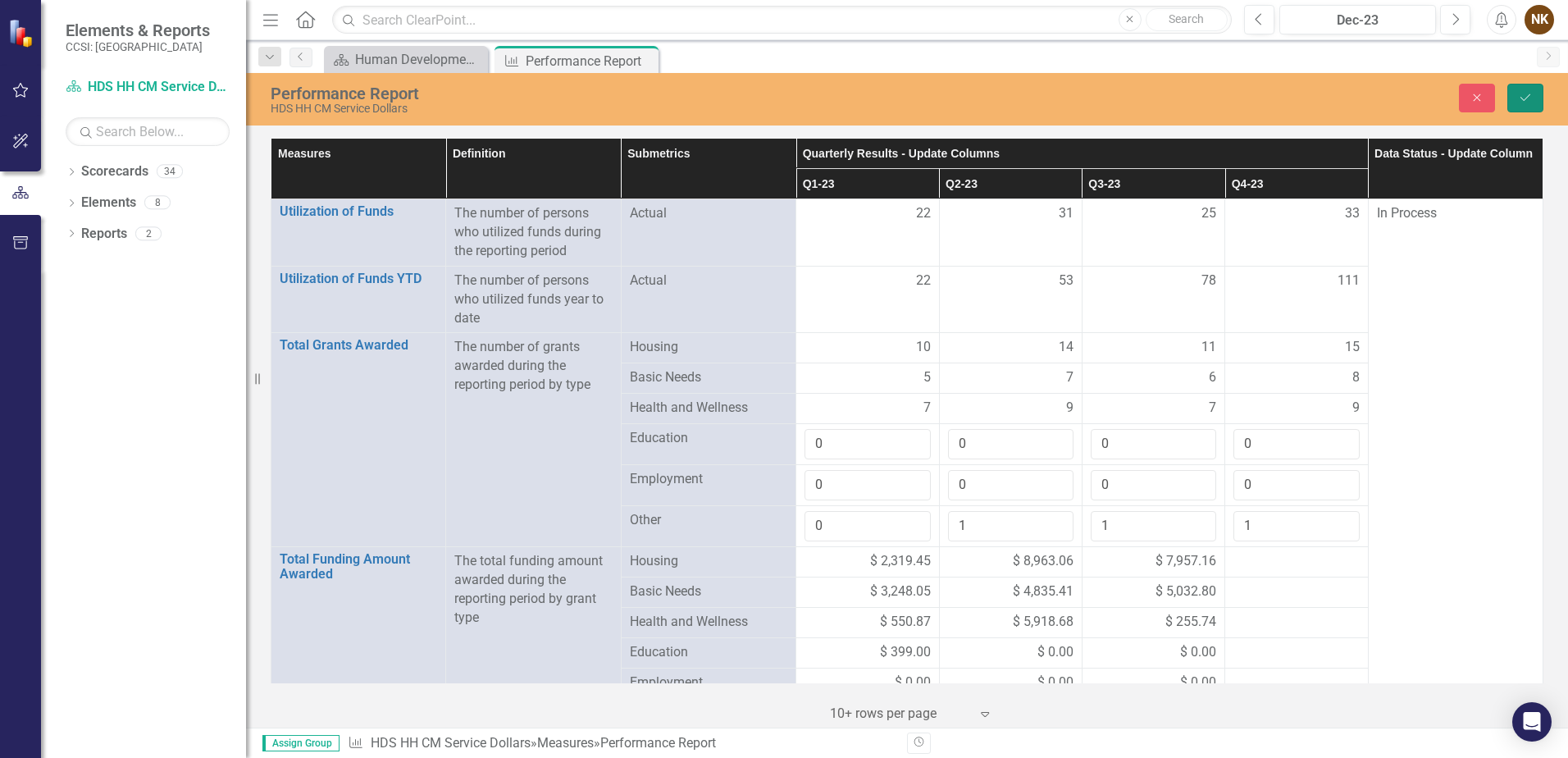
click at [1527, 93] on icon "Save" at bounding box center [1525, 97] width 15 height 11
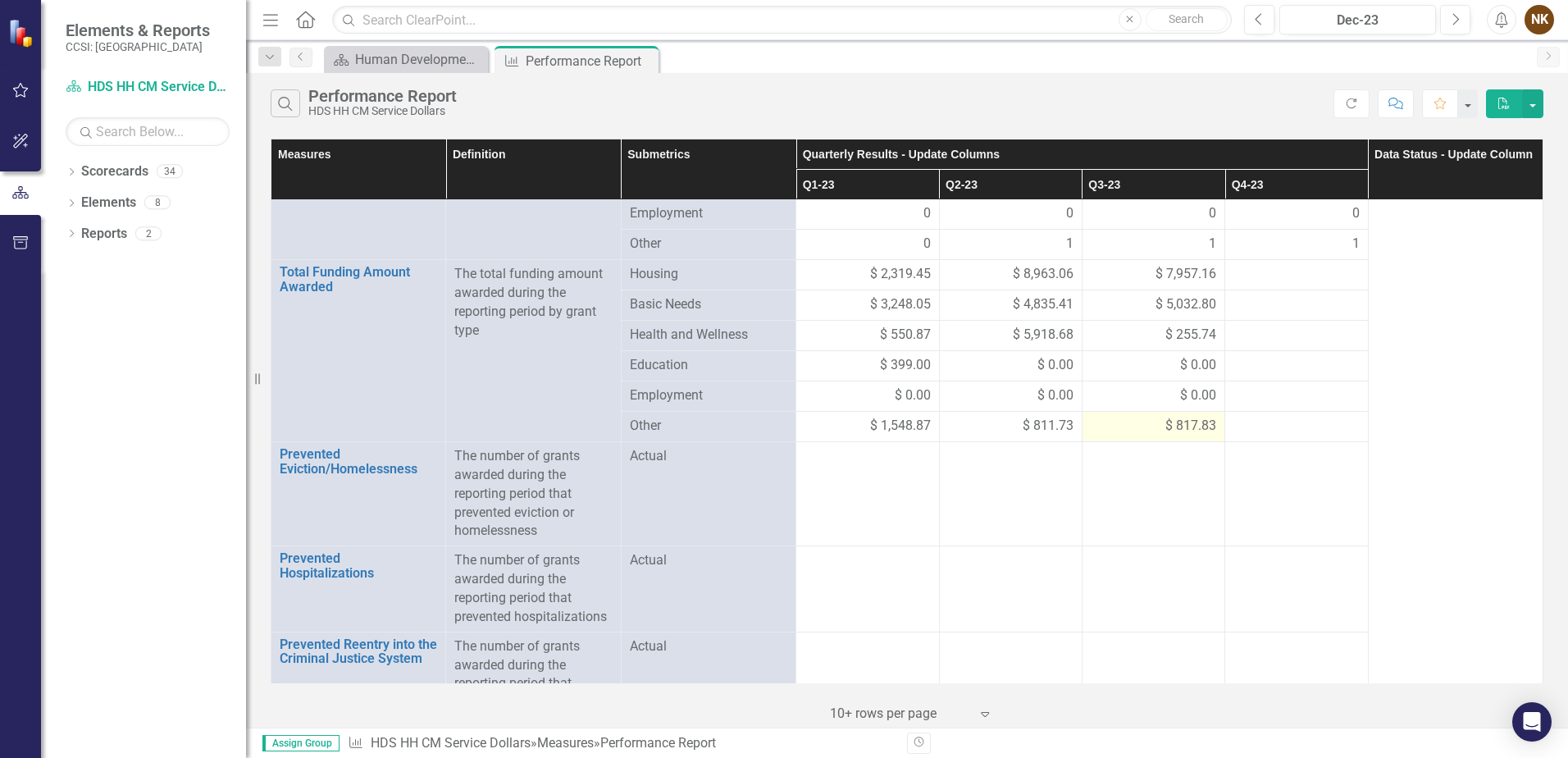
scroll to position [227, 0]
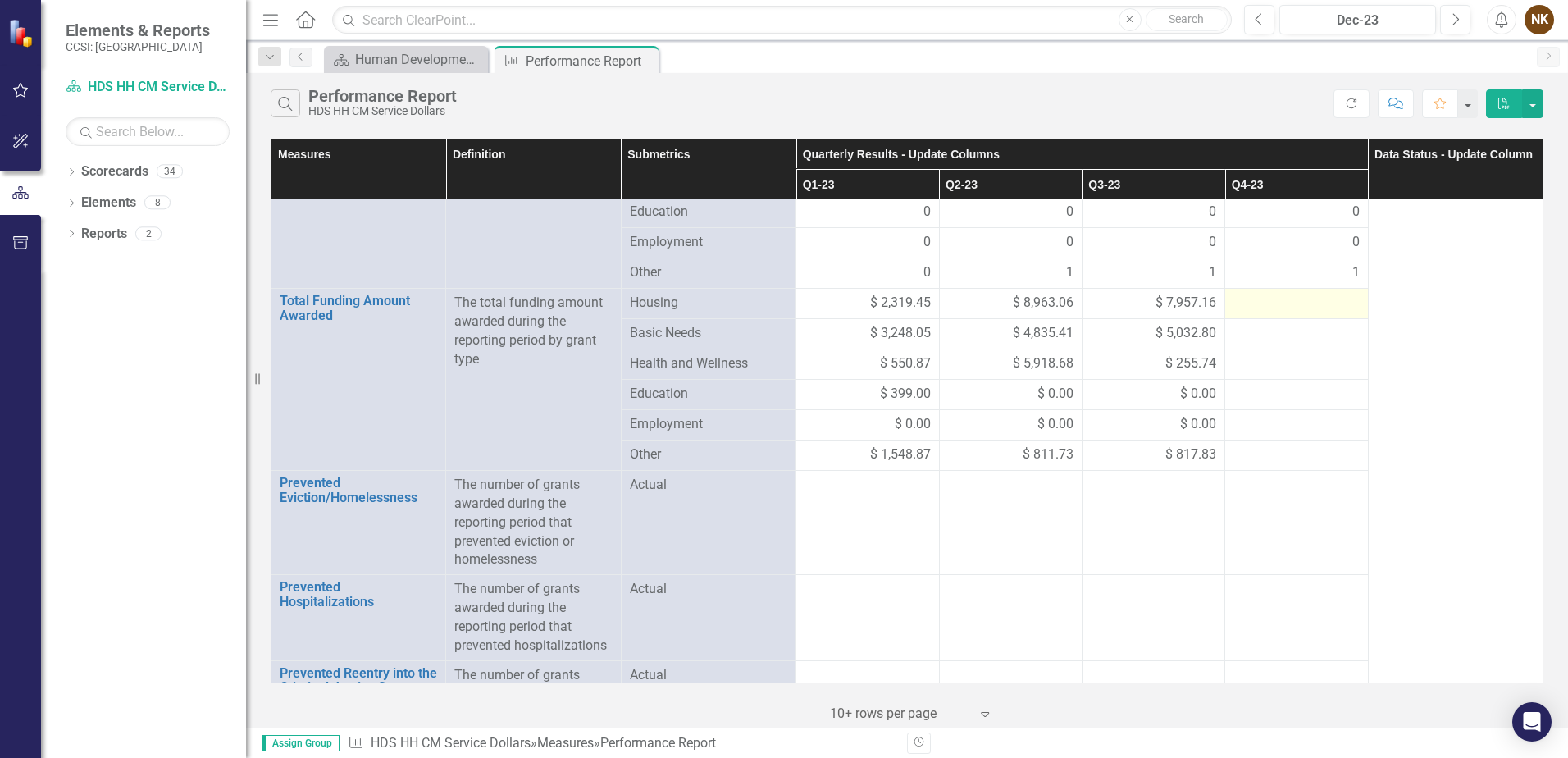
click at [1252, 301] on div at bounding box center [1296, 303] width 126 height 20
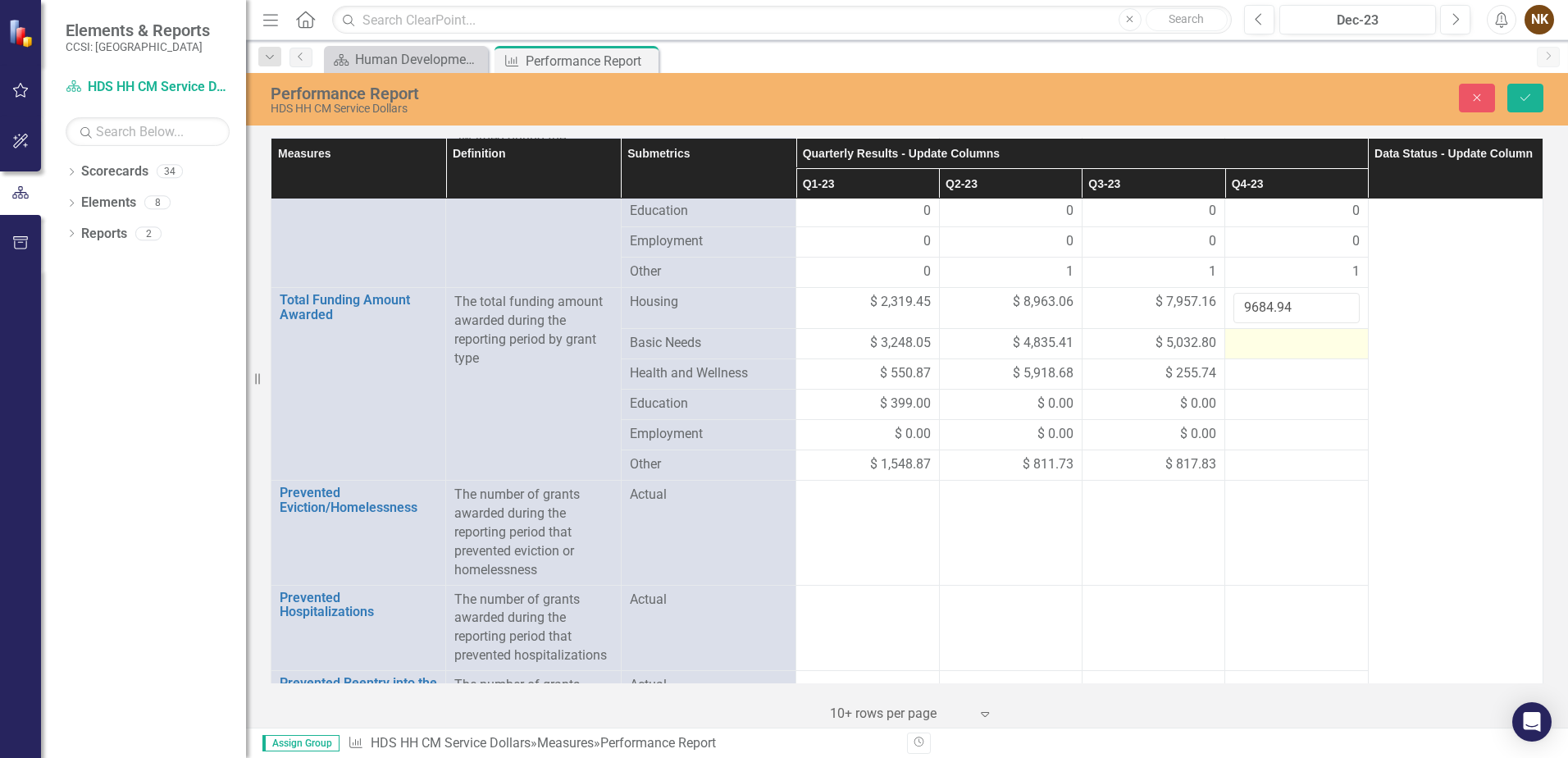
type input "9684.94"
click at [1253, 351] on div at bounding box center [1296, 344] width 126 height 20
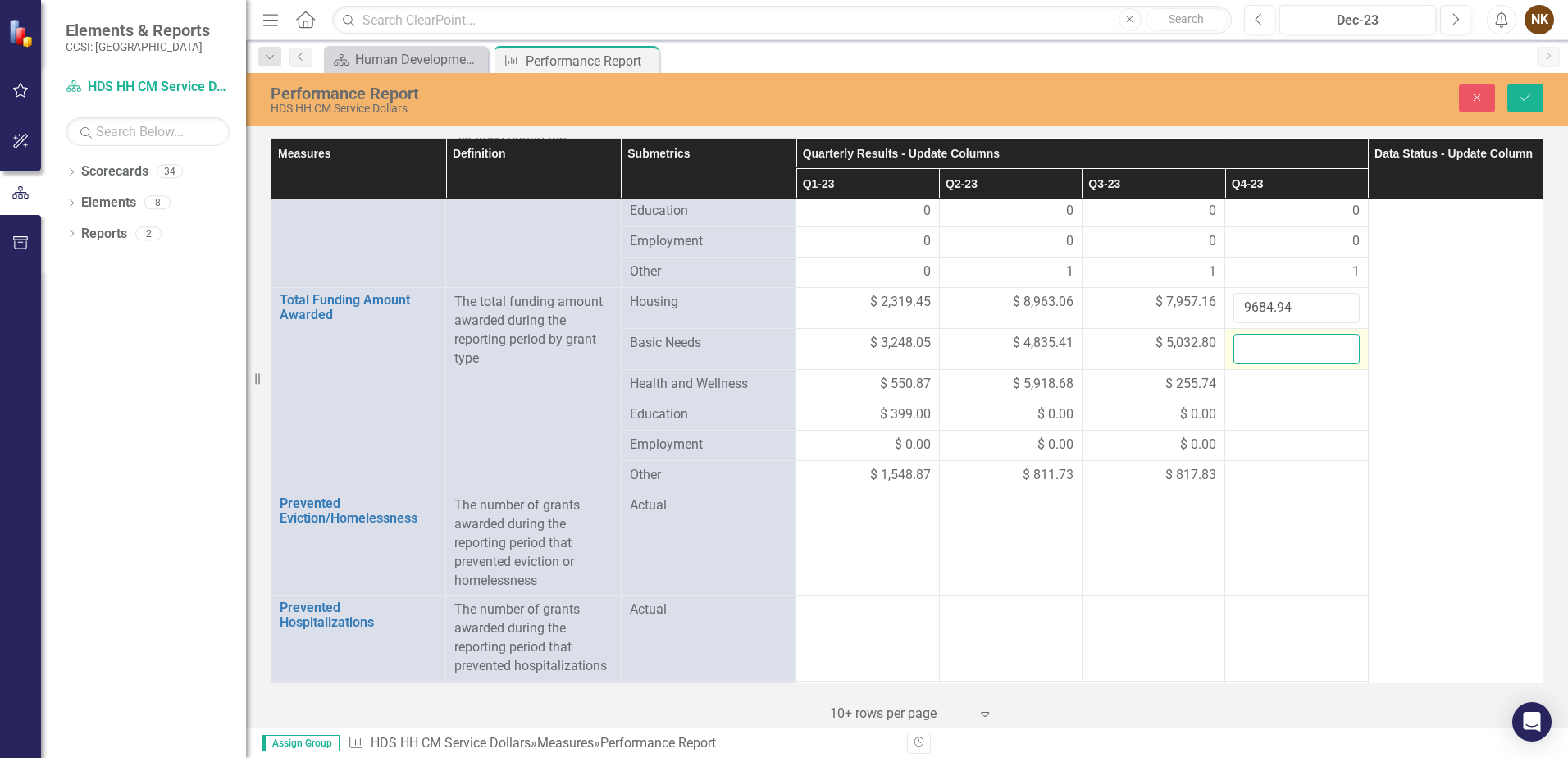
click at [1253, 351] on input "number" at bounding box center [1296, 349] width 126 height 31
type input "5282.70"
click at [1259, 383] on div at bounding box center [1296, 385] width 126 height 20
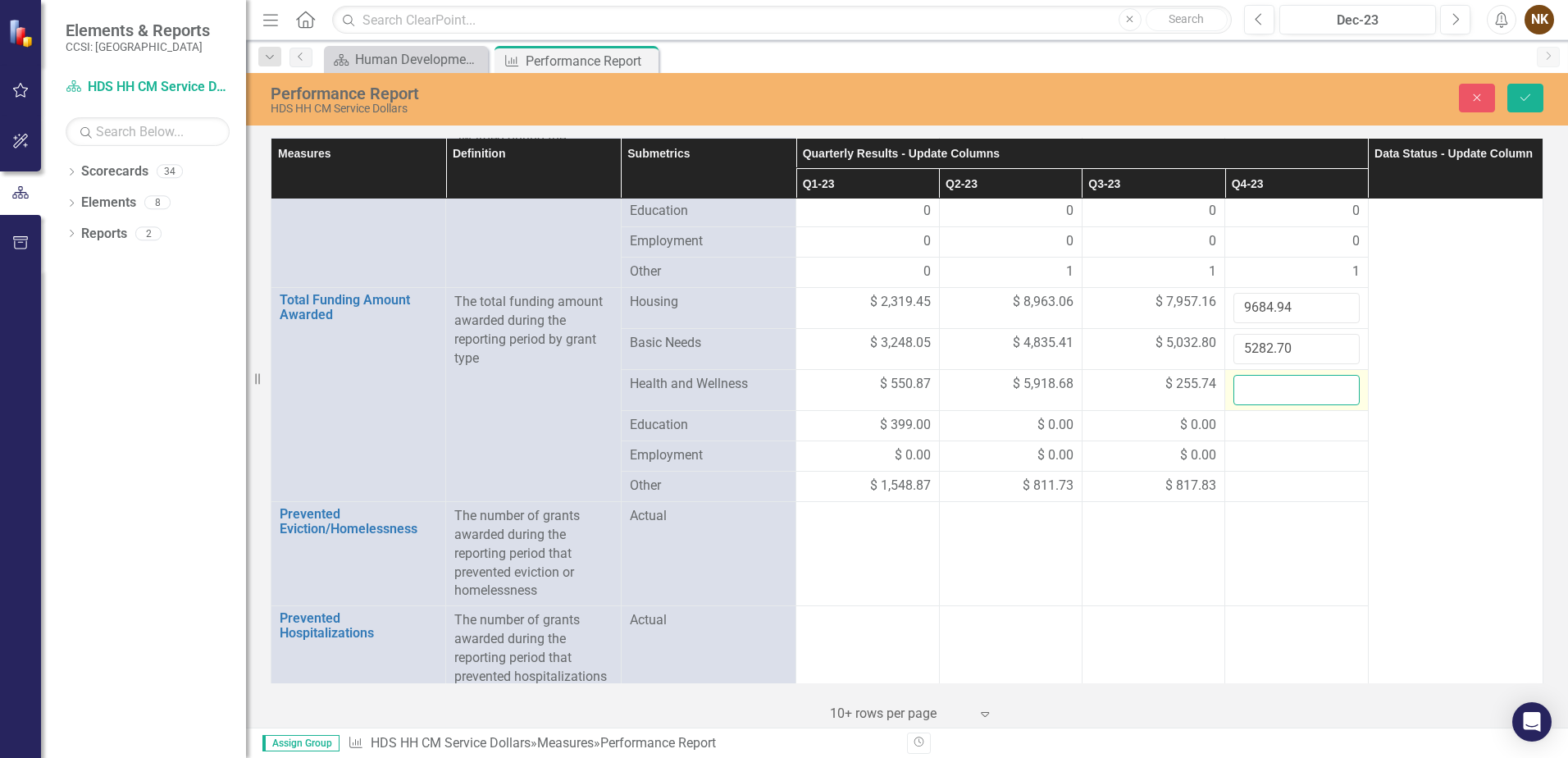
click at [1259, 383] on input "number" at bounding box center [1296, 390] width 126 height 31
type input "6163.14"
click at [1251, 430] on div at bounding box center [1296, 426] width 126 height 20
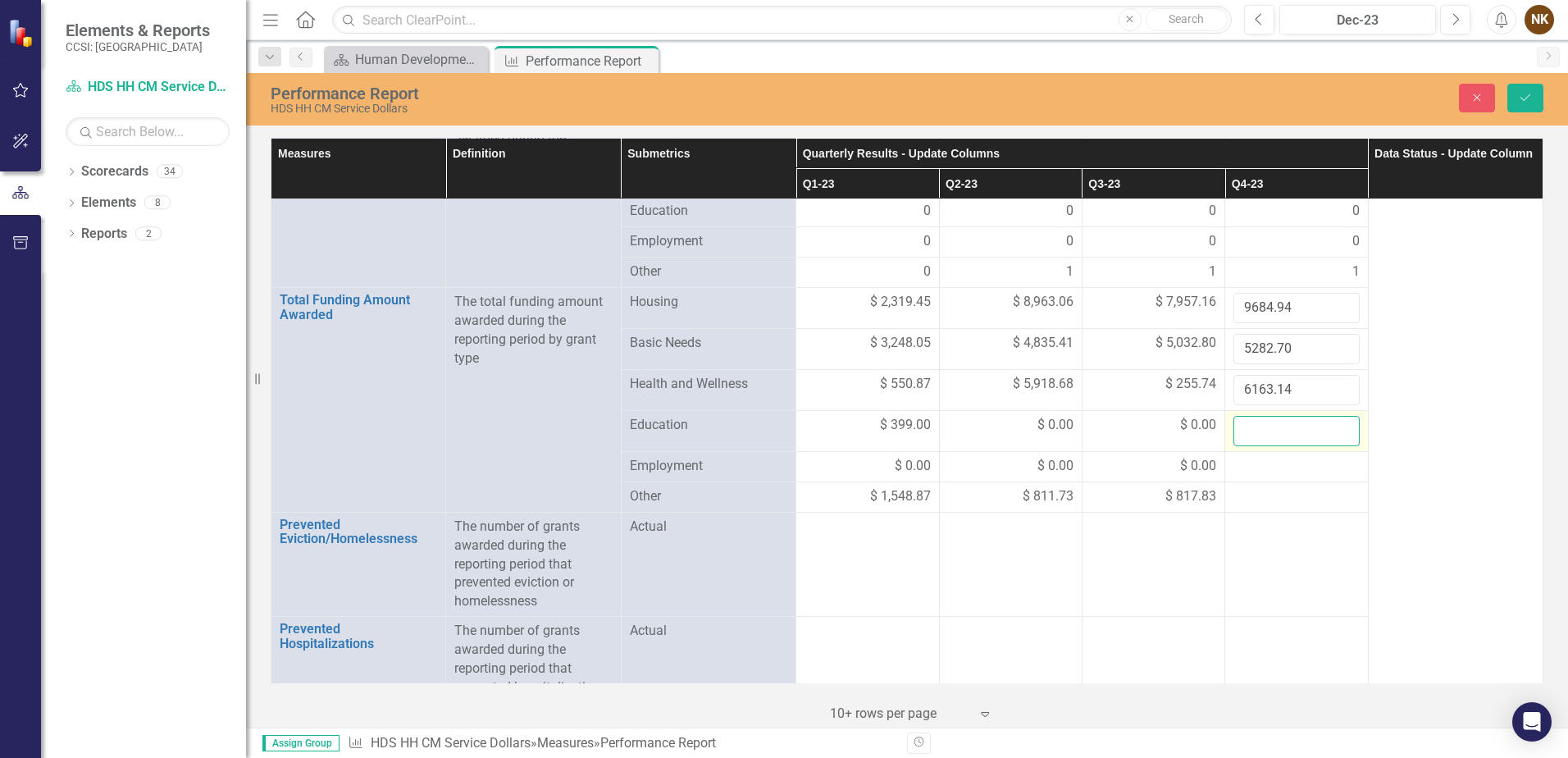
click at [1251, 430] on input "number" at bounding box center [1296, 431] width 126 height 31
type input "0"
click at [1256, 461] on div at bounding box center [1296, 467] width 126 height 20
click at [1253, 460] on div at bounding box center [1296, 467] width 126 height 20
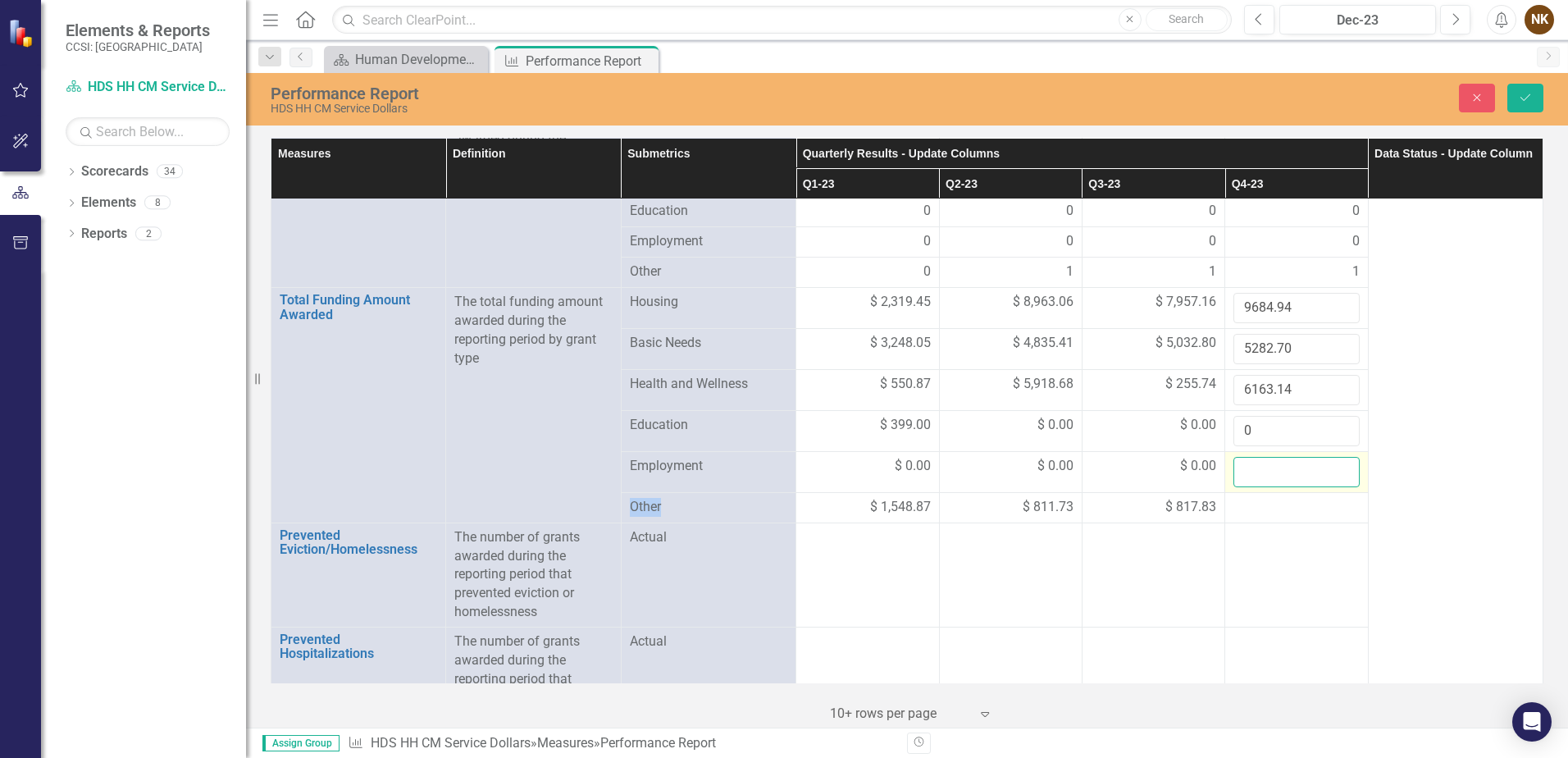
click at [1258, 463] on input "number" at bounding box center [1296, 472] width 126 height 31
type input "0"
click at [1266, 509] on div at bounding box center [1296, 508] width 126 height 20
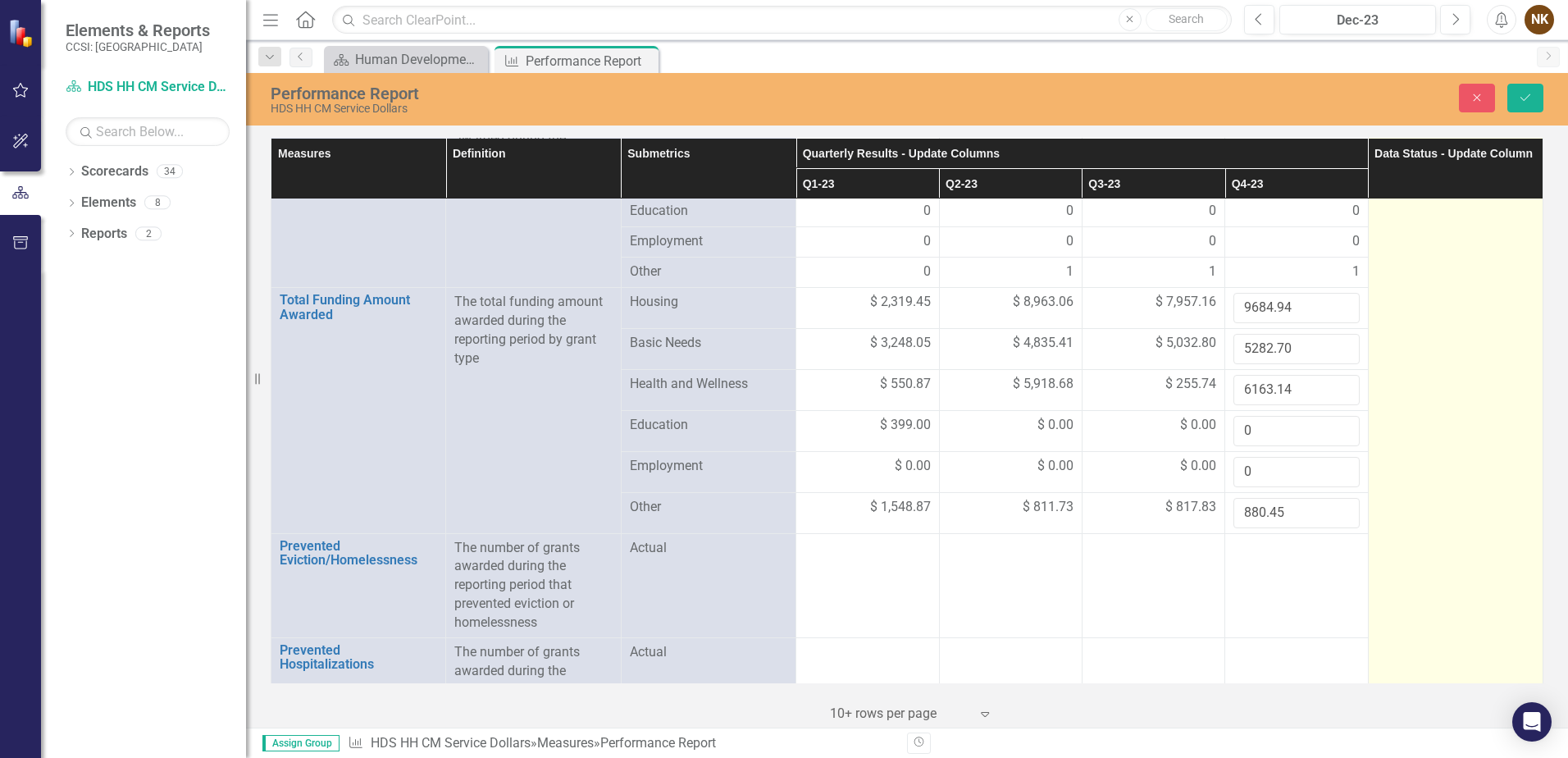
type input "880.45"
click at [1460, 471] on td "In Process" at bounding box center [1455, 400] width 175 height 856
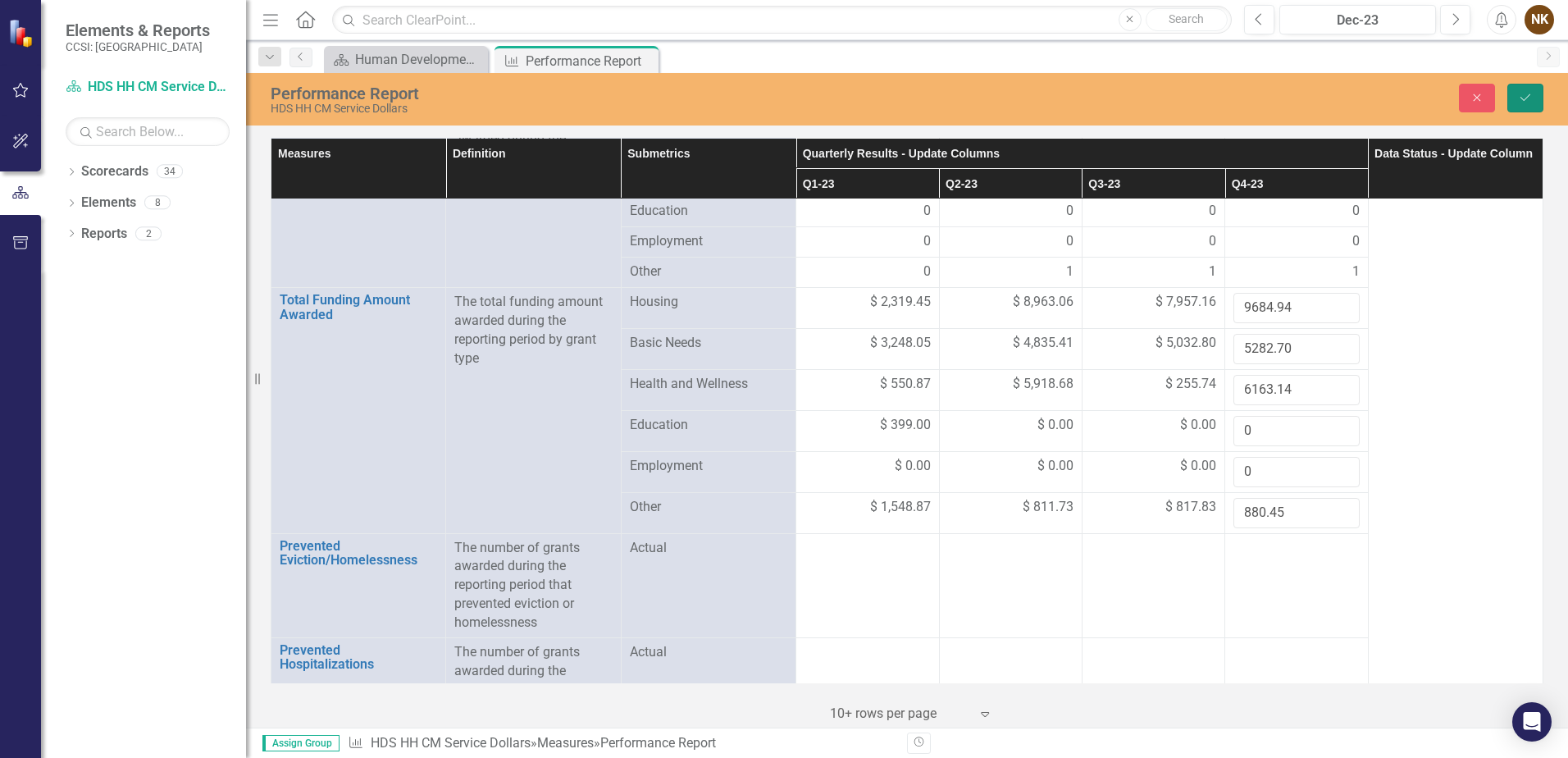
click at [1519, 104] on button "Save" at bounding box center [1525, 98] width 36 height 29
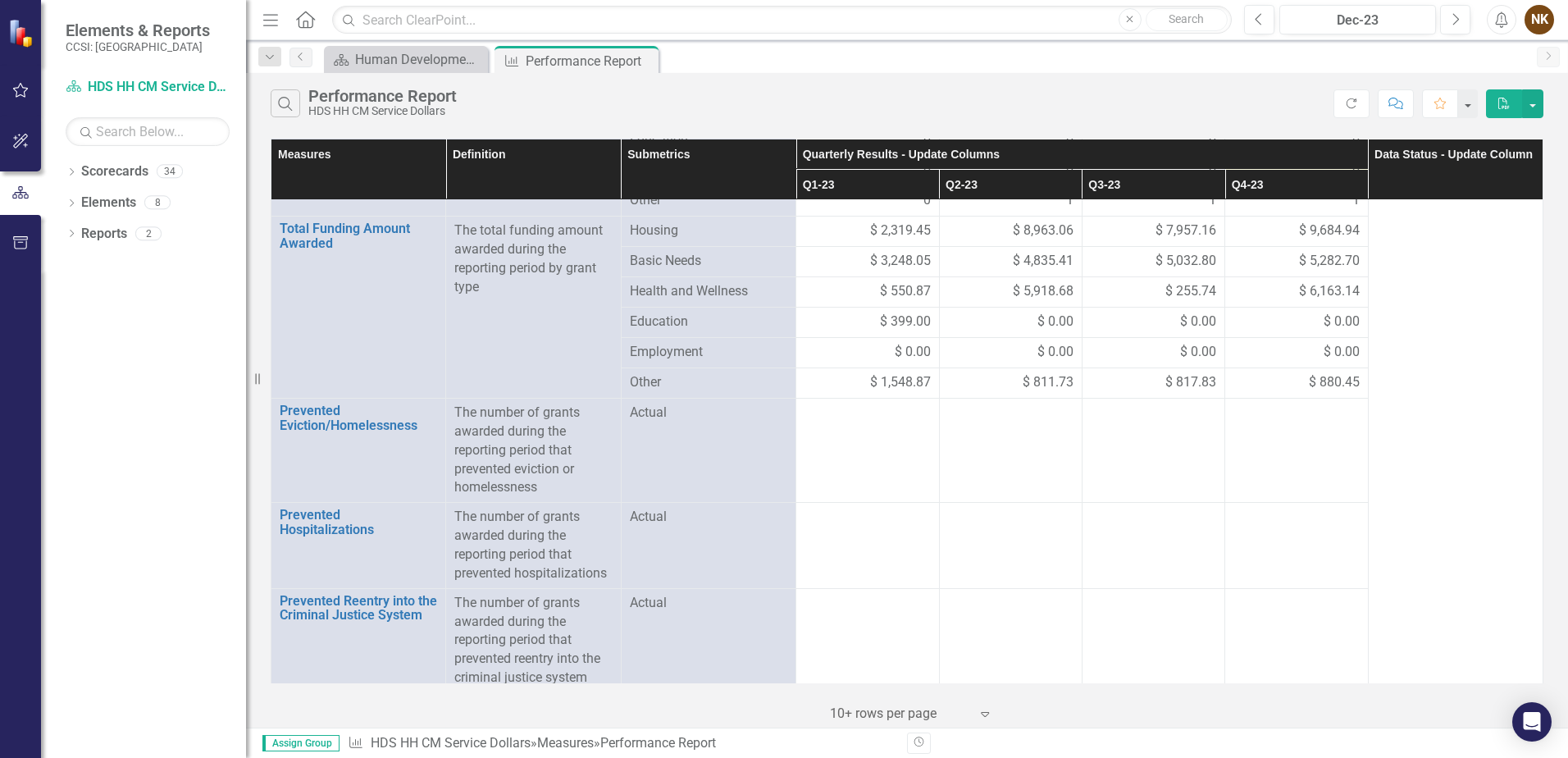
scroll to position [309, 0]
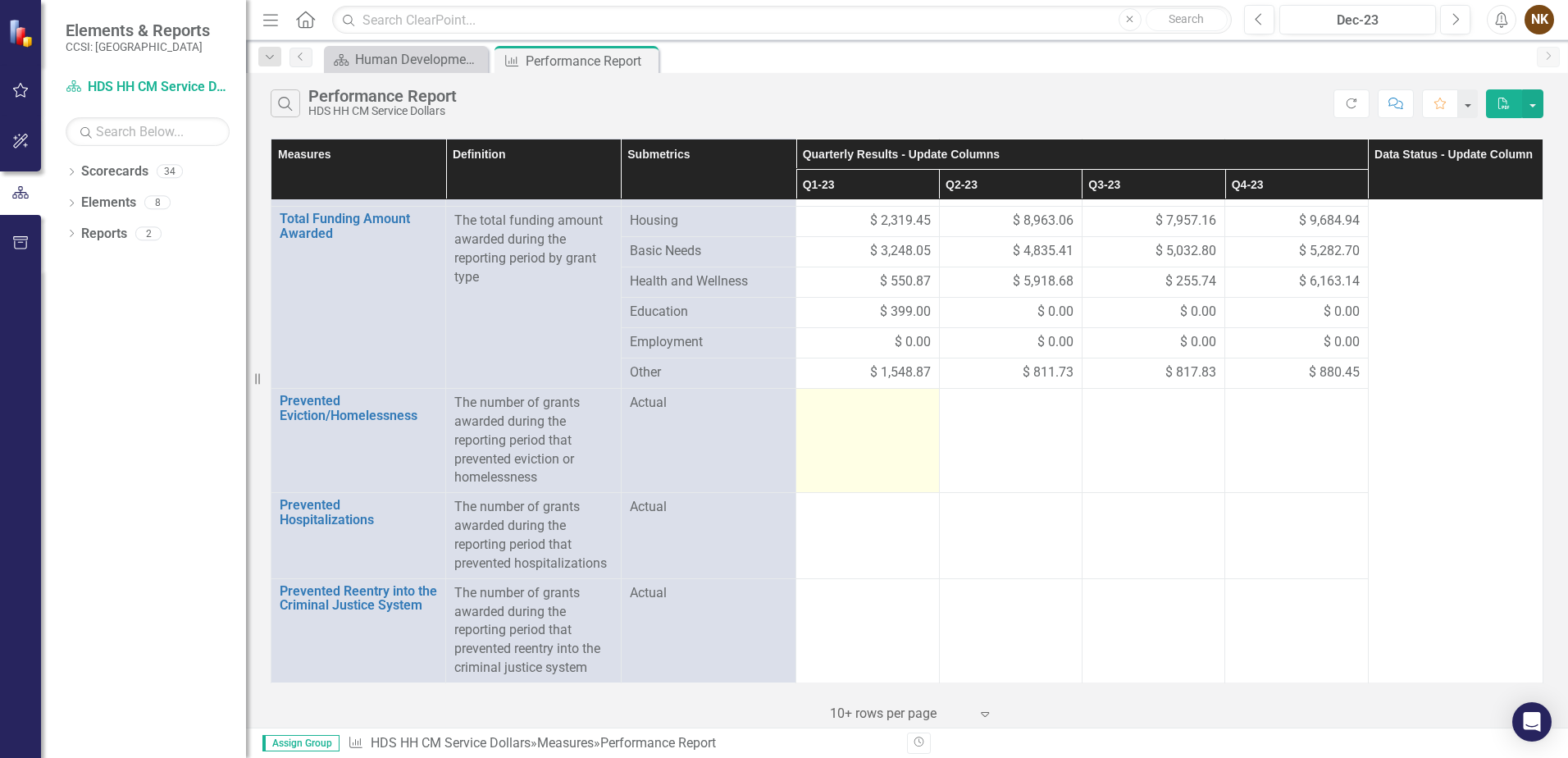
click at [860, 434] on td at bounding box center [867, 441] width 142 height 104
click at [860, 434] on td at bounding box center [867, 442] width 142 height 104
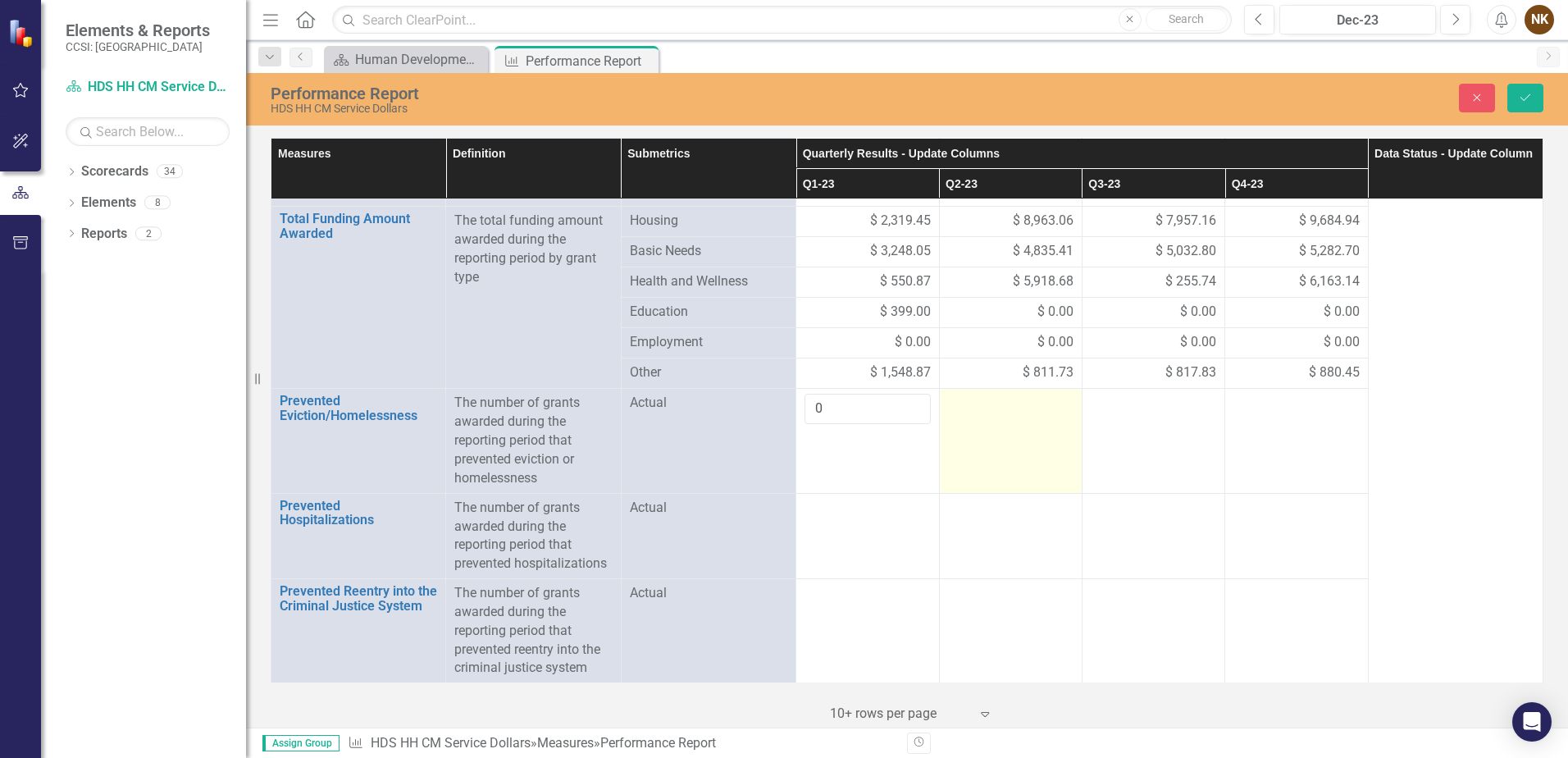
type input "0"
click at [1033, 414] on td at bounding box center [1010, 441] width 142 height 104
click at [977, 414] on input "number" at bounding box center [1011, 408] width 126 height 31
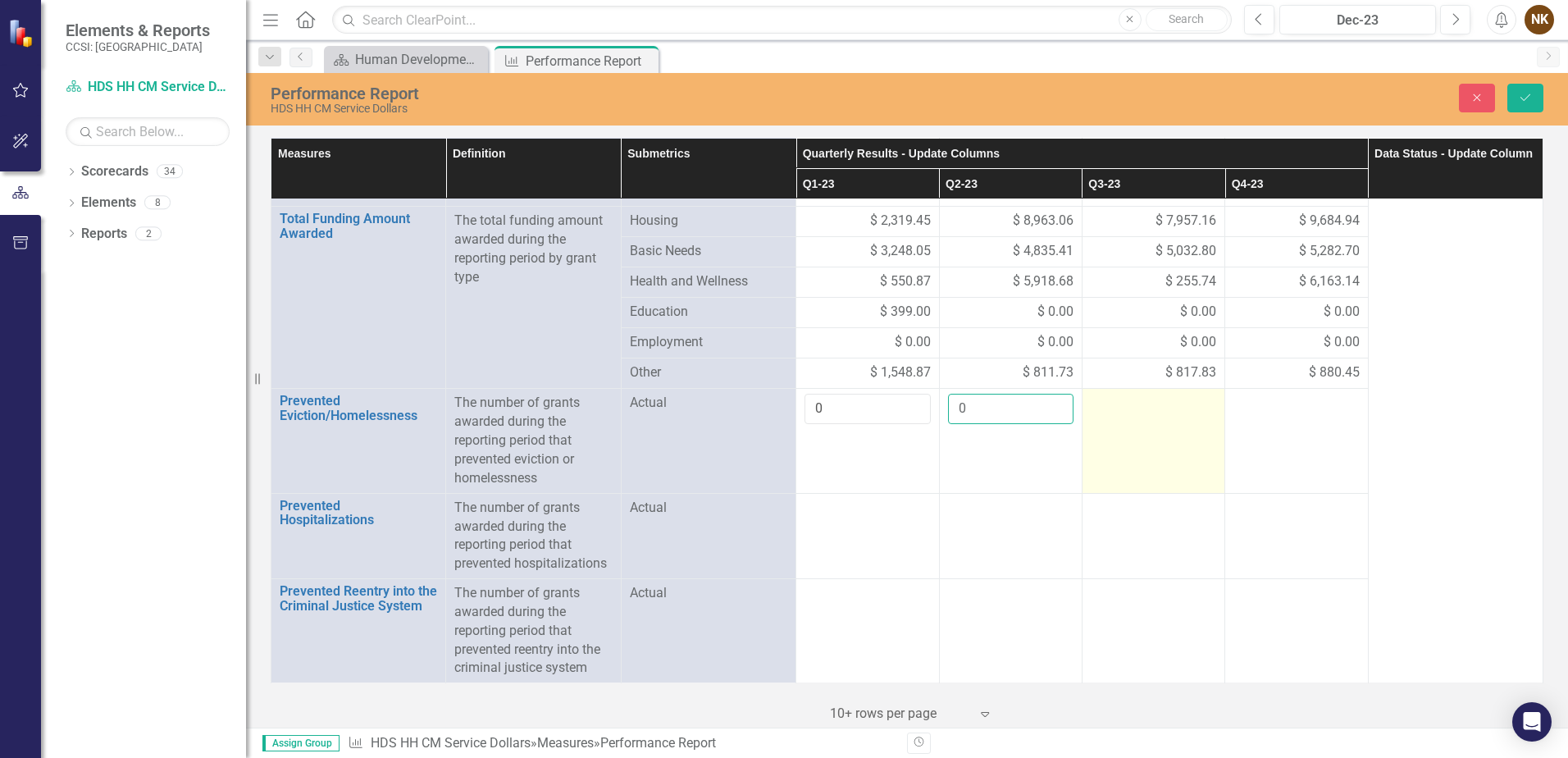
type input "0"
click at [1121, 408] on div at bounding box center [1154, 403] width 126 height 20
click at [1121, 408] on input "number" at bounding box center [1154, 408] width 126 height 31
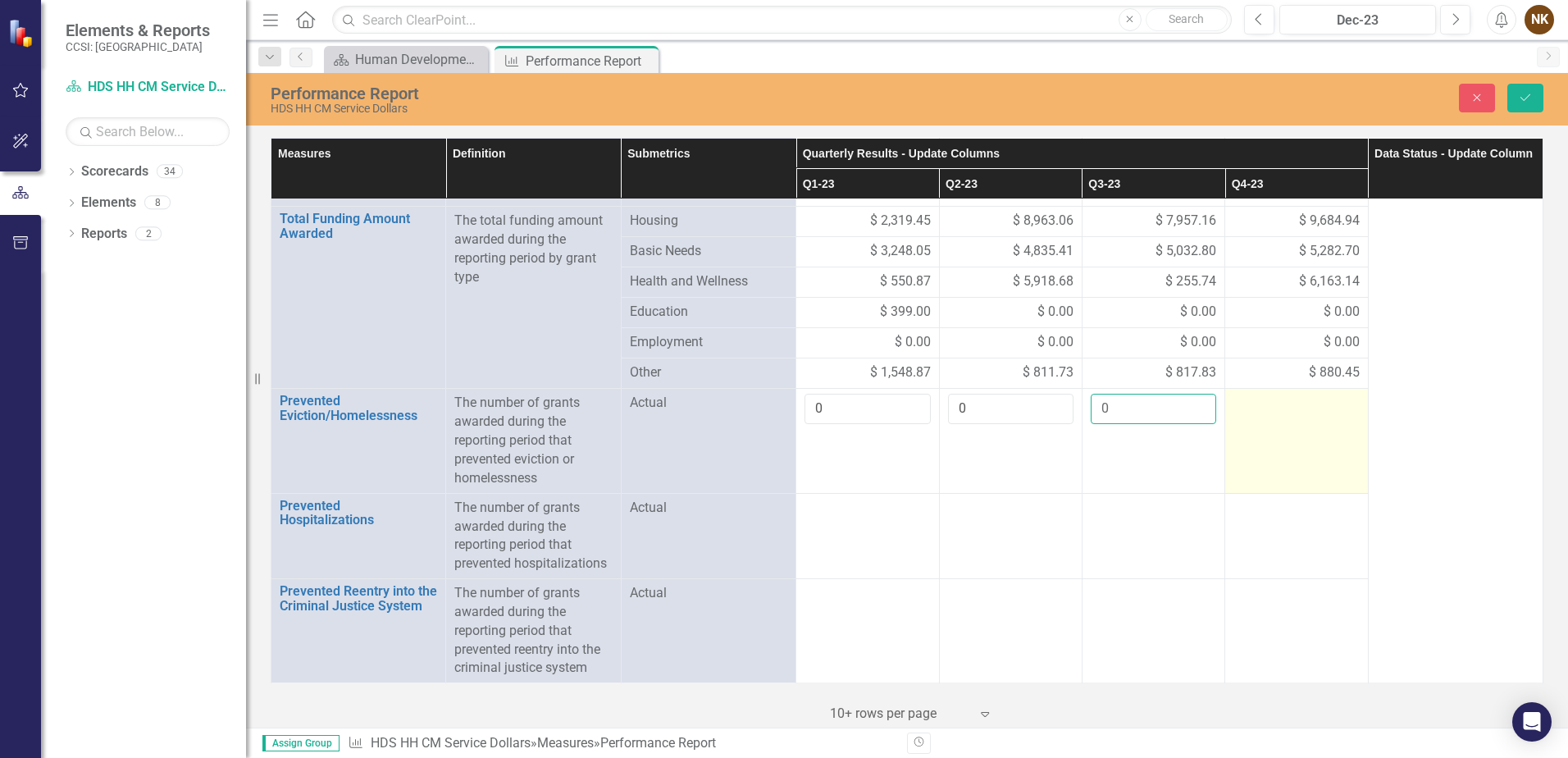
type input "0"
click at [1289, 419] on td at bounding box center [1296, 441] width 142 height 104
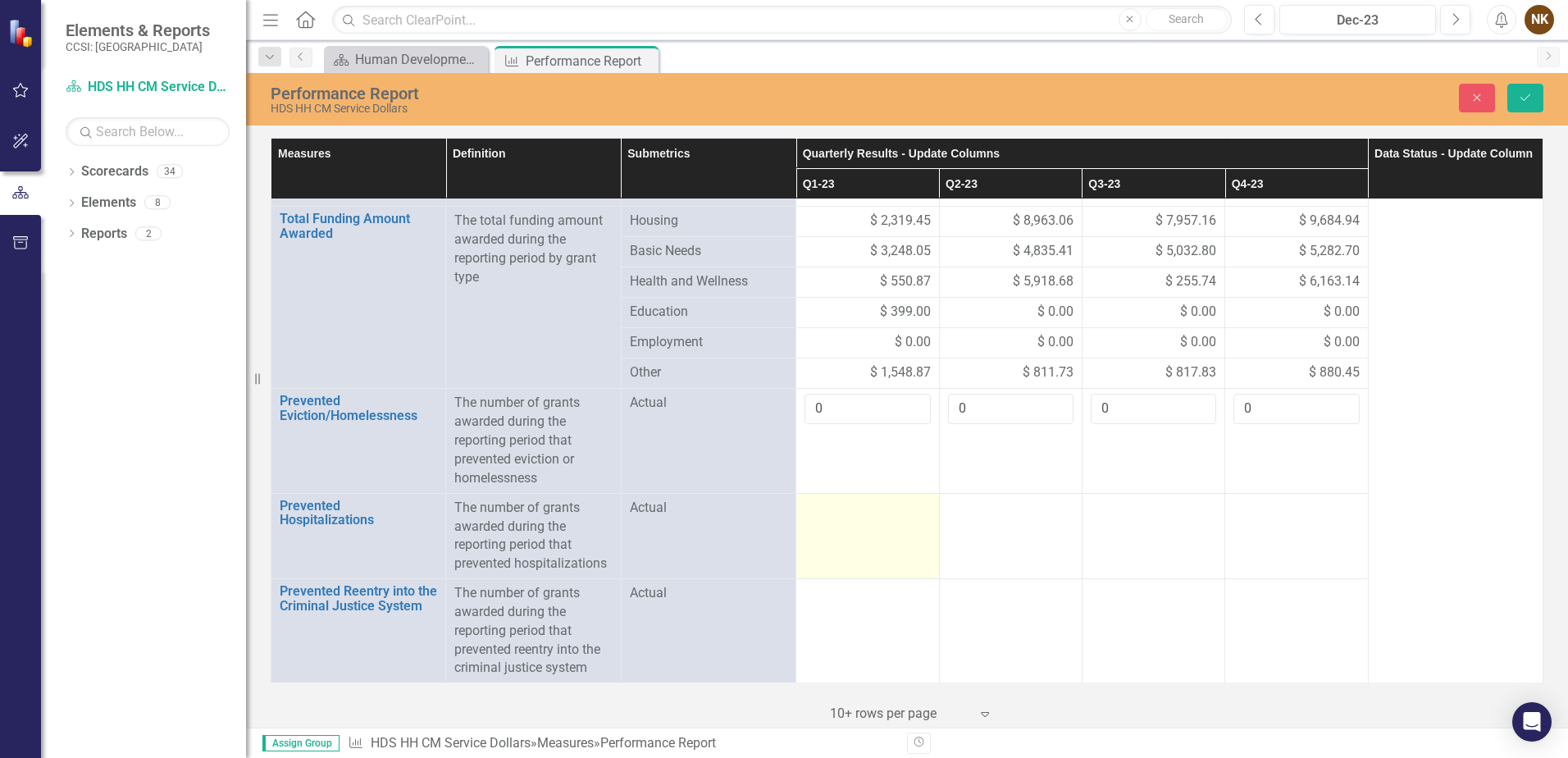
type input "0"
click at [833, 517] on div at bounding box center [868, 509] width 126 height 20
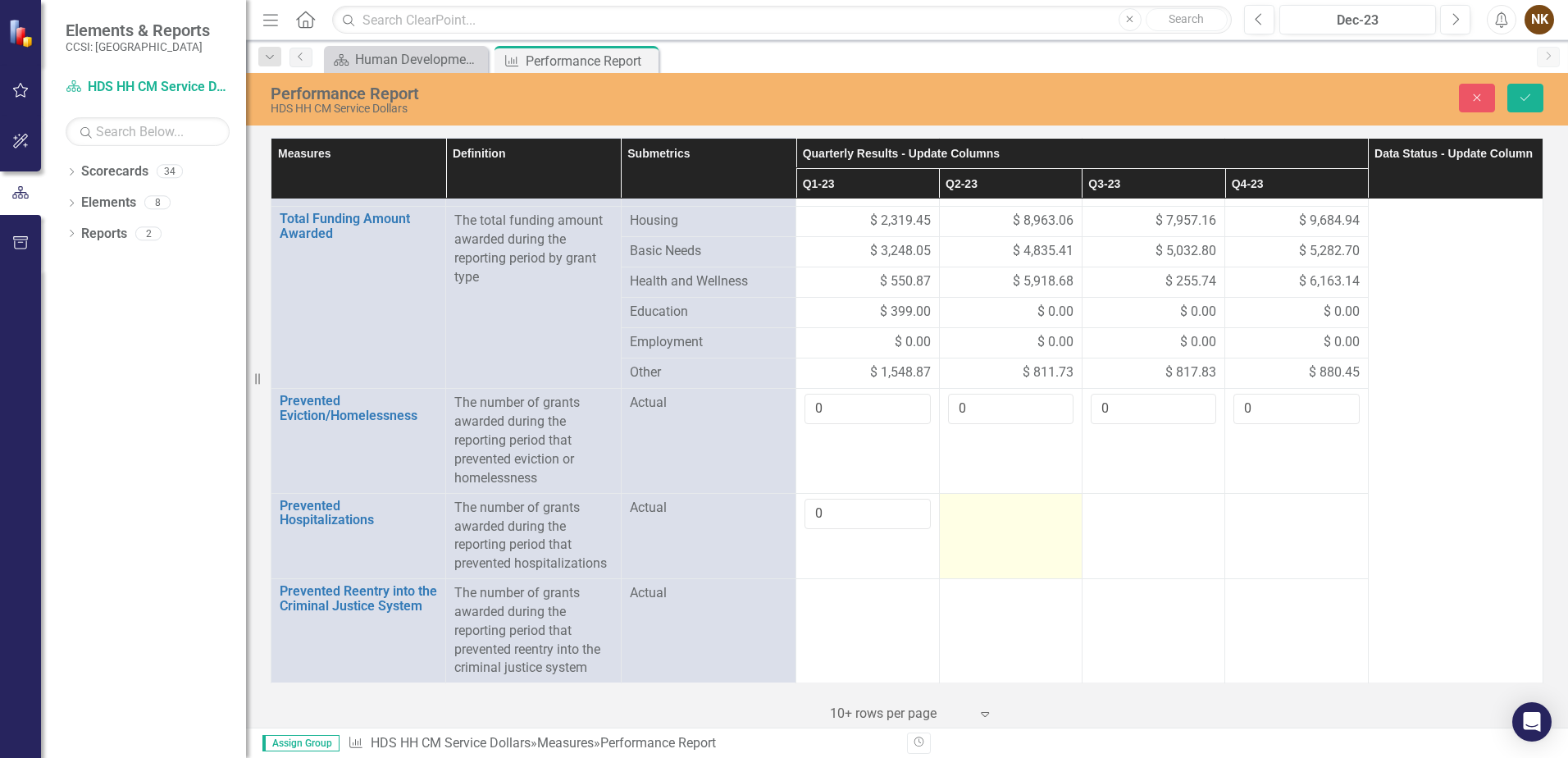
type input "0"
click at [975, 515] on div at bounding box center [1011, 509] width 126 height 20
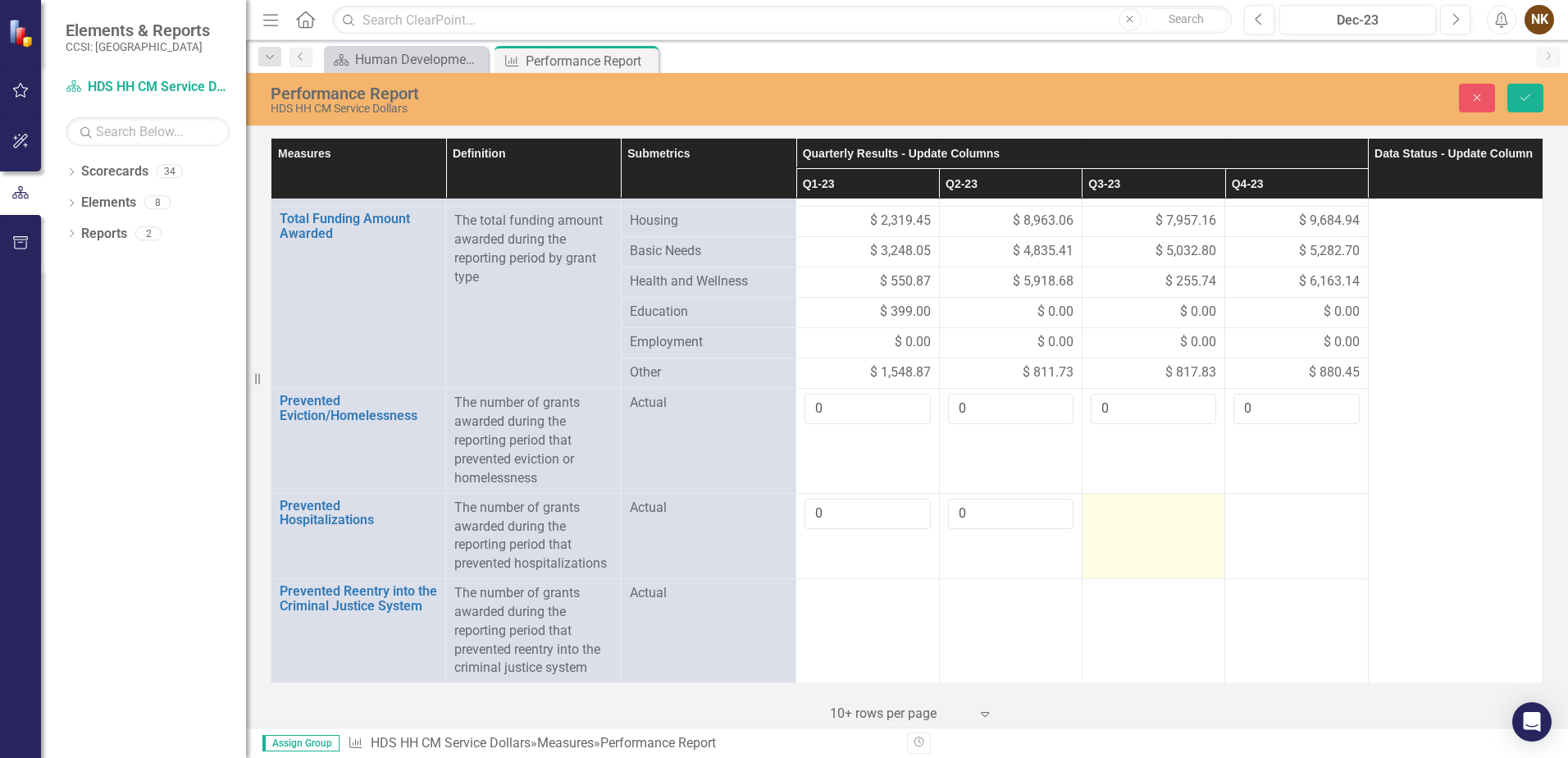
type input "0"
click at [1134, 512] on div at bounding box center [1154, 509] width 126 height 20
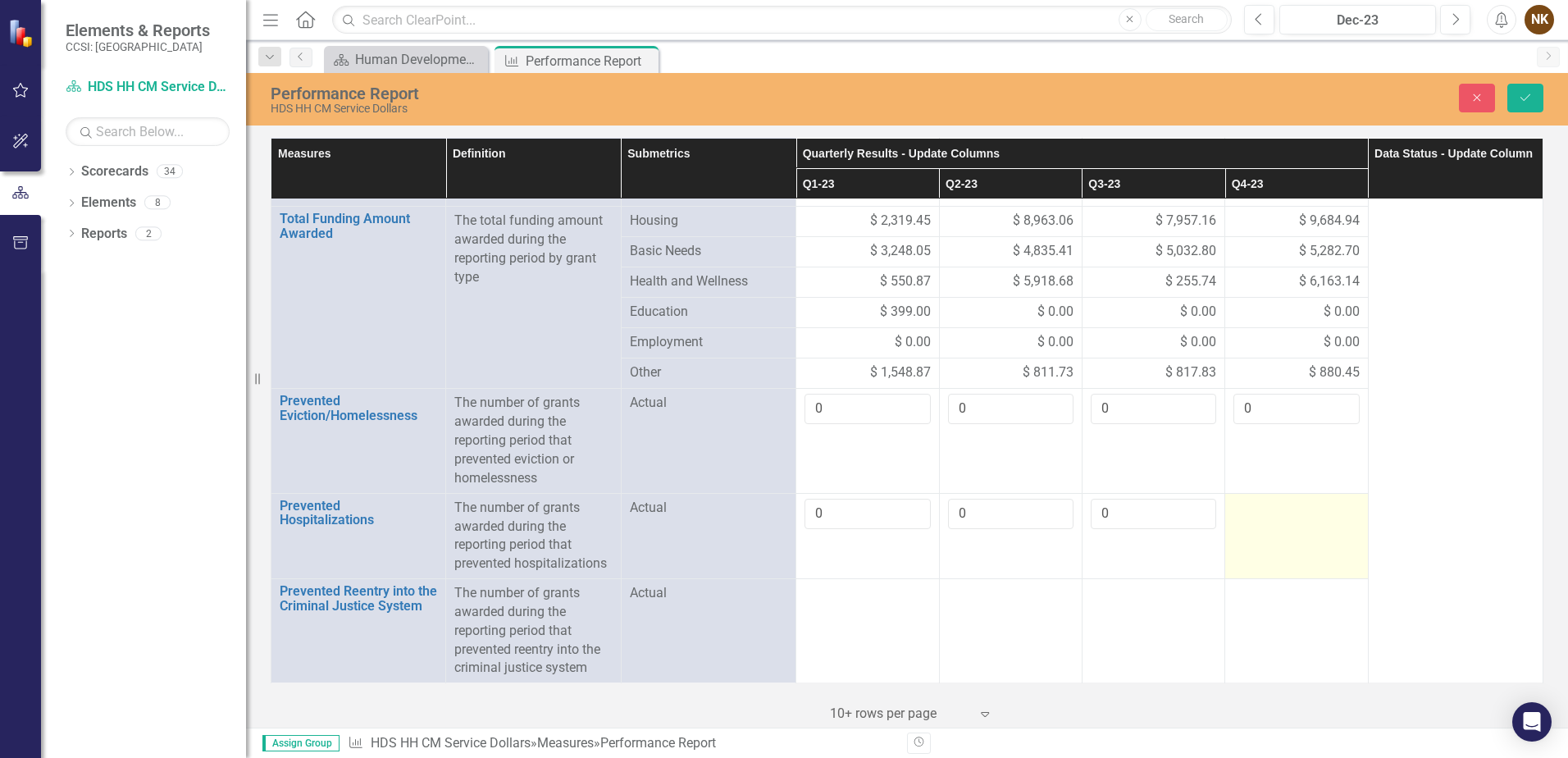
type input "0"
click at [1309, 523] on td at bounding box center [1296, 536] width 142 height 86
click at [1309, 523] on input "number" at bounding box center [1296, 514] width 126 height 31
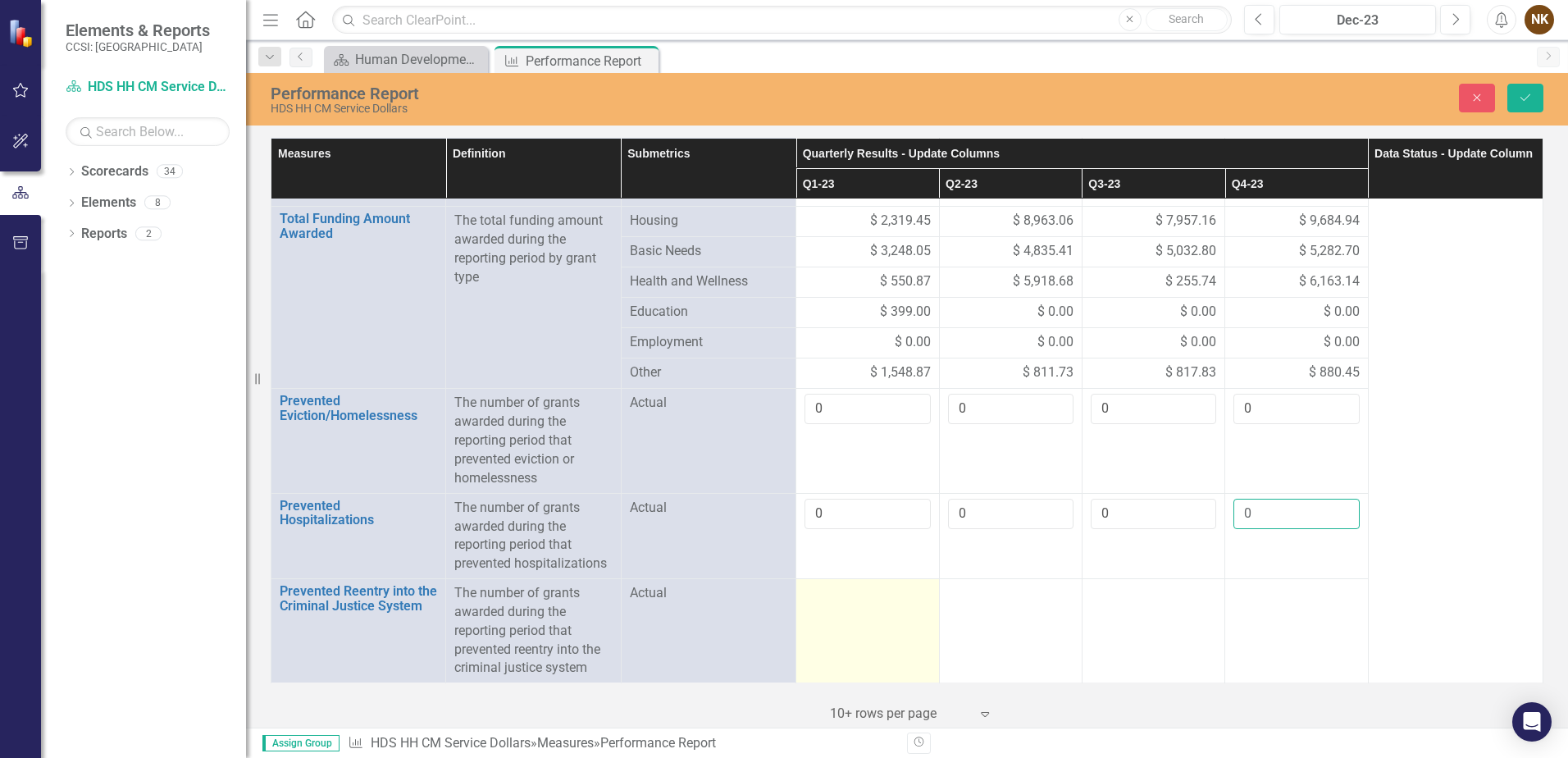
type input "0"
click at [871, 614] on td at bounding box center [867, 631] width 142 height 104
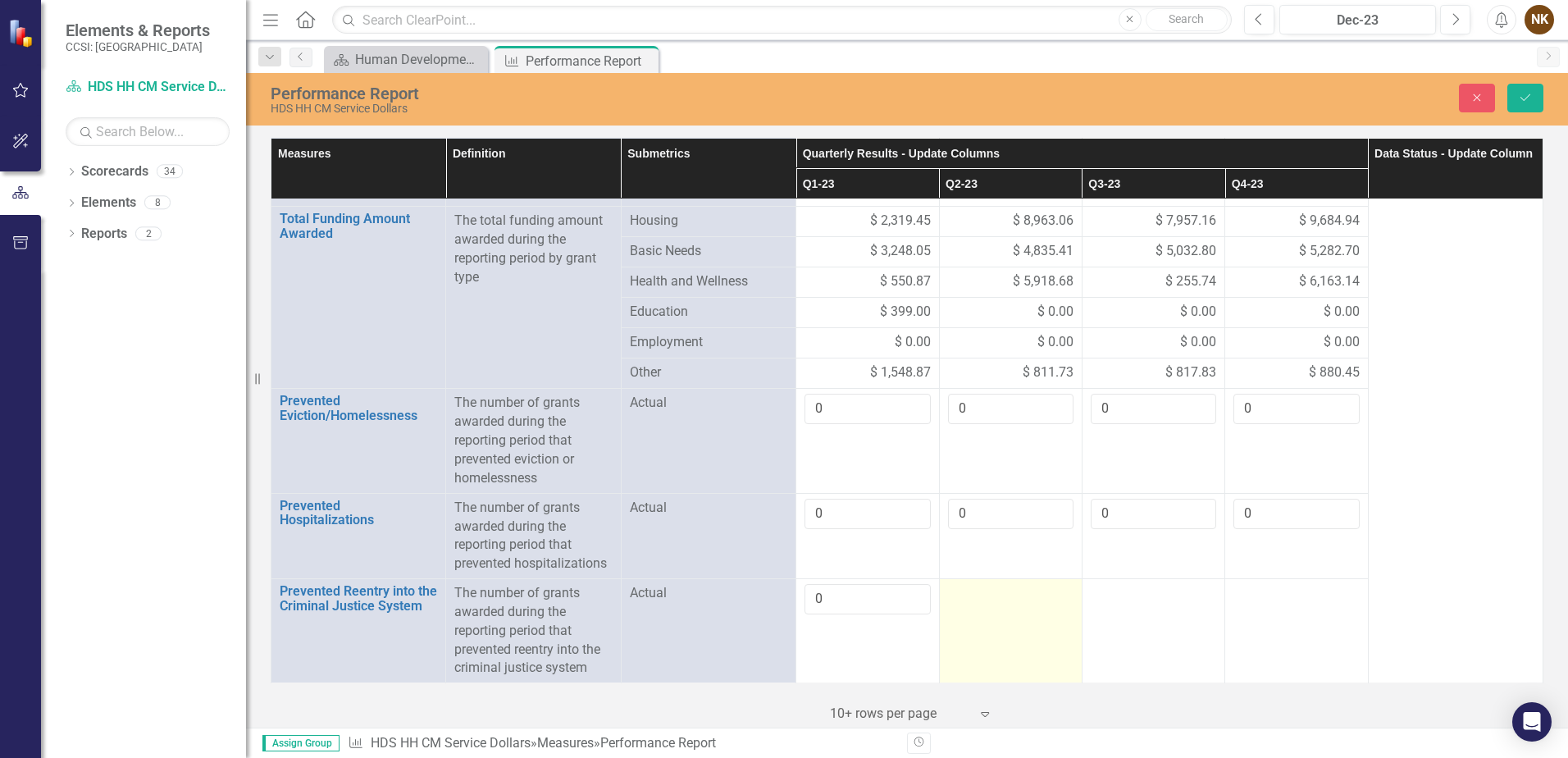
type input "0"
click at [1019, 608] on td at bounding box center [1010, 631] width 142 height 104
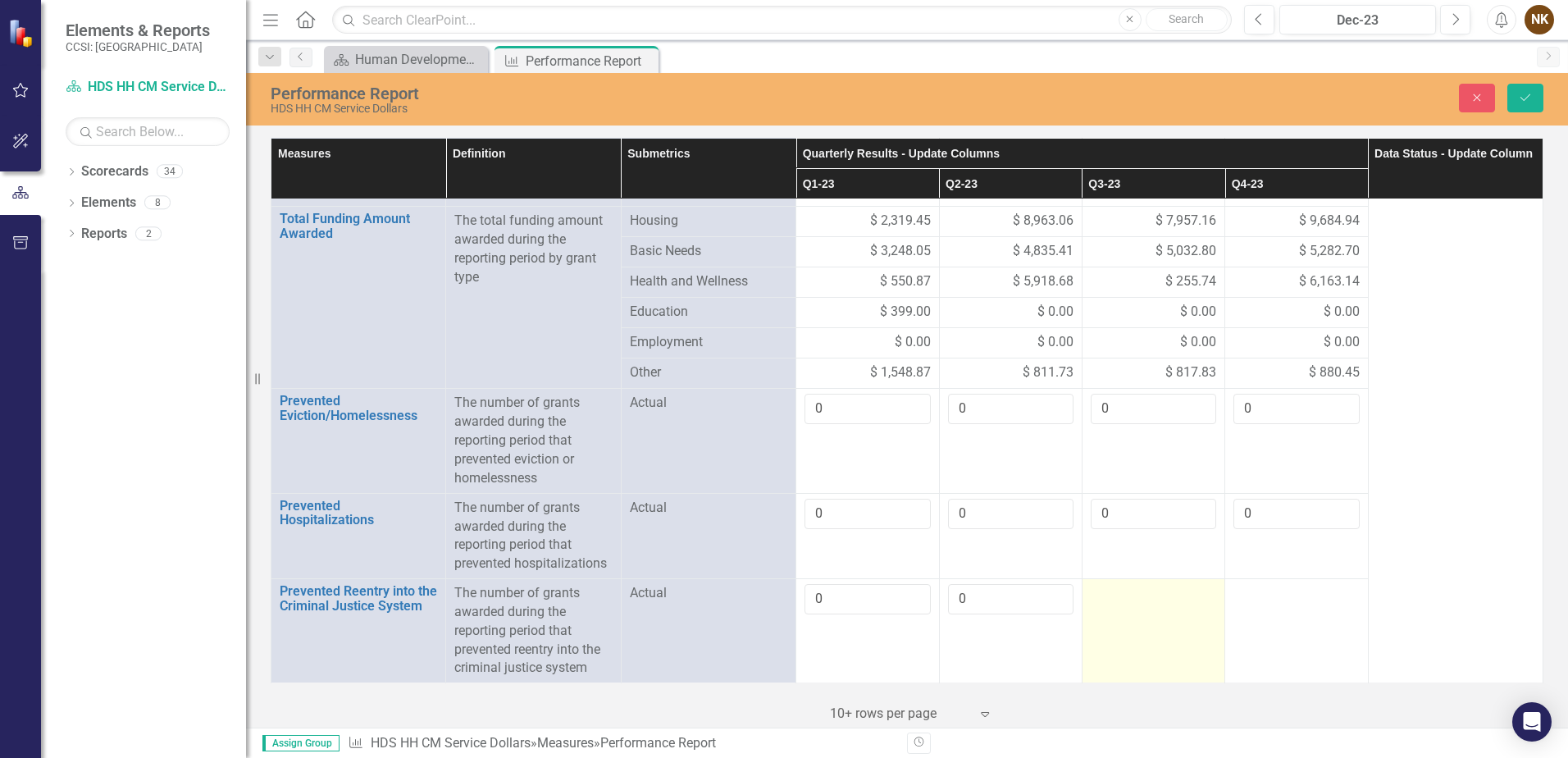
type input "0"
click at [1126, 601] on div at bounding box center [1154, 594] width 126 height 20
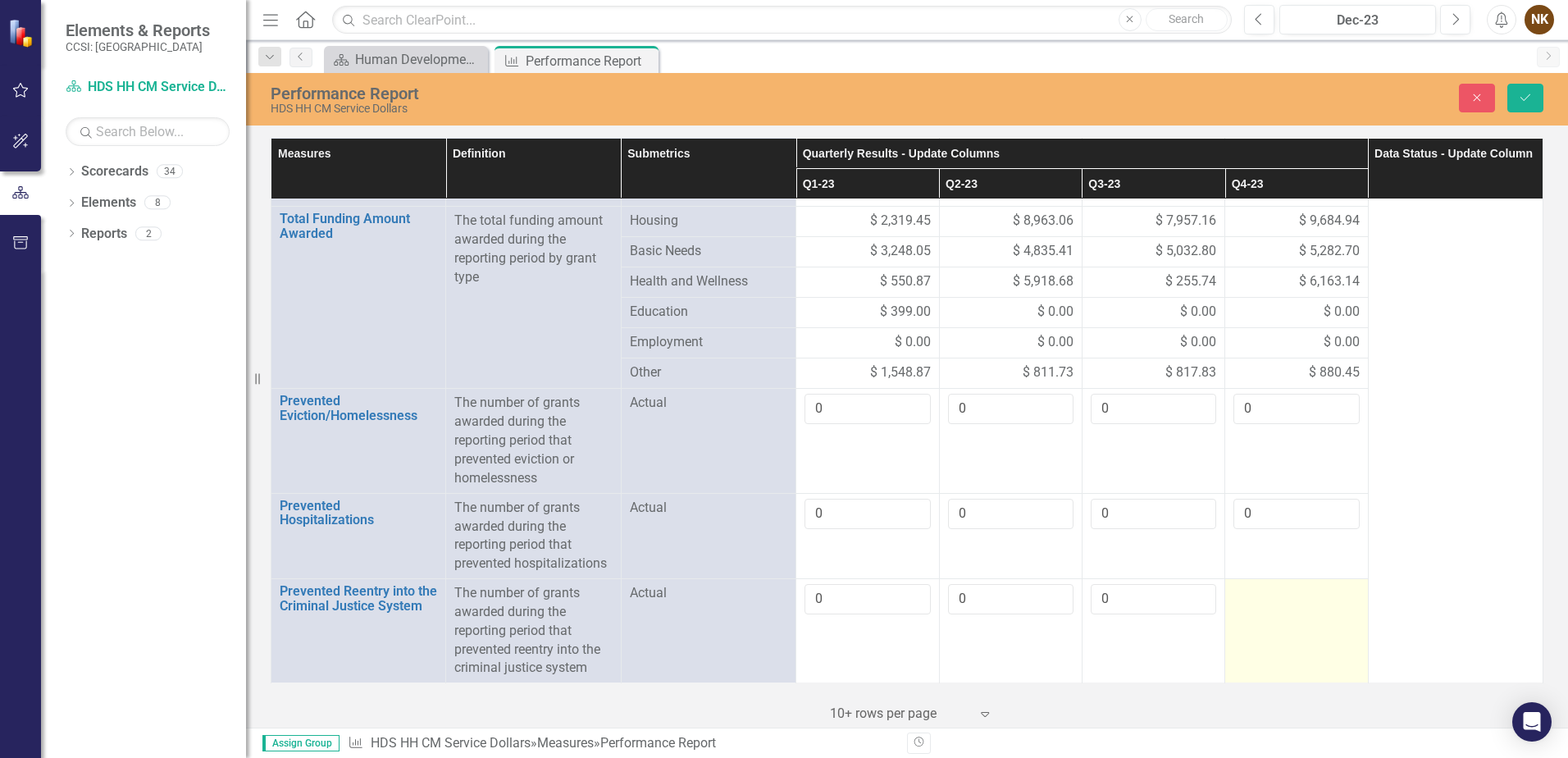
type input "0"
click at [1268, 602] on div at bounding box center [1296, 594] width 126 height 20
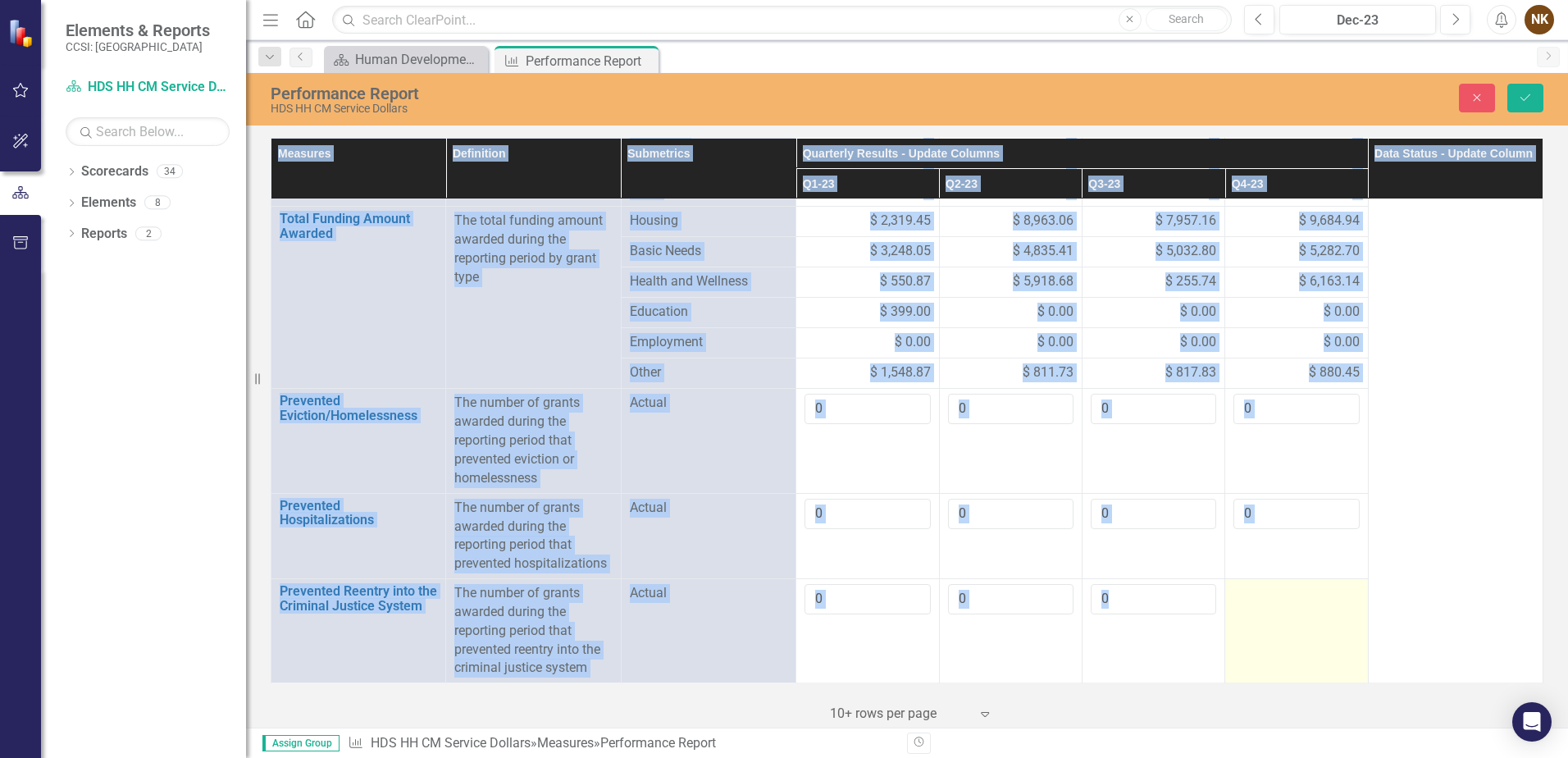
click at [1268, 602] on div at bounding box center [1296, 594] width 126 height 20
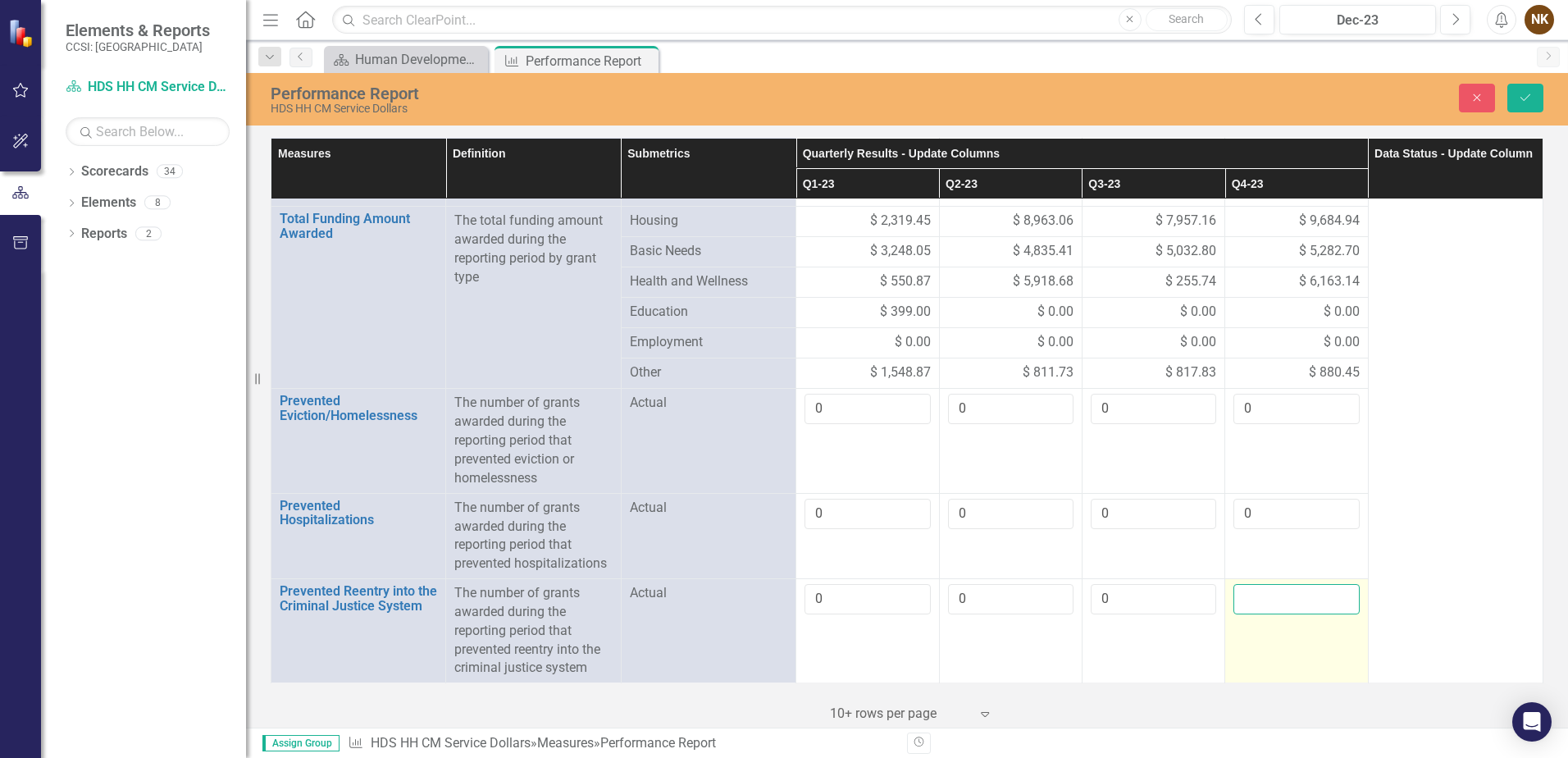
click at [1268, 602] on input "number" at bounding box center [1296, 599] width 126 height 31
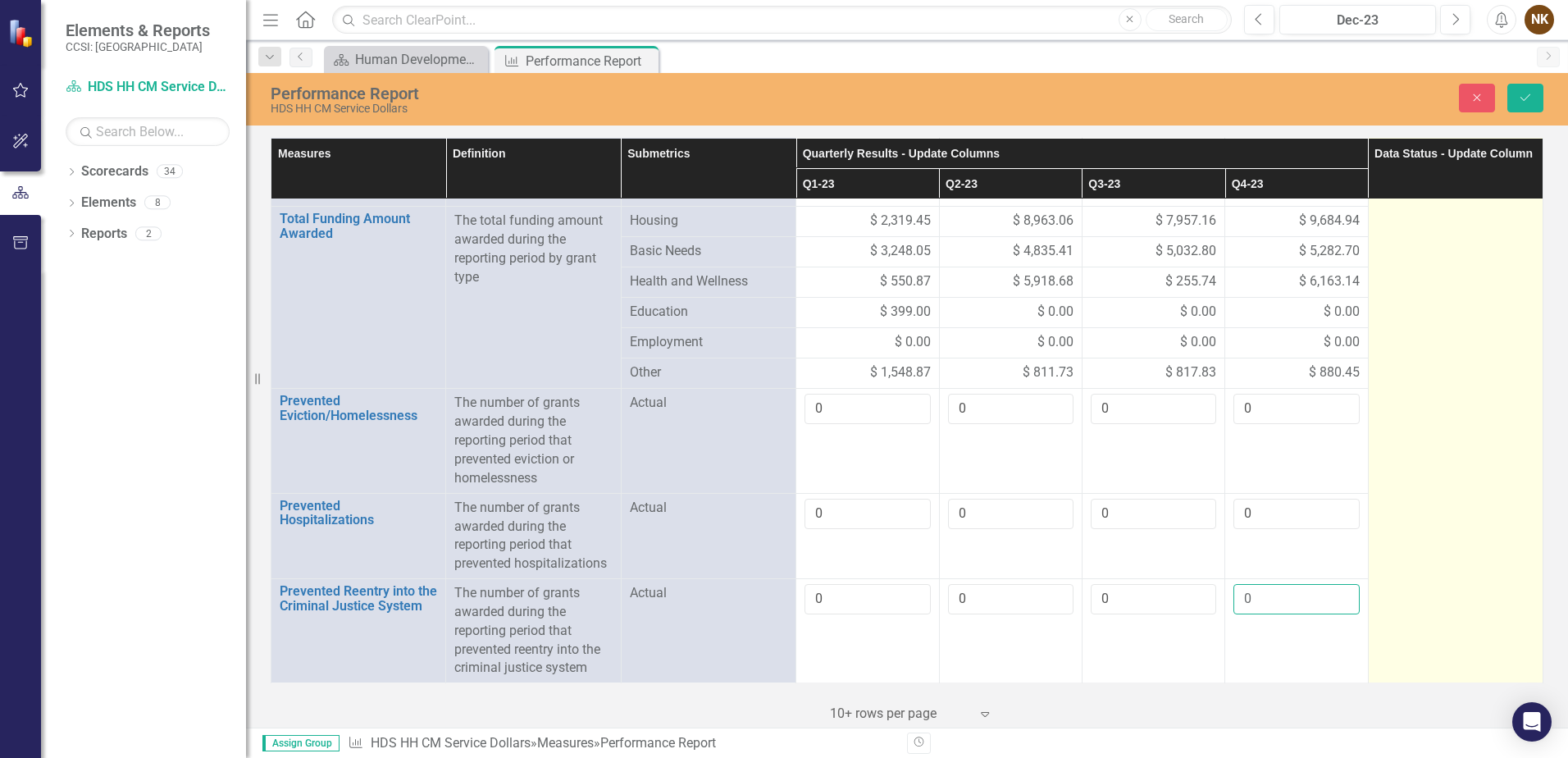
type input "0"
click at [1375, 527] on td "In Process" at bounding box center [1455, 287] width 175 height 793
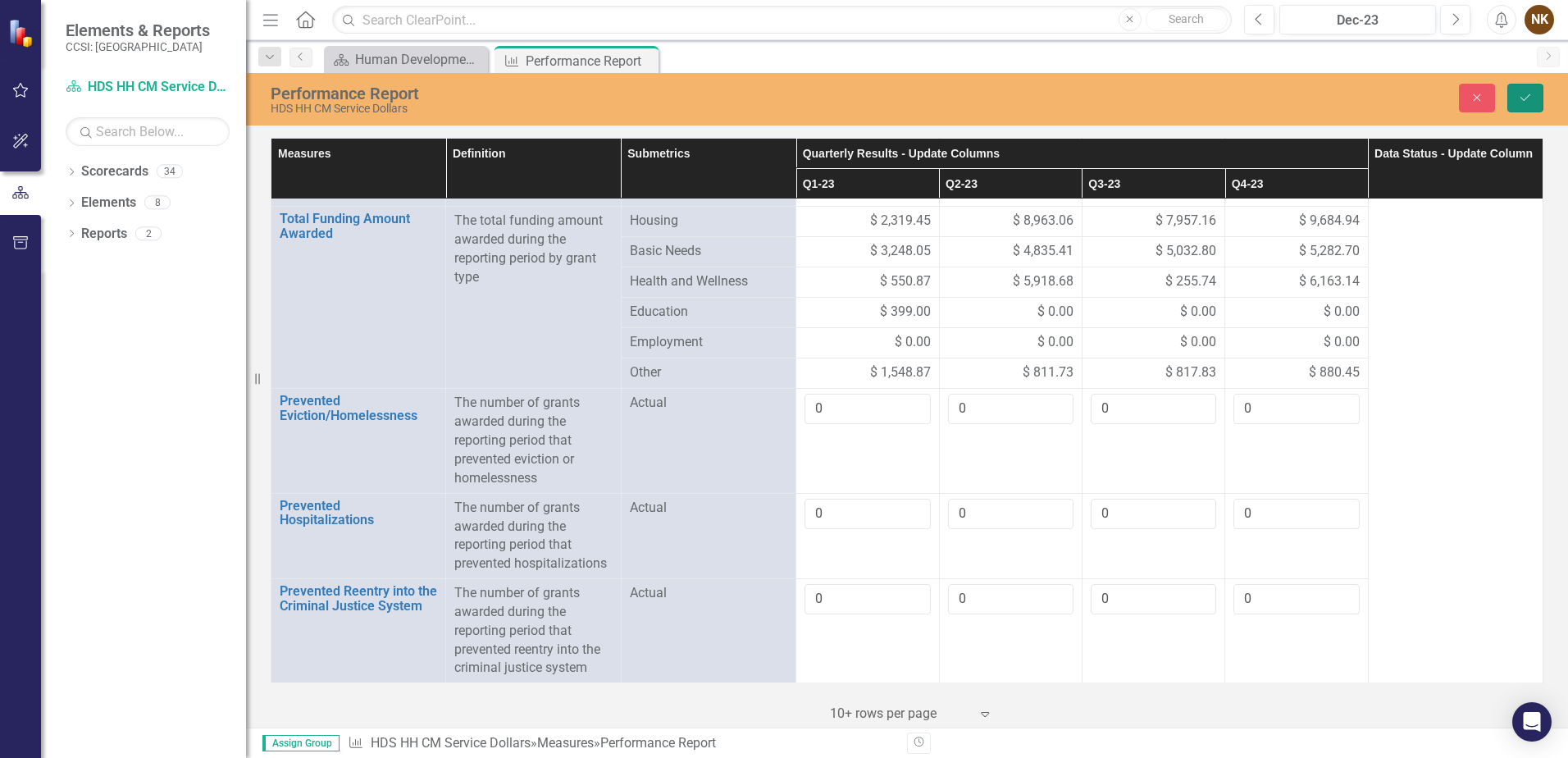
click at [1533, 98] on button "Save" at bounding box center [1525, 98] width 36 height 29
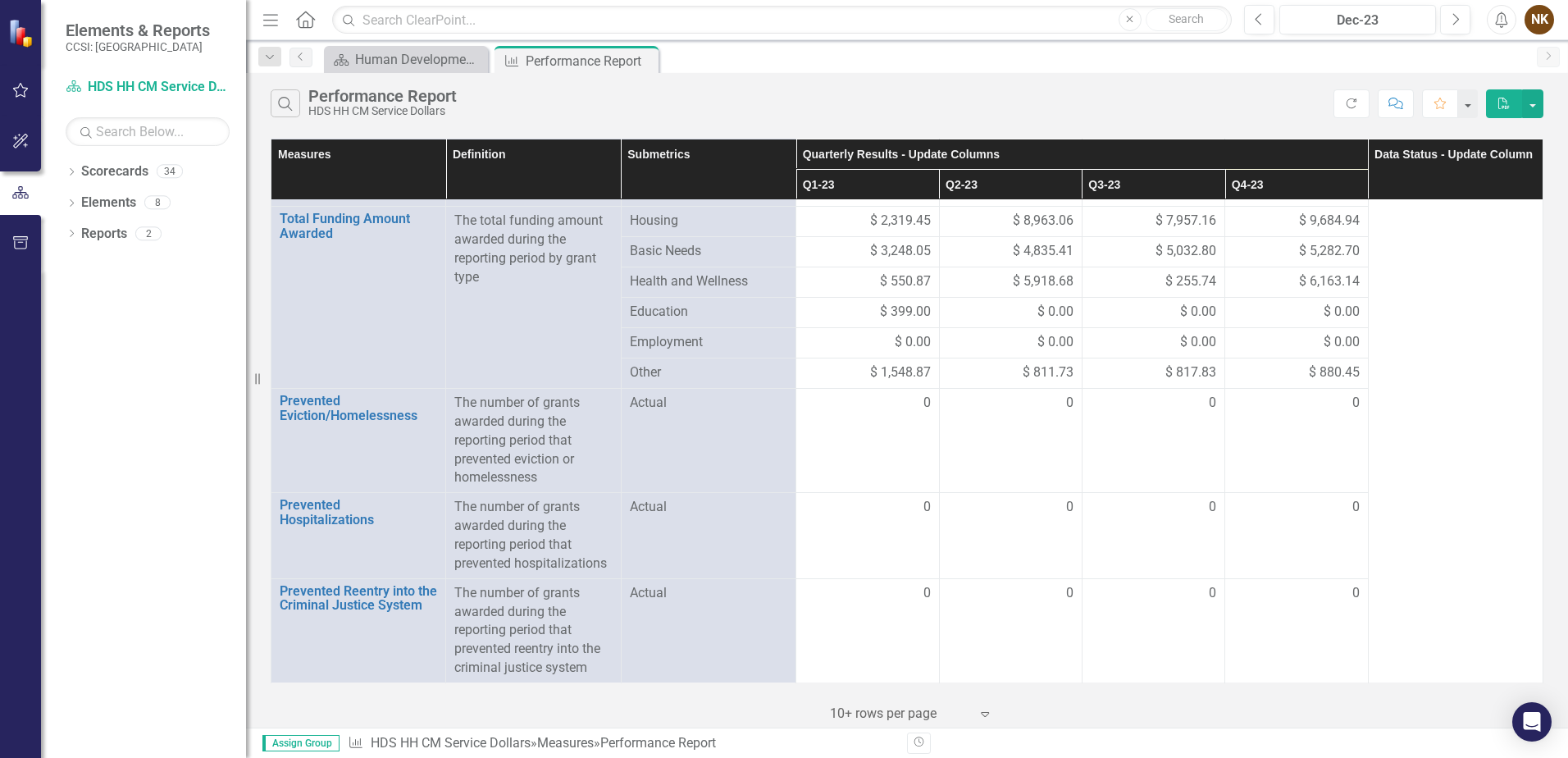
scroll to position [0, 0]
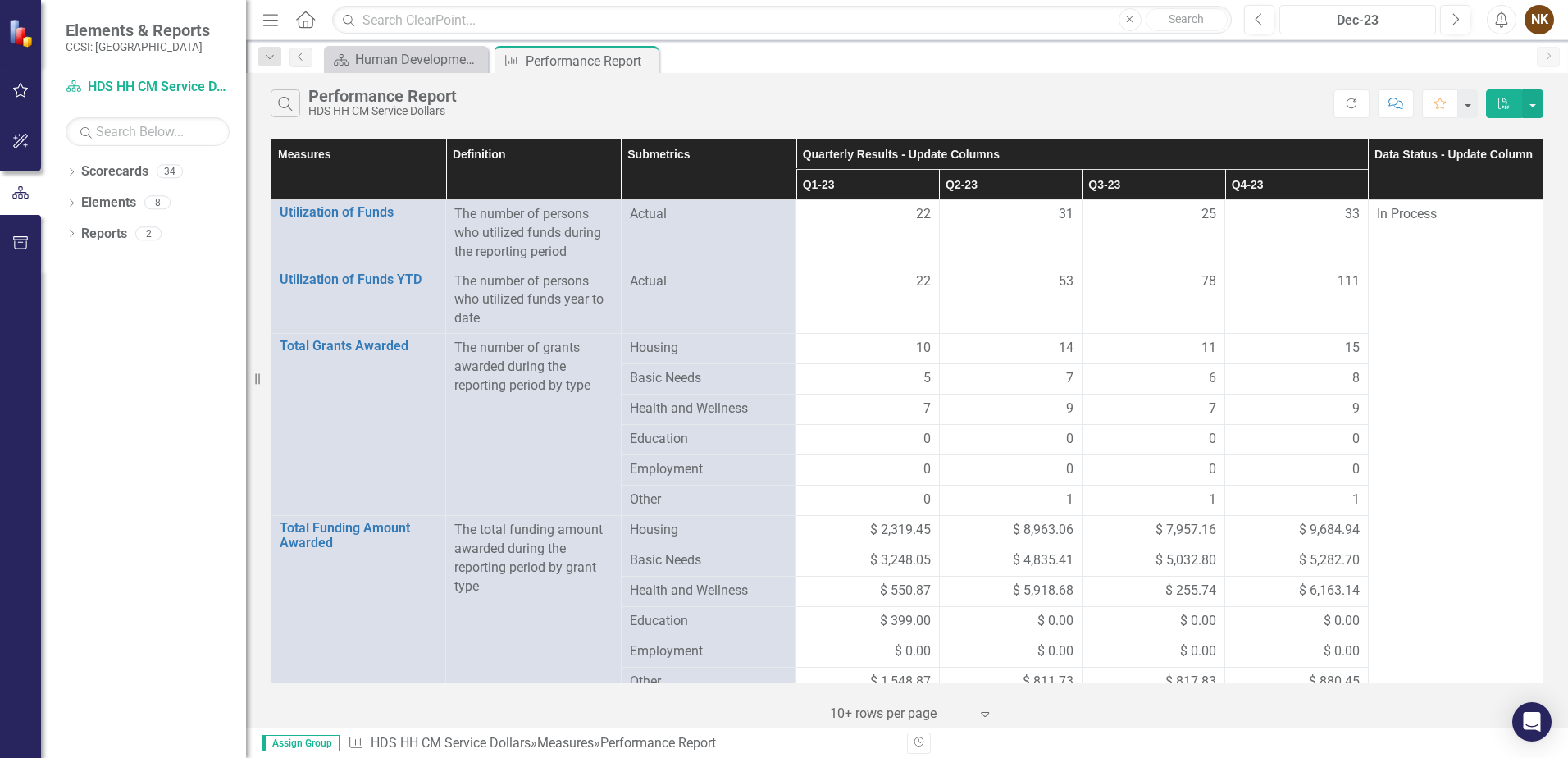
click at [1391, 25] on div "Dec-23" at bounding box center [1358, 20] width 145 height 20
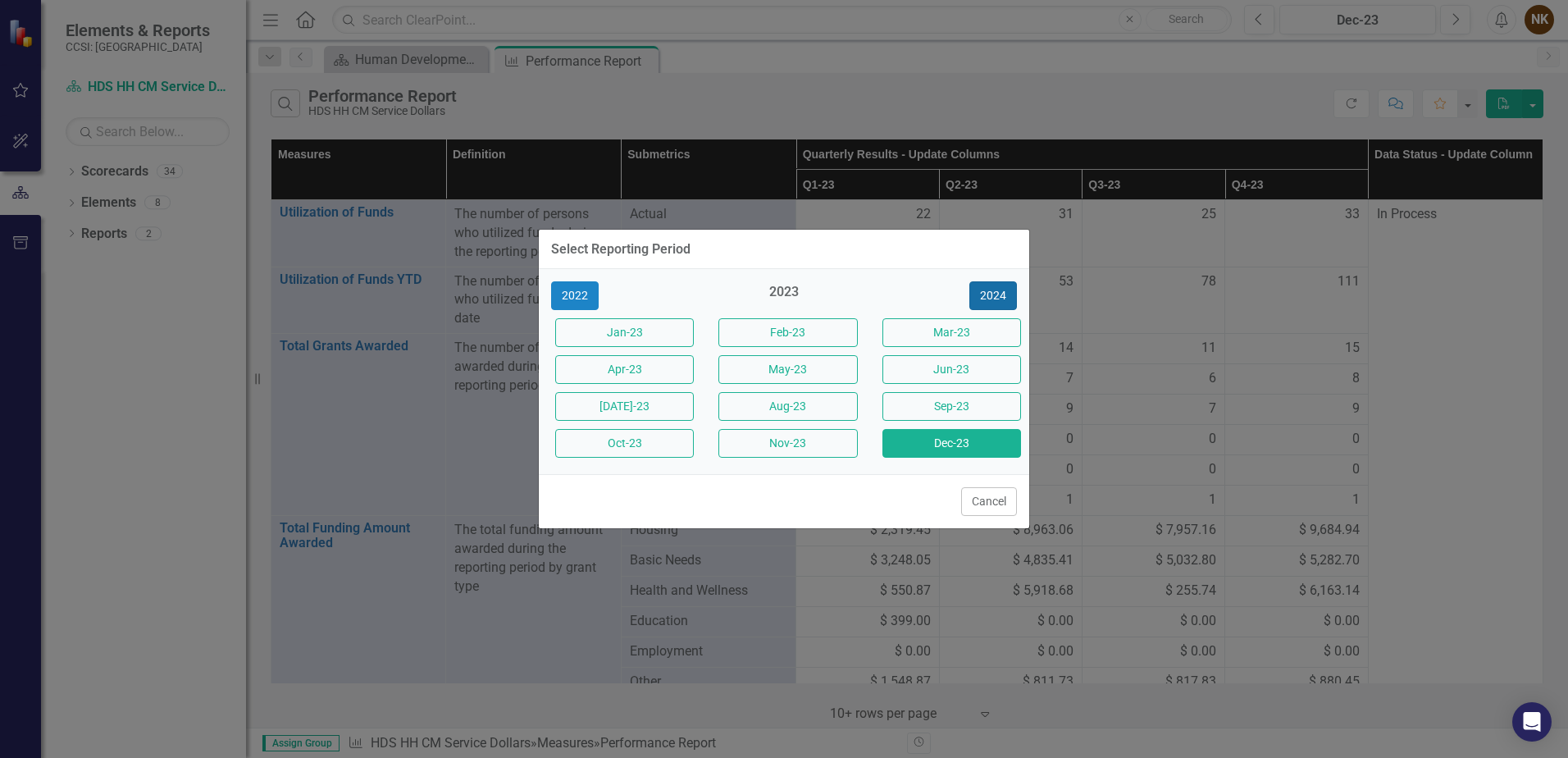
click at [993, 303] on button "2024" at bounding box center [993, 296] width 47 height 29
click at [989, 442] on button "Dec-24" at bounding box center [952, 443] width 139 height 29
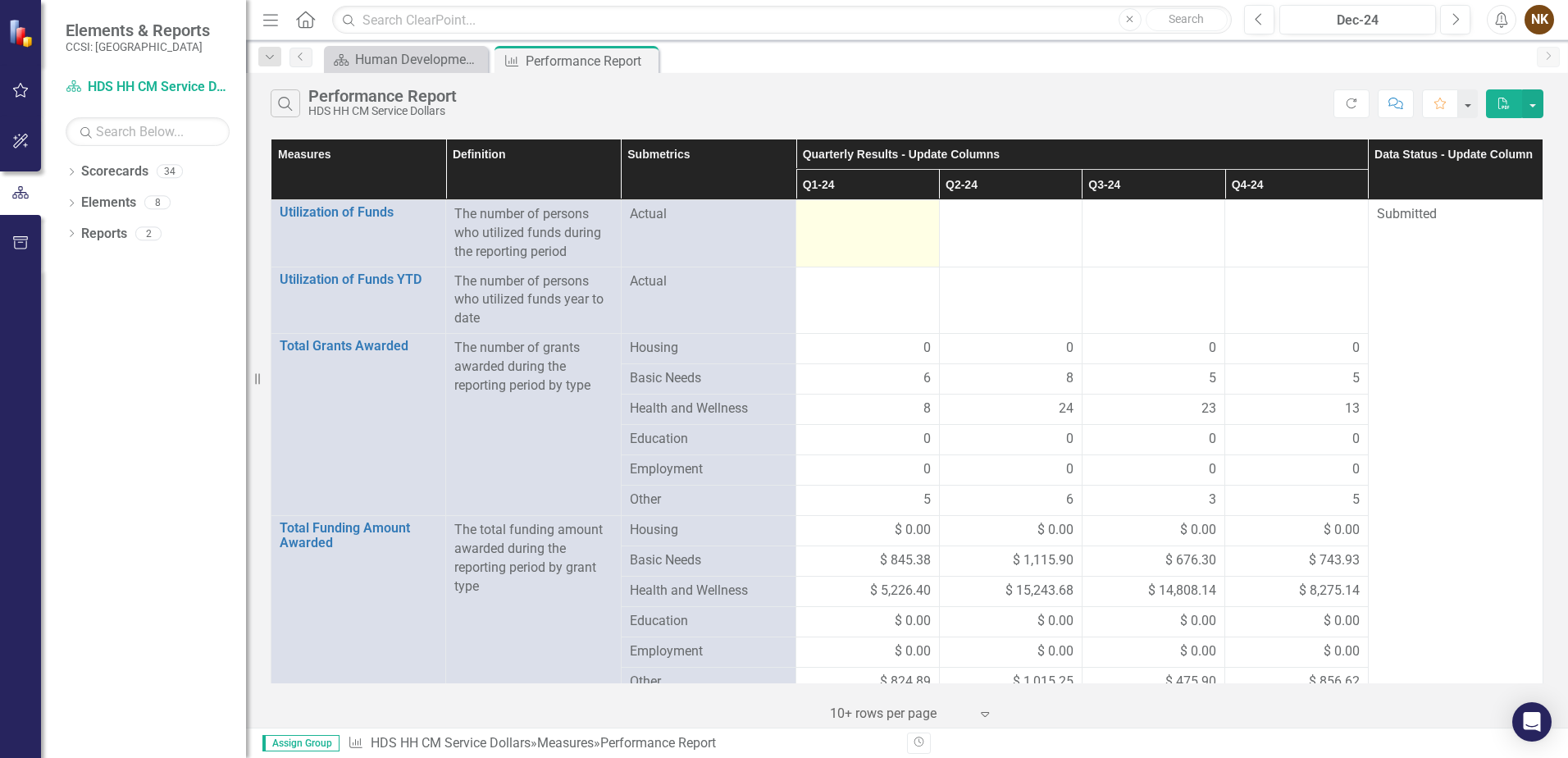
click at [898, 239] on td at bounding box center [867, 233] width 142 height 67
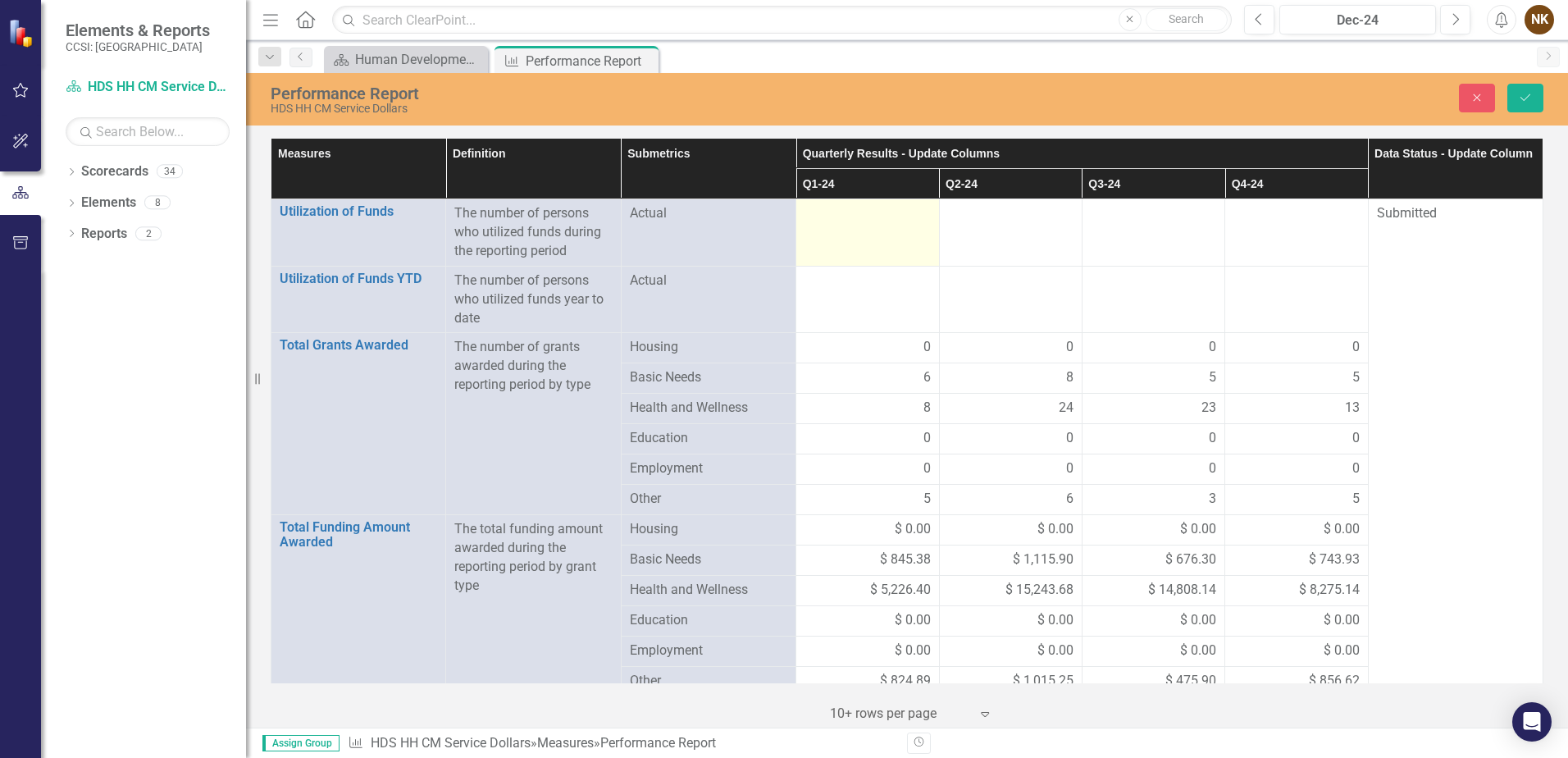
click at [898, 239] on td at bounding box center [867, 233] width 142 height 67
type input "41"
click at [967, 220] on div at bounding box center [1011, 214] width 126 height 20
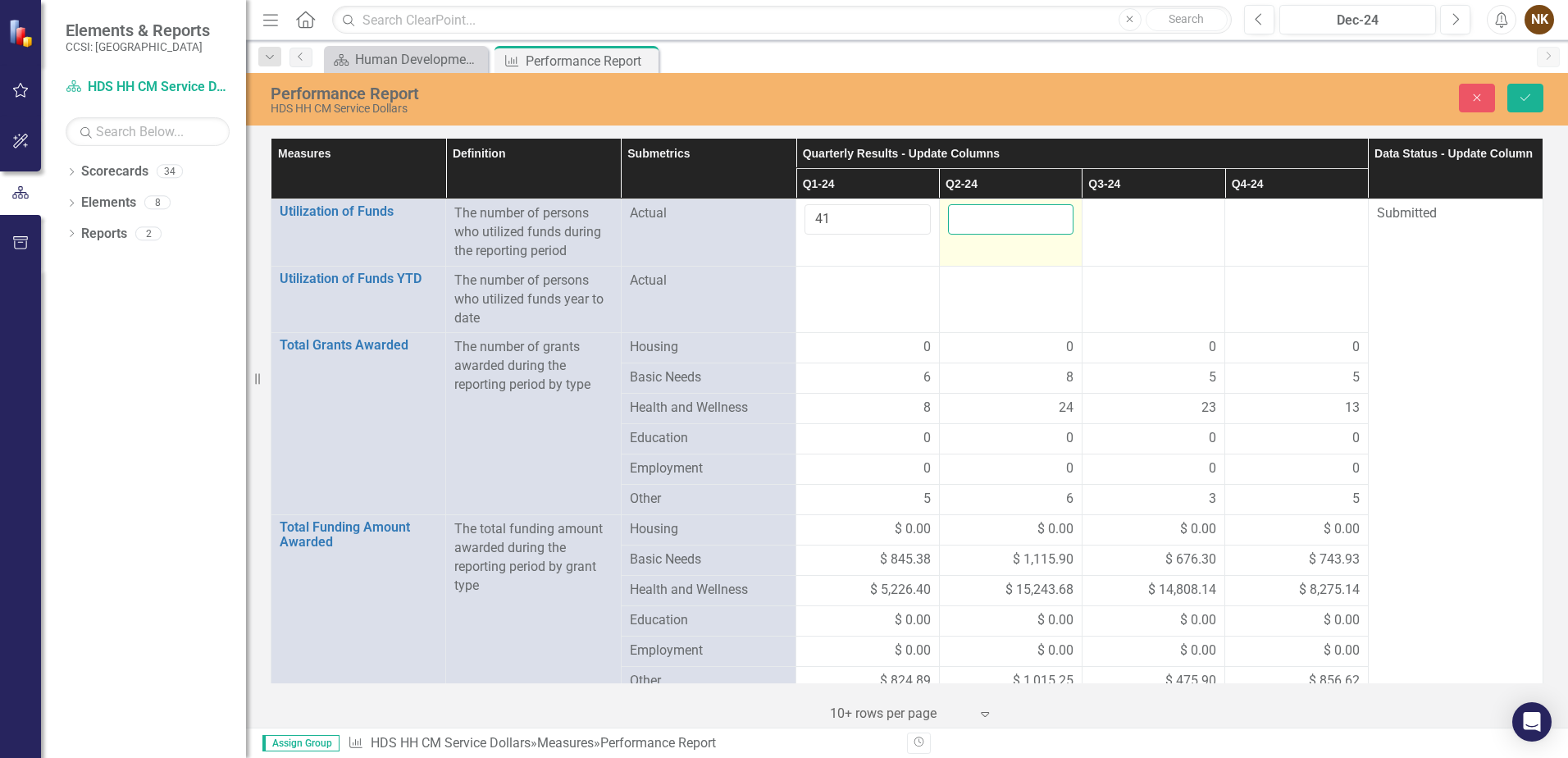
click at [967, 220] on input "number" at bounding box center [1011, 219] width 126 height 31
type input "52"
click at [1127, 220] on div at bounding box center [1154, 214] width 126 height 20
type input "53"
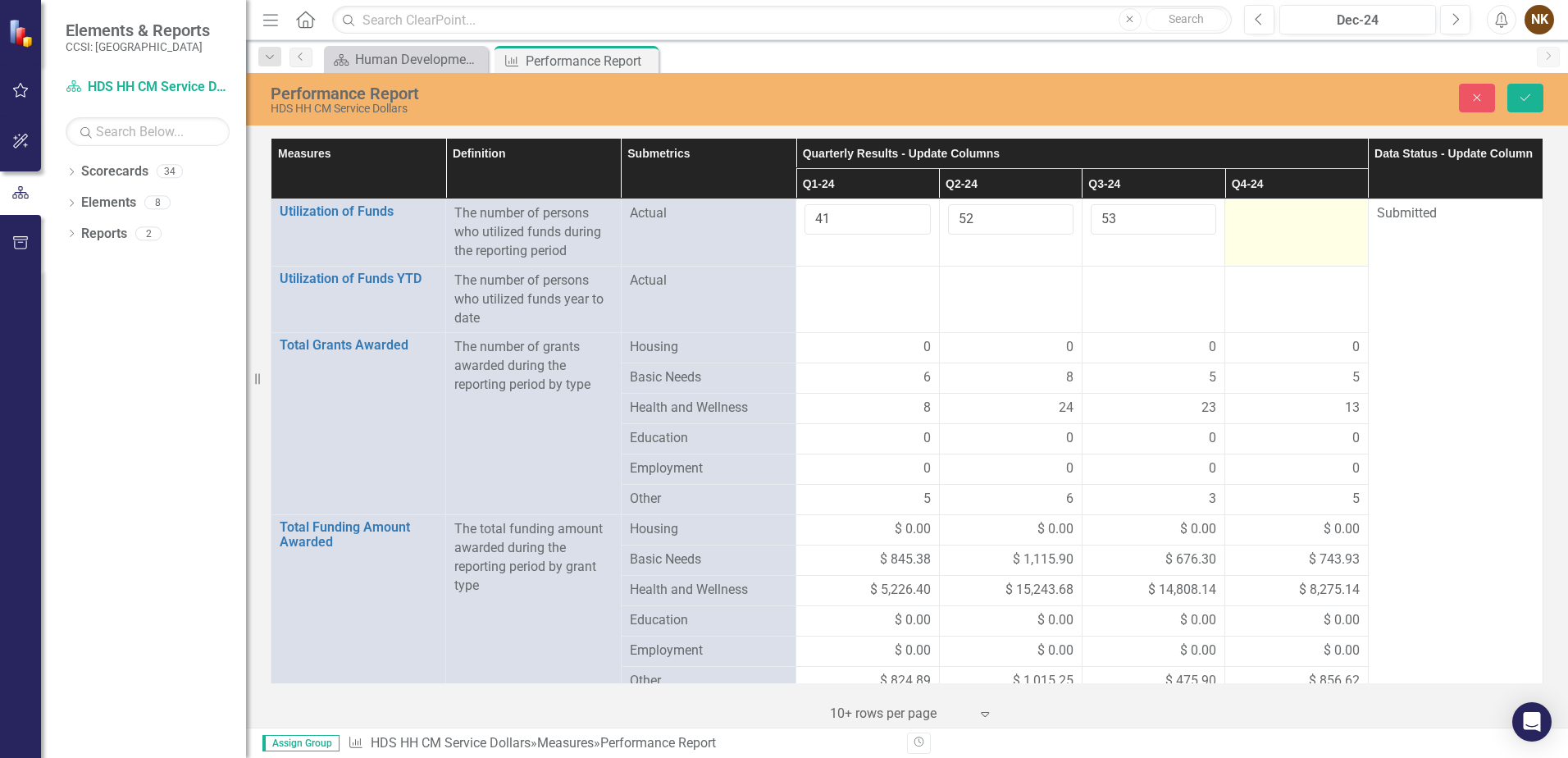
click at [1292, 230] on td at bounding box center [1296, 233] width 142 height 67
click at [1292, 230] on input "number" at bounding box center [1296, 219] width 126 height 31
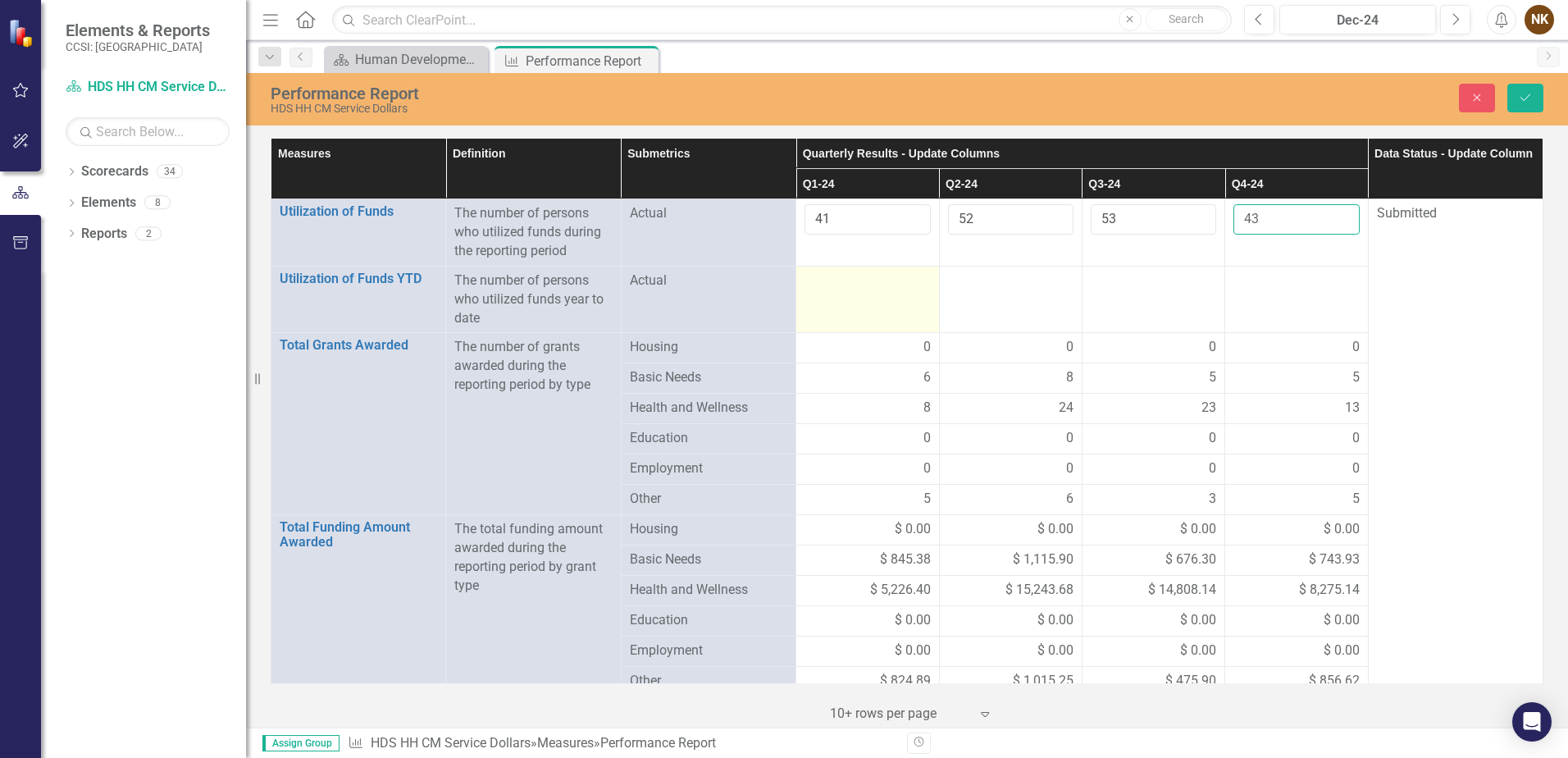
type input "43"
click at [867, 306] on td at bounding box center [867, 299] width 142 height 67
type input "41"
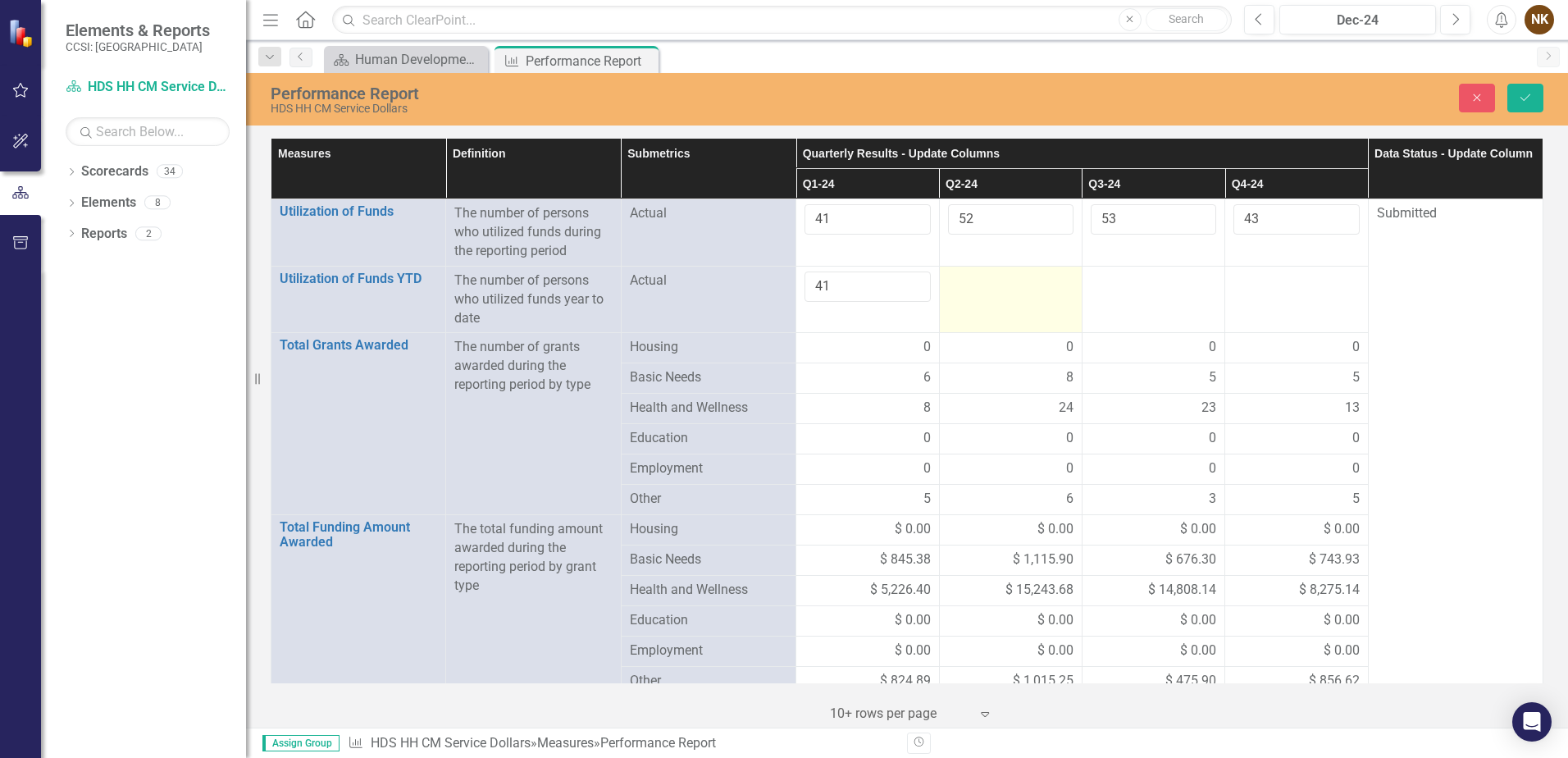
click at [980, 282] on div at bounding box center [1011, 282] width 126 height 20
click at [980, 282] on input "number" at bounding box center [1011, 287] width 126 height 31
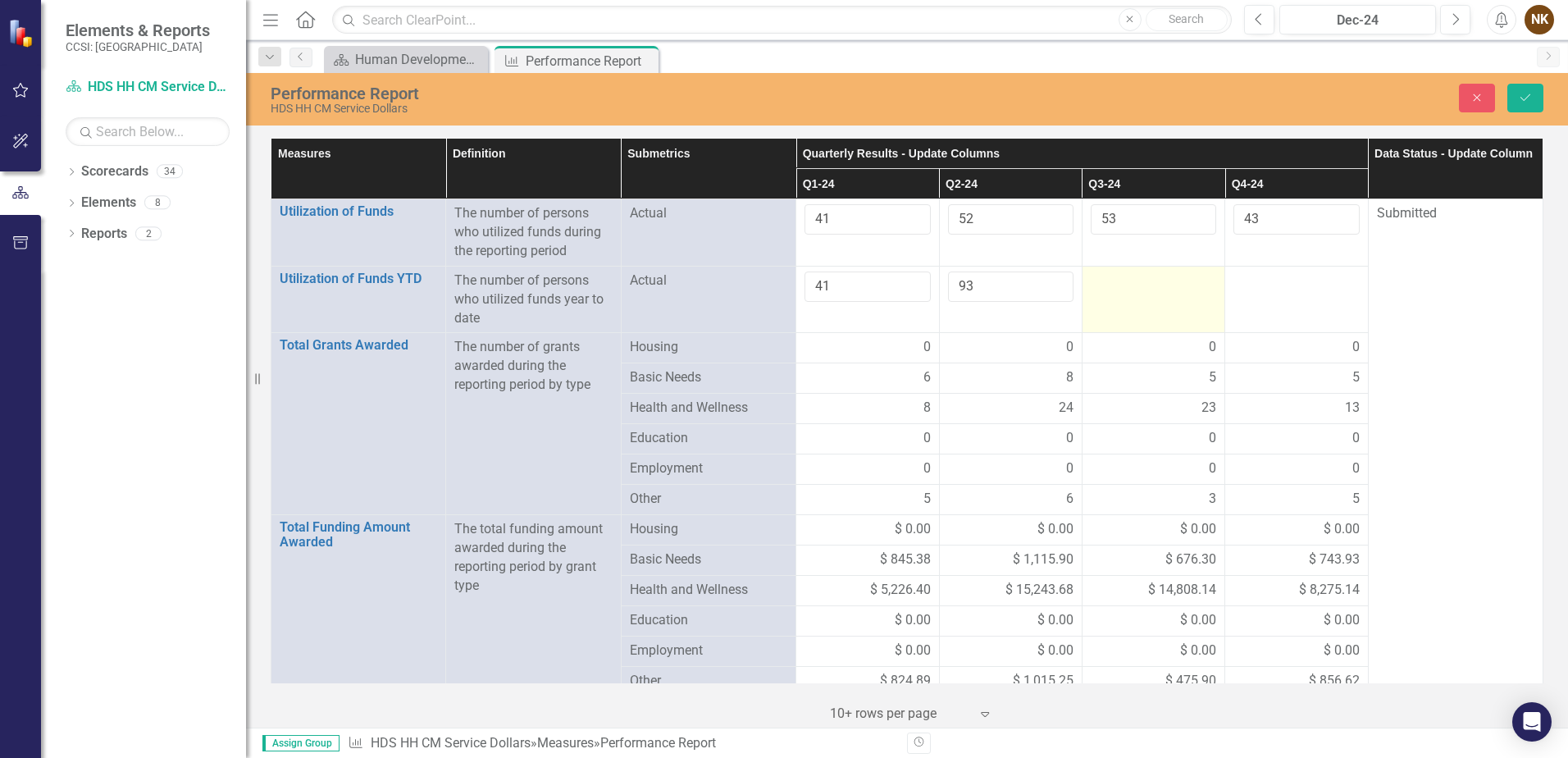
type input "93"
click at [1162, 283] on div at bounding box center [1154, 282] width 126 height 20
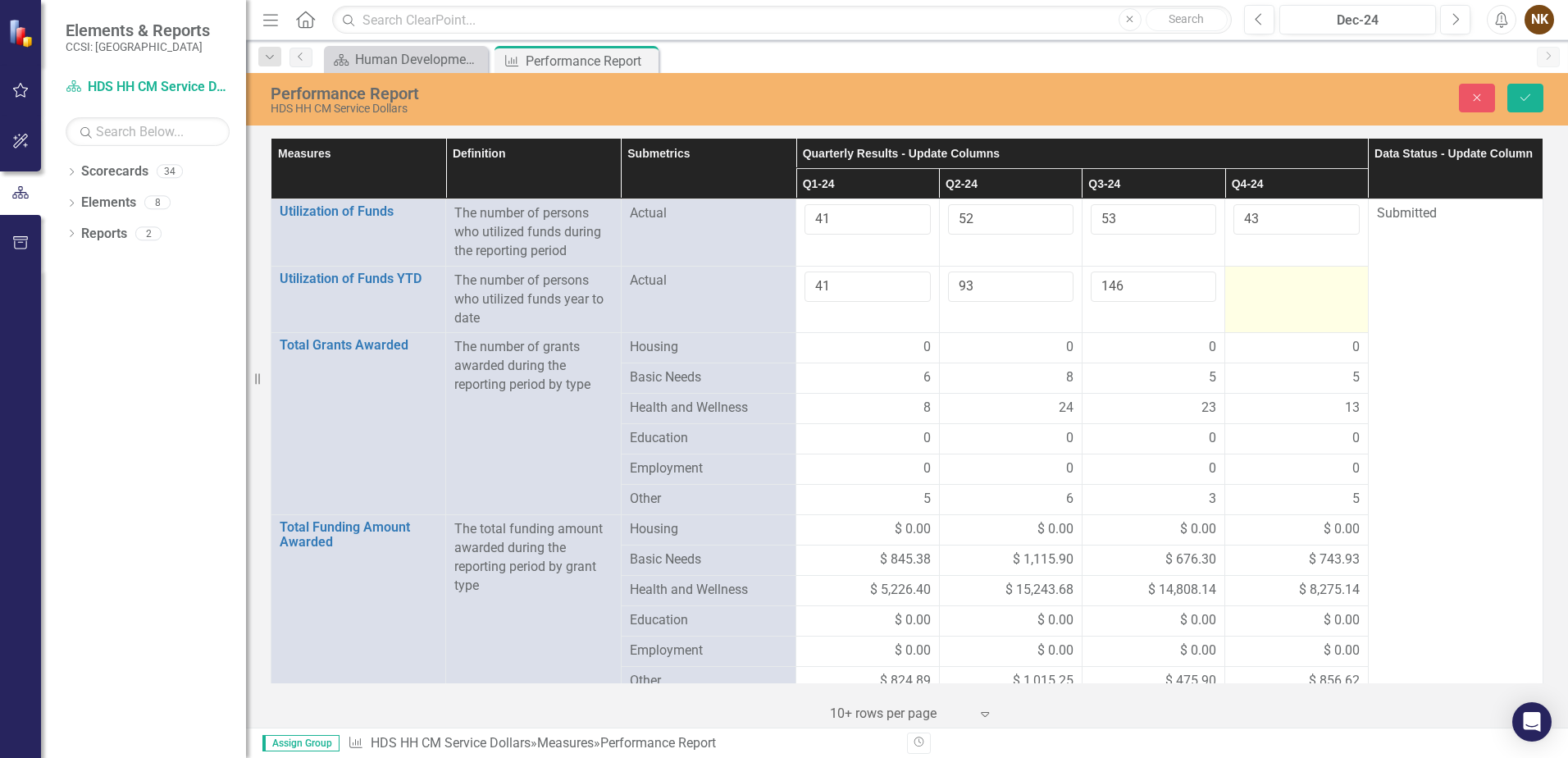
type input "146"
click at [1274, 287] on div at bounding box center [1296, 282] width 126 height 20
click at [1274, 287] on input "number" at bounding box center [1296, 287] width 126 height 31
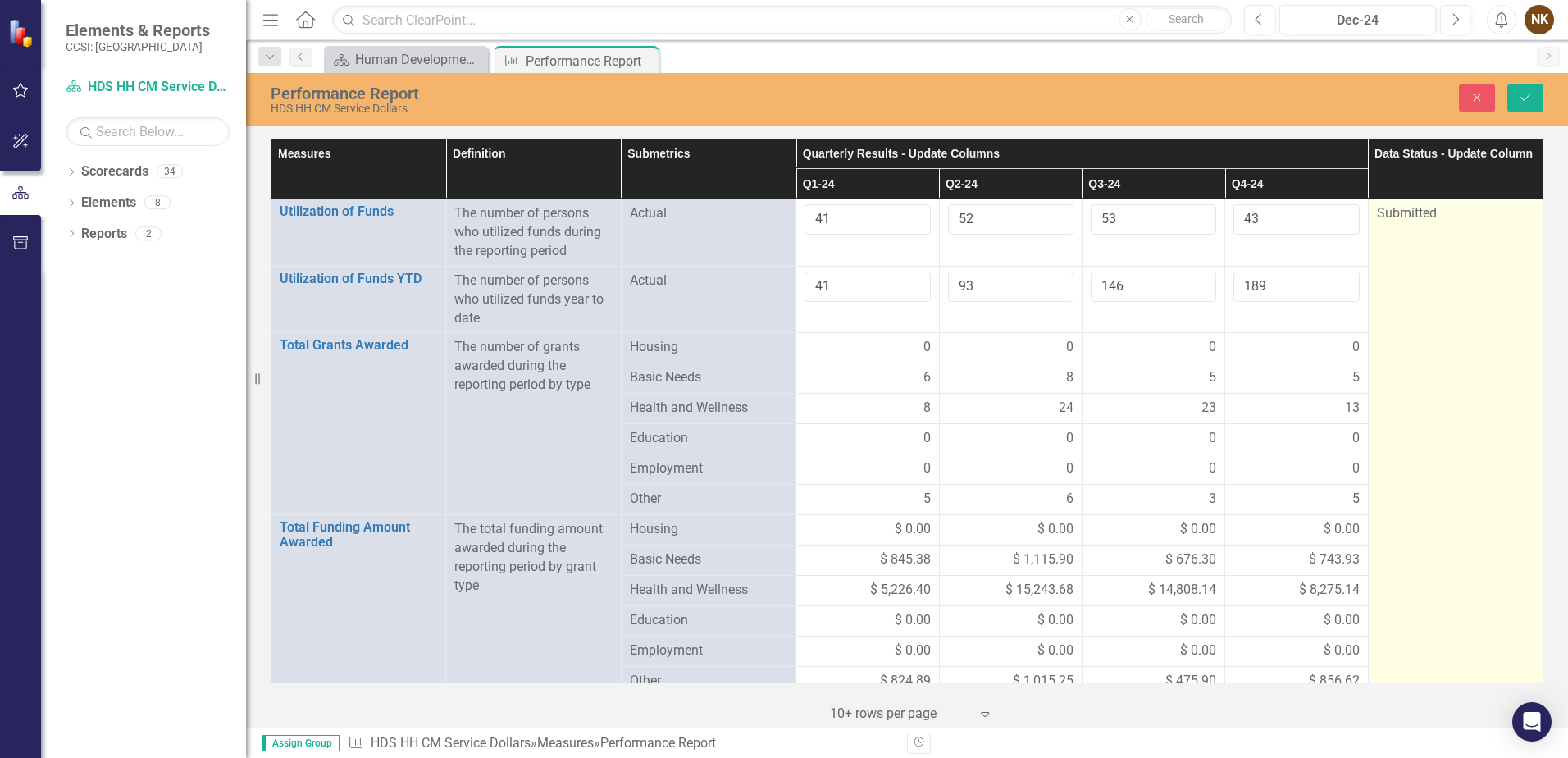
type input "189"
click at [1419, 282] on td "Submitted" at bounding box center [1455, 595] width 175 height 793
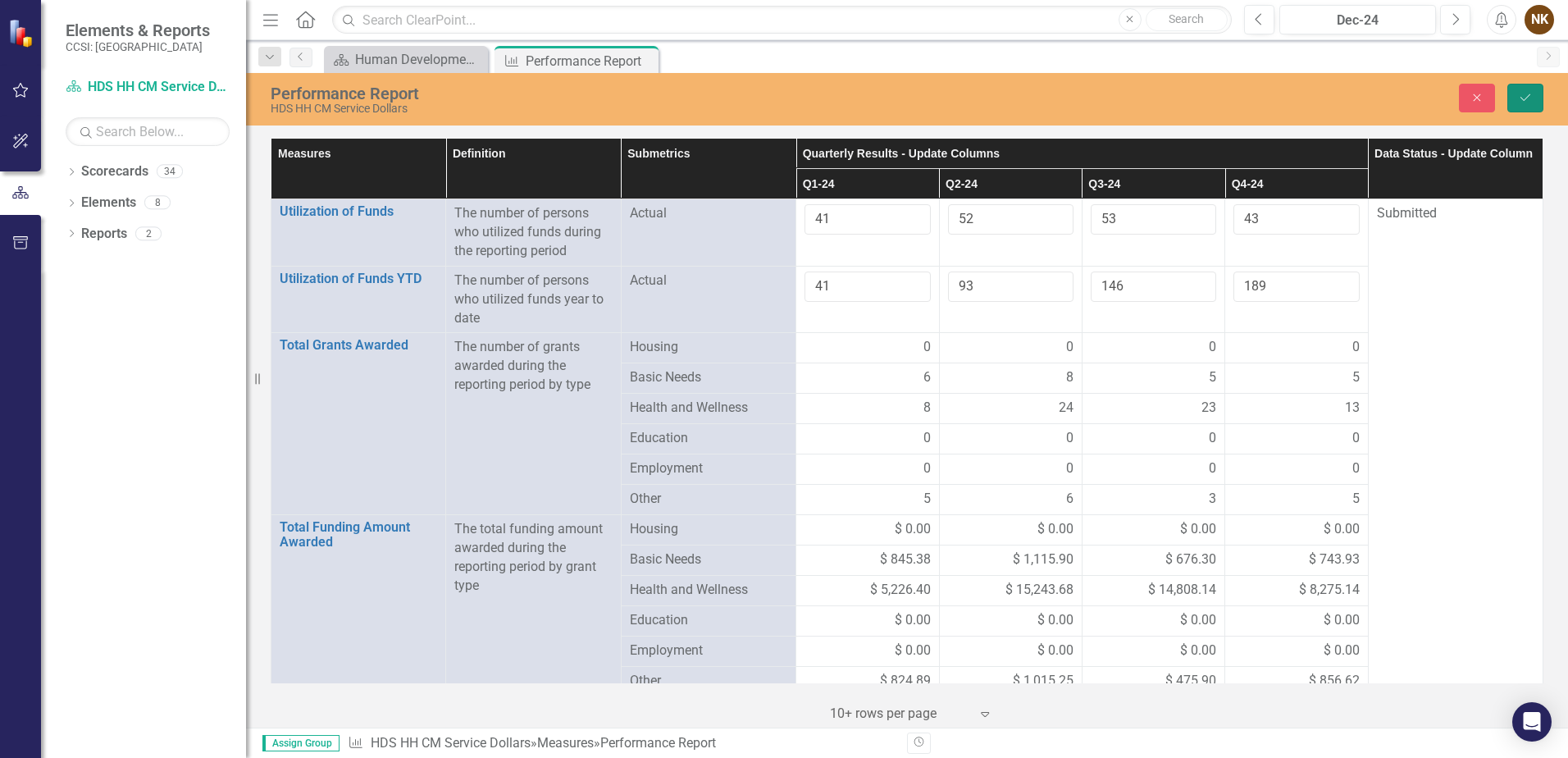
click at [1530, 87] on button "Save" at bounding box center [1525, 98] width 36 height 29
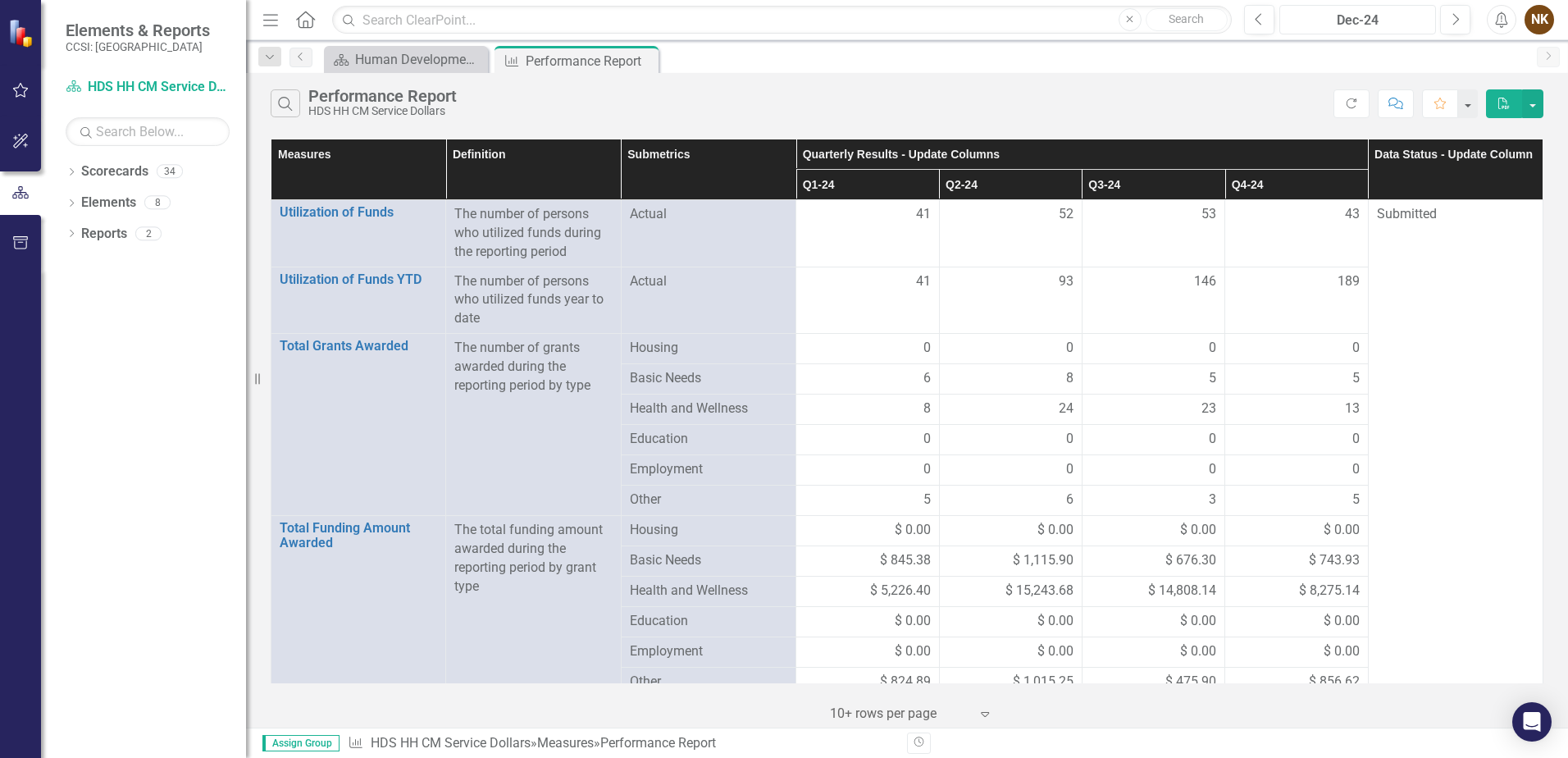
click at [1353, 26] on div "Dec-24" at bounding box center [1358, 20] width 145 height 20
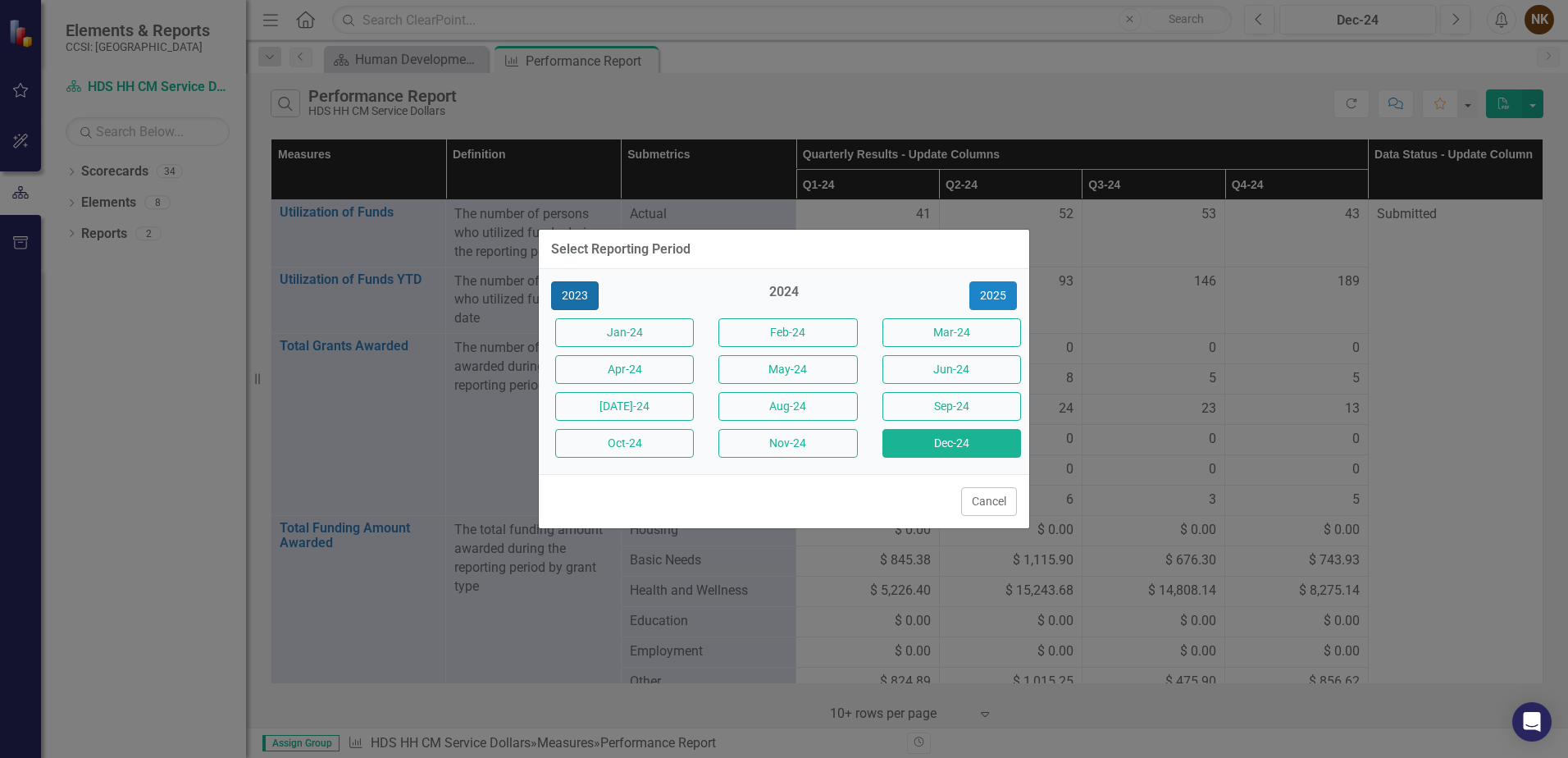
click at [590, 296] on button "2023" at bounding box center [575, 296] width 47 height 29
click at [968, 446] on button "Dec-23" at bounding box center [952, 443] width 139 height 29
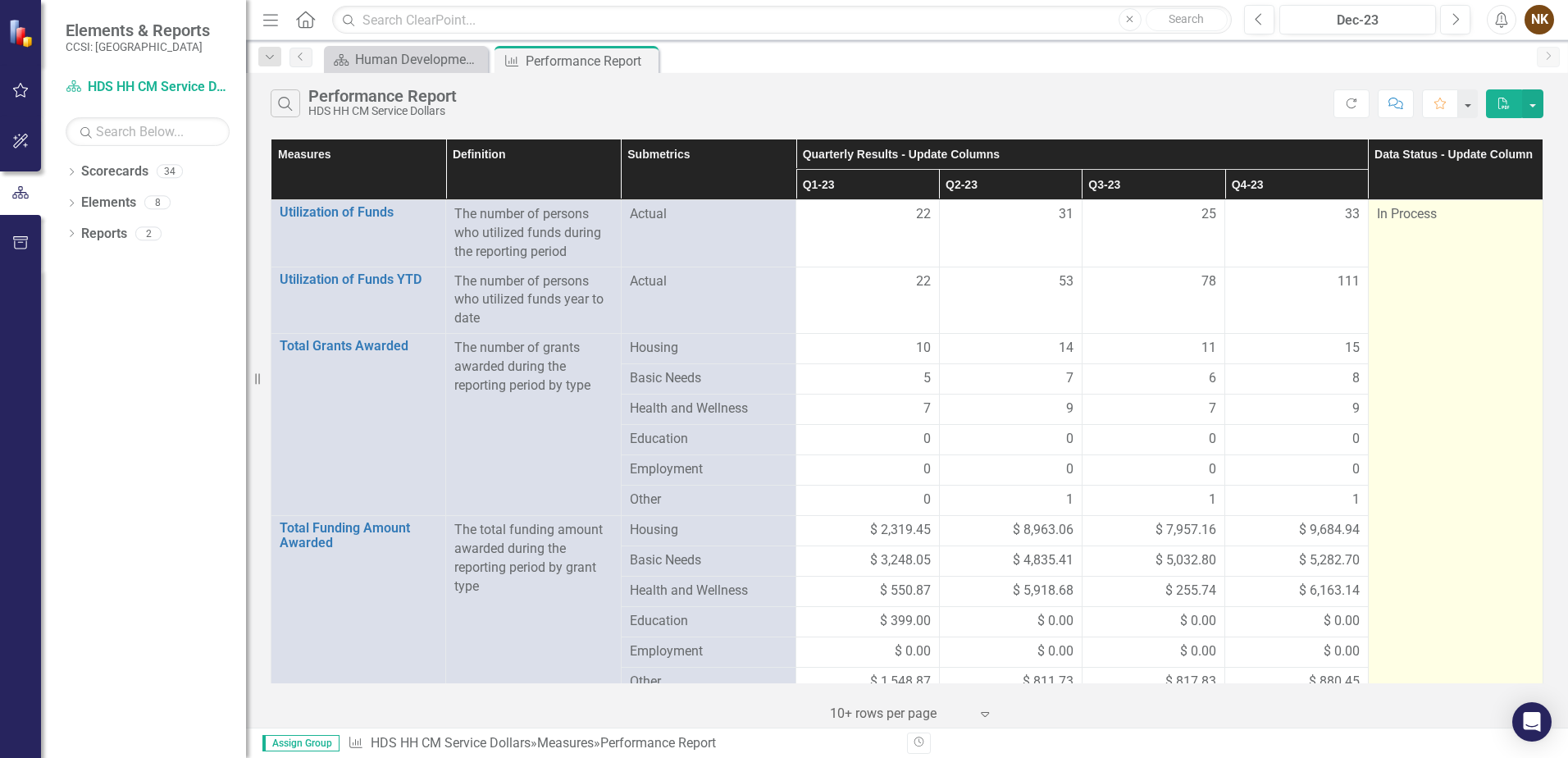
click at [1418, 222] on div "In Process" at bounding box center [1456, 215] width 157 height 19
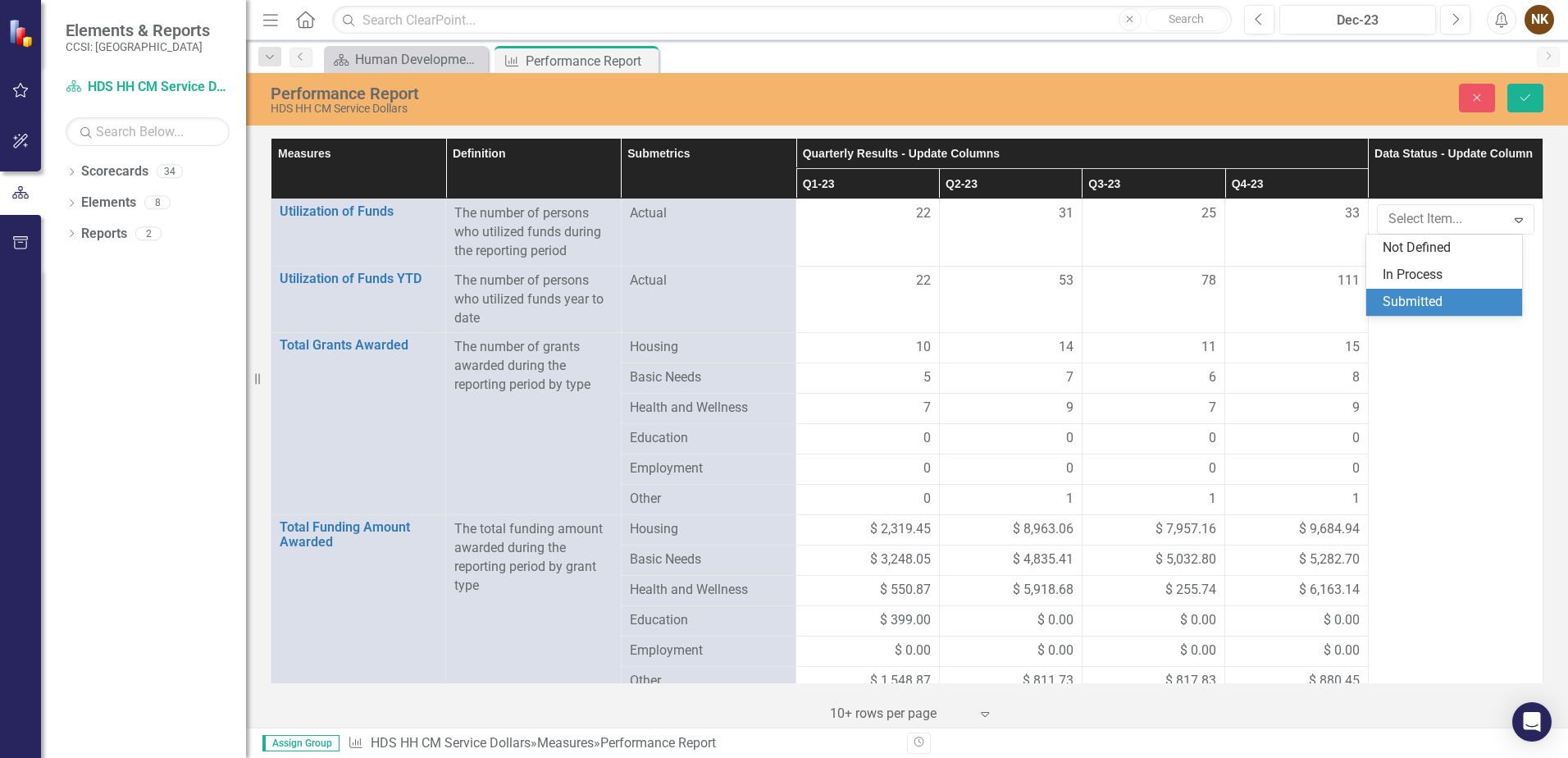
click at [1436, 309] on div "Submitted" at bounding box center [1447, 303] width 129 height 19
click at [1523, 100] on icon "submit" at bounding box center [1525, 98] width 10 height 7
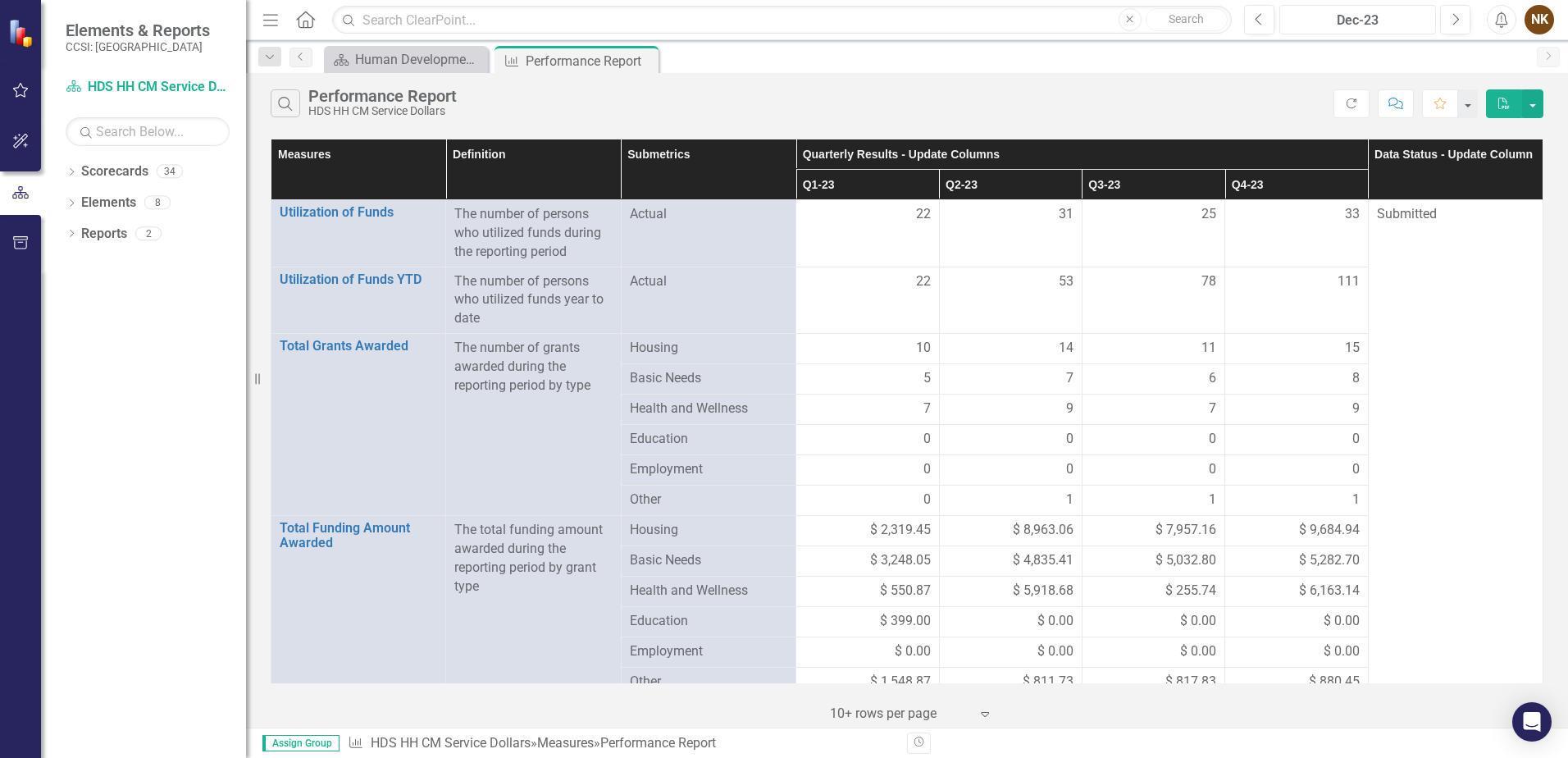
click at [1395, 24] on div "Dec-23" at bounding box center [1358, 20] width 145 height 20
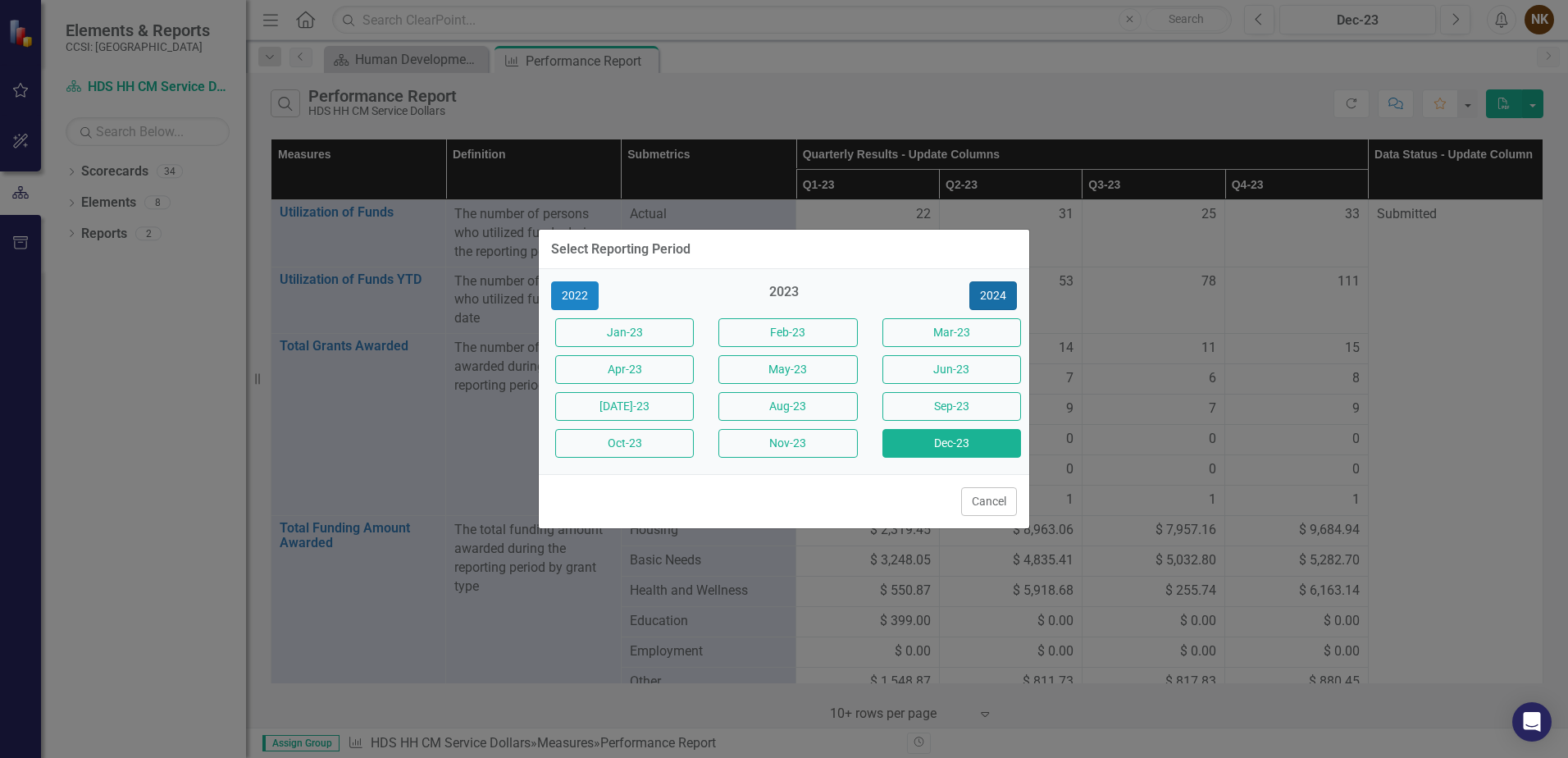
click at [1003, 303] on button "2024" at bounding box center [993, 296] width 47 height 29
click at [1007, 496] on button "Cancel" at bounding box center [989, 501] width 56 height 29
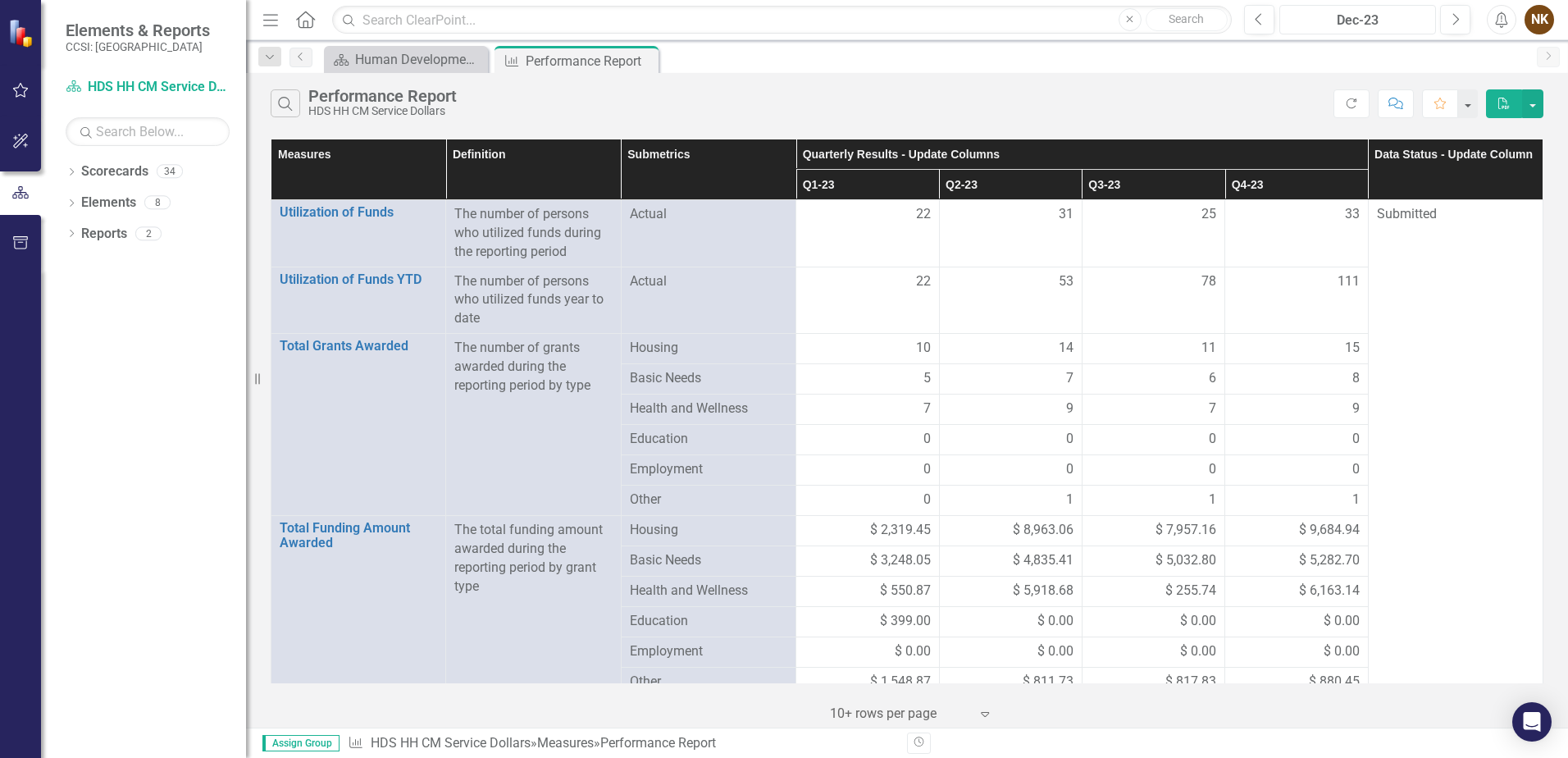
click at [1367, 24] on div "Dec-23" at bounding box center [1358, 20] width 145 height 20
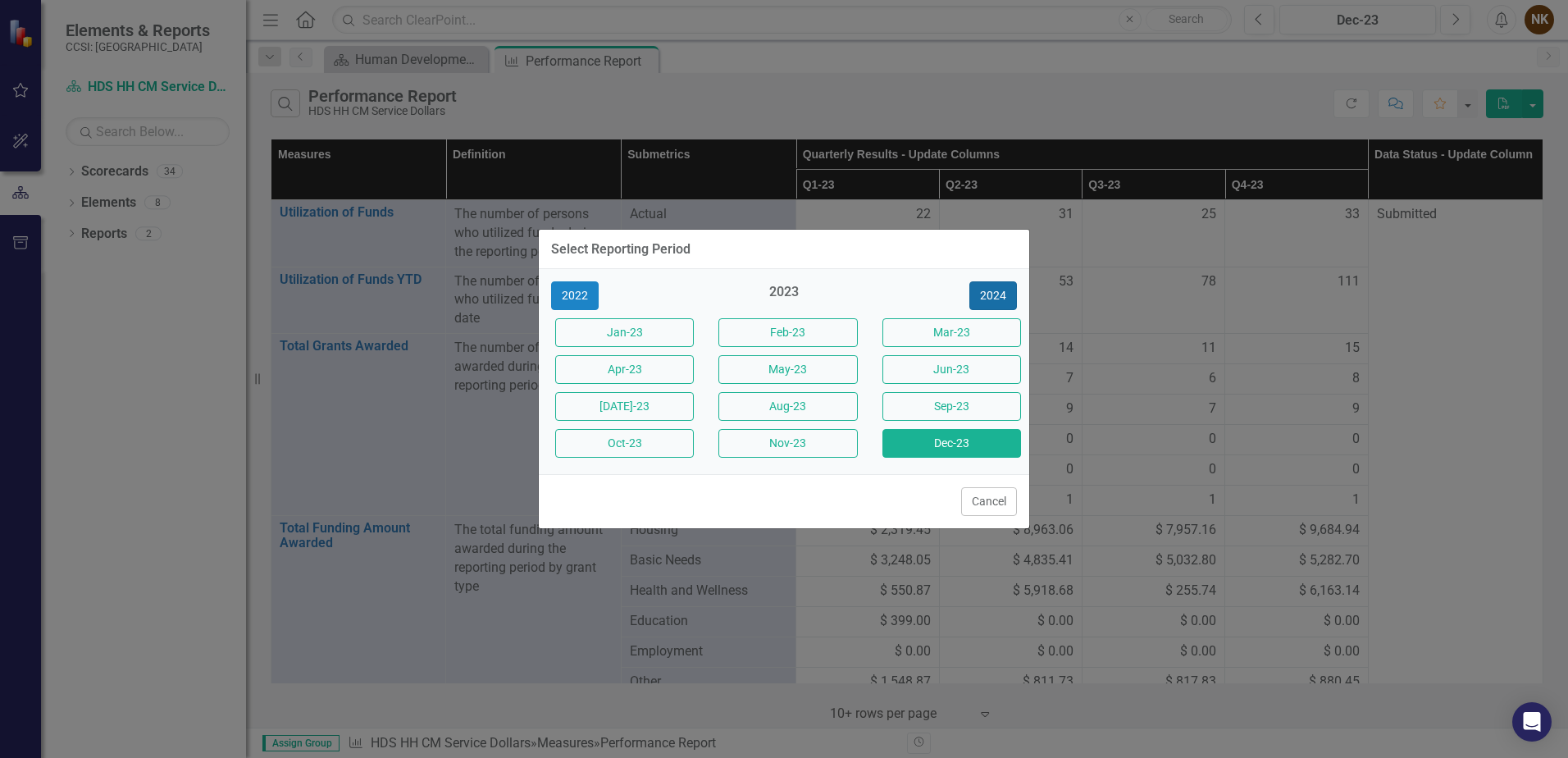
click at [987, 299] on button "2024" at bounding box center [993, 296] width 47 height 29
click at [974, 451] on button "Dec-24" at bounding box center [952, 443] width 139 height 29
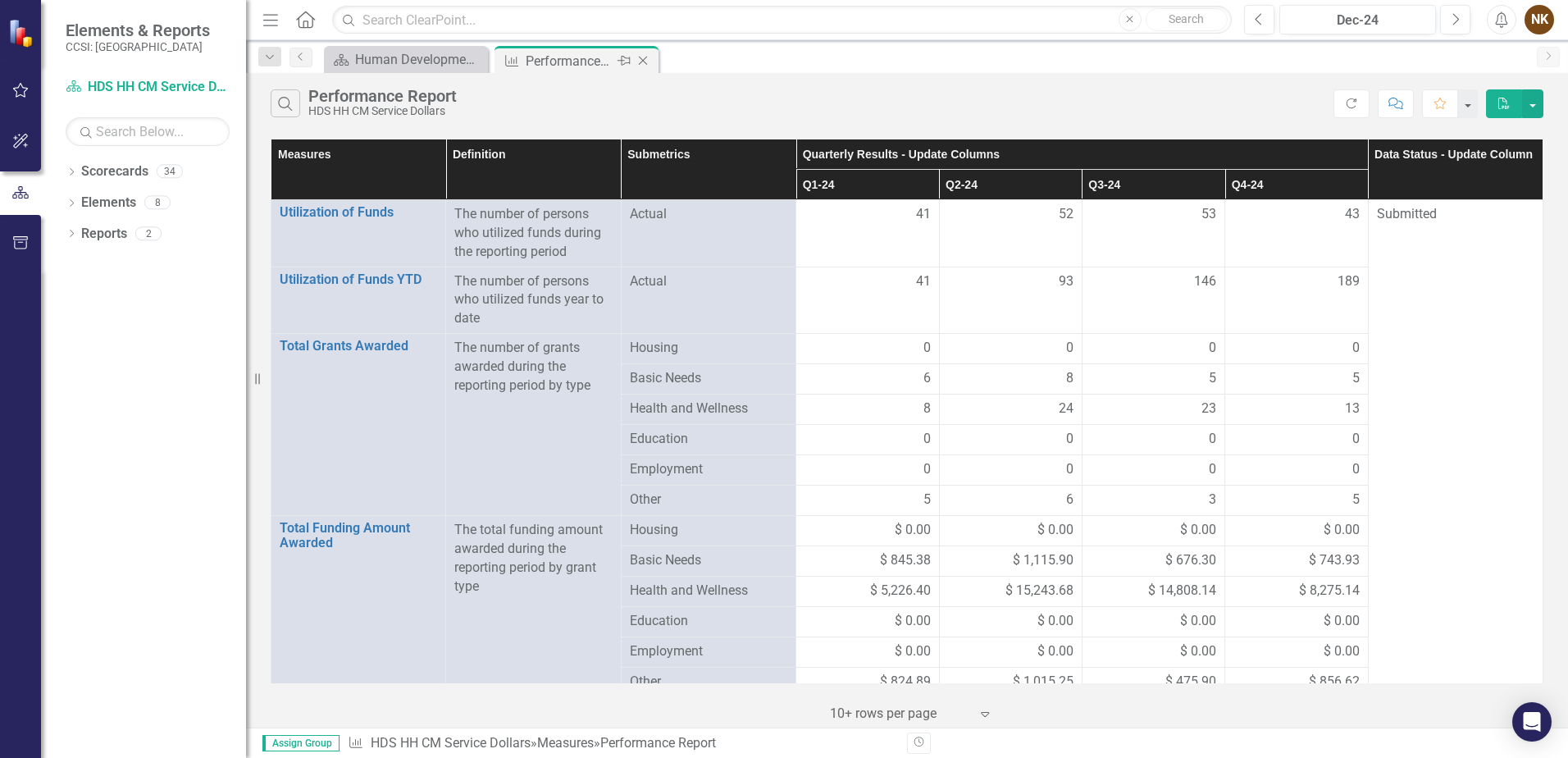
click at [642, 59] on icon "Close" at bounding box center [642, 60] width 17 height 13
